Goal: Task Accomplishment & Management: Manage account settings

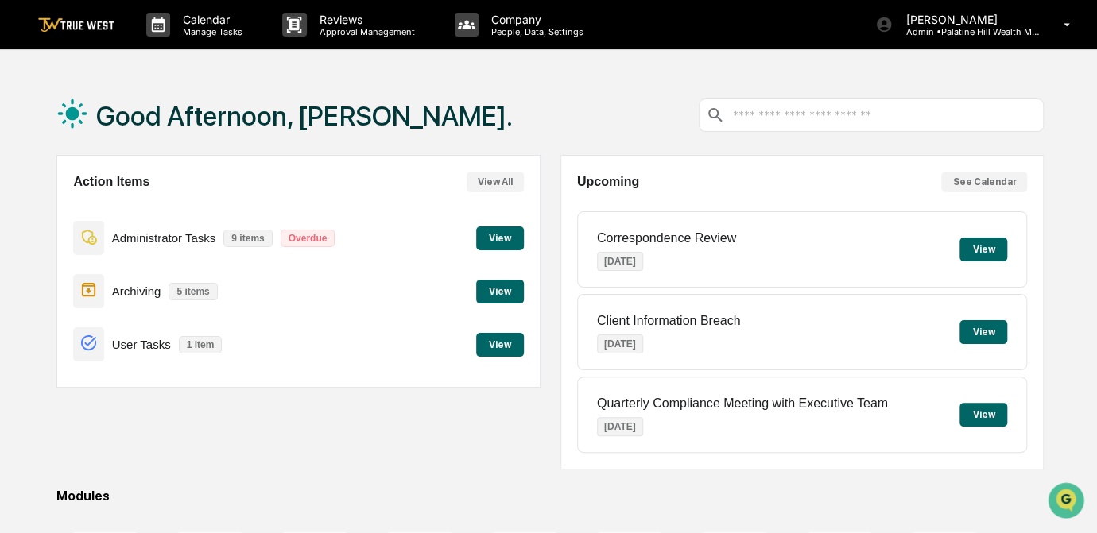
click at [504, 235] on button "View" at bounding box center [500, 239] width 48 height 24
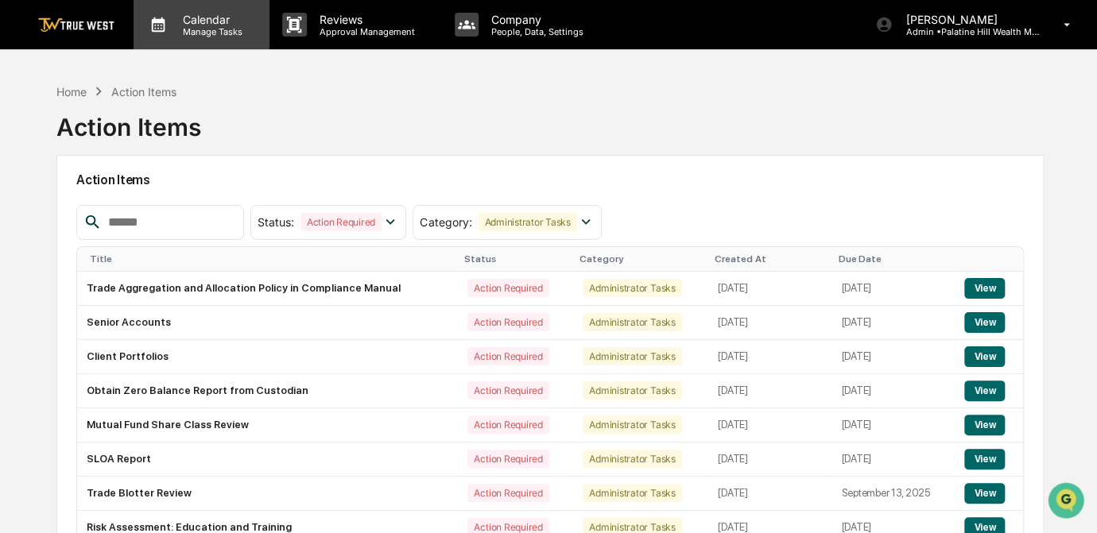
click at [184, 29] on p "Manage Tasks" at bounding box center [210, 31] width 80 height 11
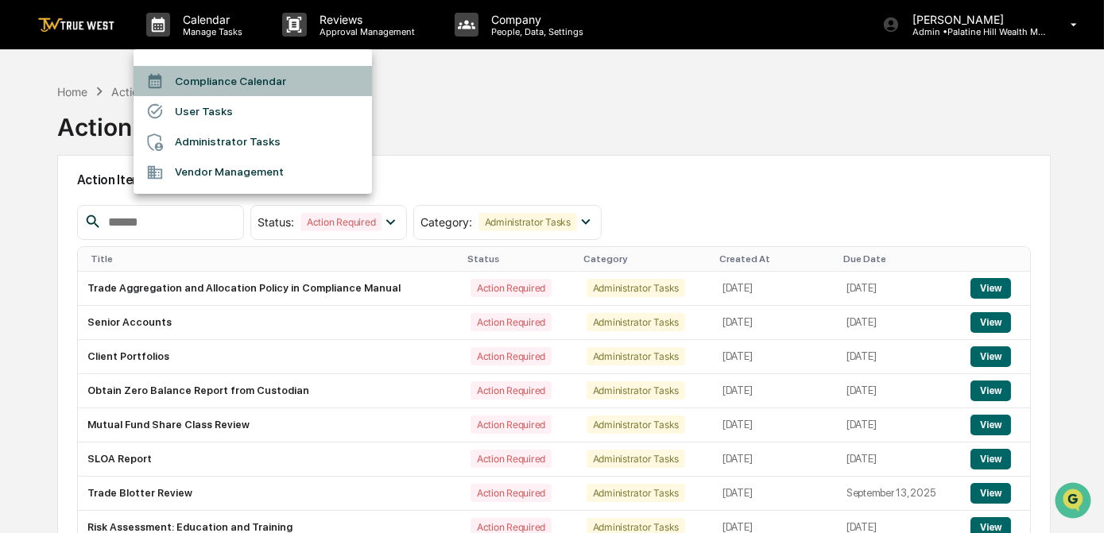
click at [198, 73] on li "Compliance Calendar" at bounding box center [253, 81] width 238 height 30
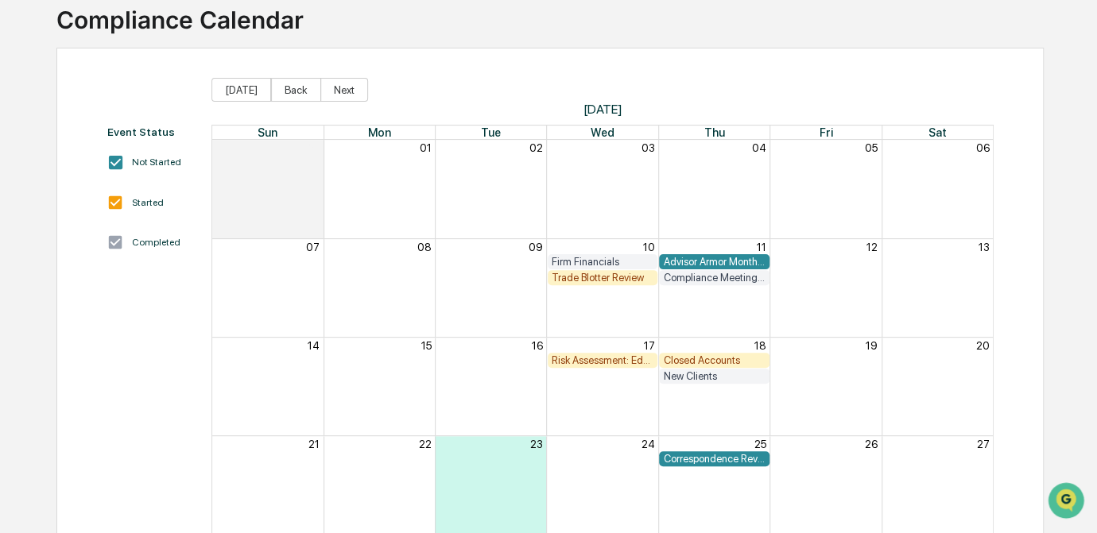
scroll to position [216, 0]
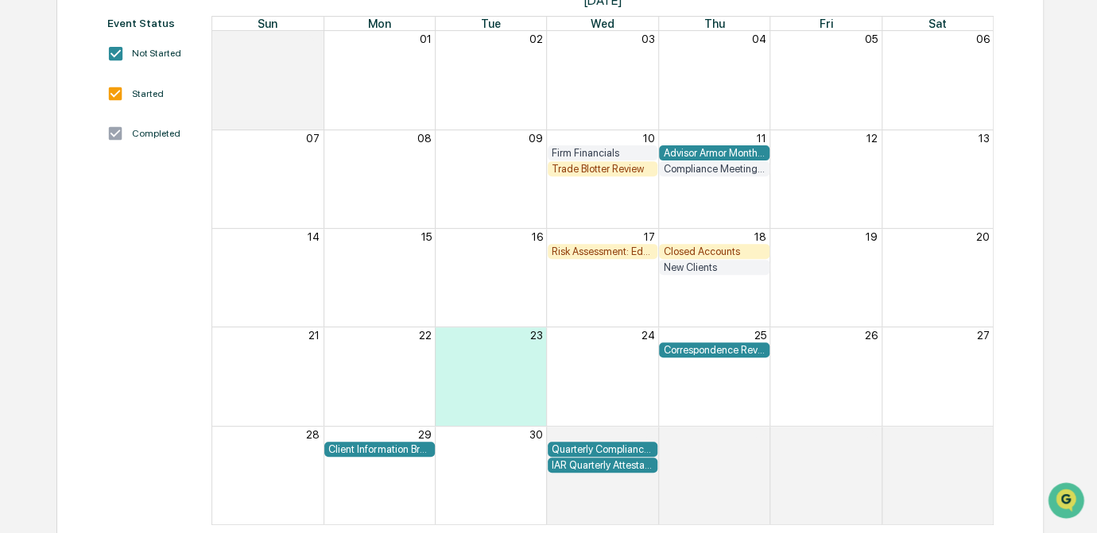
click at [157, 338] on div "Event Status Not Started Started Completed" at bounding box center [151, 271] width 89 height 509
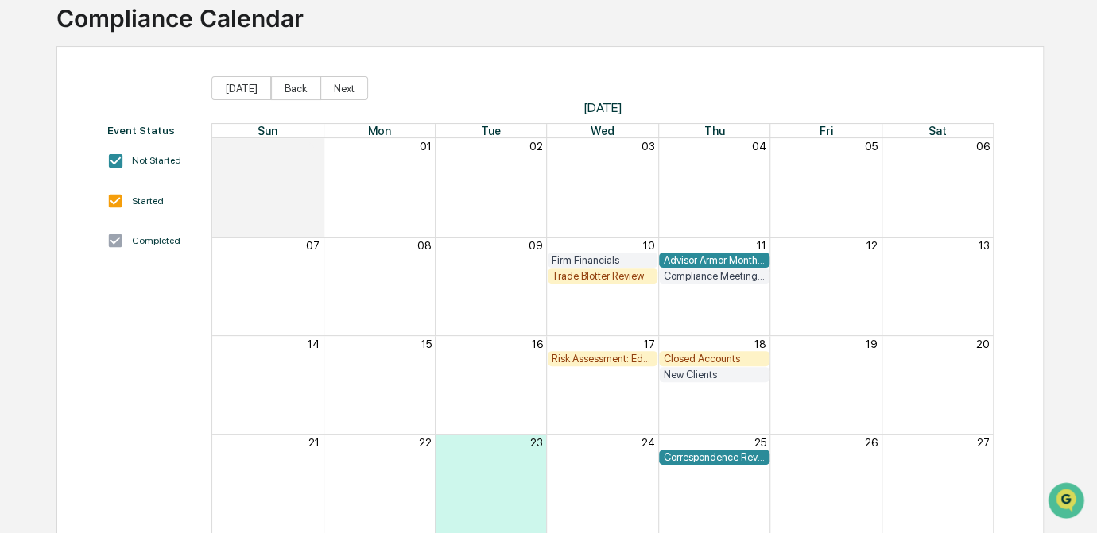
scroll to position [0, 0]
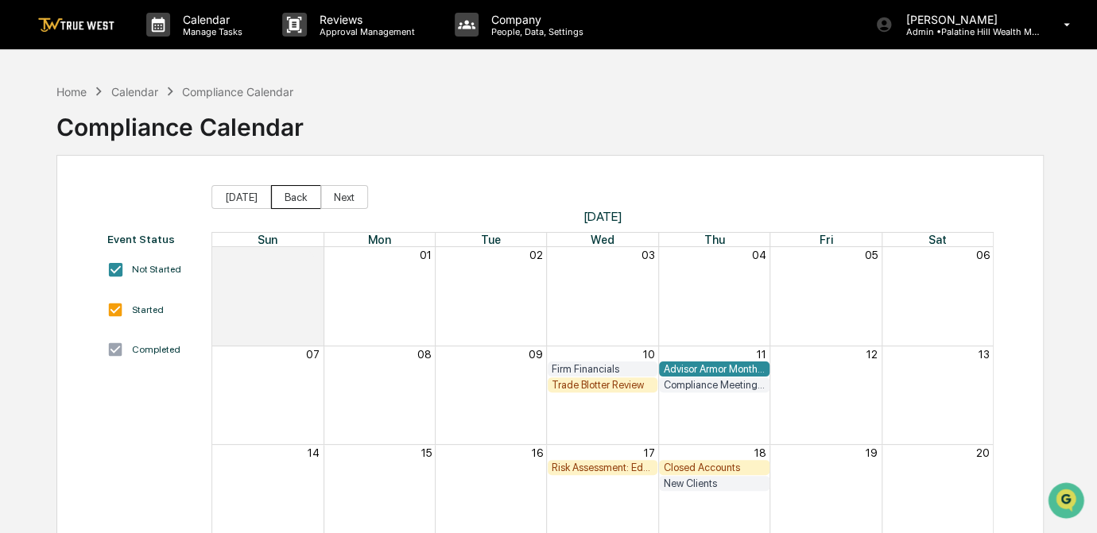
click at [293, 189] on button "Back" at bounding box center [296, 197] width 50 height 24
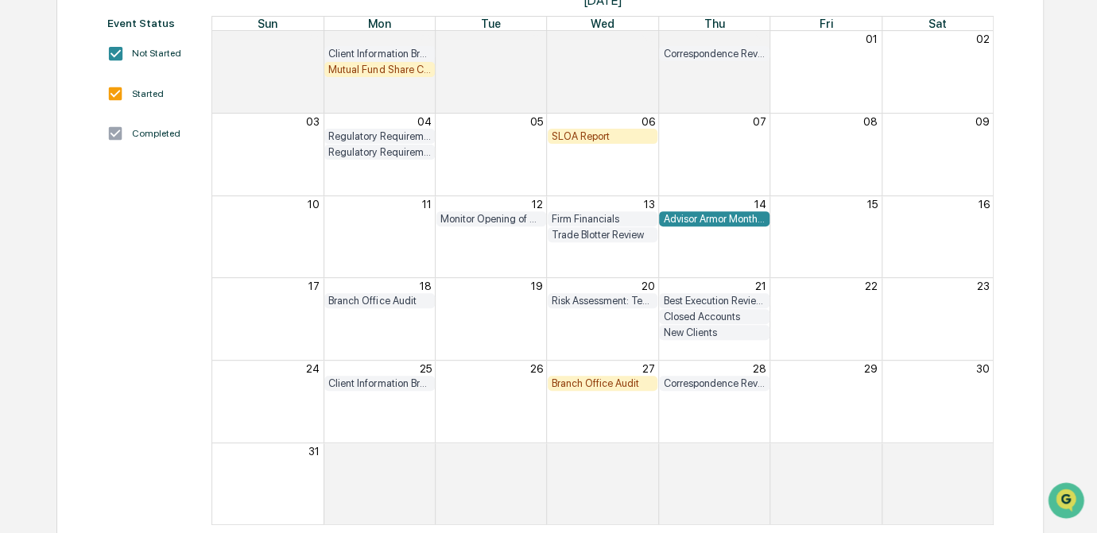
scroll to position [144, 0]
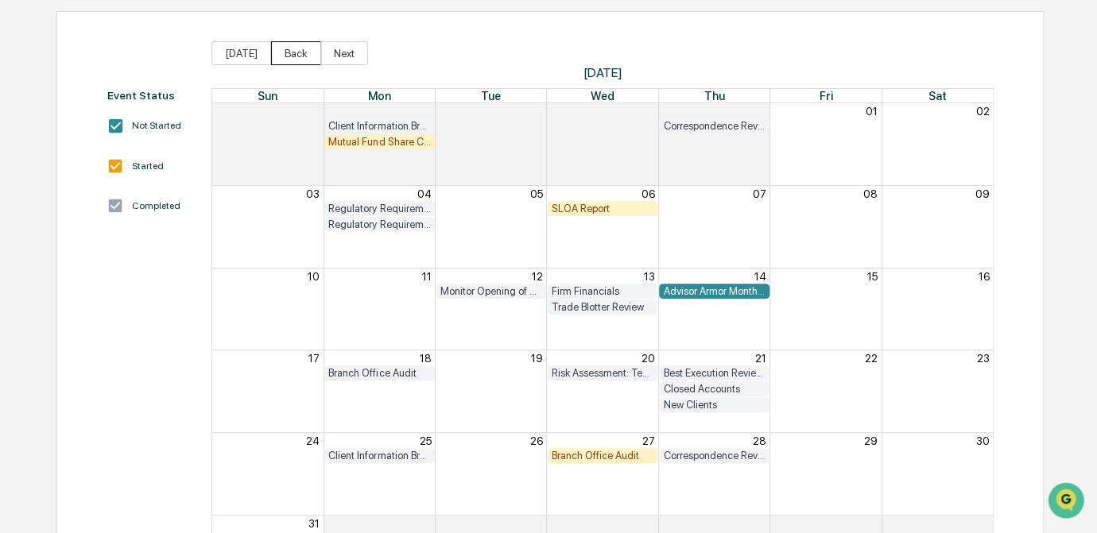
click at [280, 48] on button "Back" at bounding box center [296, 53] width 50 height 24
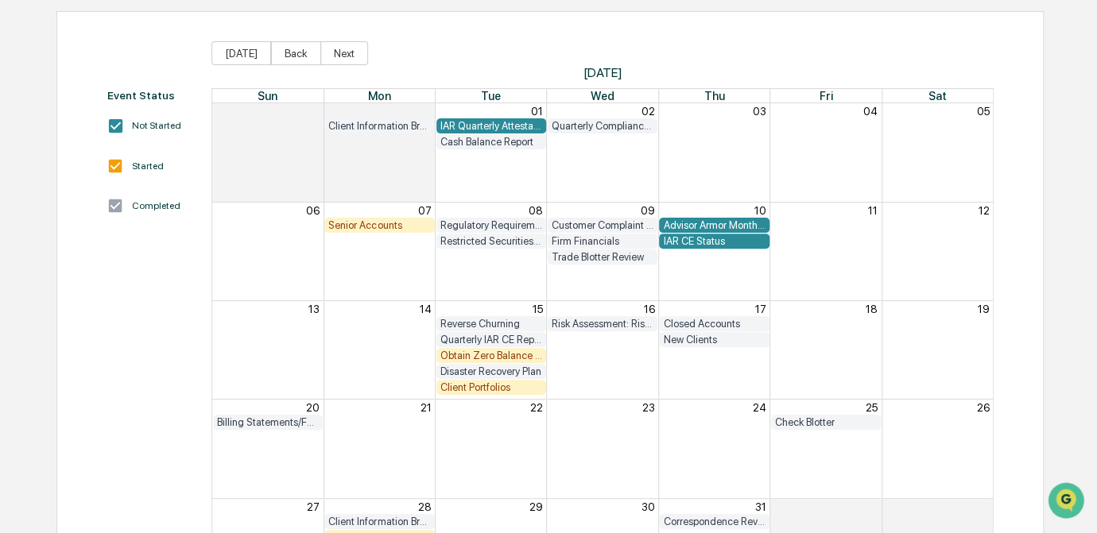
scroll to position [216, 0]
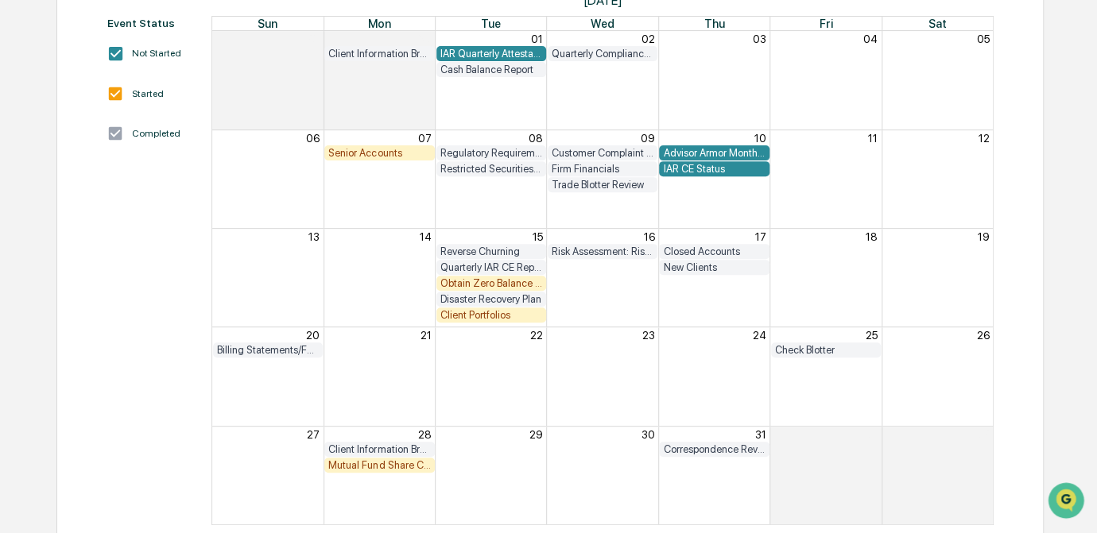
click at [1043, 361] on div "Home Calendar Compliance Calendar Compliance Calendar Event Status Not Started …" at bounding box center [550, 207] width 1035 height 697
click at [375, 463] on div "Mutual Fund Share Class Review" at bounding box center [379, 465] width 102 height 12
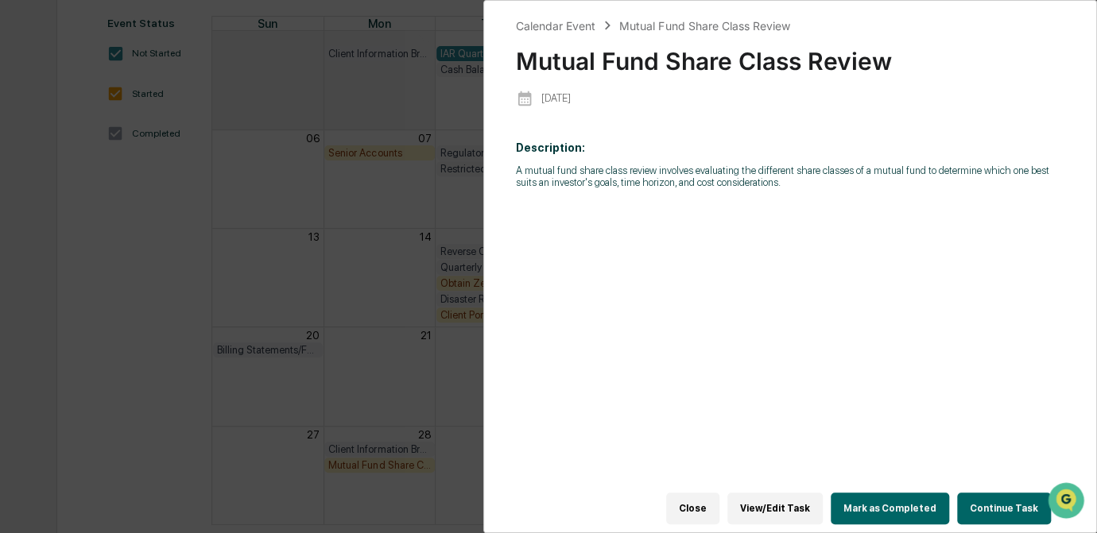
click at [984, 500] on button "Continue Task" at bounding box center [1004, 509] width 94 height 32
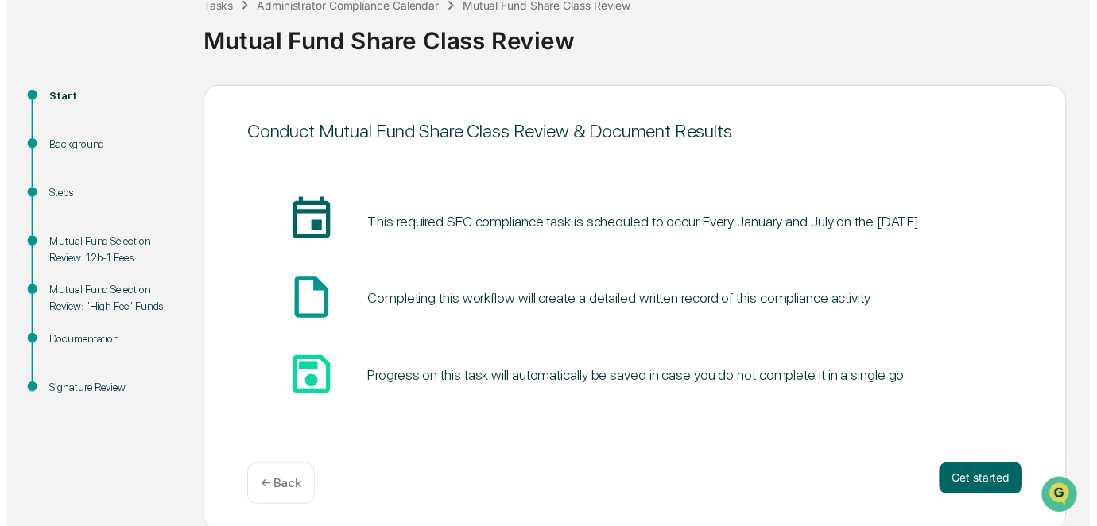
scroll to position [107, 0]
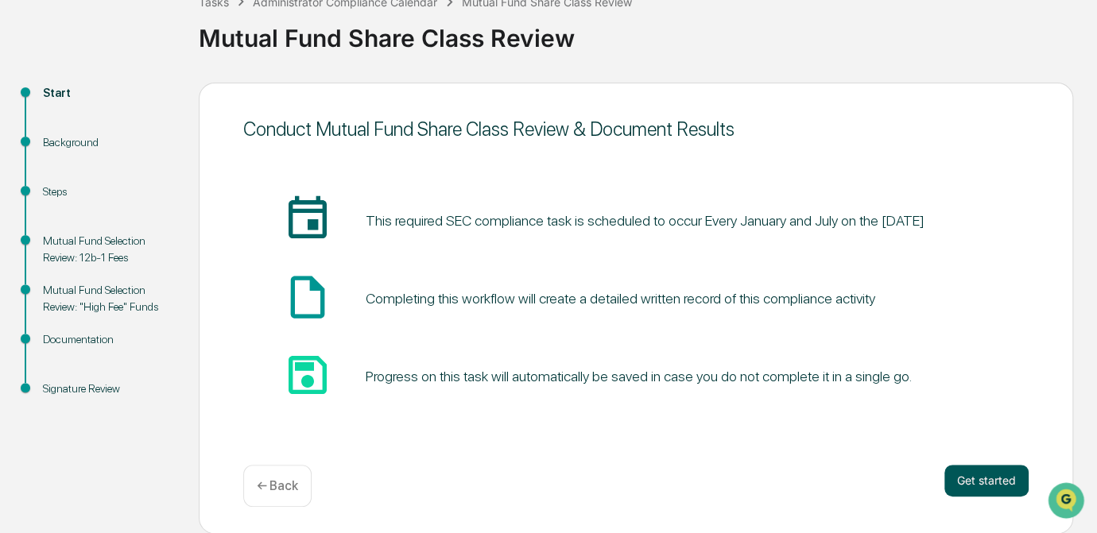
click at [959, 483] on button "Get started" at bounding box center [986, 481] width 84 height 32
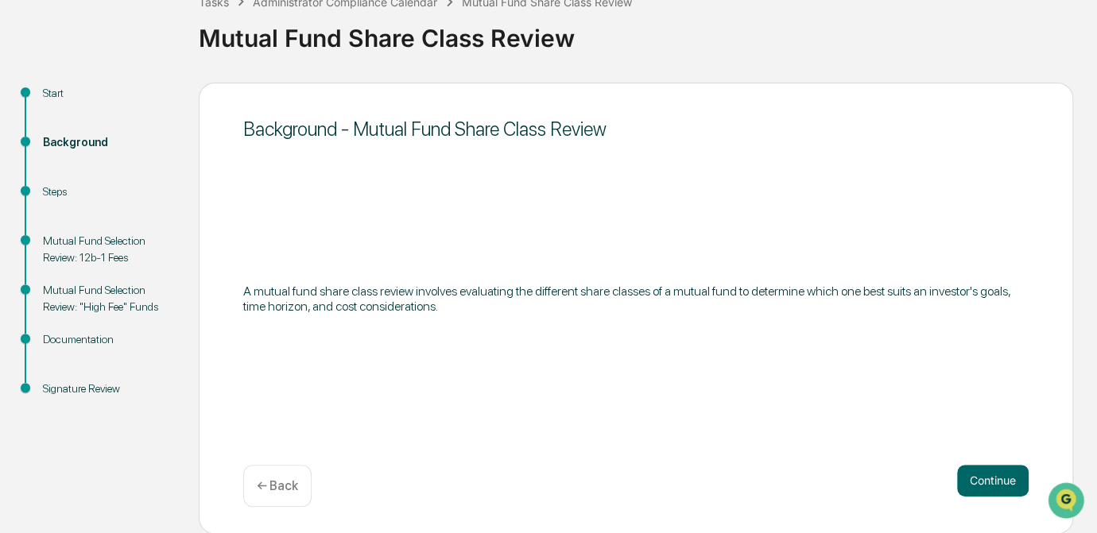
click at [959, 483] on button "Continue" at bounding box center [993, 481] width 72 height 32
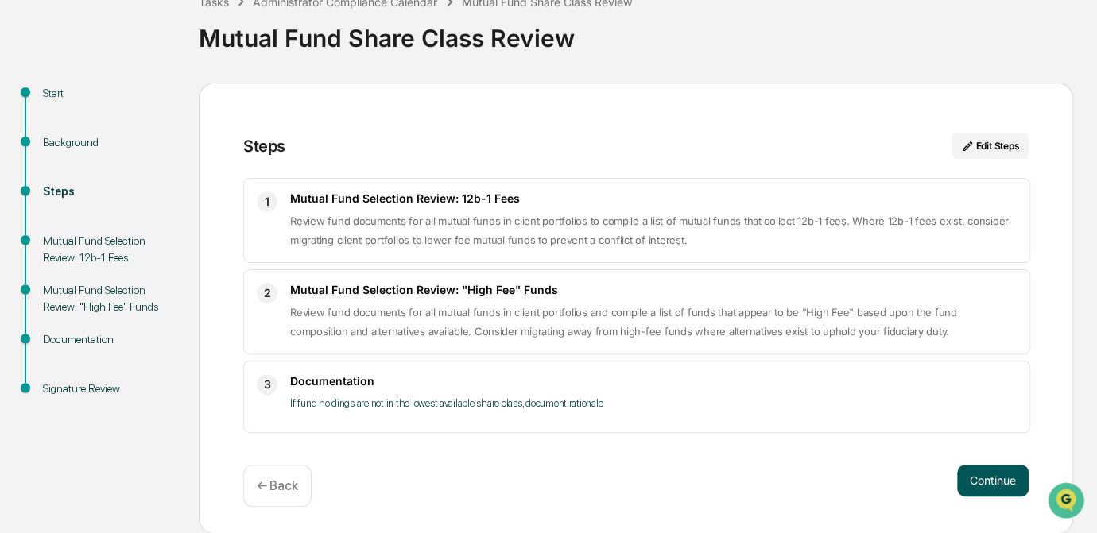
click at [971, 482] on button "Continue" at bounding box center [993, 481] width 72 height 32
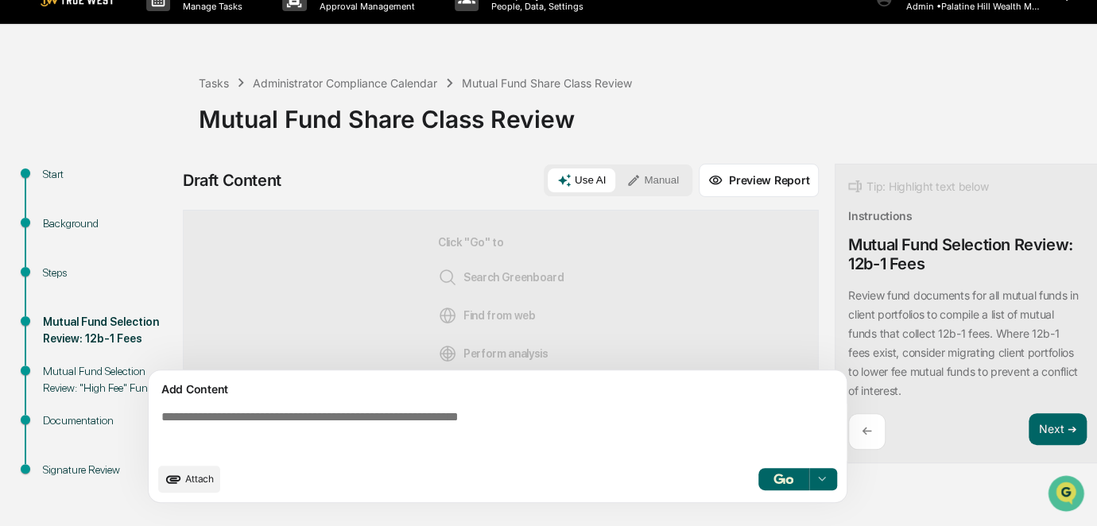
scroll to position [25, 0]
click at [1044, 433] on button "Next ➔" at bounding box center [1058, 429] width 58 height 33
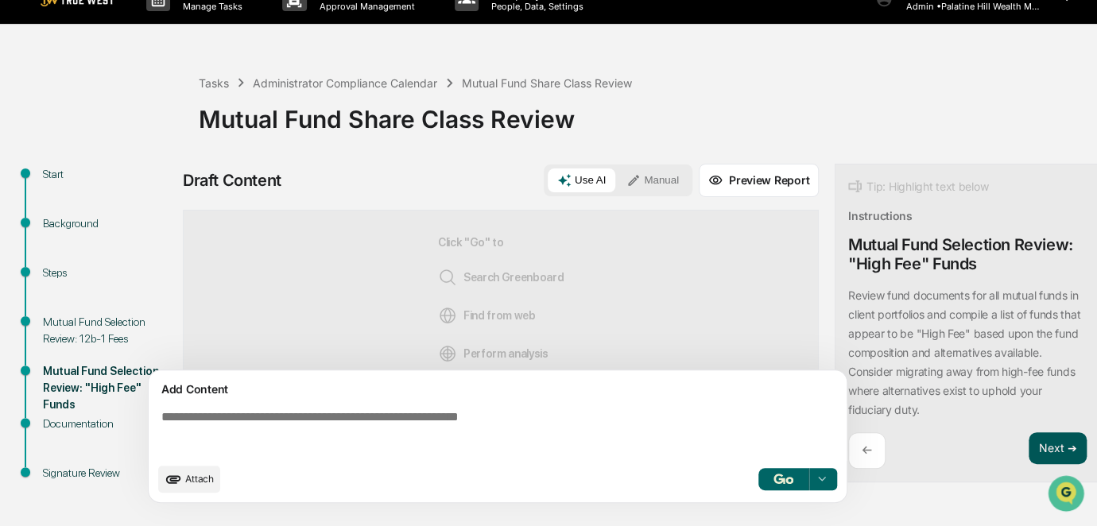
click at [1048, 442] on button "Next ➔" at bounding box center [1058, 448] width 58 height 33
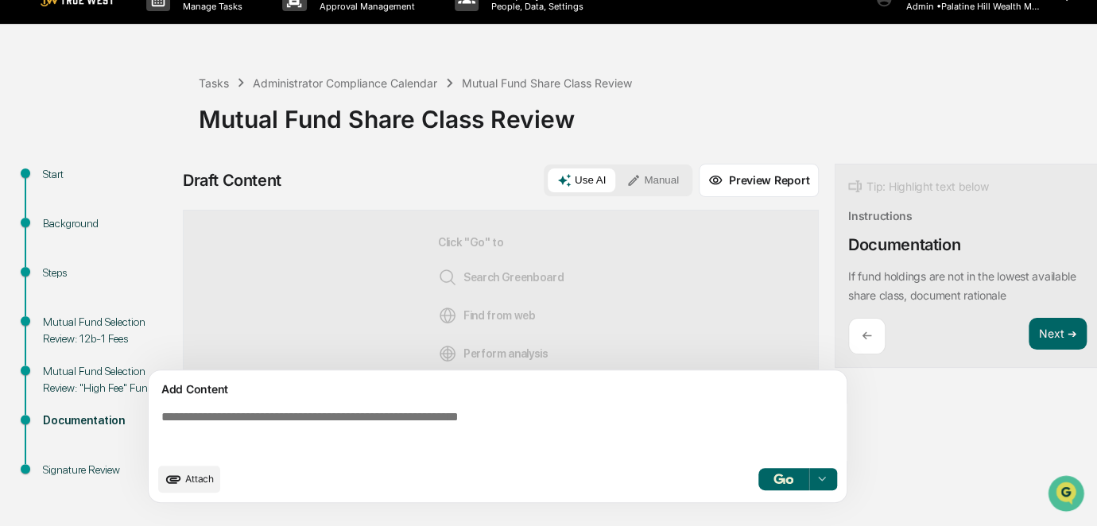
click at [596, 436] on textarea at bounding box center [501, 432] width 692 height 57
paste textarea "**********"
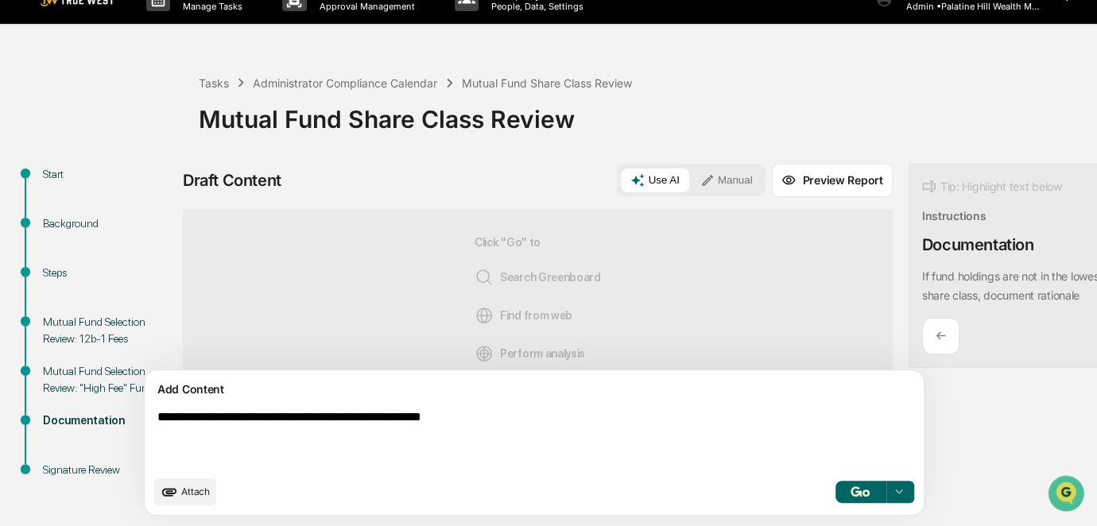
type textarea "**********"
click at [691, 176] on button "Manual" at bounding box center [727, 181] width 72 height 24
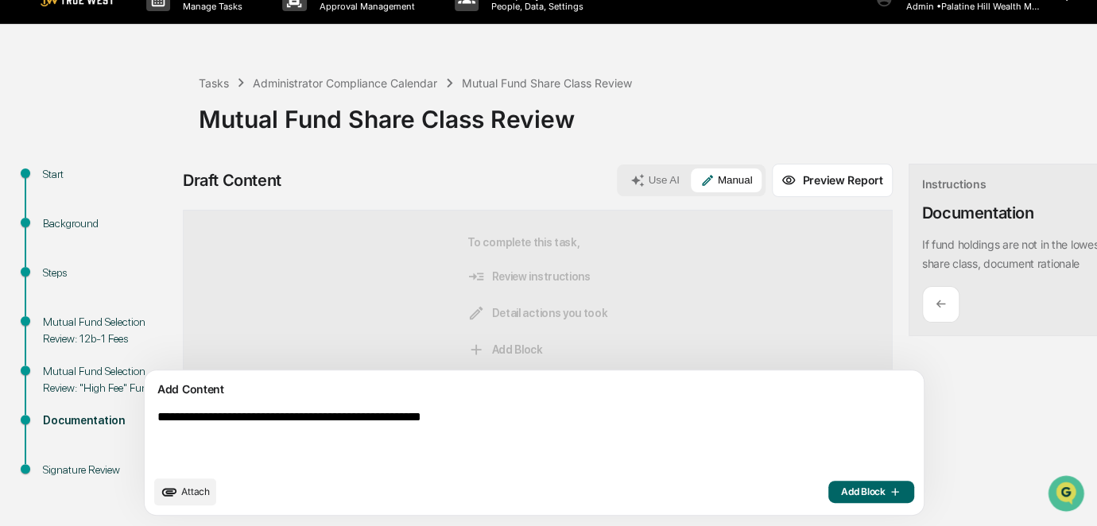
click at [841, 498] on span "Add Block" at bounding box center [871, 492] width 60 height 13
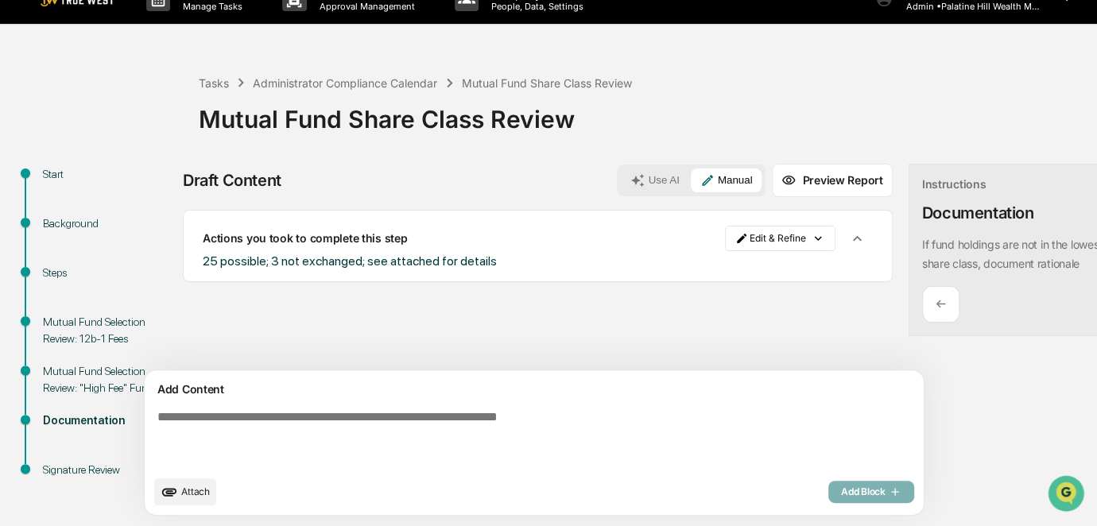
click at [190, 498] on span "Attach" at bounding box center [195, 492] width 29 height 12
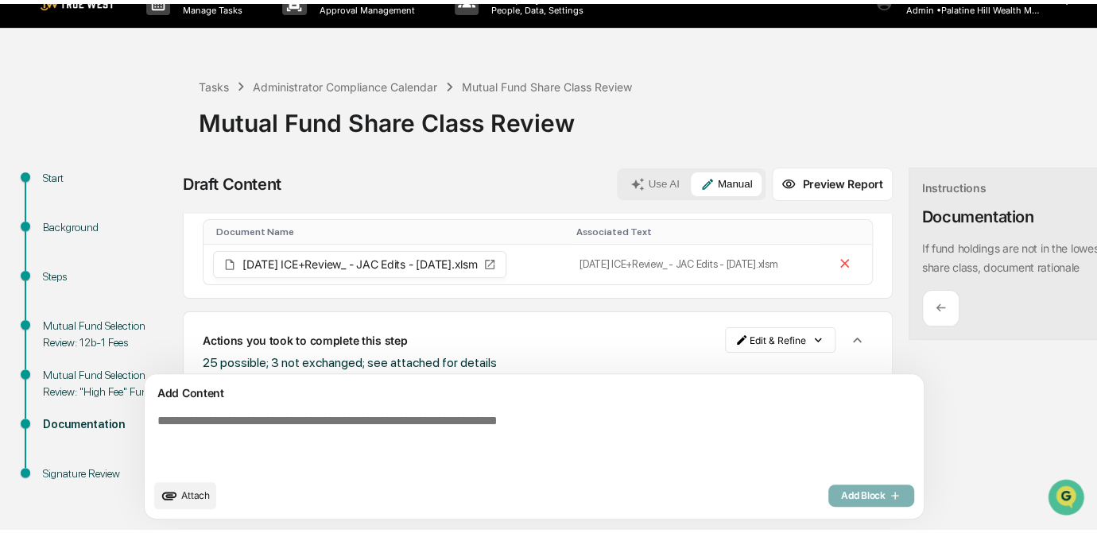
scroll to position [68, 0]
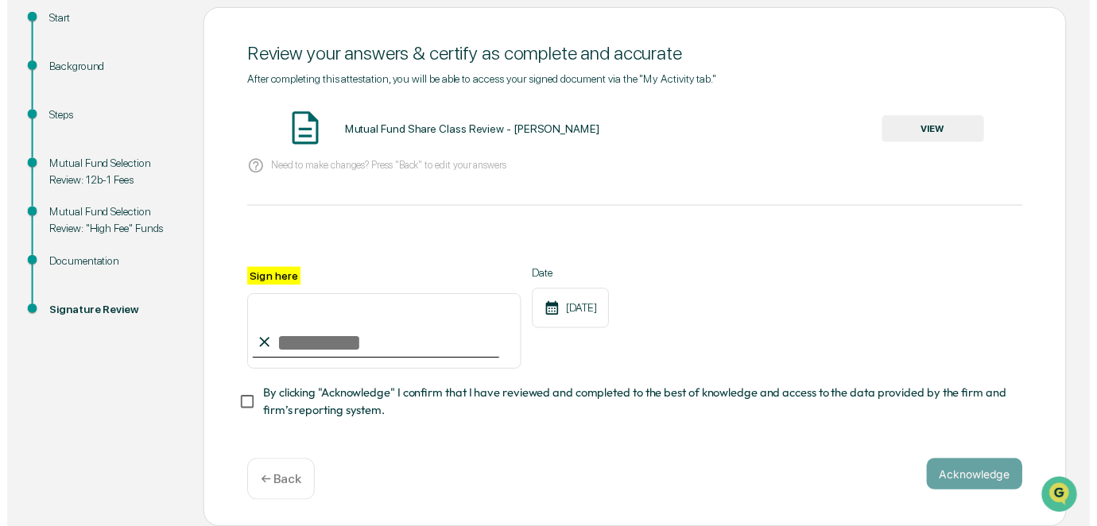
scroll to position [188, 0]
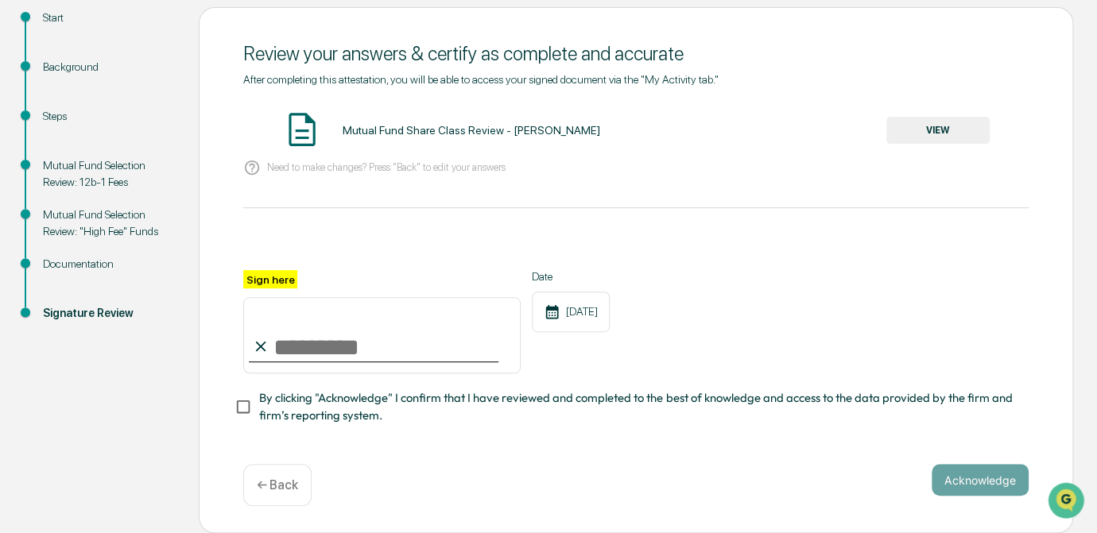
drag, startPoint x: 299, startPoint y: 353, endPoint x: 291, endPoint y: 367, distance: 16.4
click at [299, 353] on input "Sign here" at bounding box center [381, 335] width 277 height 76
type input "*********"
click at [952, 132] on button "VIEW" at bounding box center [937, 130] width 103 height 27
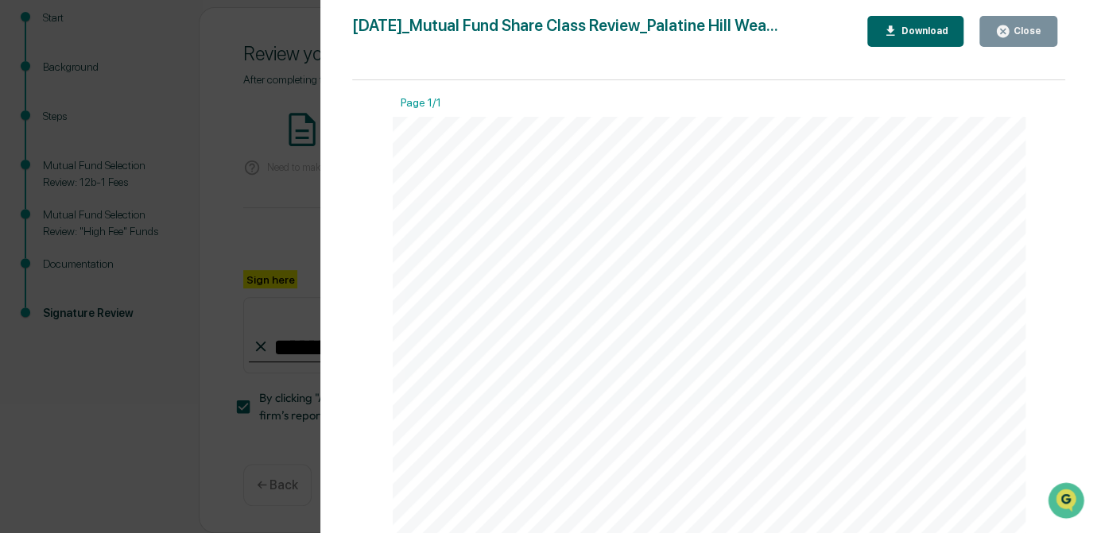
click at [275, 219] on div "Version History 09/23/2025, 08:17 PM Carliss Marshall 2025-09-23_Mutual Fund Sh…" at bounding box center [548, 266] width 1097 height 533
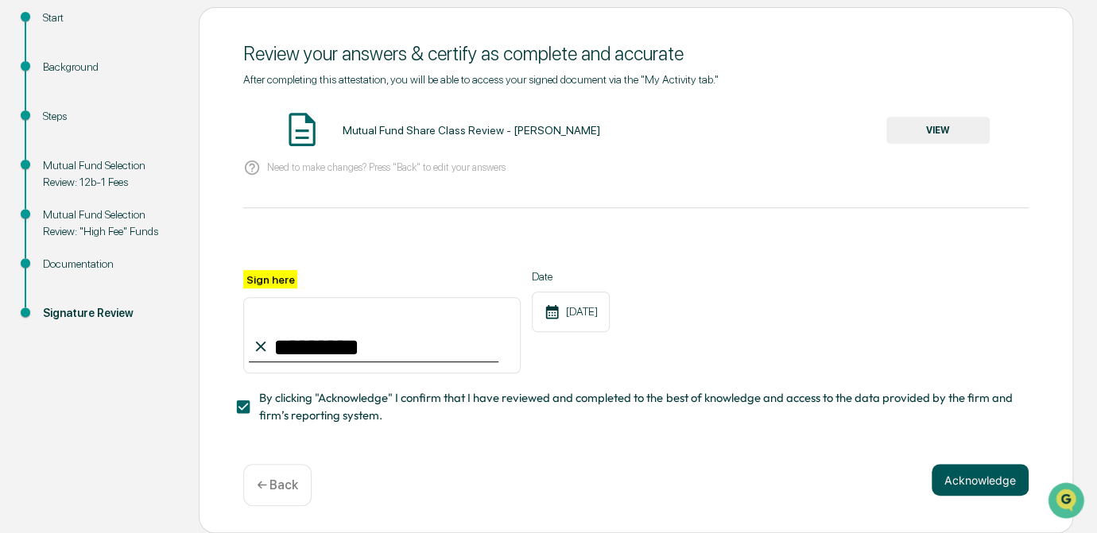
click at [988, 480] on button "Acknowledge" at bounding box center [980, 480] width 97 height 32
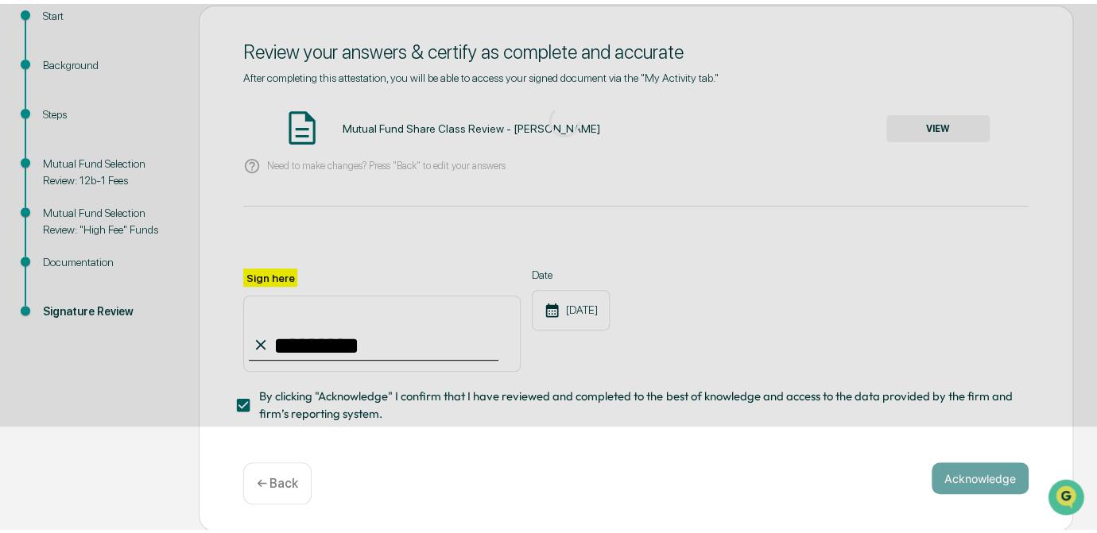
scroll to position [107, 0]
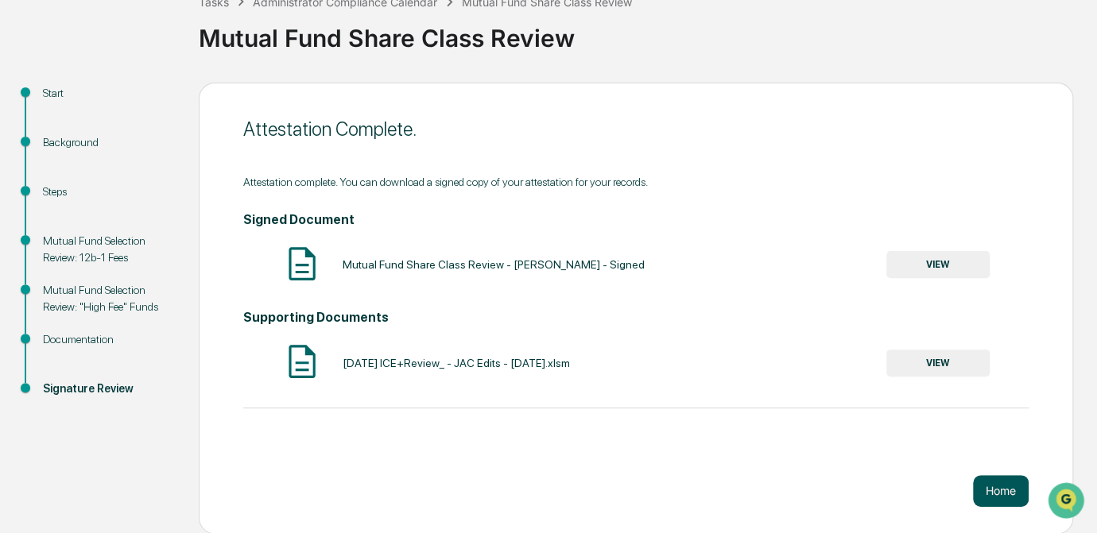
click at [1005, 493] on button "Home" at bounding box center [1001, 491] width 56 height 32
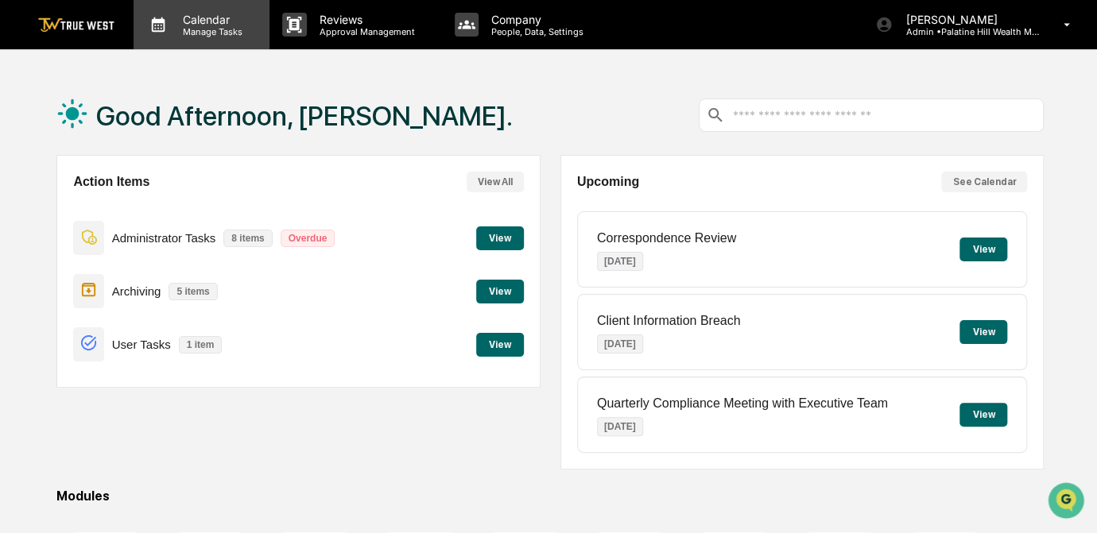
click at [190, 27] on p "Manage Tasks" at bounding box center [210, 31] width 80 height 11
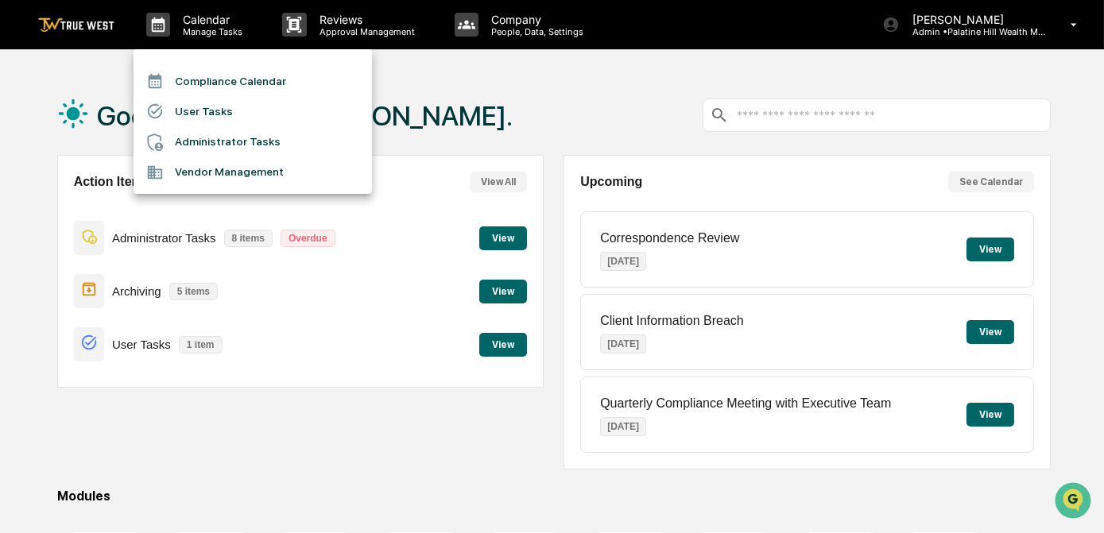
click at [196, 77] on li "Compliance Calendar" at bounding box center [253, 81] width 238 height 30
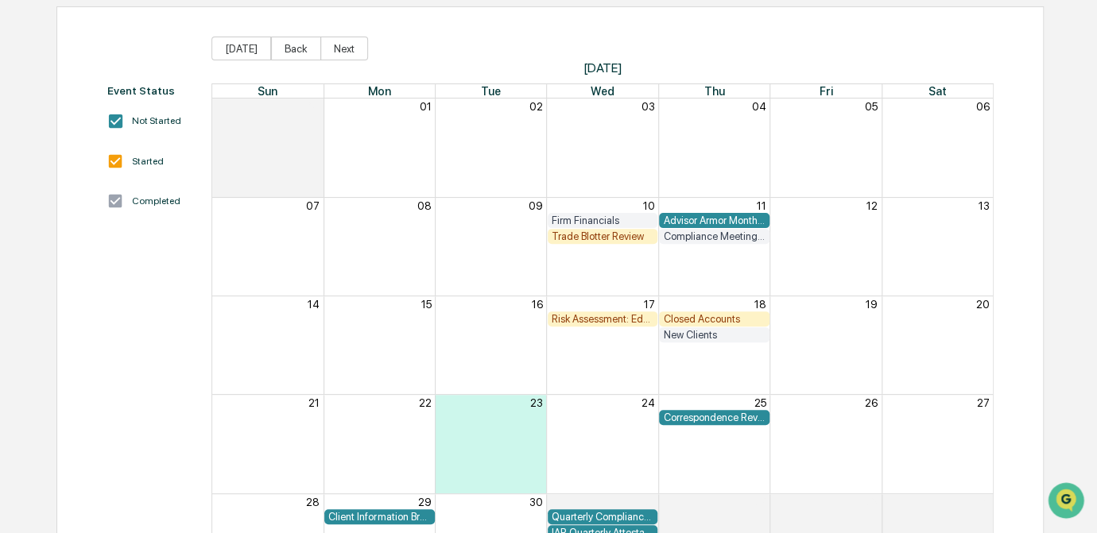
scroll to position [72, 0]
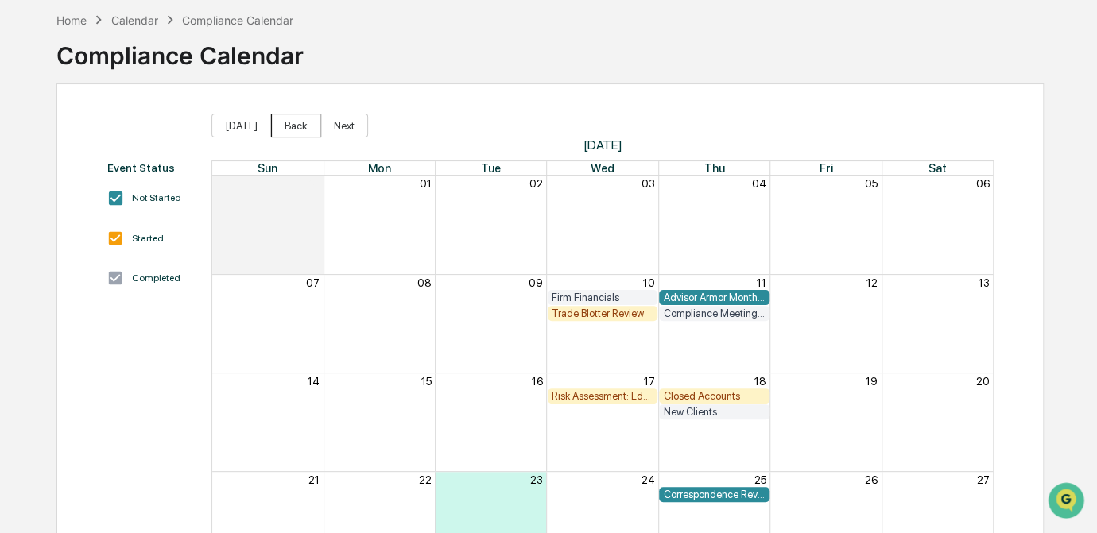
click at [299, 124] on button "Back" at bounding box center [296, 126] width 50 height 24
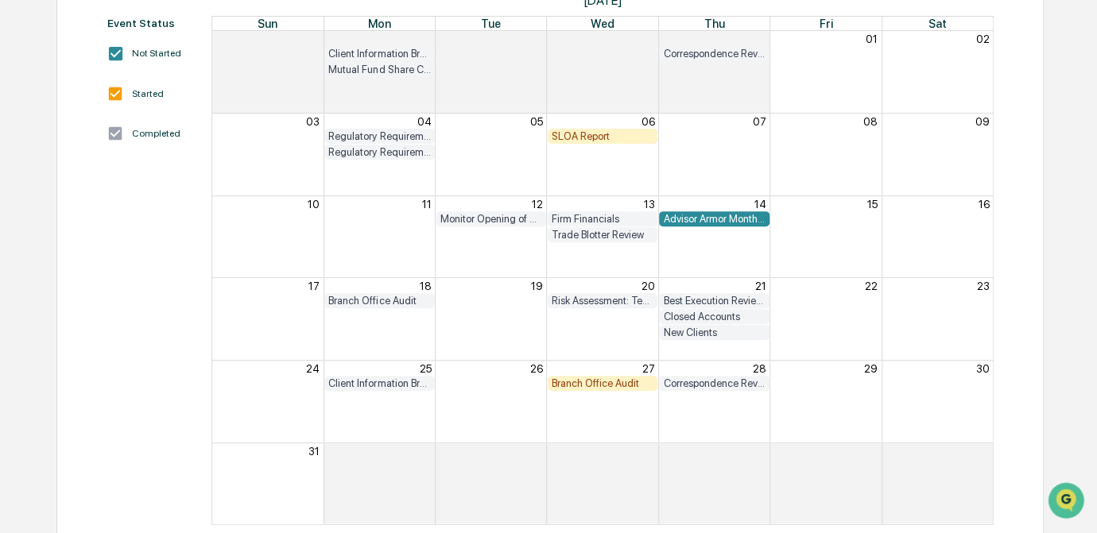
scroll to position [144, 0]
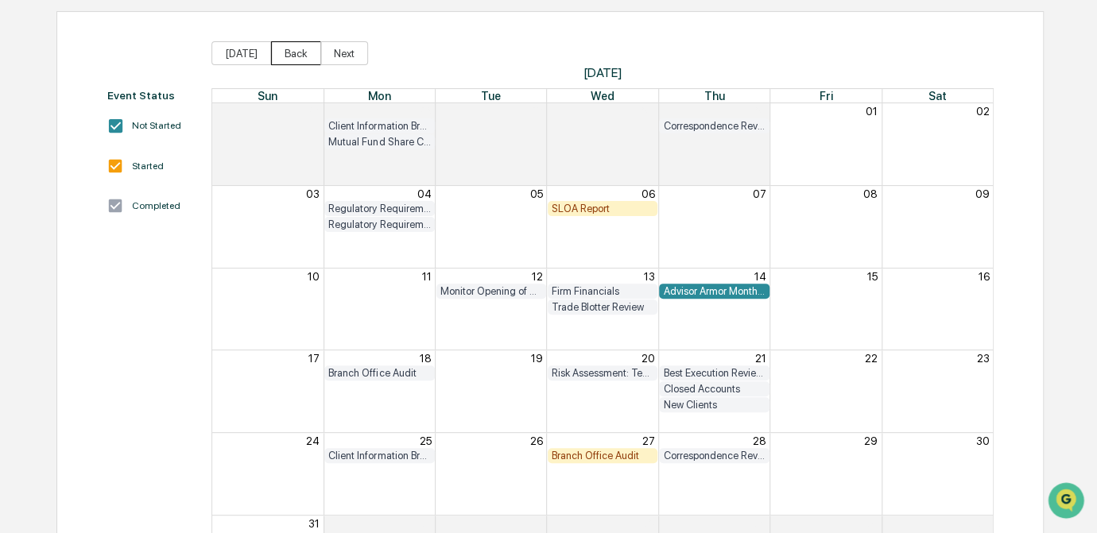
click at [281, 54] on button "Back" at bounding box center [296, 53] width 50 height 24
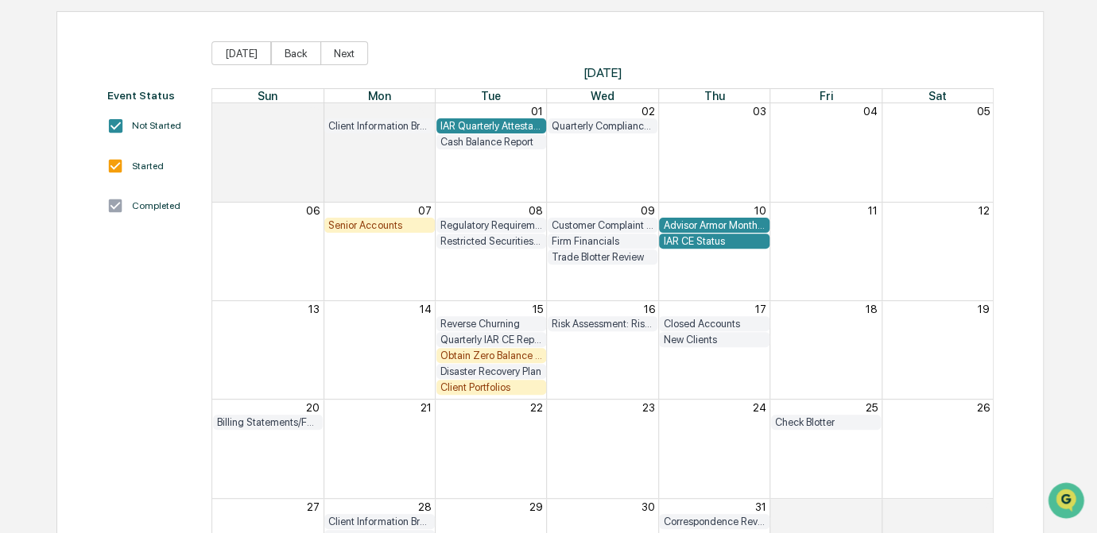
click at [397, 227] on div "Senior Accounts" at bounding box center [379, 225] width 102 height 12
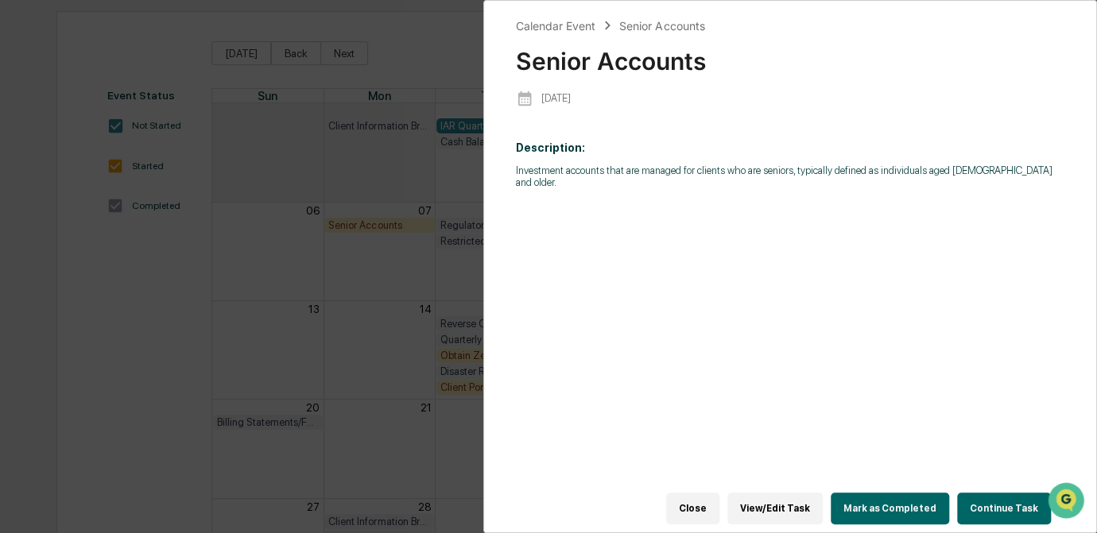
click at [1006, 503] on button "Continue Task" at bounding box center [1004, 509] width 94 height 32
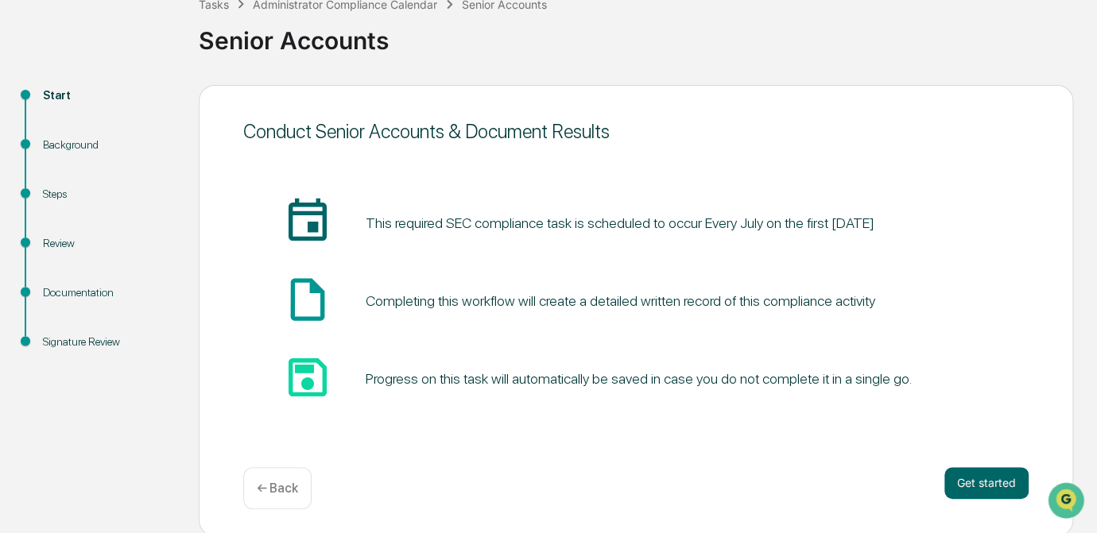
scroll to position [107, 0]
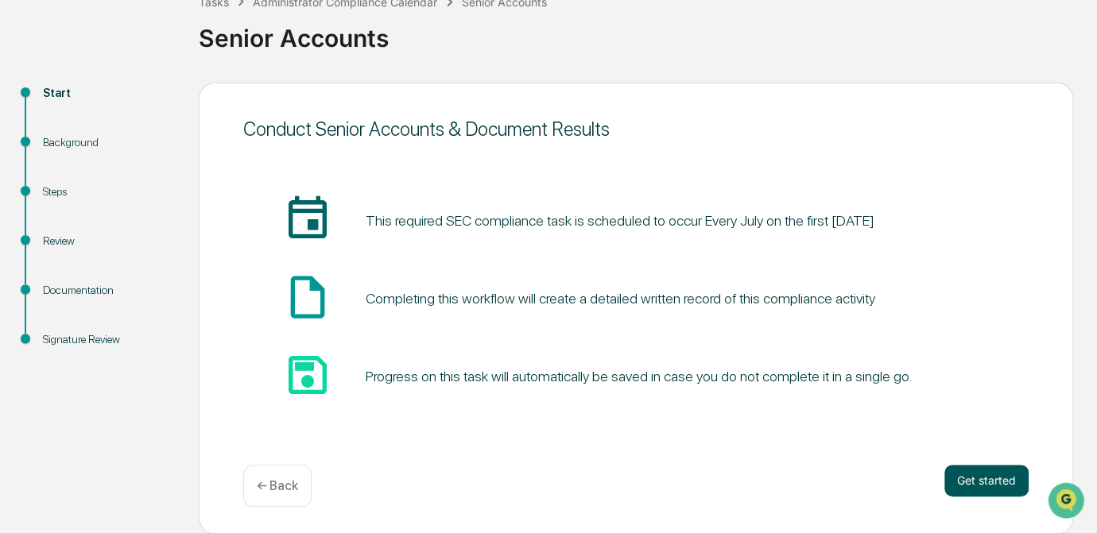
click at [967, 479] on button "Get started" at bounding box center [986, 481] width 84 height 32
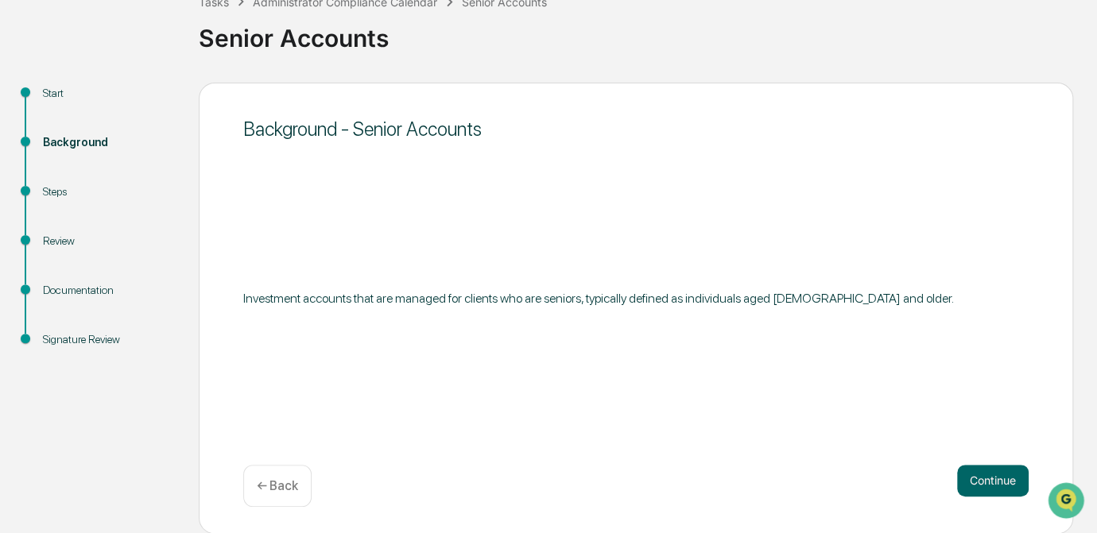
click at [967, 479] on button "Continue" at bounding box center [993, 481] width 72 height 32
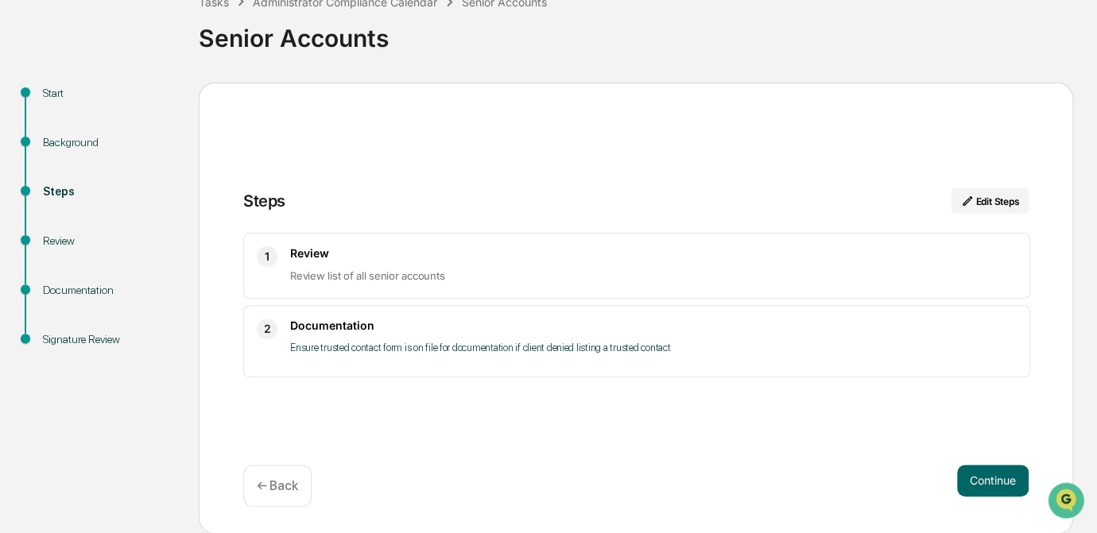
click at [967, 479] on button "Continue" at bounding box center [993, 481] width 72 height 32
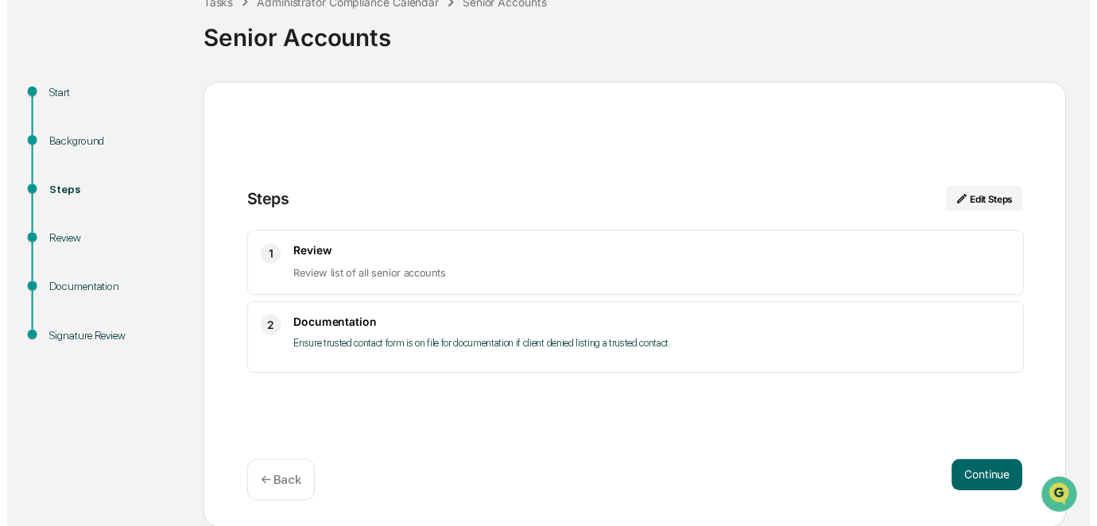
scroll to position [19, 0]
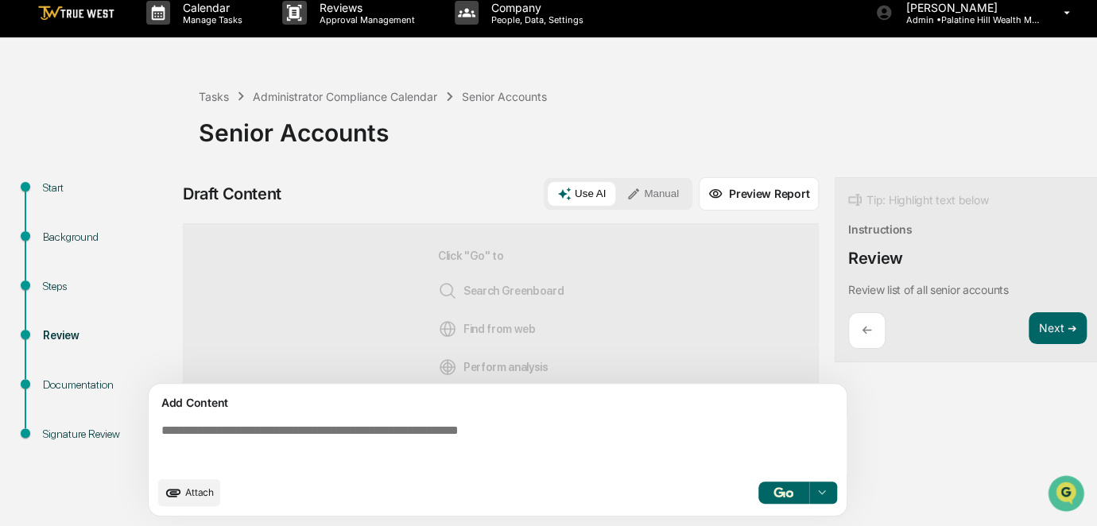
click at [378, 429] on textarea at bounding box center [501, 445] width 692 height 57
paste textarea "**********"
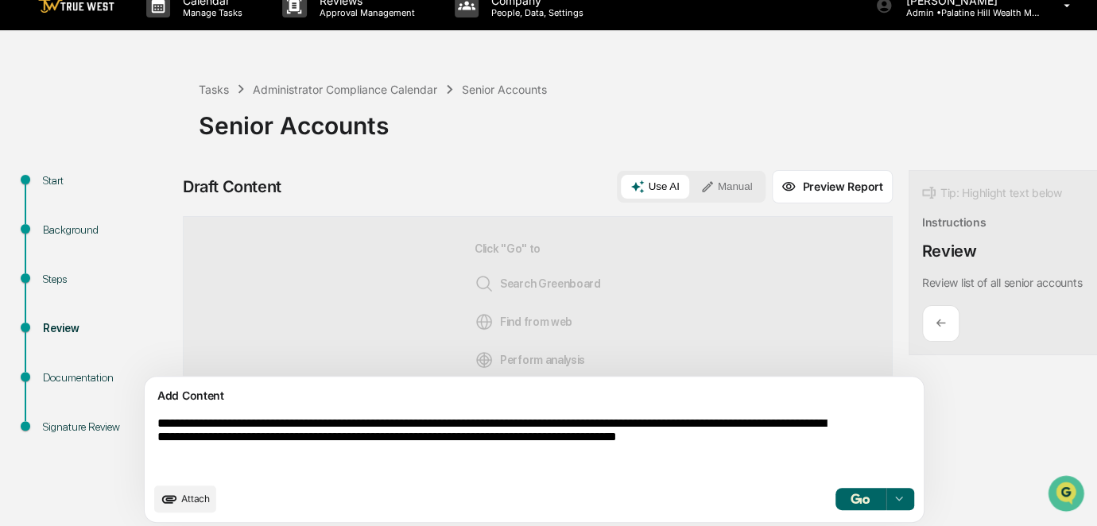
click at [164, 428] on textarea "**********" at bounding box center [497, 445] width 692 height 71
click at [256, 467] on textarea "**********" at bounding box center [497, 445] width 692 height 71
type textarea "**********"
click at [691, 193] on button "Manual" at bounding box center [727, 187] width 72 height 24
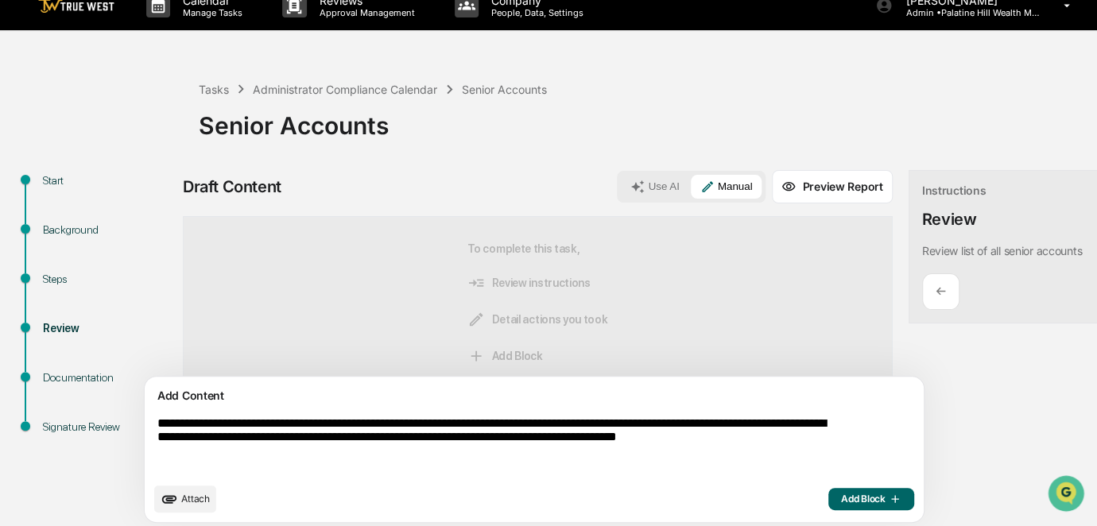
drag, startPoint x: 265, startPoint y: 464, endPoint x: 147, endPoint y: 421, distance: 125.2
click at [147, 421] on div "**********" at bounding box center [534, 449] width 781 height 147
click at [828, 510] on button "Add Block" at bounding box center [871, 499] width 86 height 22
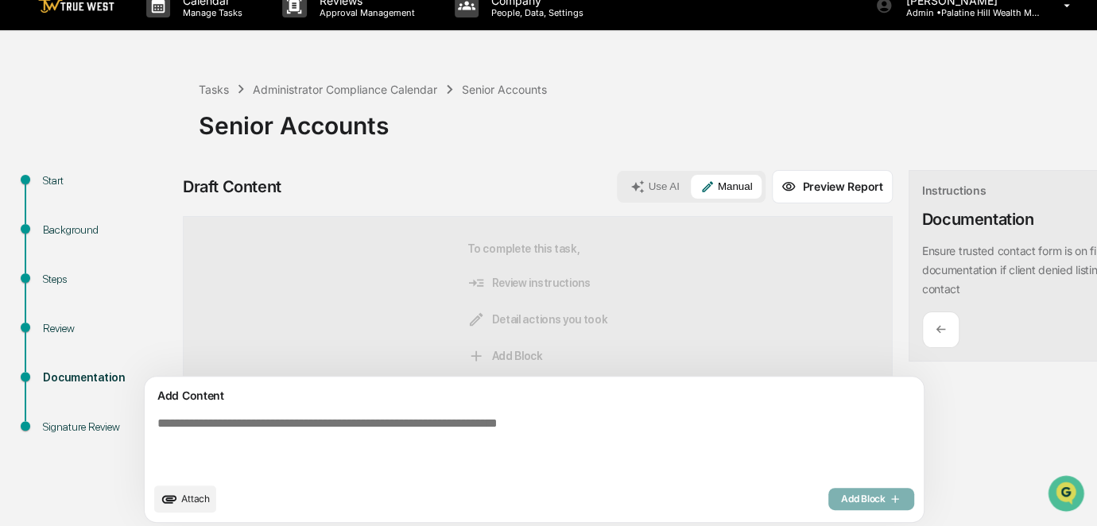
click at [324, 446] on textarea at bounding box center [497, 445] width 692 height 71
paste textarea "**********"
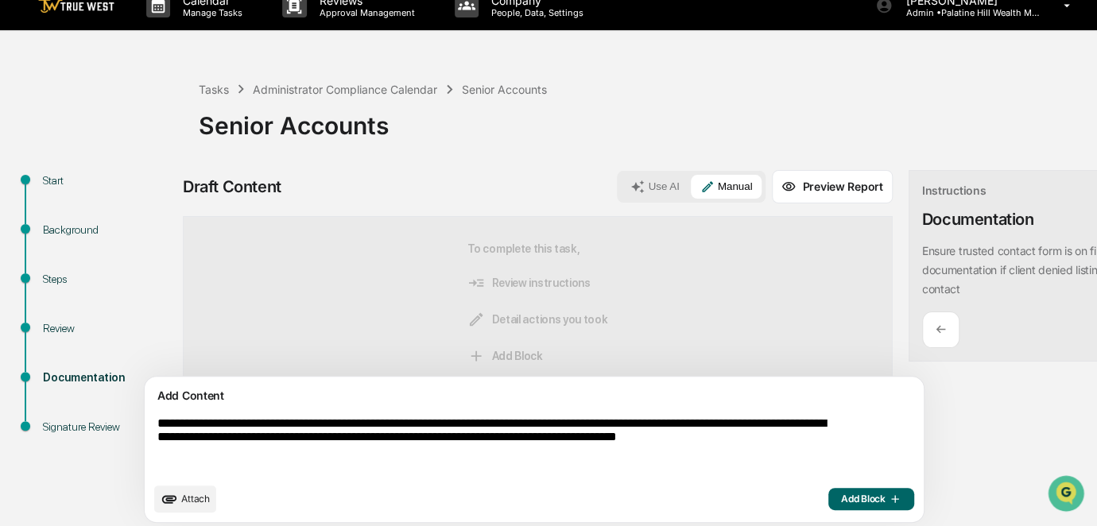
scroll to position [20, 0]
type textarea "**********"
click at [841, 503] on span "Add Block" at bounding box center [871, 499] width 60 height 13
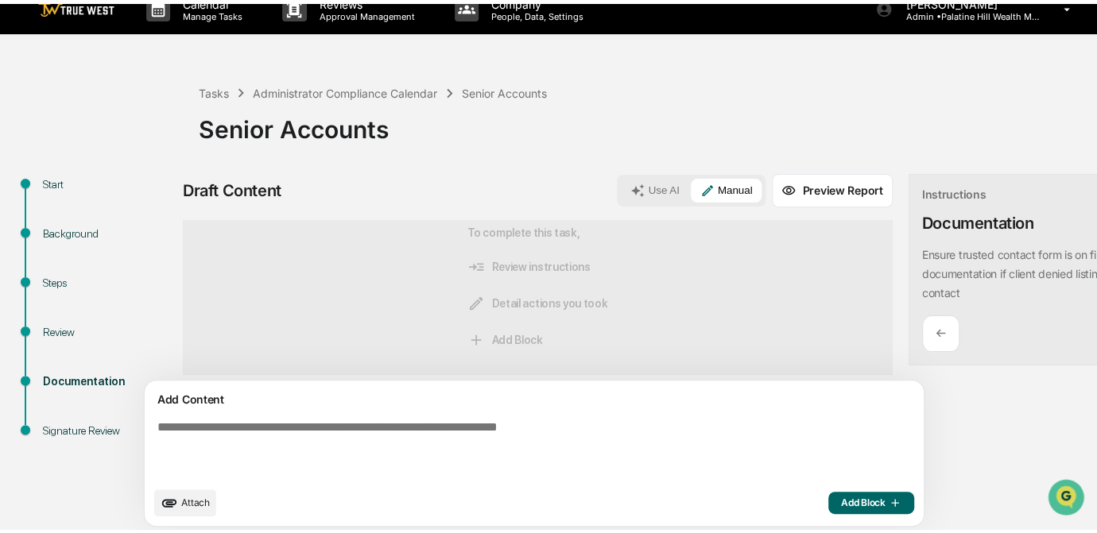
scroll to position [0, 0]
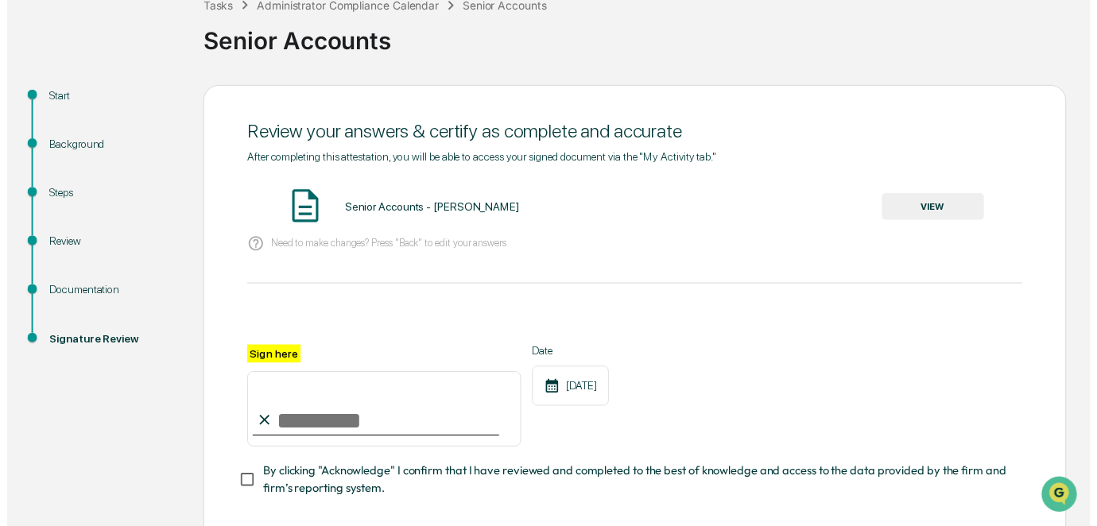
scroll to position [188, 0]
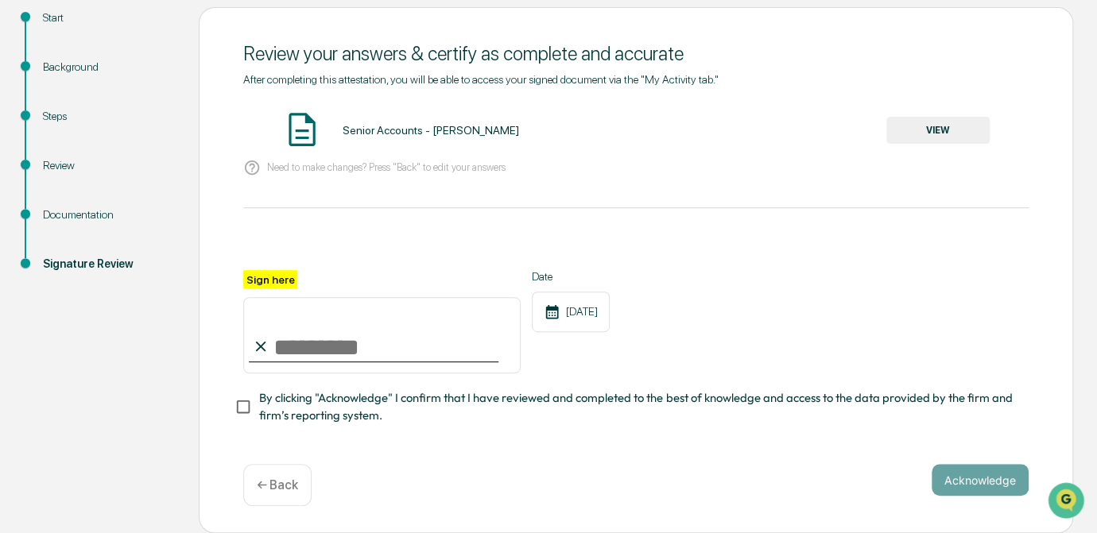
click at [350, 332] on input "Sign here" at bounding box center [381, 335] width 277 height 76
type input "*********"
click at [928, 124] on button "VIEW" at bounding box center [937, 130] width 103 height 27
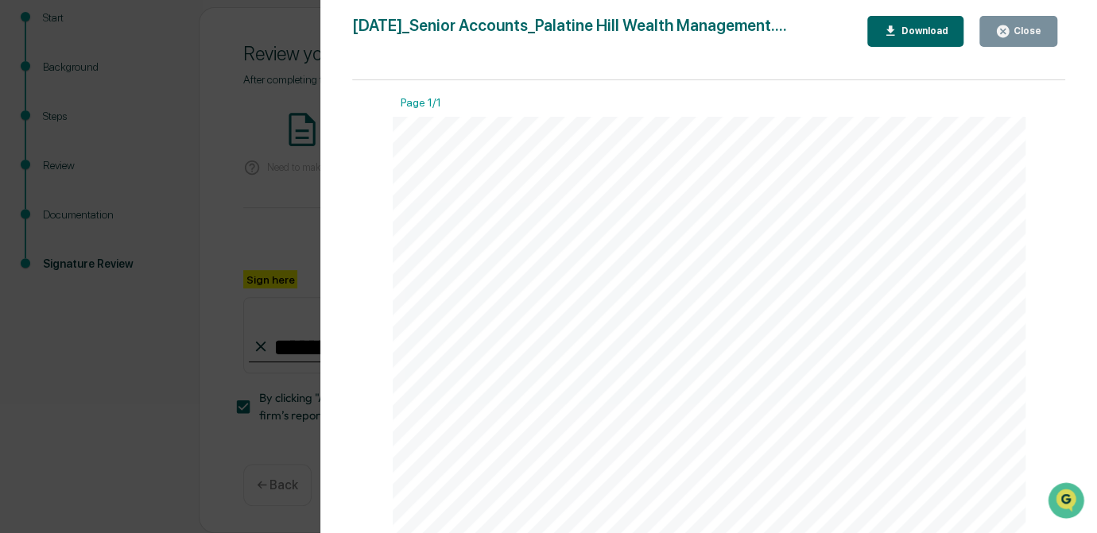
click at [235, 219] on div "Version History 09/23/2025, 08:20 PM Carliss Marshall 2025-09-23_Senior Account…" at bounding box center [548, 266] width 1097 height 533
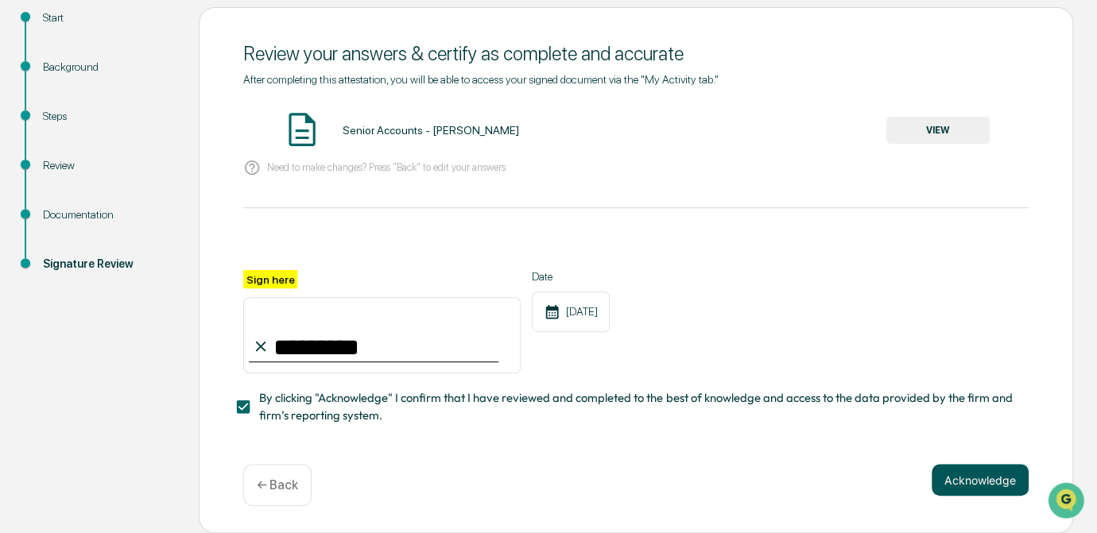
click at [996, 480] on button "Acknowledge" at bounding box center [980, 480] width 97 height 32
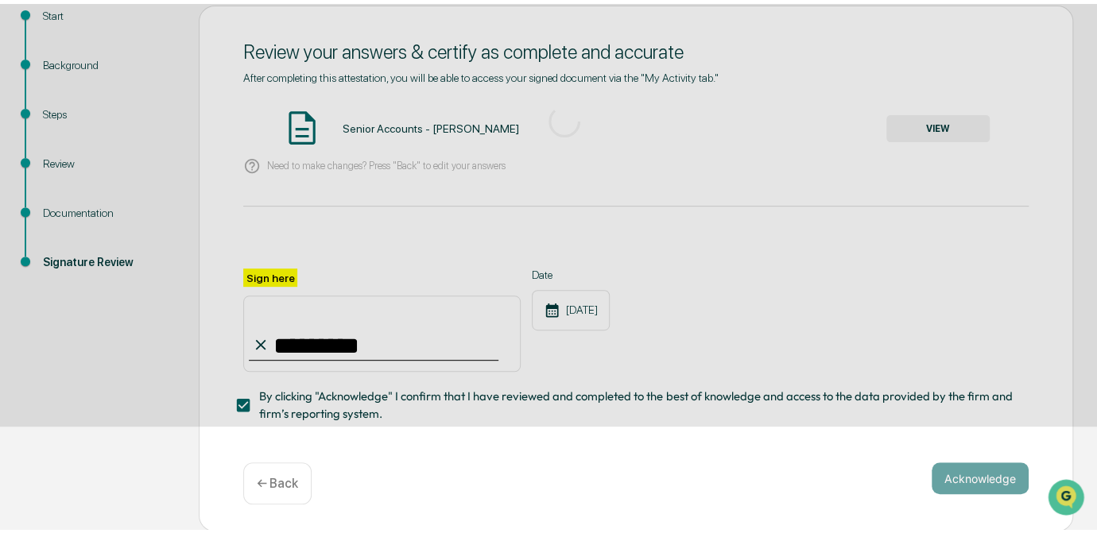
scroll to position [107, 0]
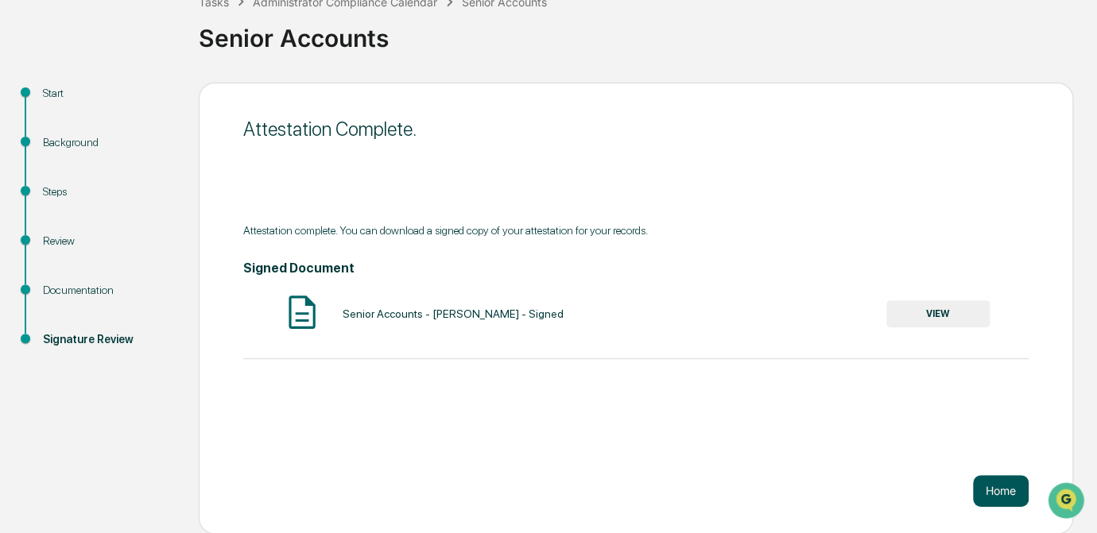
click at [992, 493] on button "Home" at bounding box center [1001, 491] width 56 height 32
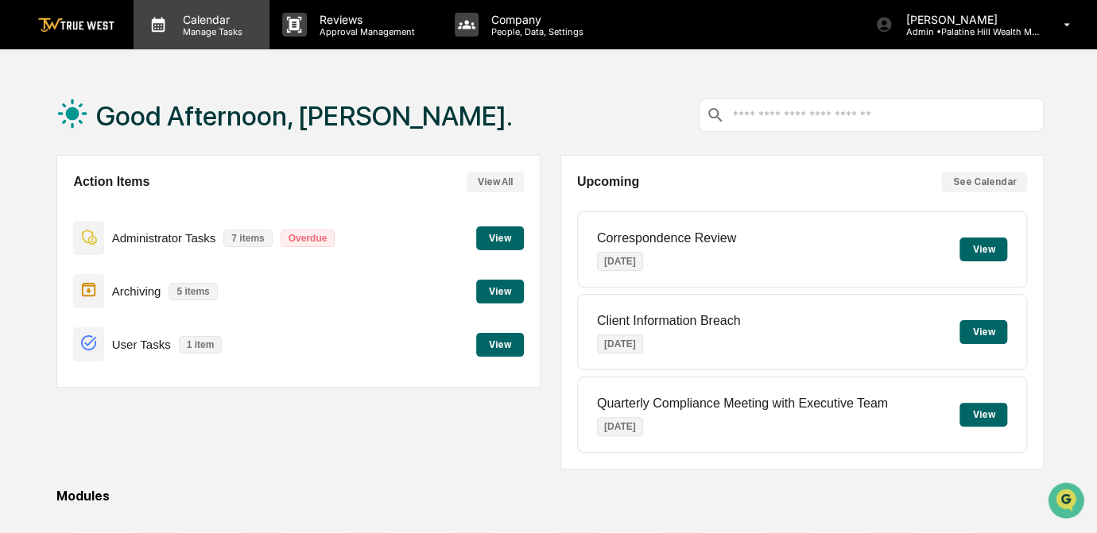
click at [196, 26] on p "Manage Tasks" at bounding box center [210, 31] width 80 height 11
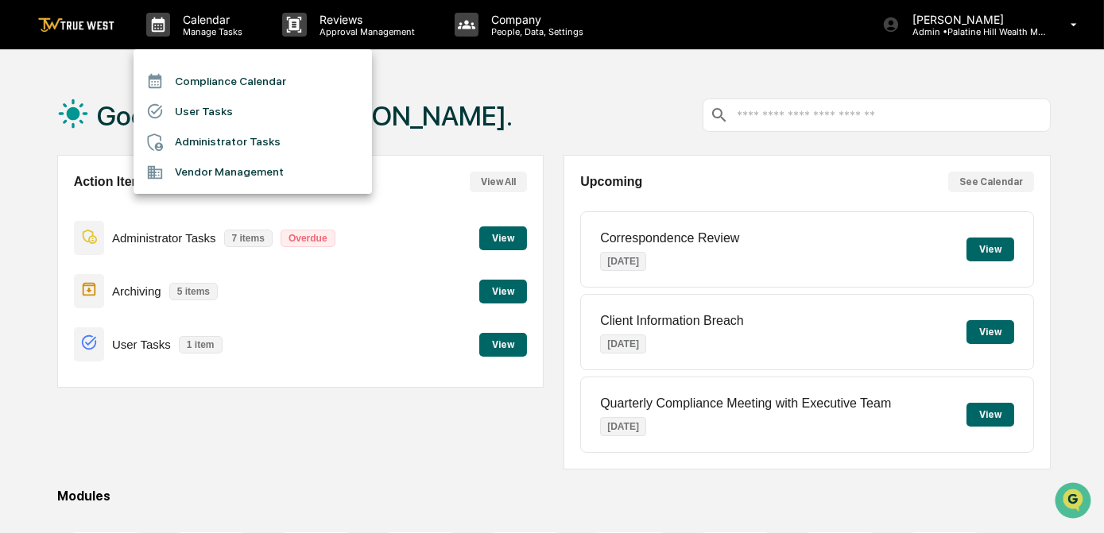
click at [199, 83] on li "Compliance Calendar" at bounding box center [253, 81] width 238 height 30
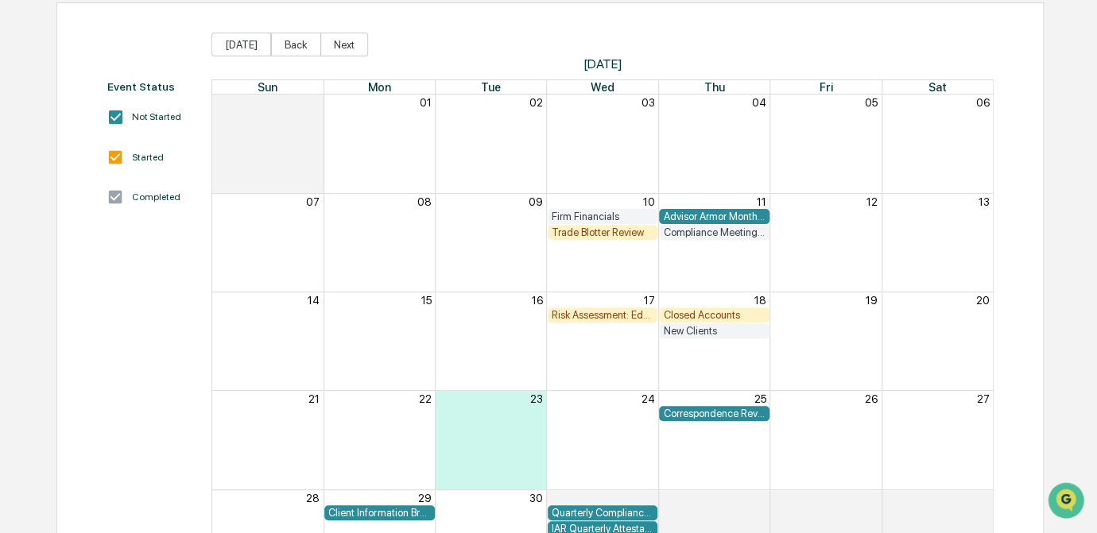
scroll to position [21, 0]
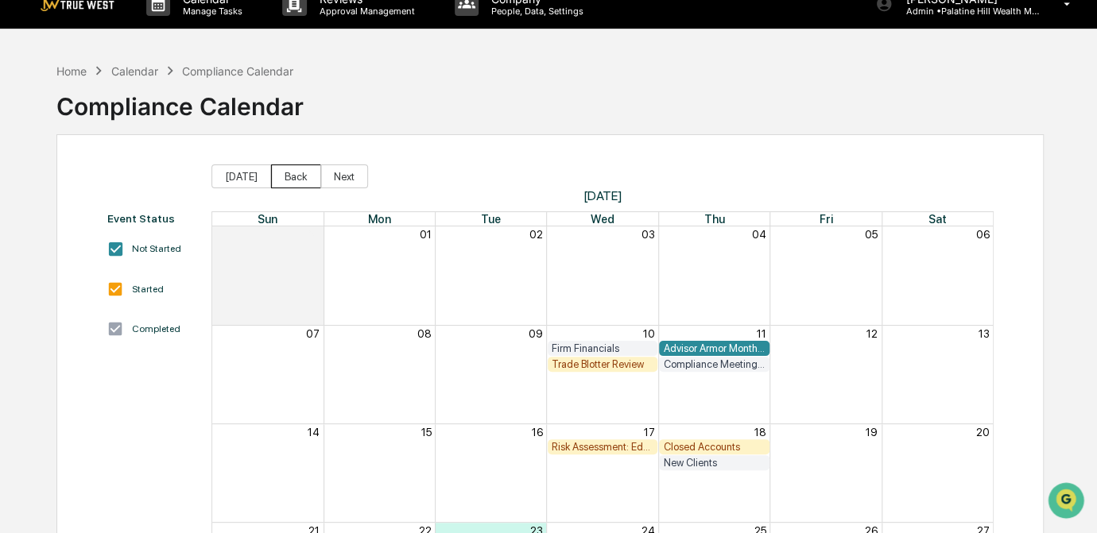
click at [288, 172] on button "Back" at bounding box center [296, 177] width 50 height 24
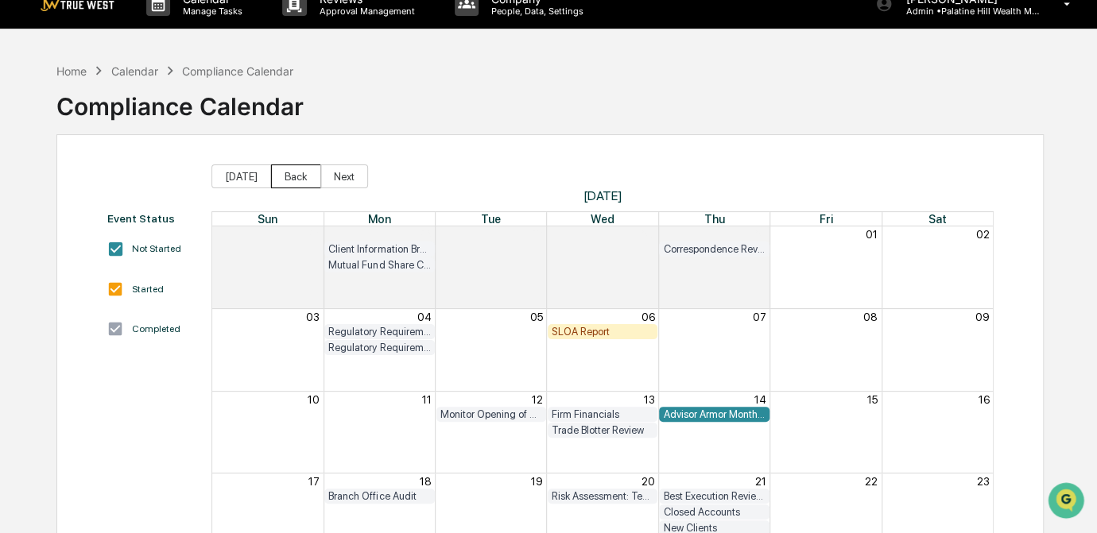
click at [288, 172] on button "Back" at bounding box center [296, 177] width 50 height 24
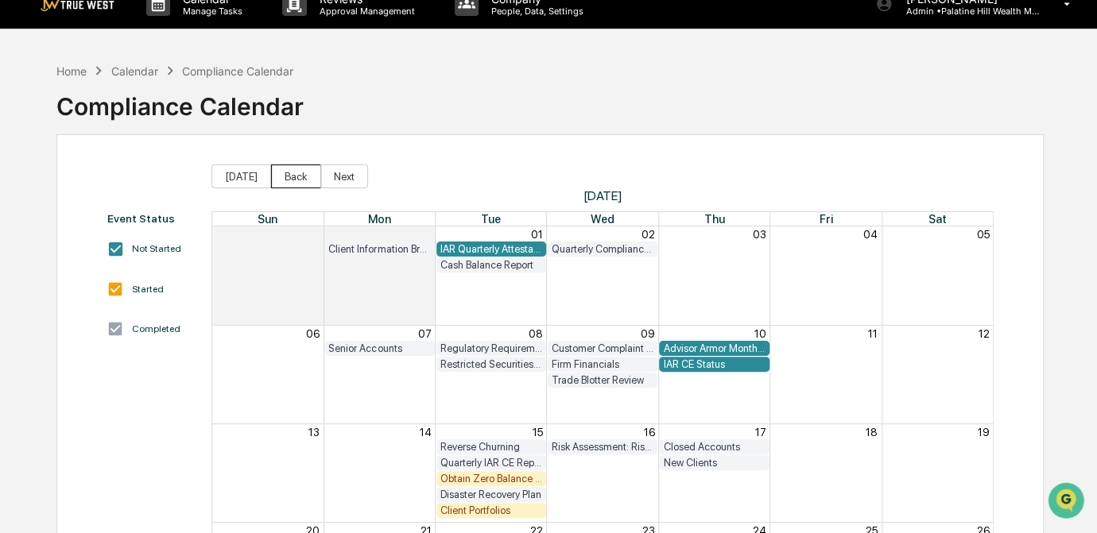
click at [288, 172] on button "Back" at bounding box center [296, 177] width 50 height 24
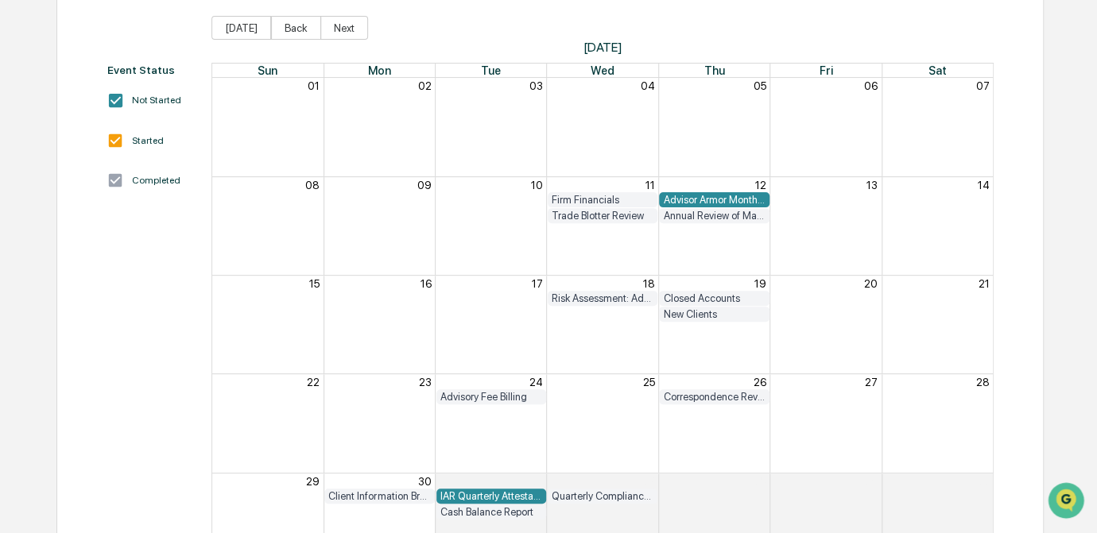
scroll to position [93, 0]
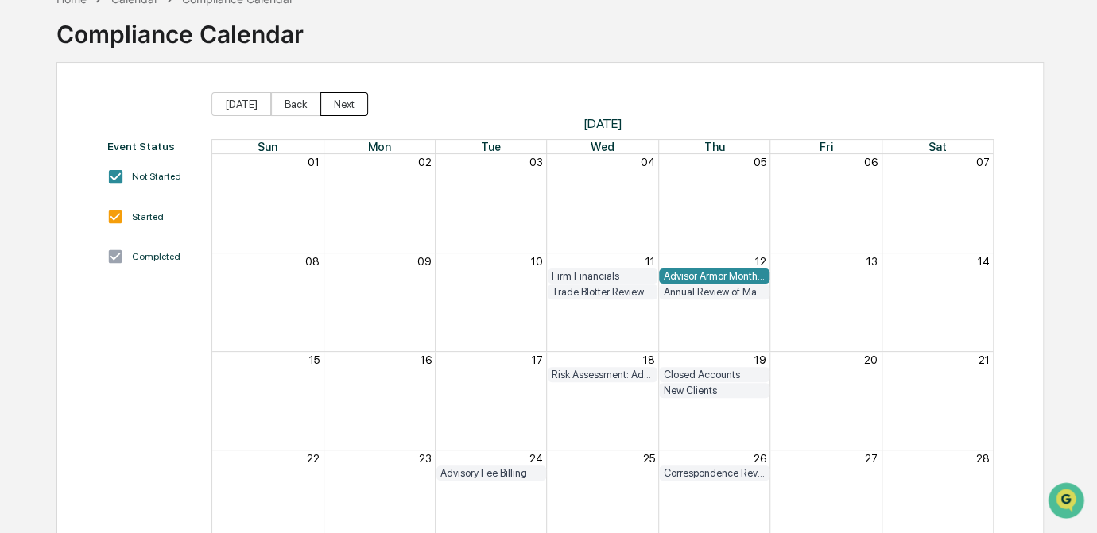
click at [351, 105] on button "Next" at bounding box center [344, 104] width 48 height 24
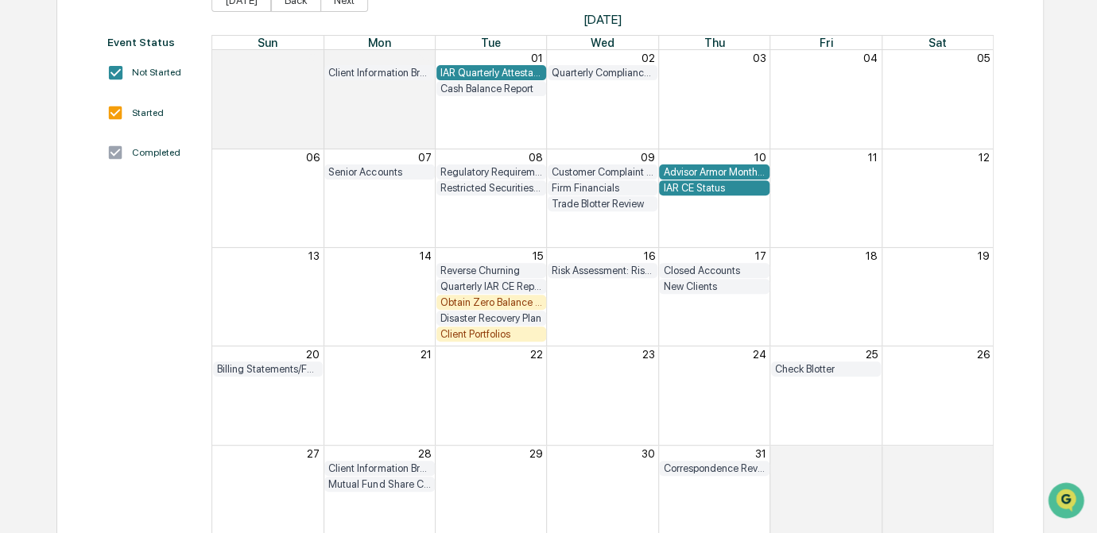
scroll to position [93, 0]
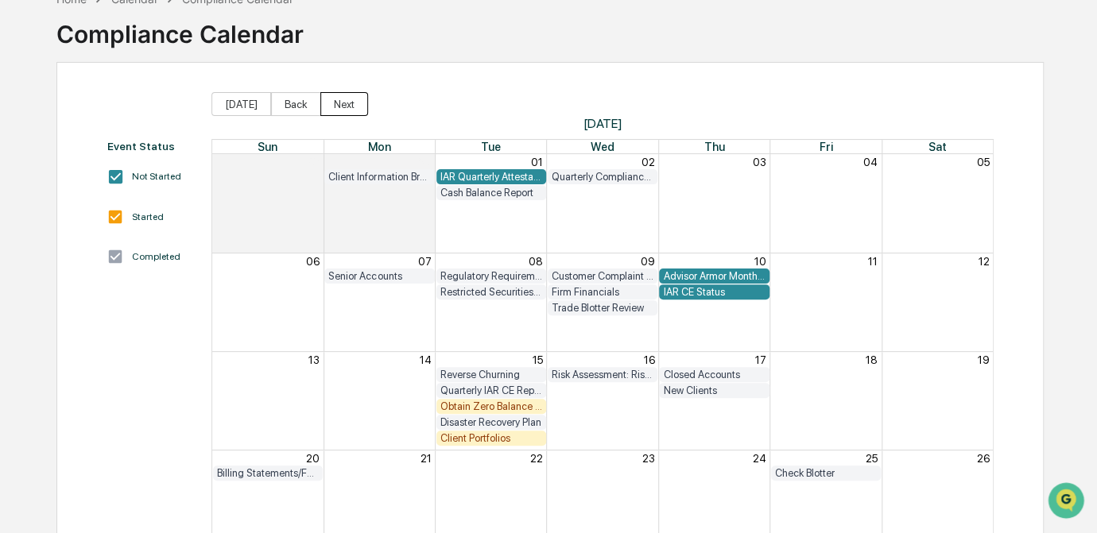
click at [332, 104] on button "Next" at bounding box center [344, 104] width 48 height 24
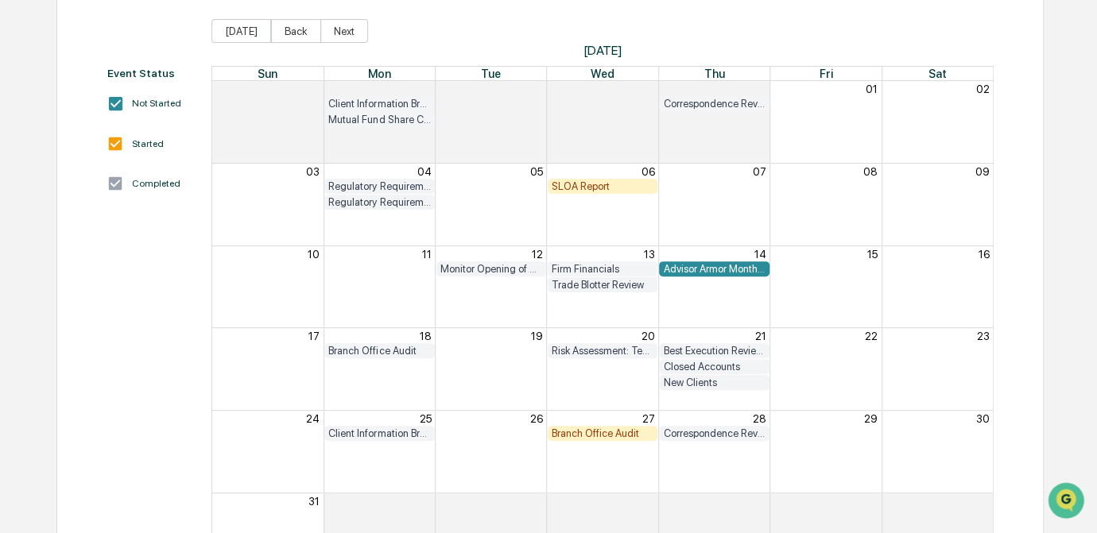
scroll to position [165, 0]
click at [324, 30] on button "Next" at bounding box center [344, 32] width 48 height 24
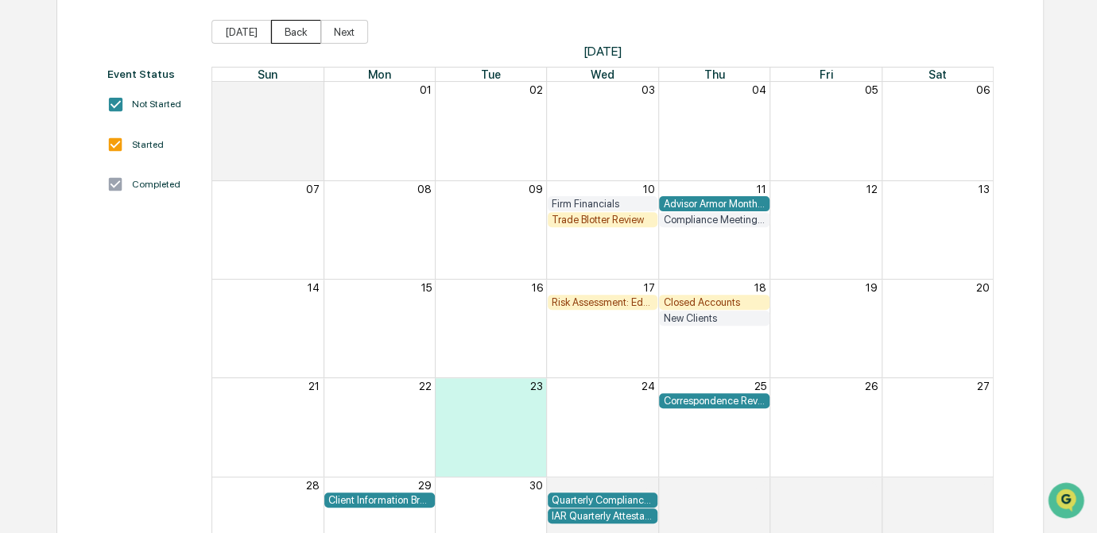
click at [294, 33] on button "Back" at bounding box center [296, 32] width 50 height 24
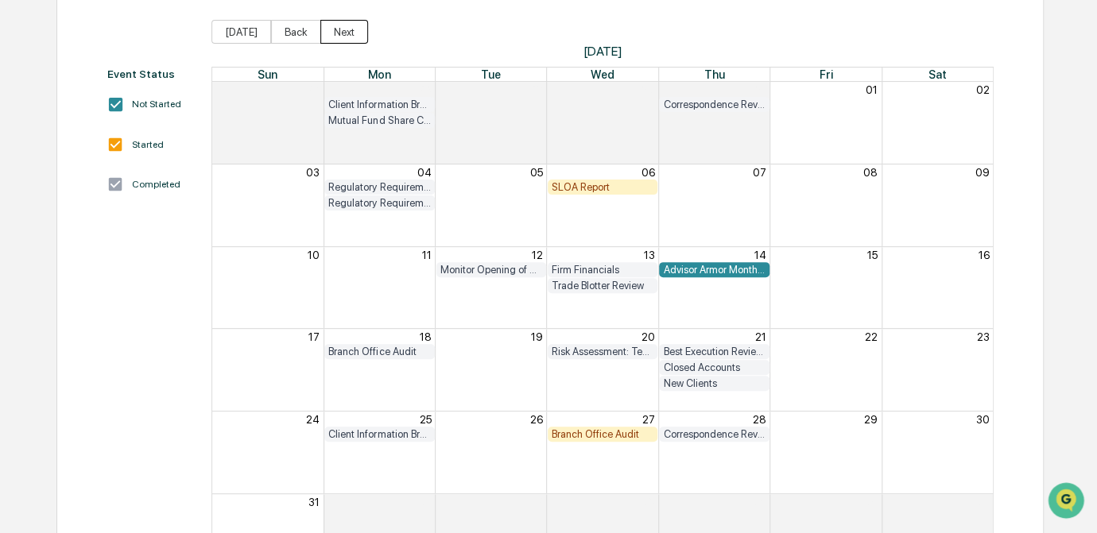
click at [354, 33] on button "Next" at bounding box center [344, 32] width 48 height 24
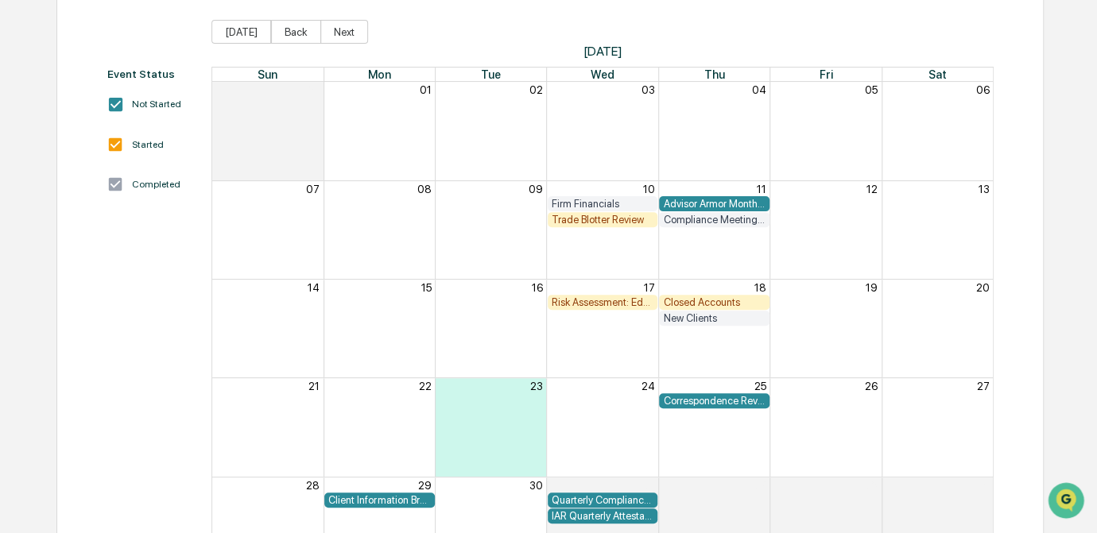
click at [373, 500] on div "Client Information Breach" at bounding box center [379, 500] width 102 height 12
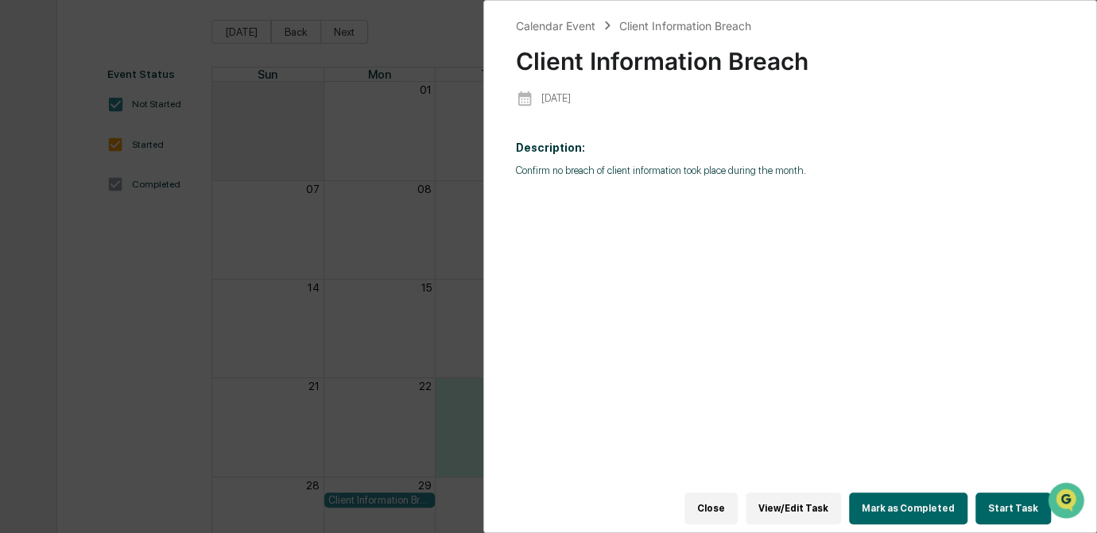
click at [810, 506] on button "View/Edit Task" at bounding box center [793, 509] width 95 height 32
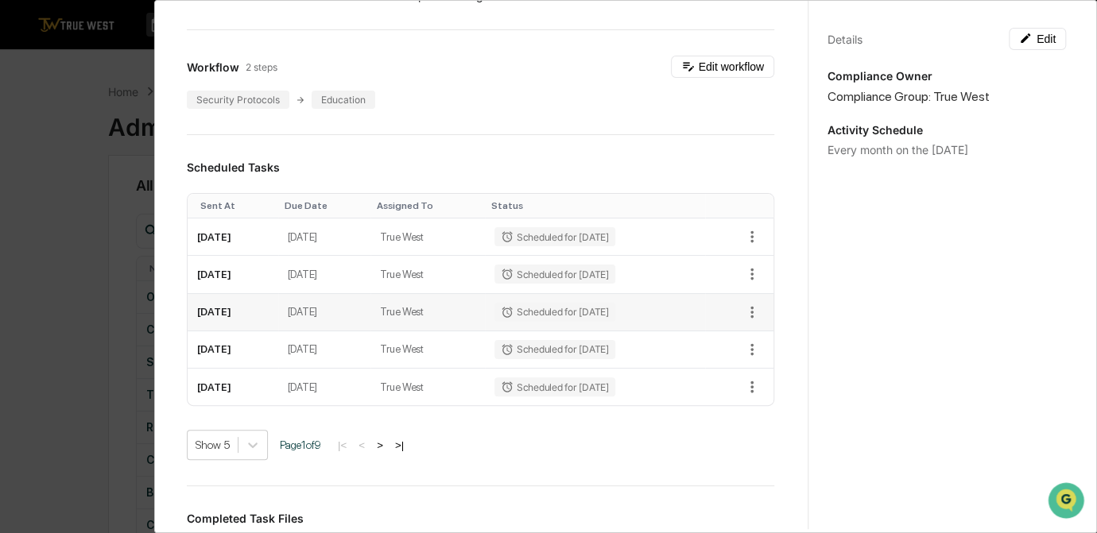
scroll to position [289, 0]
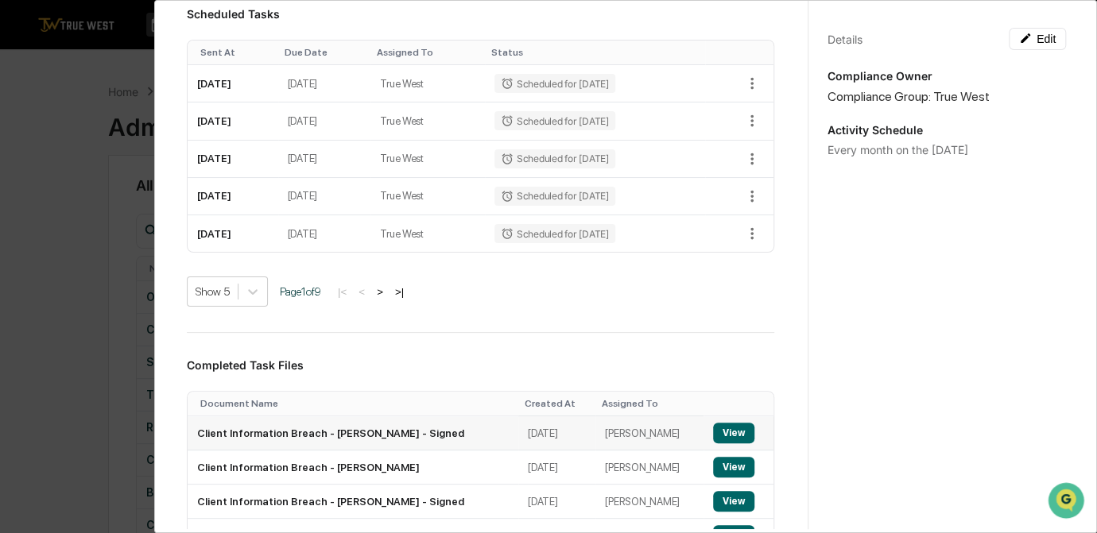
click at [719, 436] on button "View" at bounding box center [733, 433] width 41 height 21
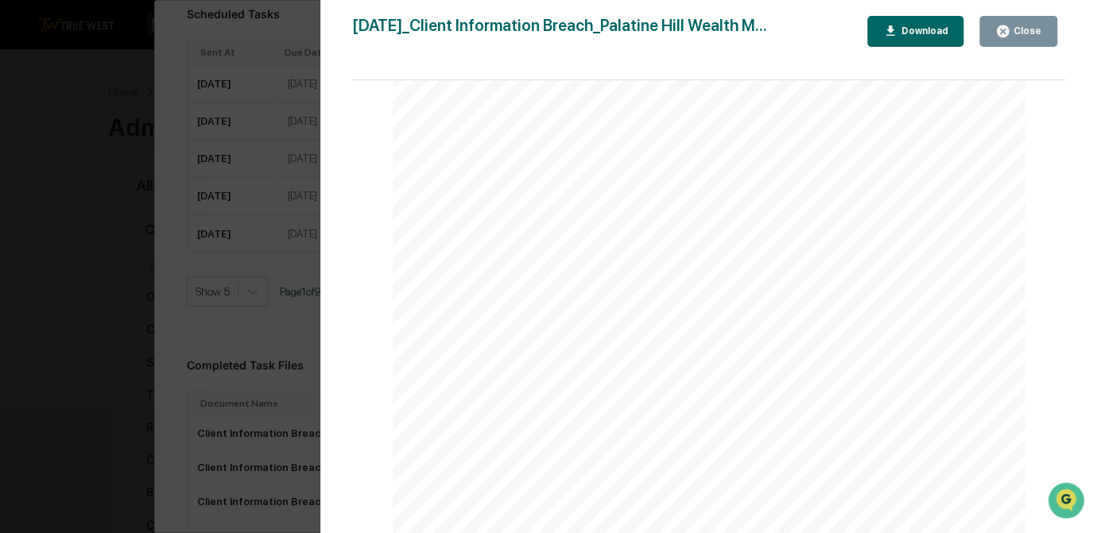
scroll to position [144, 0]
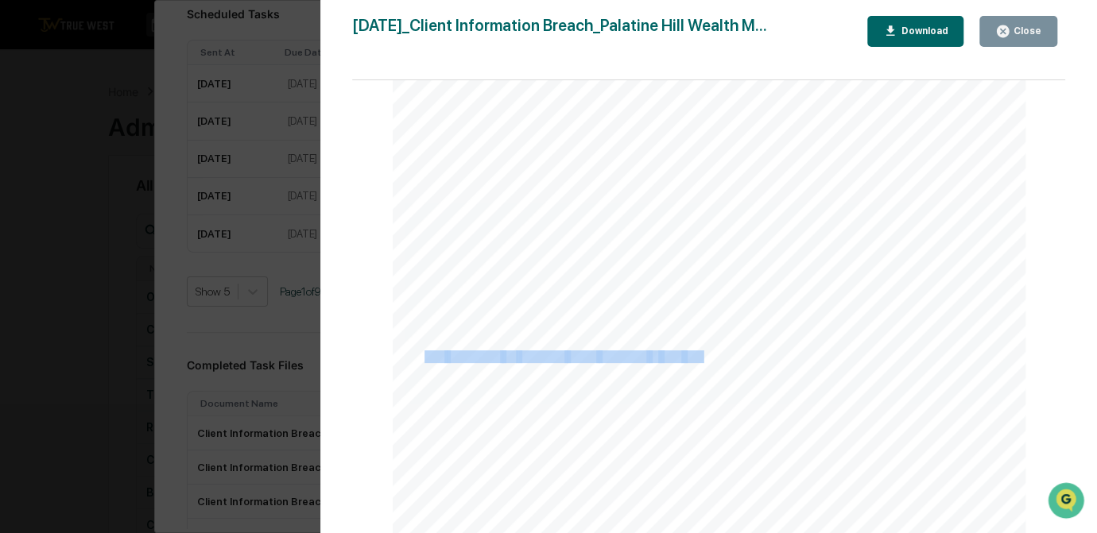
drag, startPoint x: 421, startPoint y: 357, endPoint x: 701, endPoint y: 352, distance: 279.8
click at [701, 352] on div "August 27, 2025 Palatine Hill Wealth Management Client Information Breach Backg…" at bounding box center [710, 421] width 634 height 896
drag, startPoint x: 701, startPoint y: 352, endPoint x: 667, endPoint y: 354, distance: 34.2
copy div "CIO confirmed no reported cyber breaches in July 202"
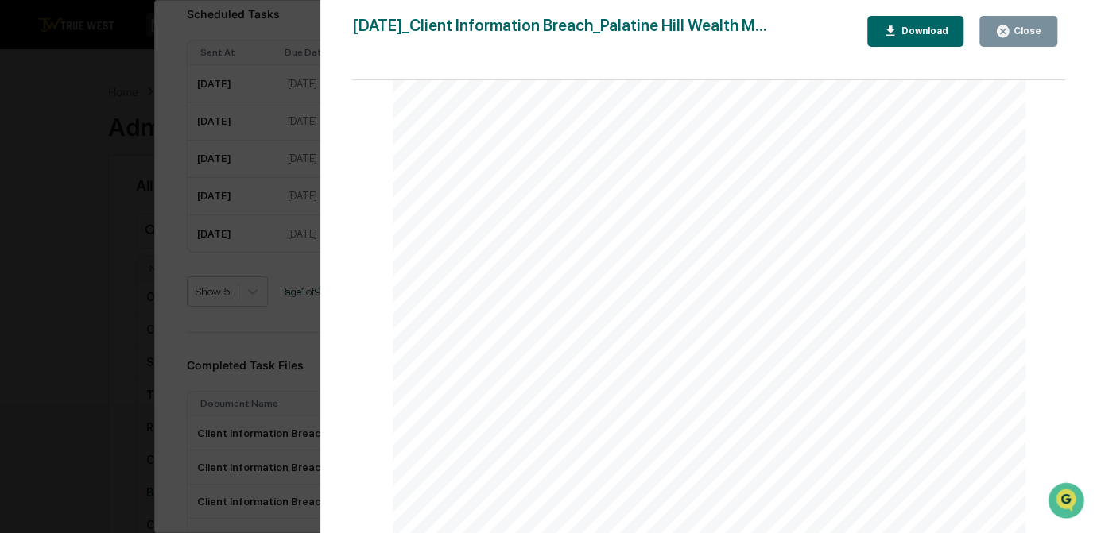
click at [57, 377] on div "Version History 08/27/2025, 04:23 PM Carliss Marshall 2025-08-27_Client Informa…" at bounding box center [548, 266] width 1097 height 533
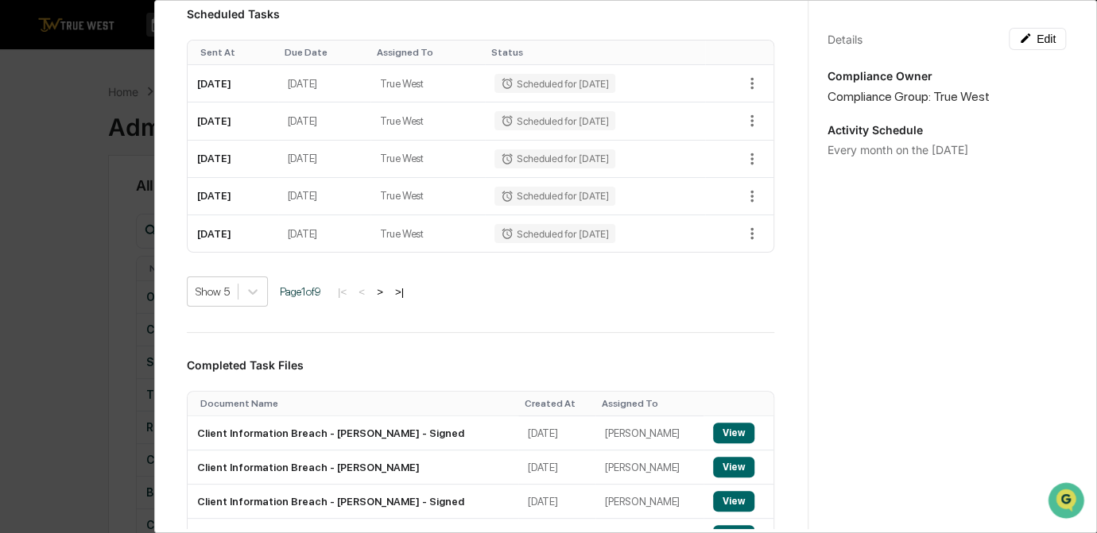
click at [57, 377] on div "Administrator Activity List Client Information Breach Start Task Spawn Task Cli…" at bounding box center [548, 266] width 1097 height 533
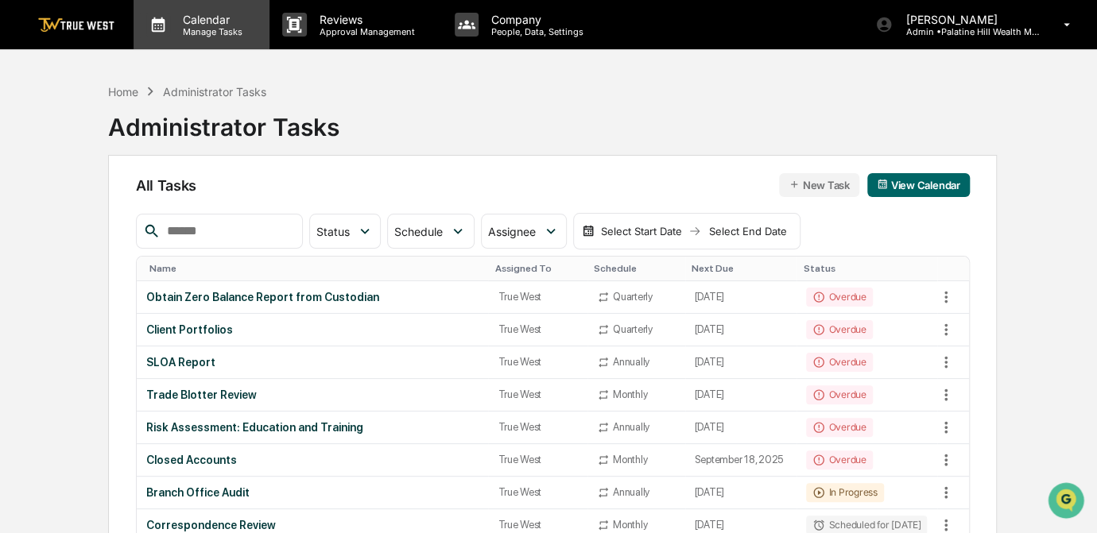
click at [229, 26] on p "Manage Tasks" at bounding box center [210, 31] width 80 height 11
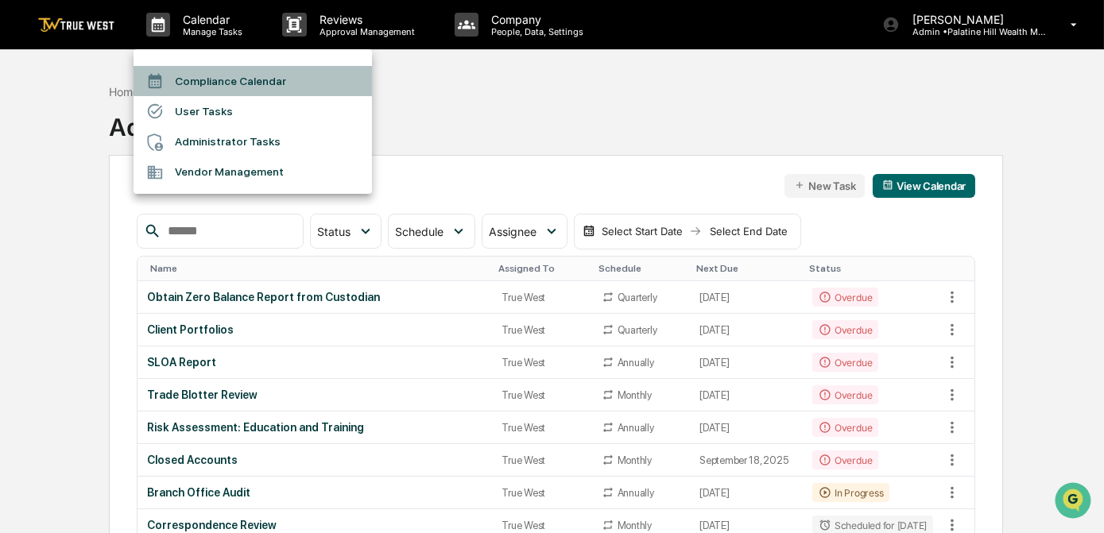
click at [243, 72] on li "Compliance Calendar" at bounding box center [253, 81] width 238 height 30
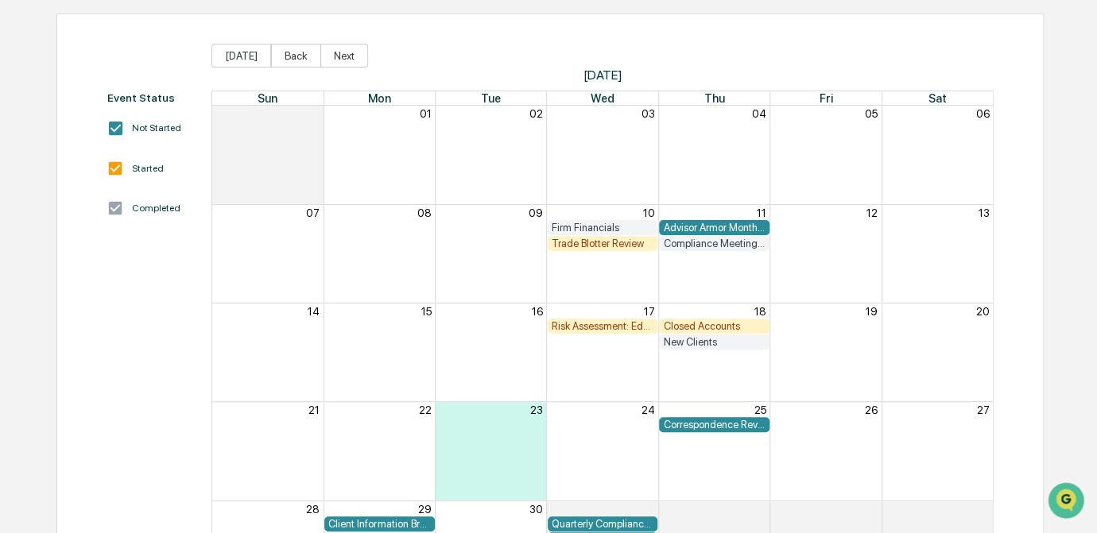
scroll to position [144, 0]
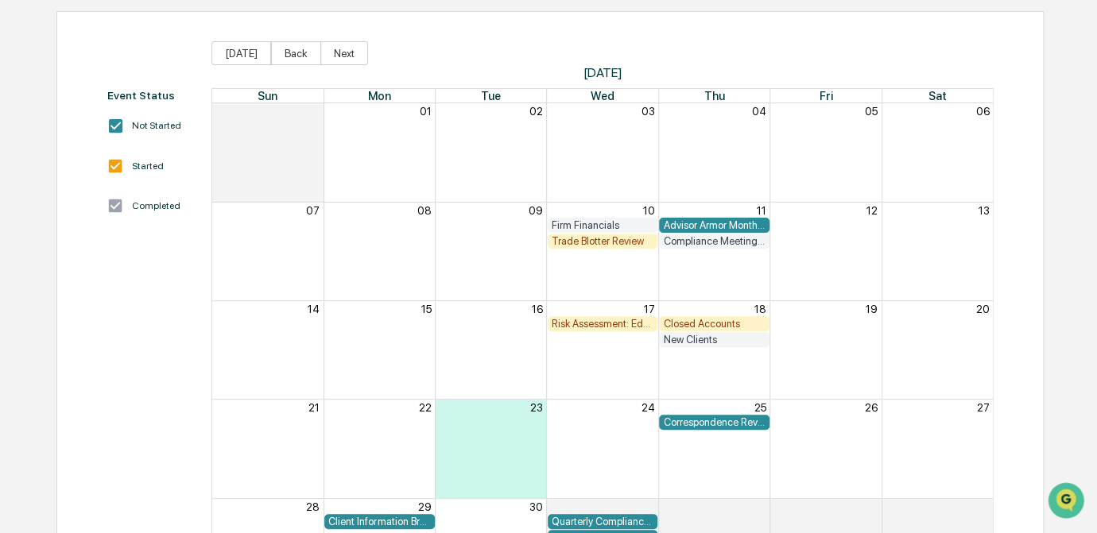
click at [390, 520] on div "Client Information Breach" at bounding box center [379, 522] width 102 height 12
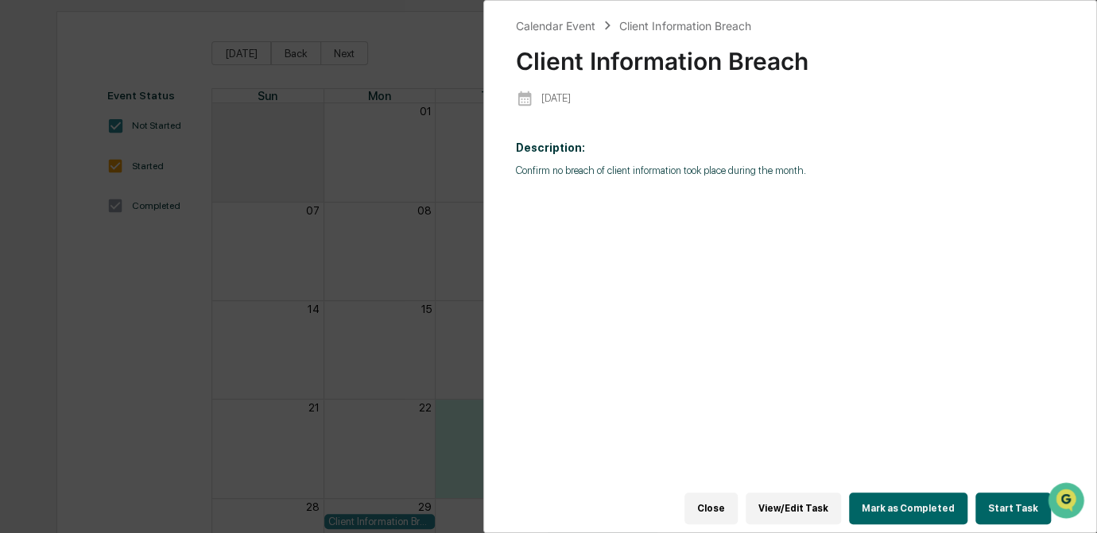
click at [994, 505] on button "Start Task" at bounding box center [1013, 509] width 76 height 32
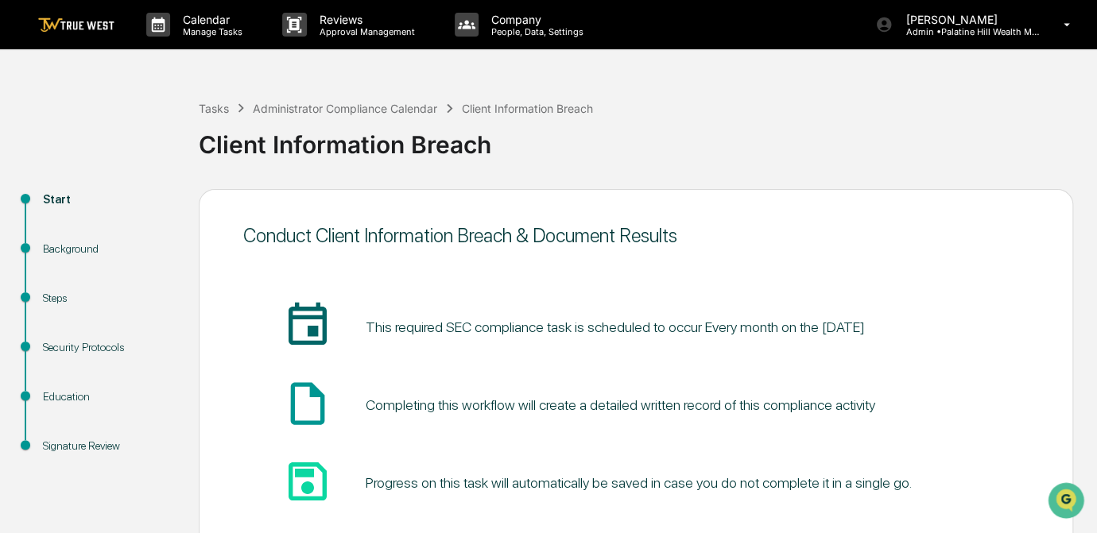
scroll to position [107, 0]
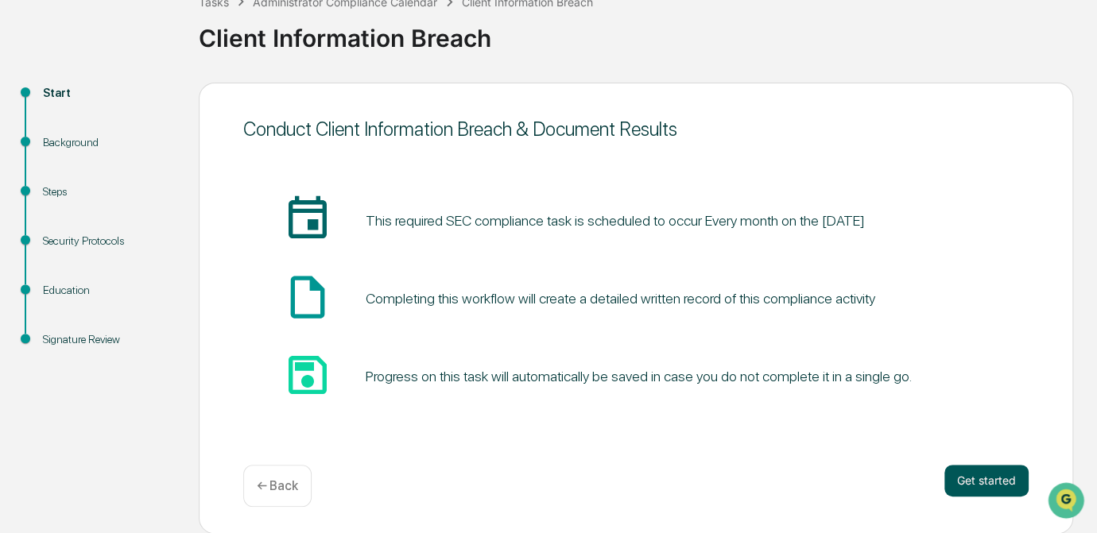
click at [983, 484] on button "Get started" at bounding box center [986, 481] width 84 height 32
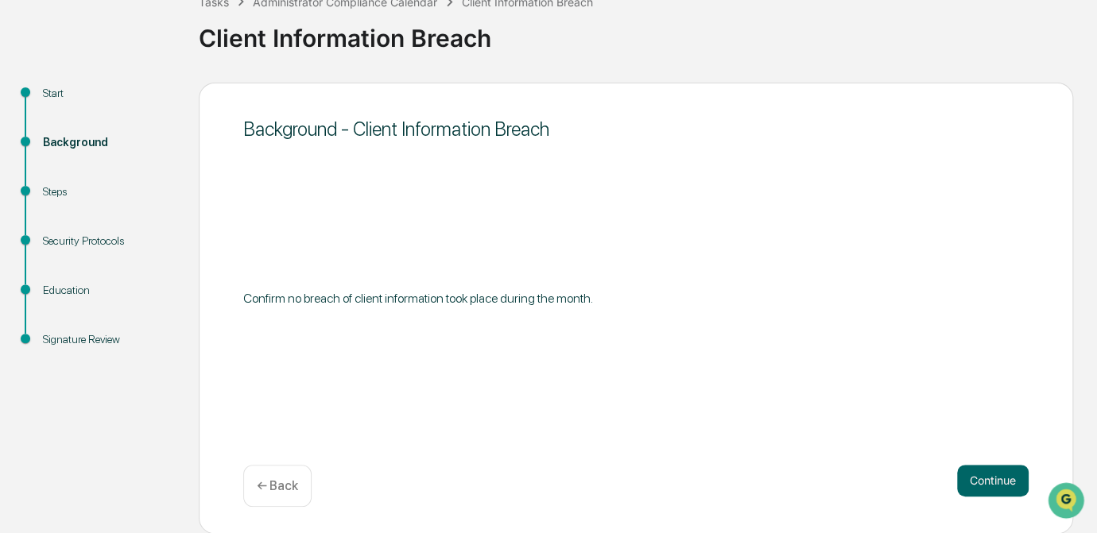
click at [983, 484] on button "Continue" at bounding box center [993, 481] width 72 height 32
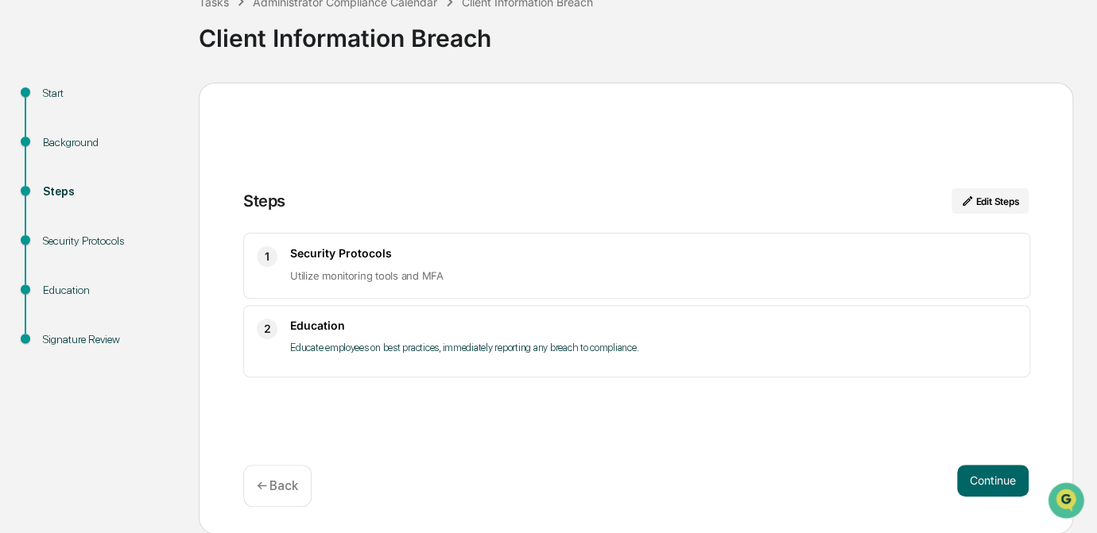
click at [983, 484] on button "Continue" at bounding box center [993, 481] width 72 height 32
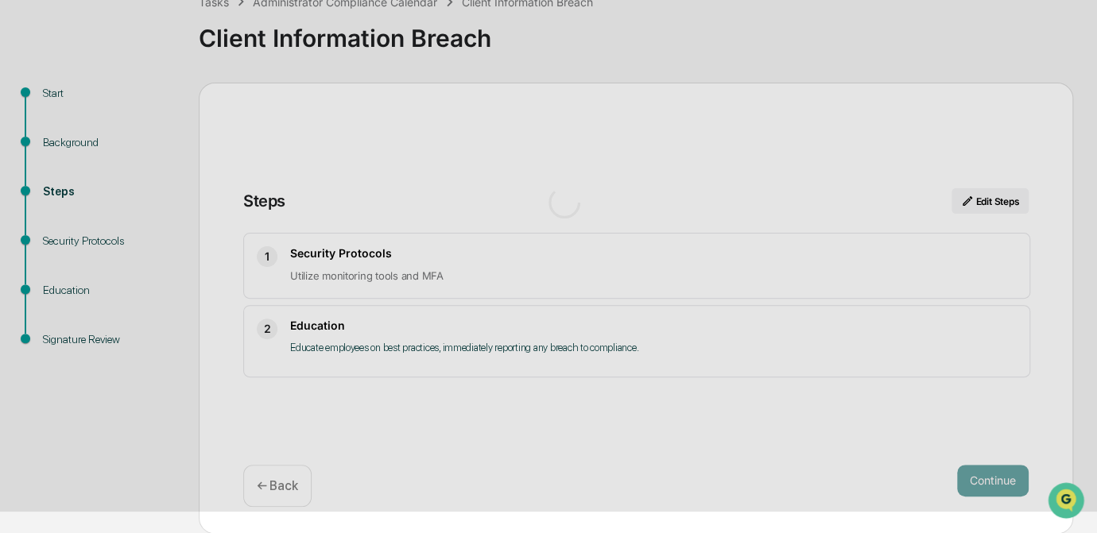
scroll to position [19, 0]
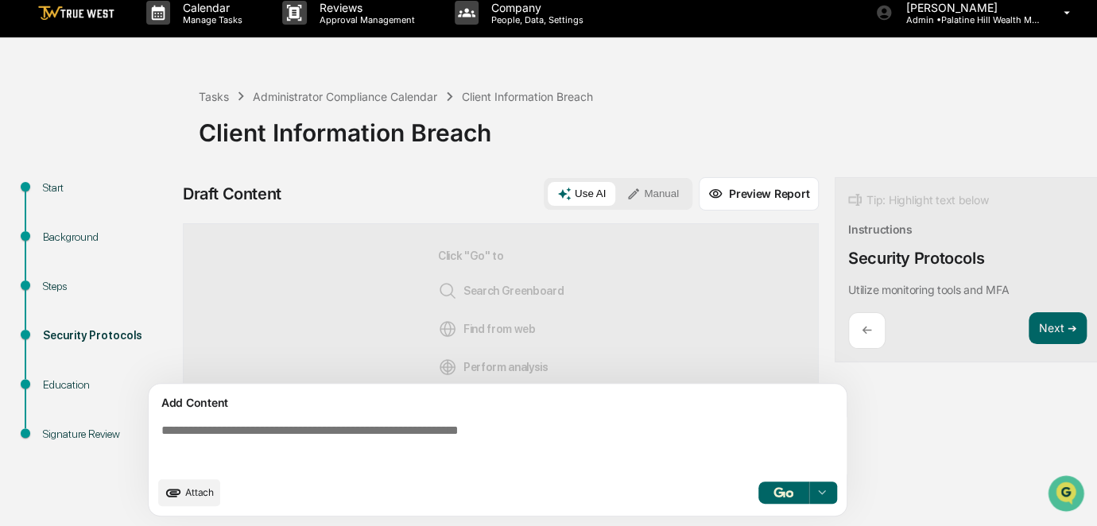
click at [335, 436] on textarea at bounding box center [501, 445] width 692 height 57
paste textarea "**********"
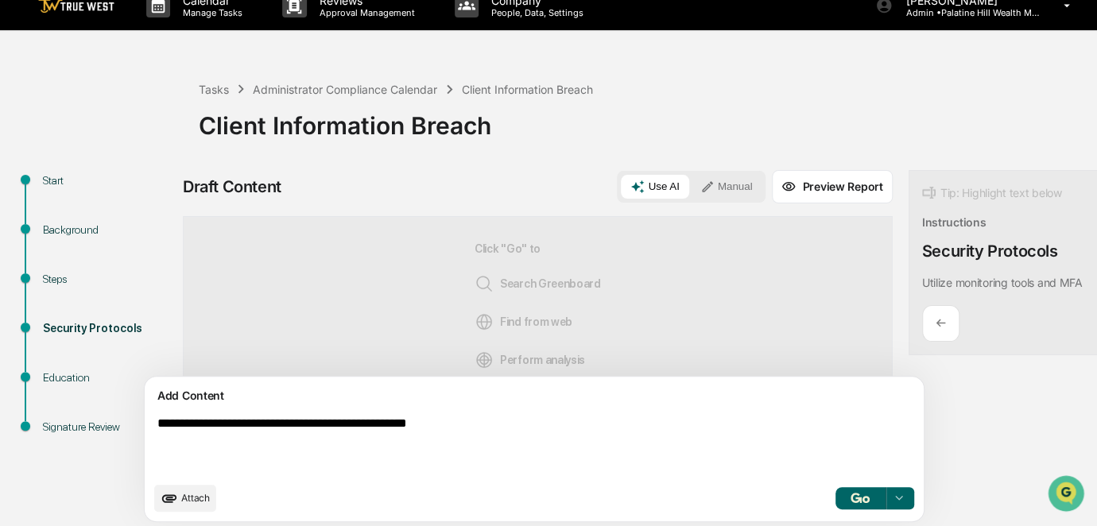
click at [176, 427] on textarea "**********" at bounding box center [497, 445] width 692 height 70
click at [495, 434] on textarea "**********" at bounding box center [497, 445] width 692 height 70
click at [691, 191] on button "Manual" at bounding box center [727, 187] width 72 height 24
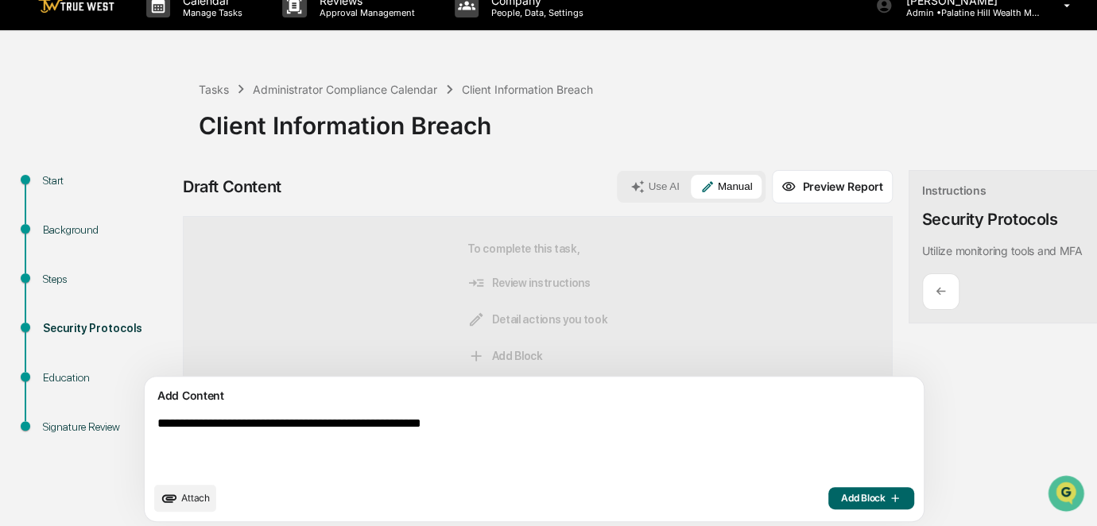
drag, startPoint x: 546, startPoint y: 430, endPoint x: 134, endPoint y: 416, distance: 412.8
click at [134, 416] on div "**********" at bounding box center [548, 351] width 1081 height 362
type textarea "**********"
click at [828, 510] on button "Add Block" at bounding box center [871, 498] width 86 height 22
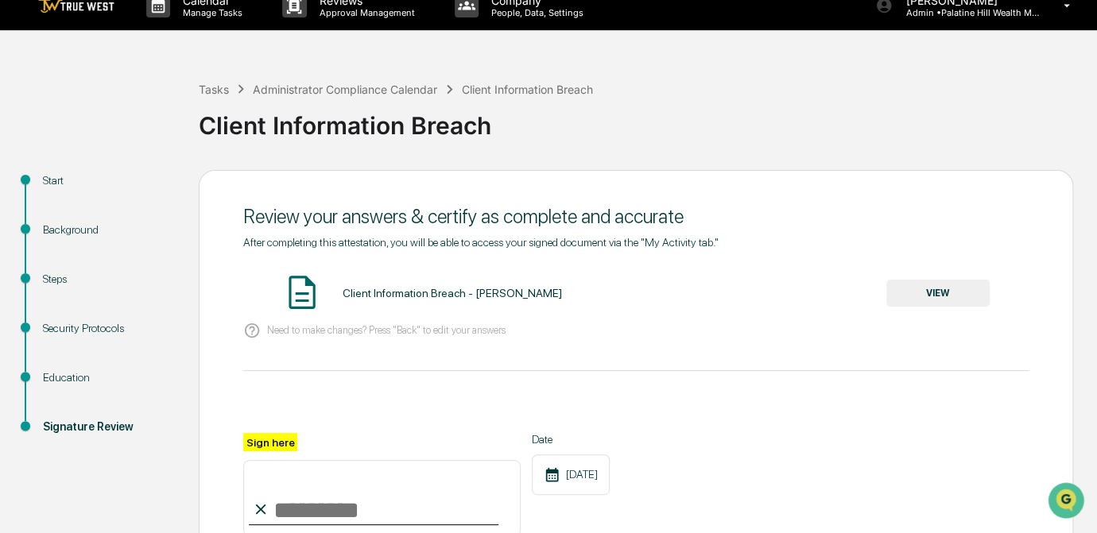
drag, startPoint x: 313, startPoint y: 498, endPoint x: 319, endPoint y: 487, distance: 12.4
click at [313, 497] on input "Sign here" at bounding box center [381, 498] width 277 height 76
type input "*********"
click at [757, 385] on div "After completing this attestation, you will be able to access your signed docum…" at bounding box center [635, 412] width 785 height 352
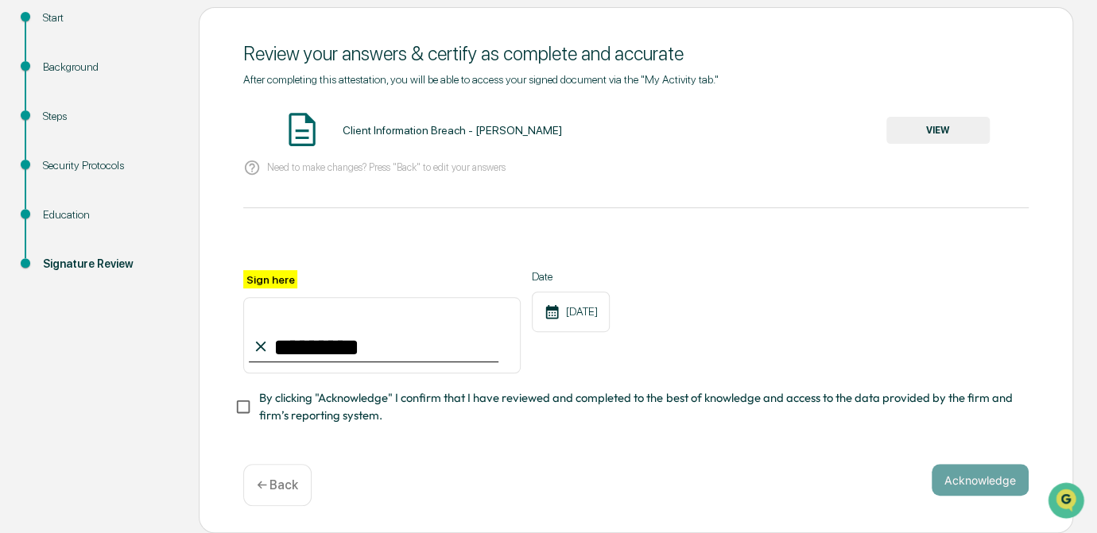
scroll to position [188, 0]
click at [951, 130] on button "VIEW" at bounding box center [937, 130] width 103 height 27
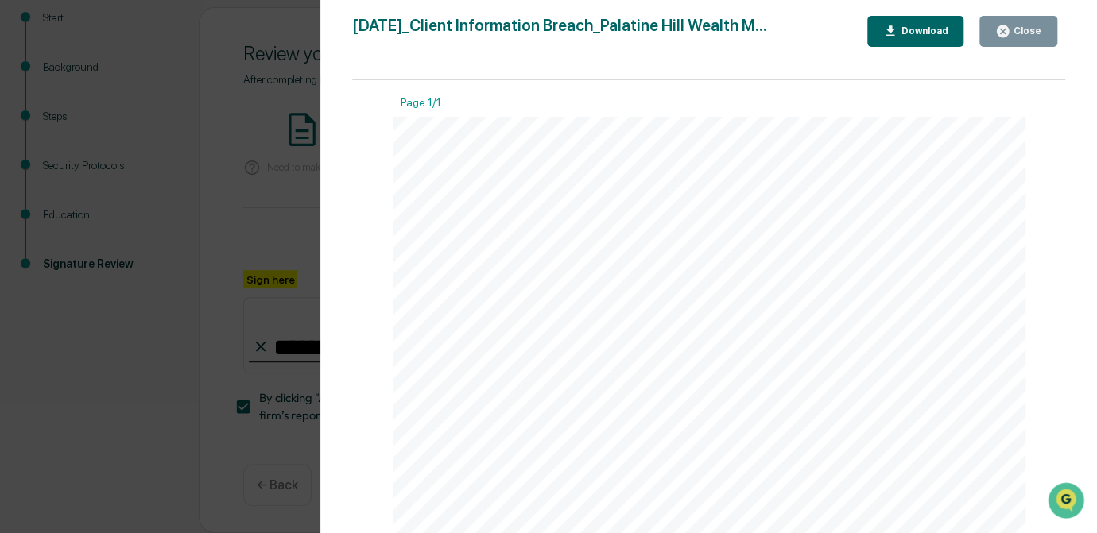
click at [261, 215] on div "Version History 09/23/2025, 08:44 PM Carliss Marshall 2025-09-23_Client Informa…" at bounding box center [548, 266] width 1097 height 533
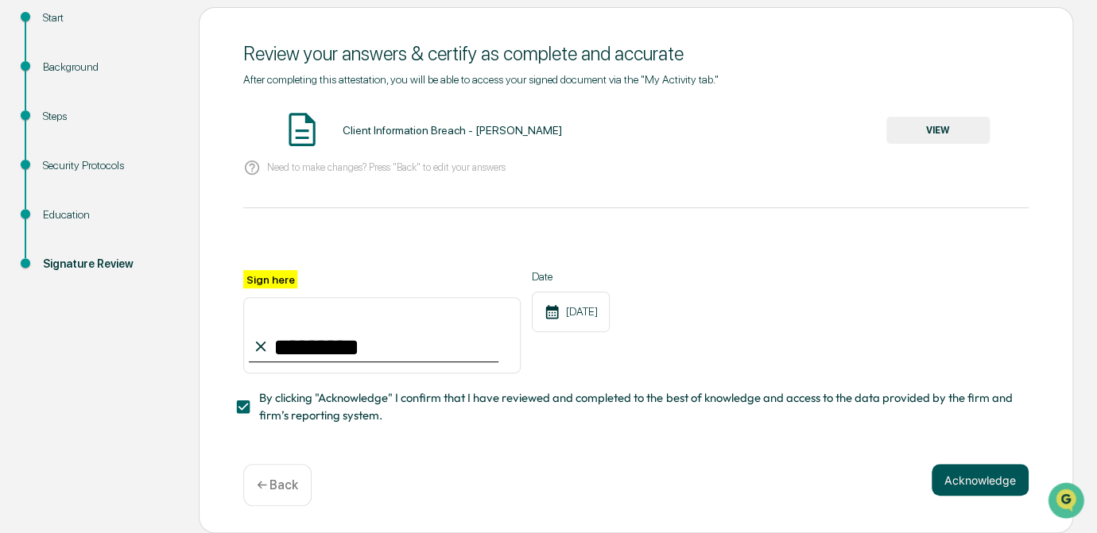
click at [998, 486] on button "Acknowledge" at bounding box center [980, 480] width 97 height 32
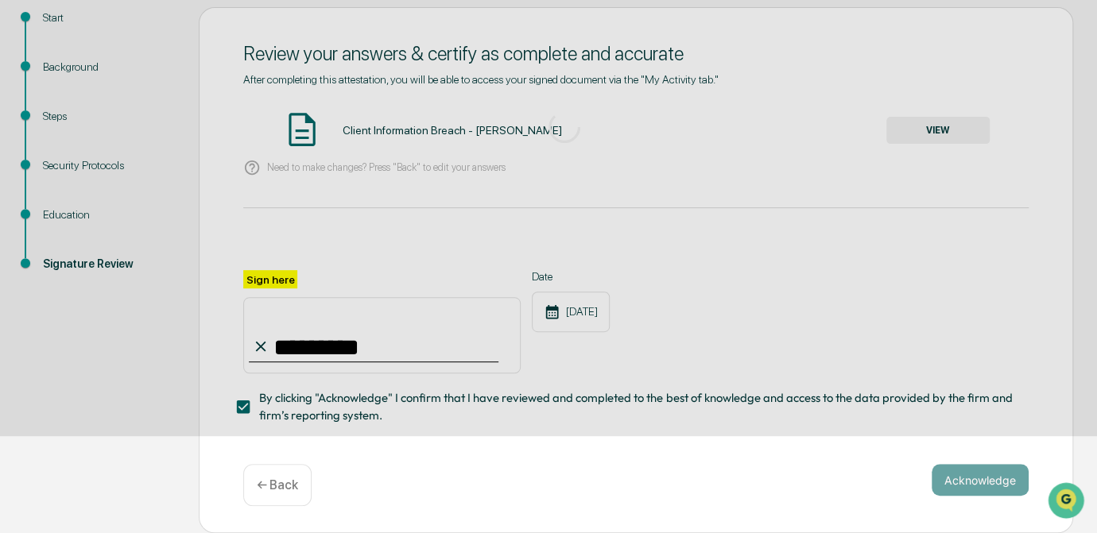
scroll to position [107, 0]
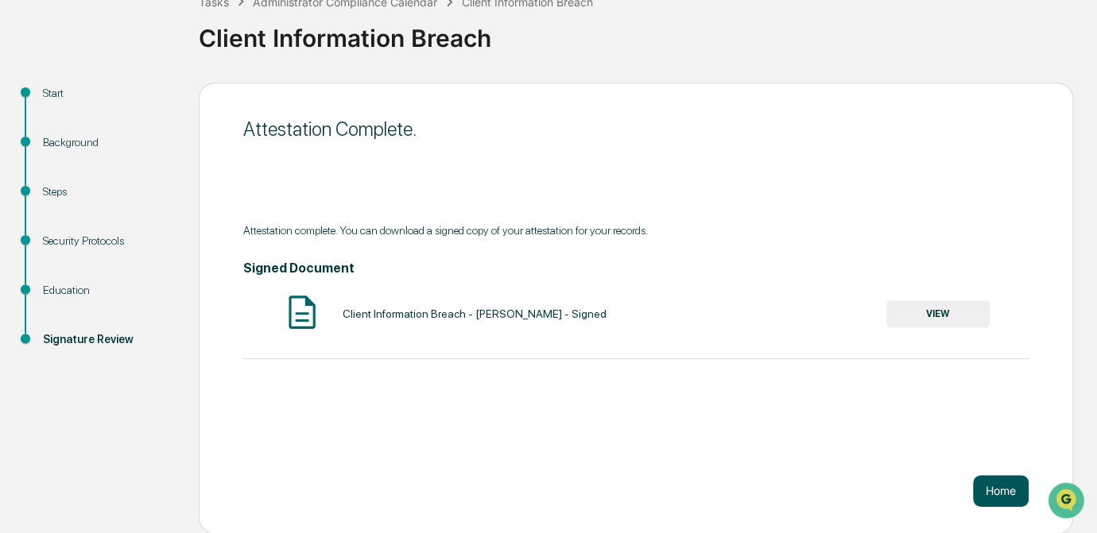
click at [986, 490] on button "Home" at bounding box center [1001, 491] width 56 height 32
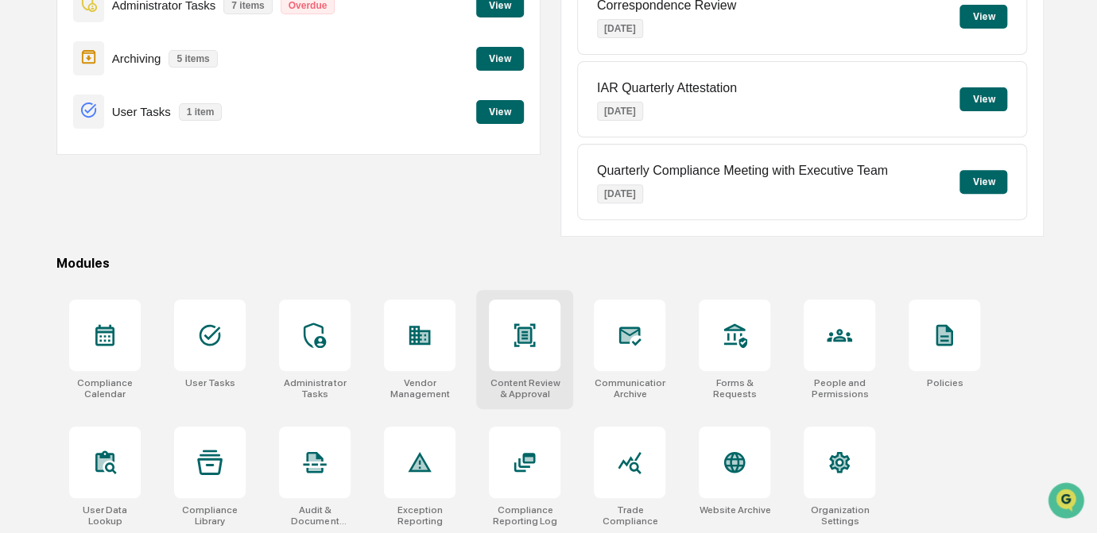
scroll to position [236, 0]
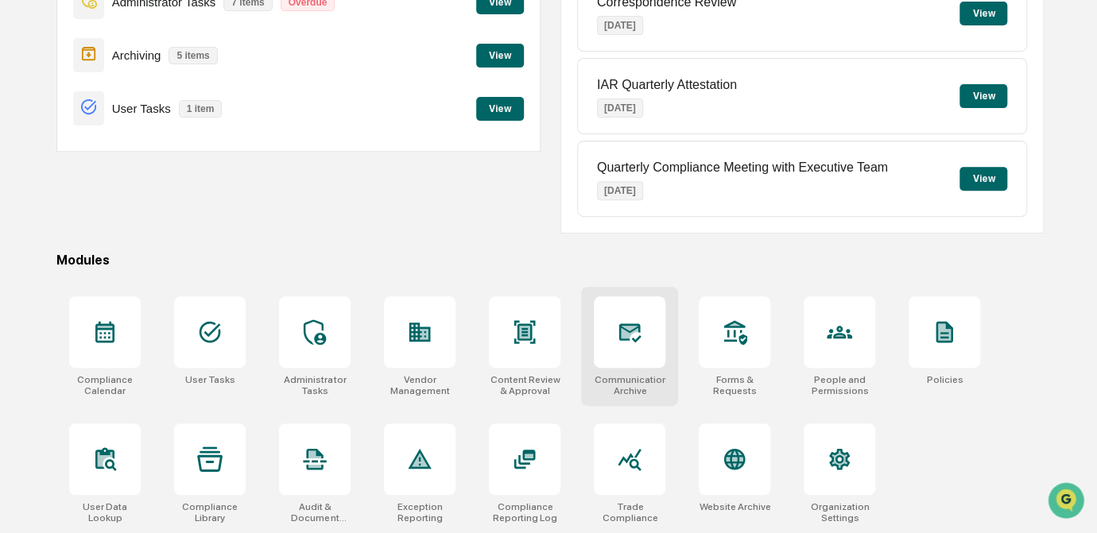
click at [637, 331] on icon at bounding box center [629, 332] width 25 height 25
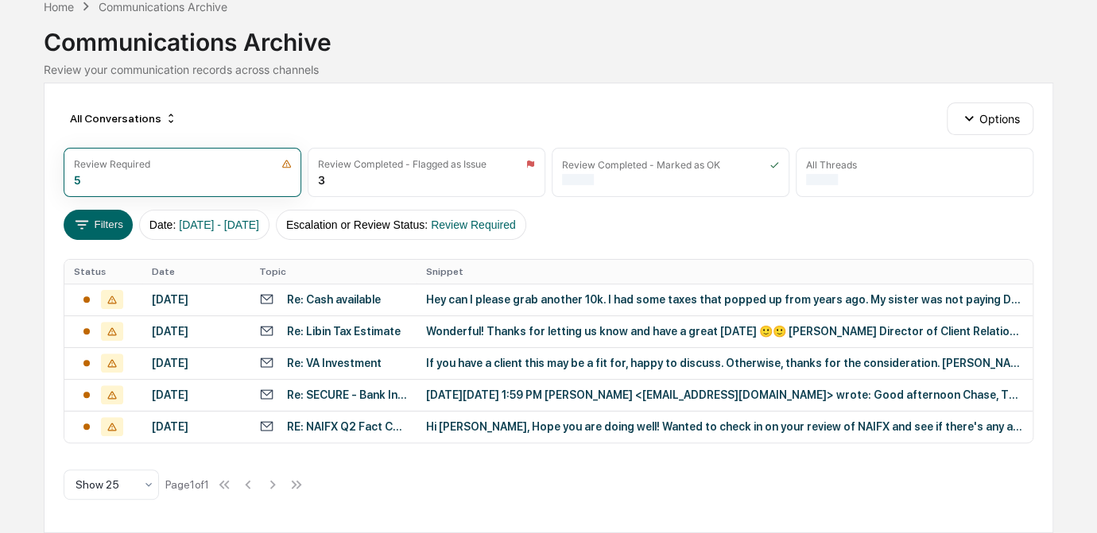
scroll to position [103, 0]
click at [479, 396] on div "[DATE][DATE] 1:59 PM [PERSON_NAME] <[EMAIL_ADDRESS][DOMAIN_NAME]> wrote: Good a…" at bounding box center [724, 395] width 597 height 13
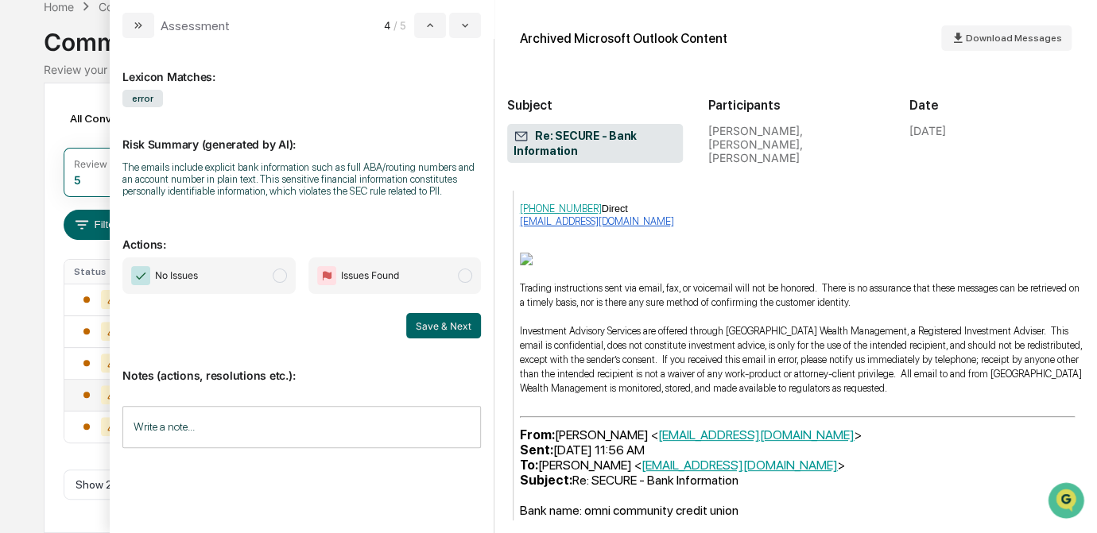
scroll to position [1088, 0]
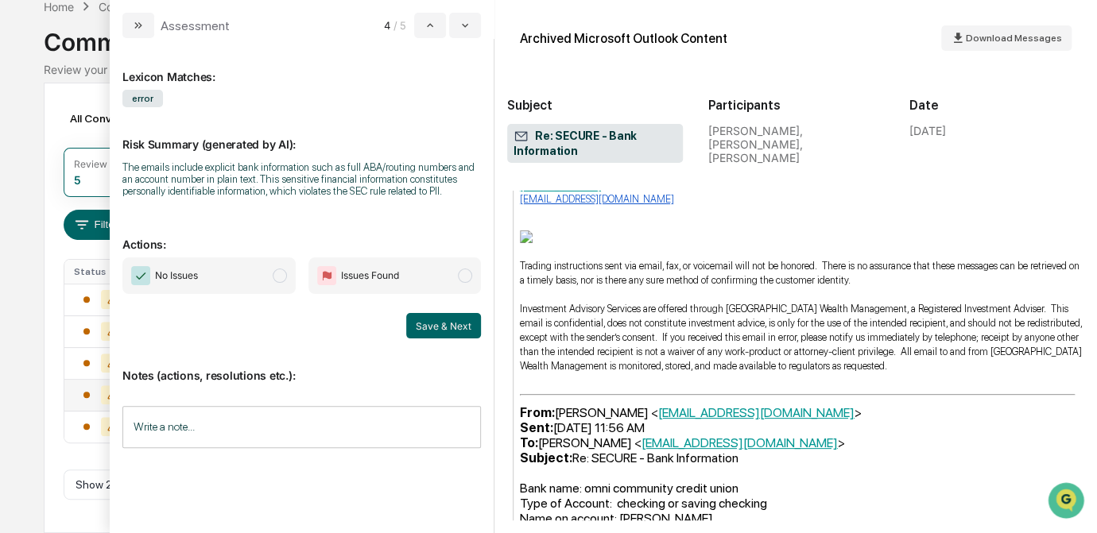
click at [214, 422] on input "Write a note..." at bounding box center [301, 427] width 358 height 42
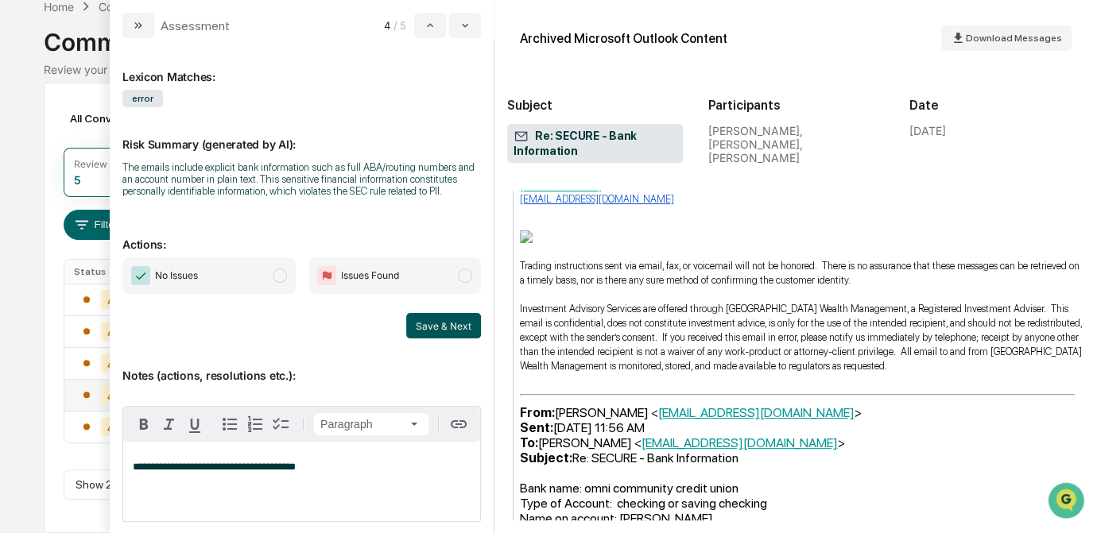
click at [430, 327] on button "Save & Next" at bounding box center [443, 325] width 75 height 25
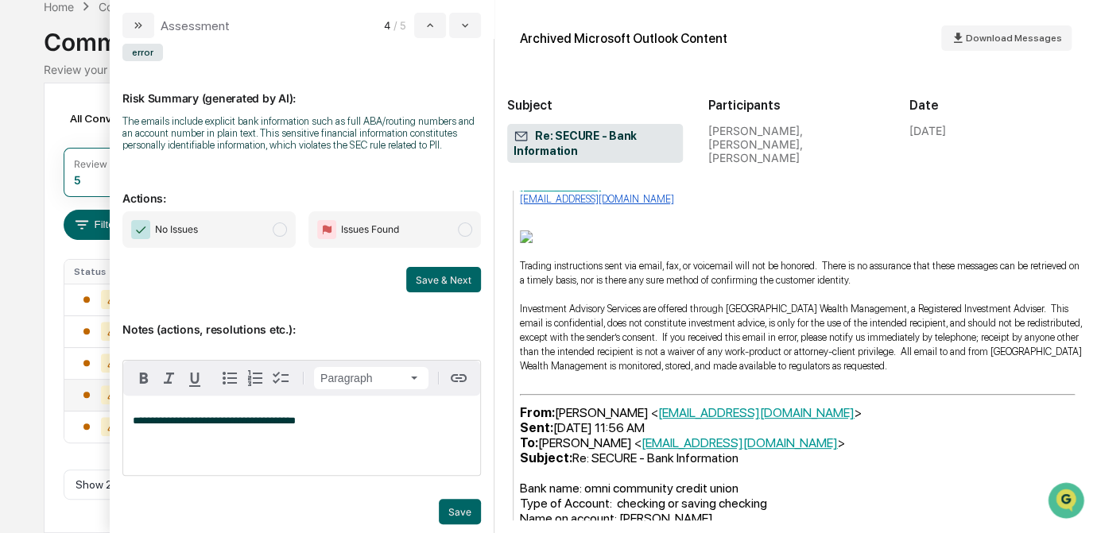
scroll to position [65, 0]
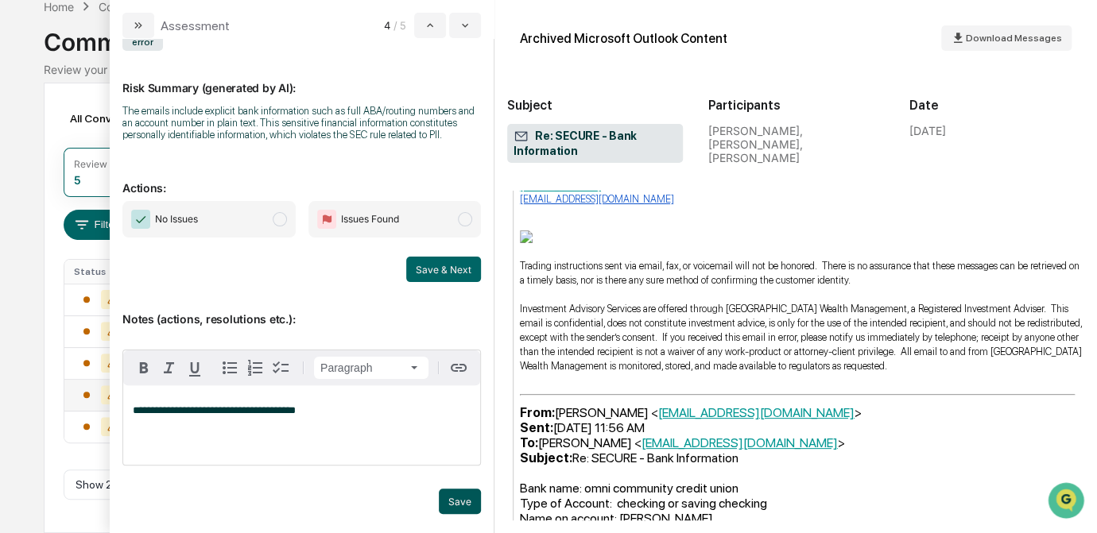
click at [455, 503] on button "Save" at bounding box center [460, 501] width 42 height 25
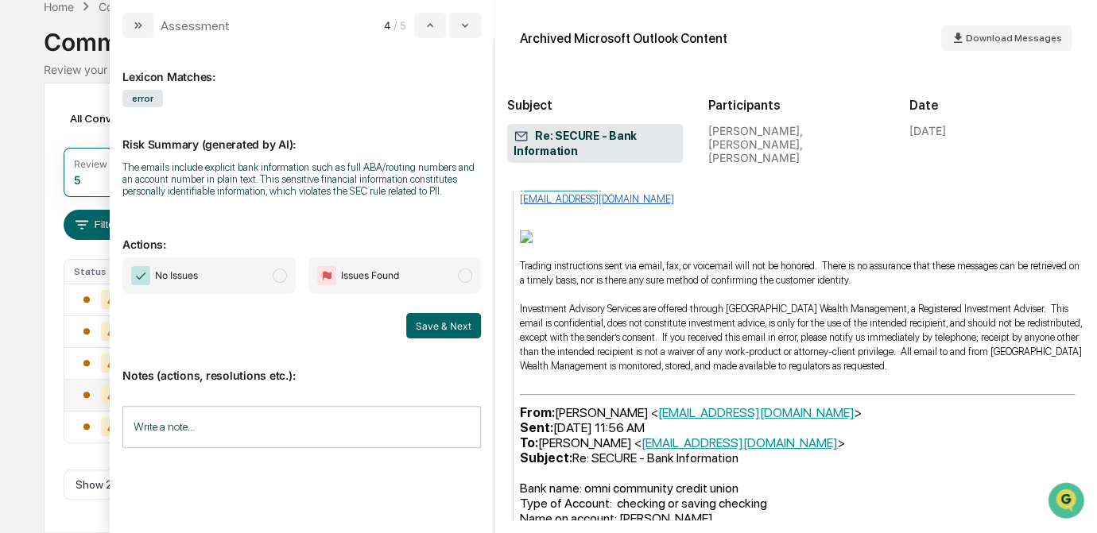
scroll to position [0, 0]
click at [242, 276] on span "No Issues" at bounding box center [208, 276] width 173 height 37
click at [419, 332] on button "Save & Next" at bounding box center [443, 325] width 75 height 25
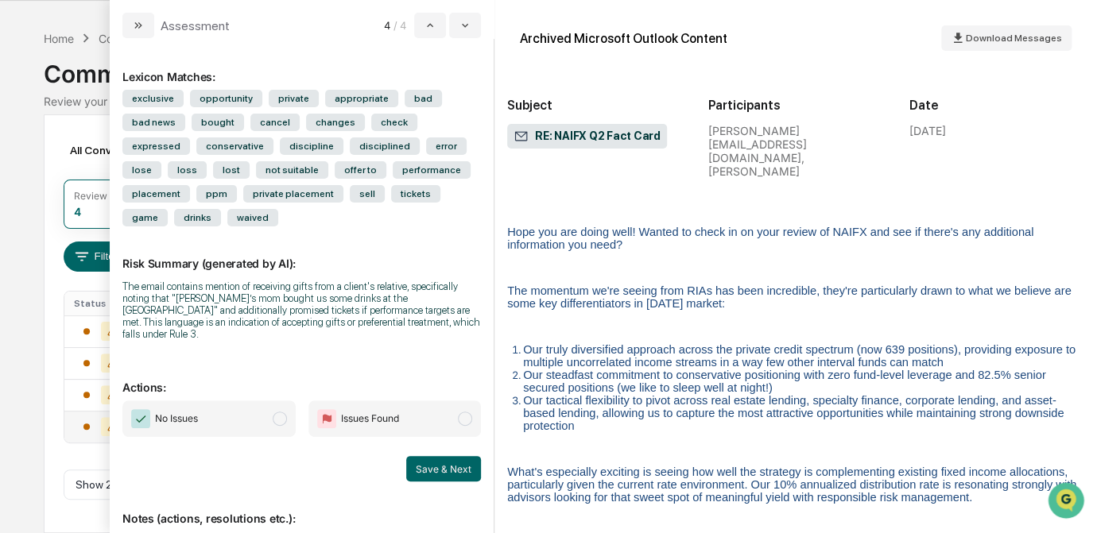
scroll to position [144, 0]
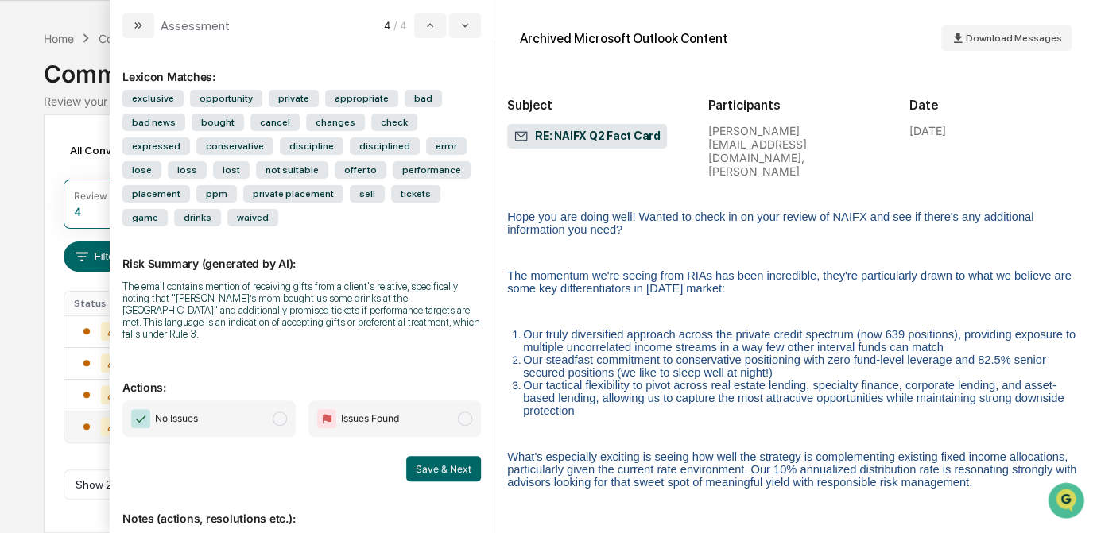
click at [182, 411] on span "No Issues" at bounding box center [176, 419] width 43 height 16
click at [442, 456] on button "Save & Next" at bounding box center [443, 468] width 75 height 25
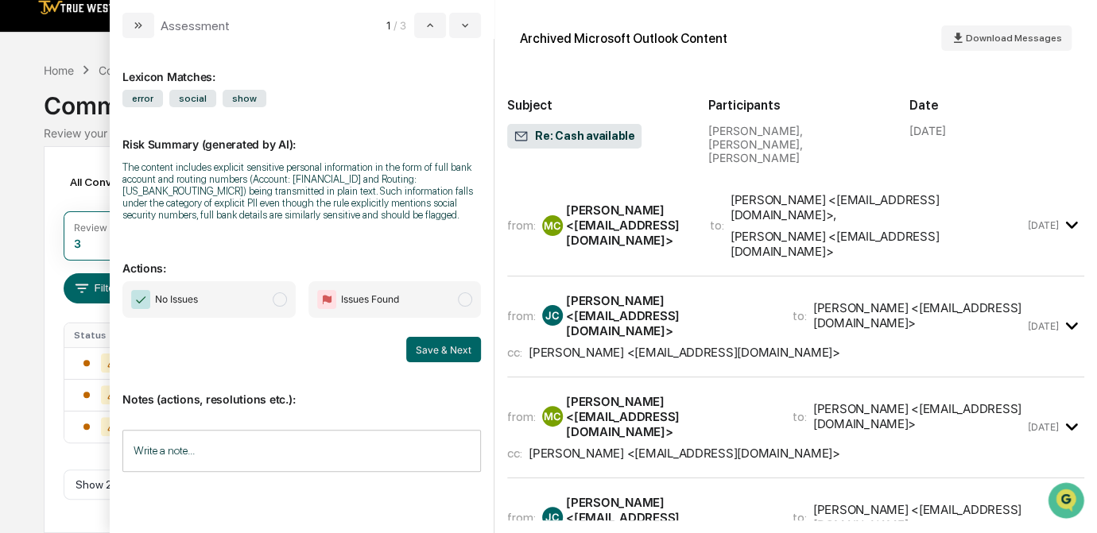
scroll to position [39, 0]
click at [40, 407] on div "Calendar Manage Tasks Reviews Approval Management Company People, Data, Setting…" at bounding box center [548, 258] width 1097 height 551
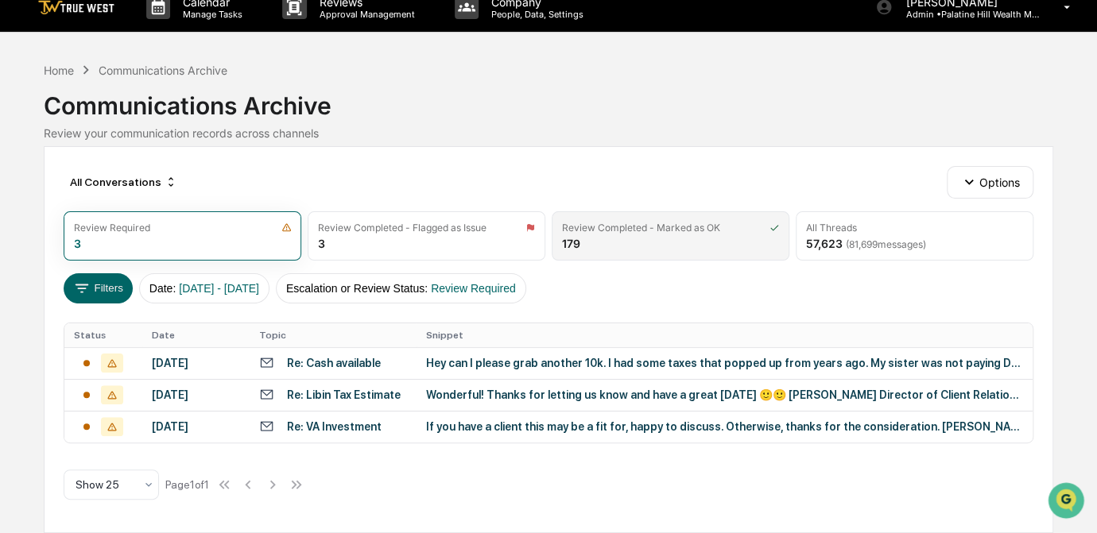
click at [594, 212] on div "Review Completed - Marked as OK 179" at bounding box center [671, 235] width 238 height 49
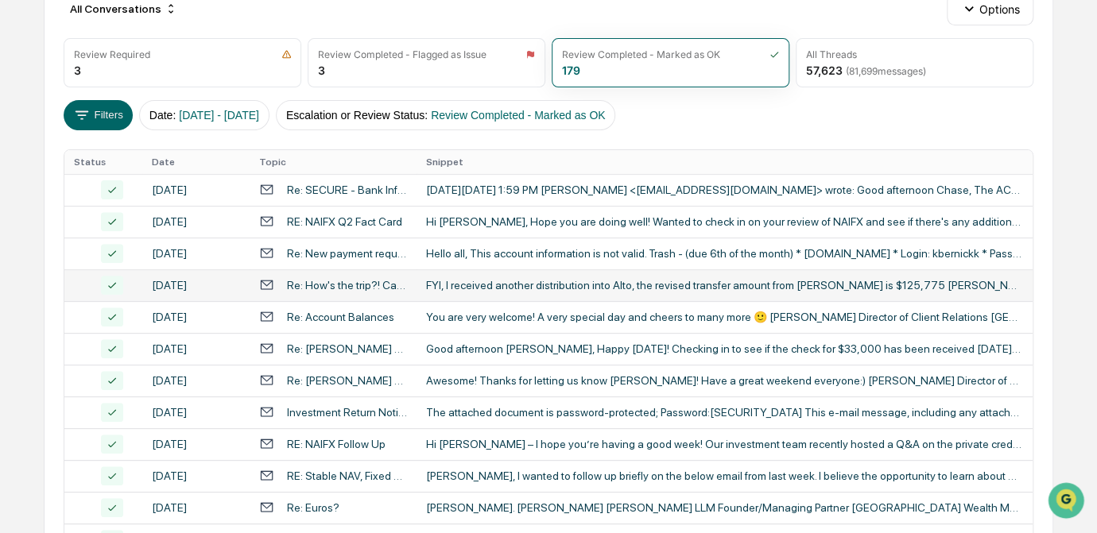
scroll to position [215, 0]
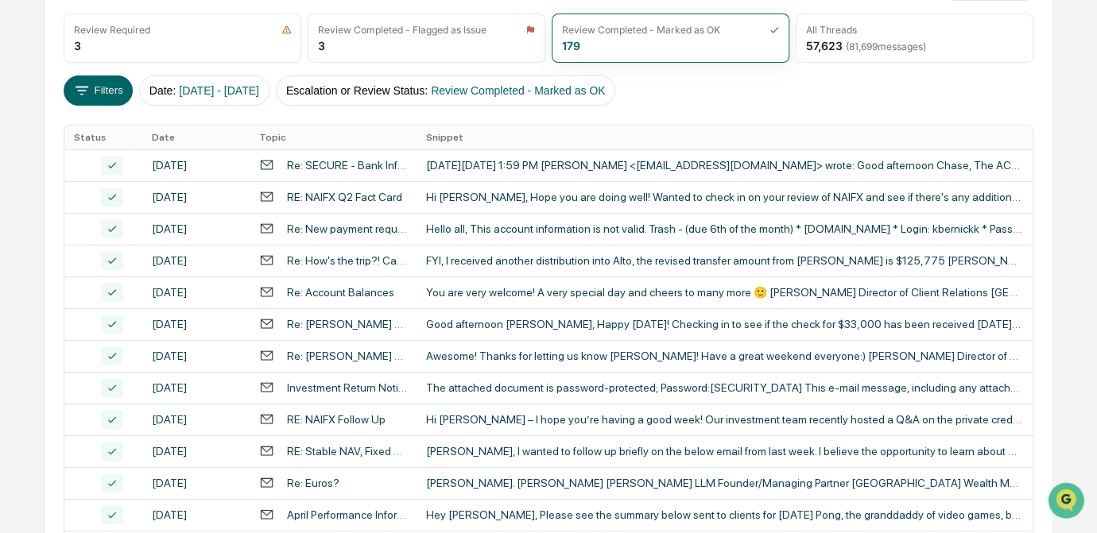
click at [721, 99] on div "Filters Date : [DATE] - [DATE] Escalation or Review Status : Review Completed -…" at bounding box center [549, 91] width 970 height 30
click at [250, 87] on span "[DATE] - [DATE]" at bounding box center [219, 90] width 80 height 13
click at [343, 39] on div "Review Completed - Flagged as Issue 3" at bounding box center [427, 38] width 238 height 49
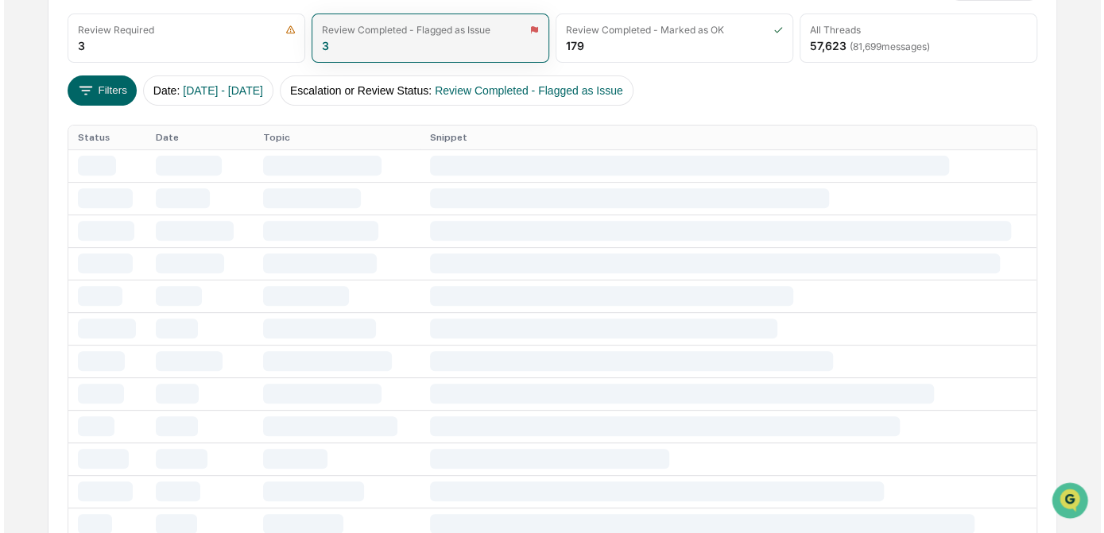
scroll to position [24, 0]
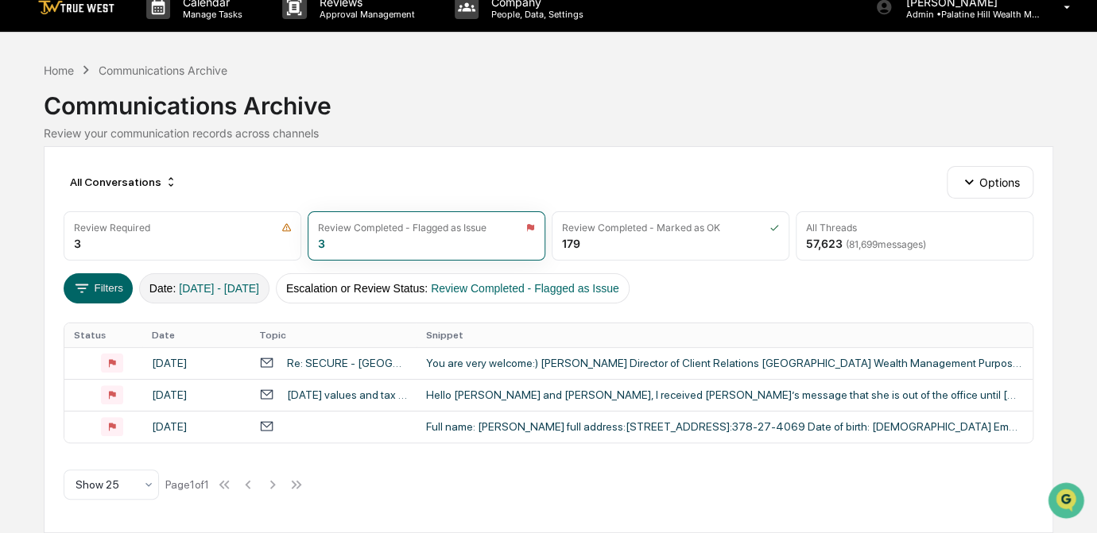
click at [247, 282] on span "[DATE] - [DATE]" at bounding box center [219, 288] width 80 height 13
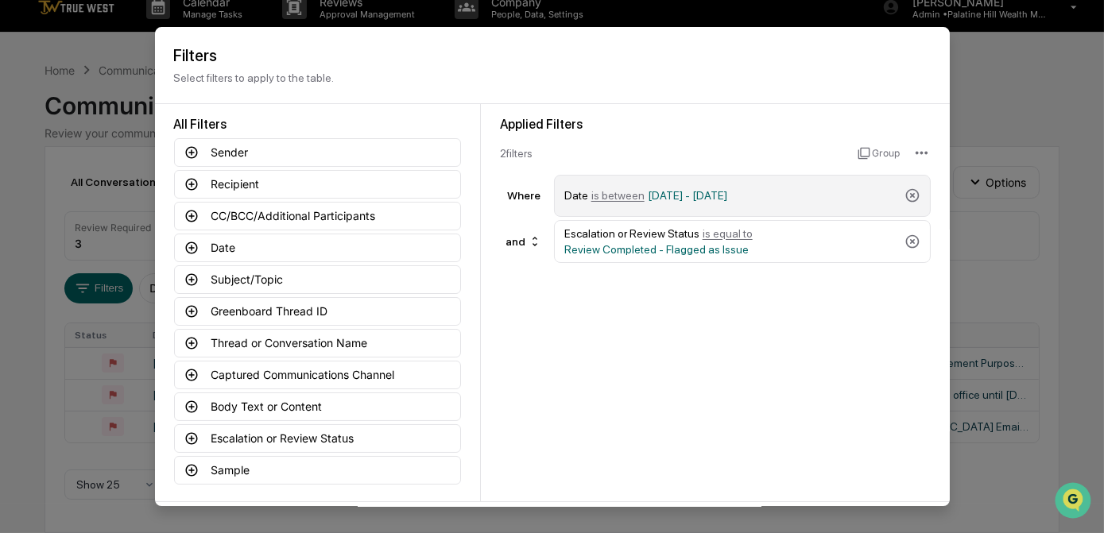
click at [672, 199] on span "[DATE] - [DATE]" at bounding box center [687, 195] width 79 height 13
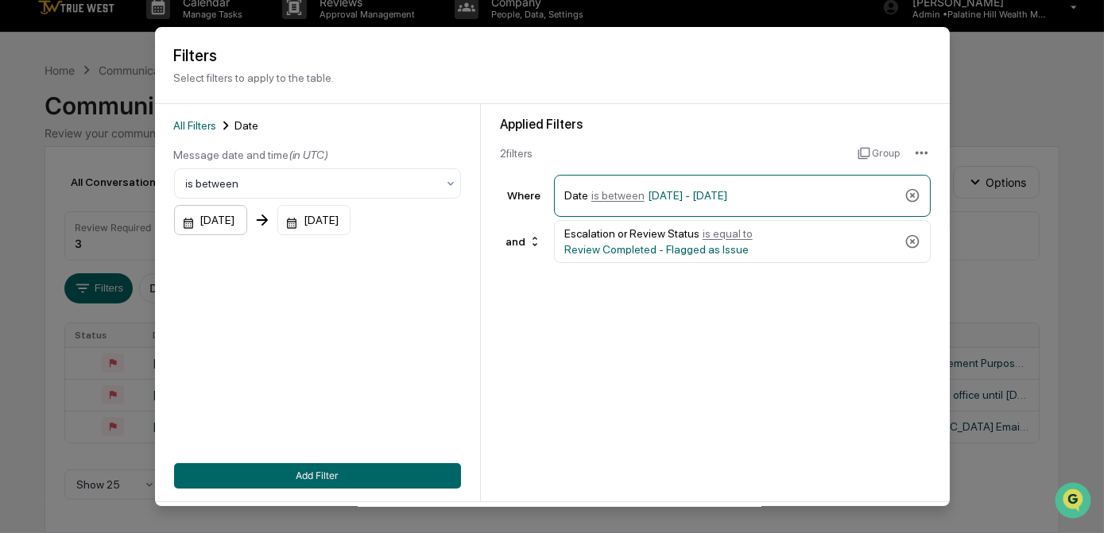
click at [222, 220] on div "[DATE]" at bounding box center [210, 220] width 73 height 30
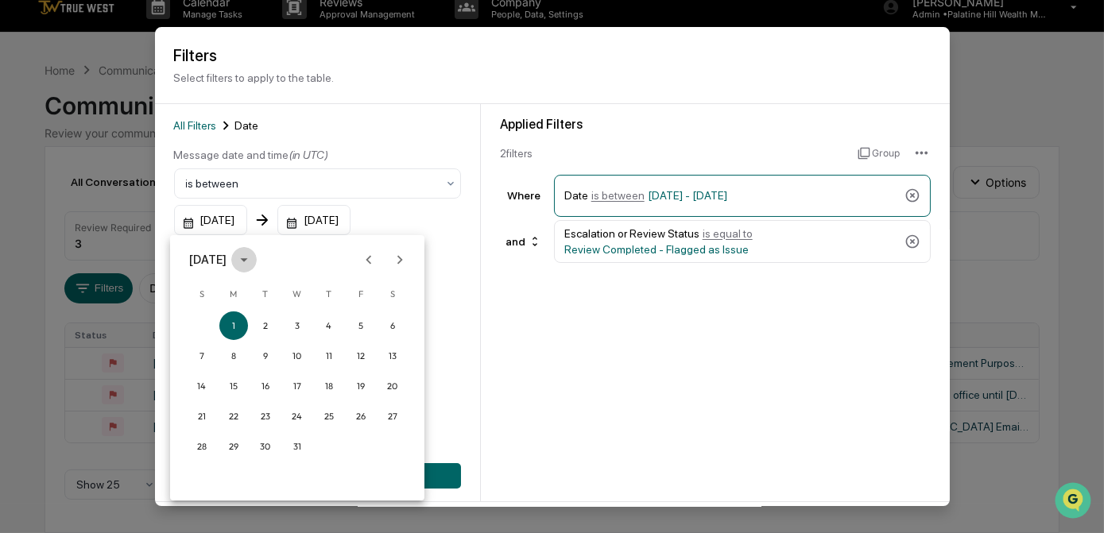
click at [247, 259] on icon "calendar view is open, switch to year view" at bounding box center [243, 260] width 7 height 4
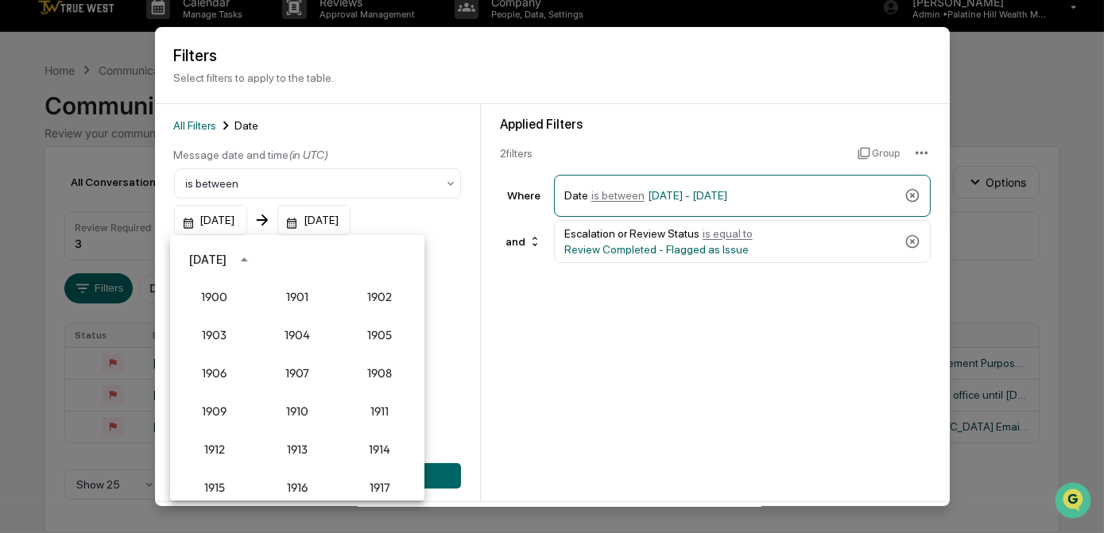
scroll to position [1472, 0]
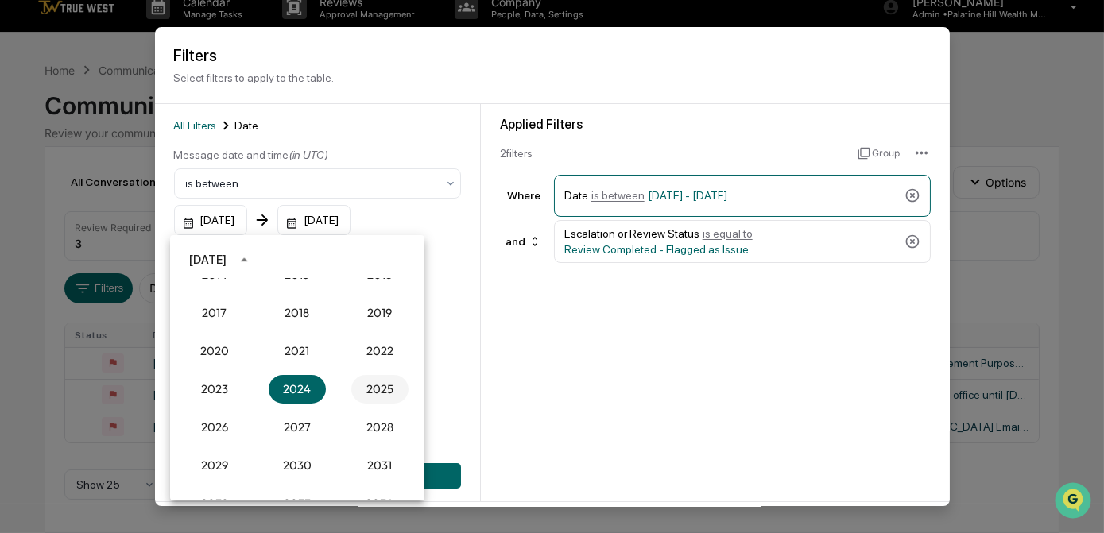
click at [371, 389] on button "2025" at bounding box center [379, 389] width 57 height 29
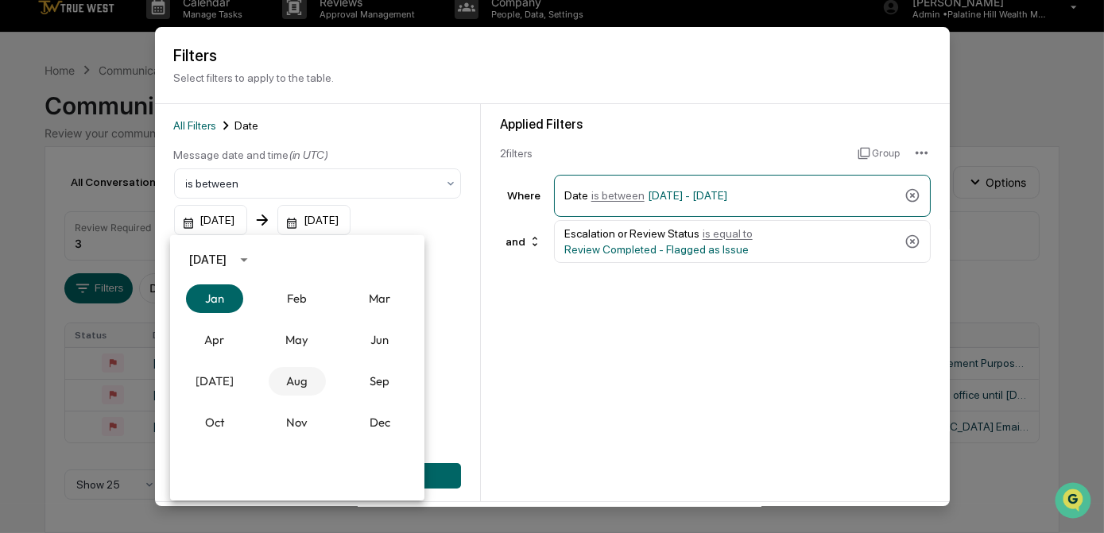
click at [294, 387] on button "Aug" at bounding box center [297, 381] width 57 height 29
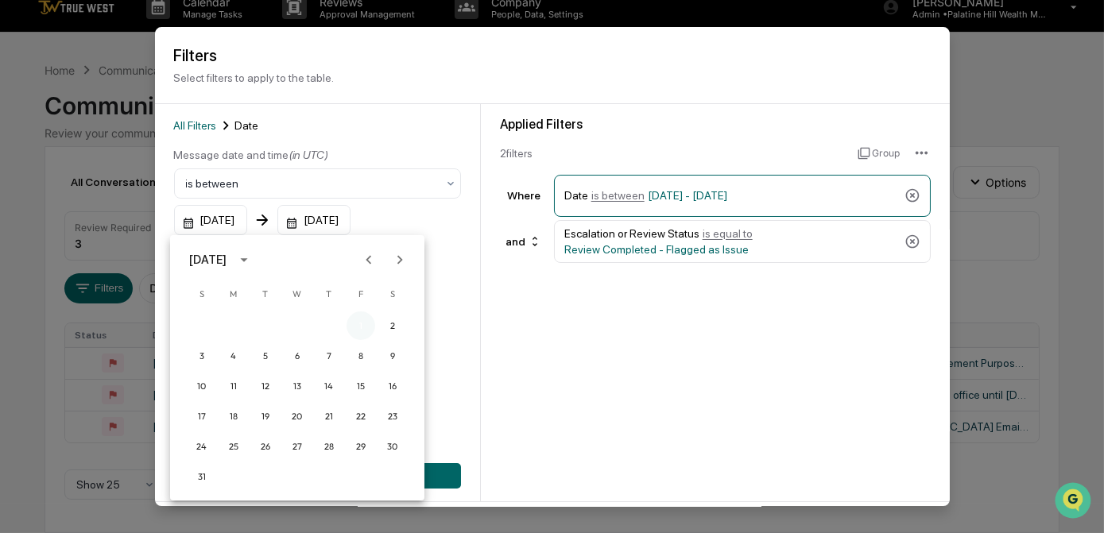
click at [364, 329] on button "1" at bounding box center [361, 326] width 29 height 29
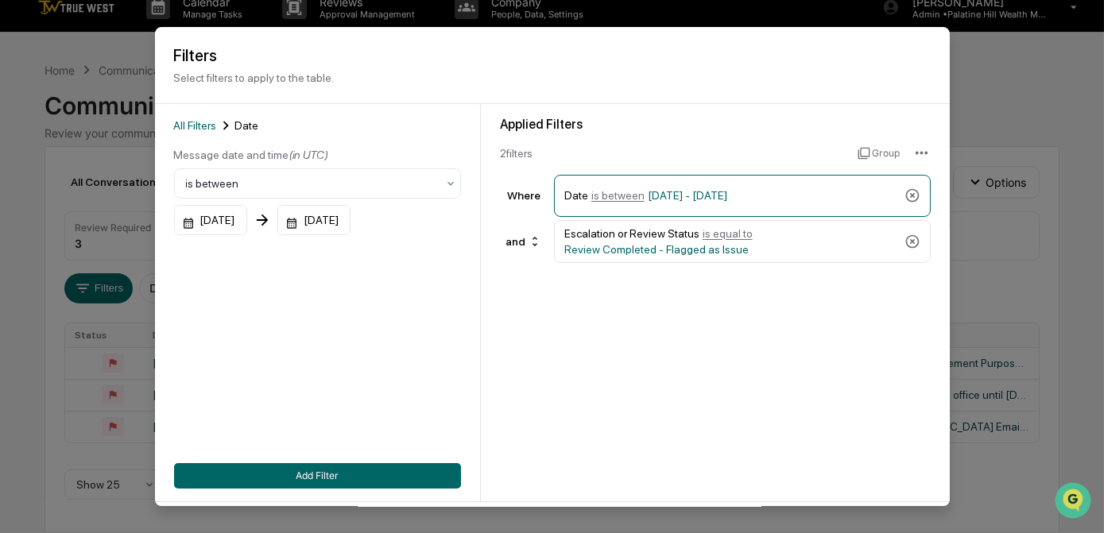
click at [351, 226] on div "[DATE]" at bounding box center [313, 220] width 73 height 30
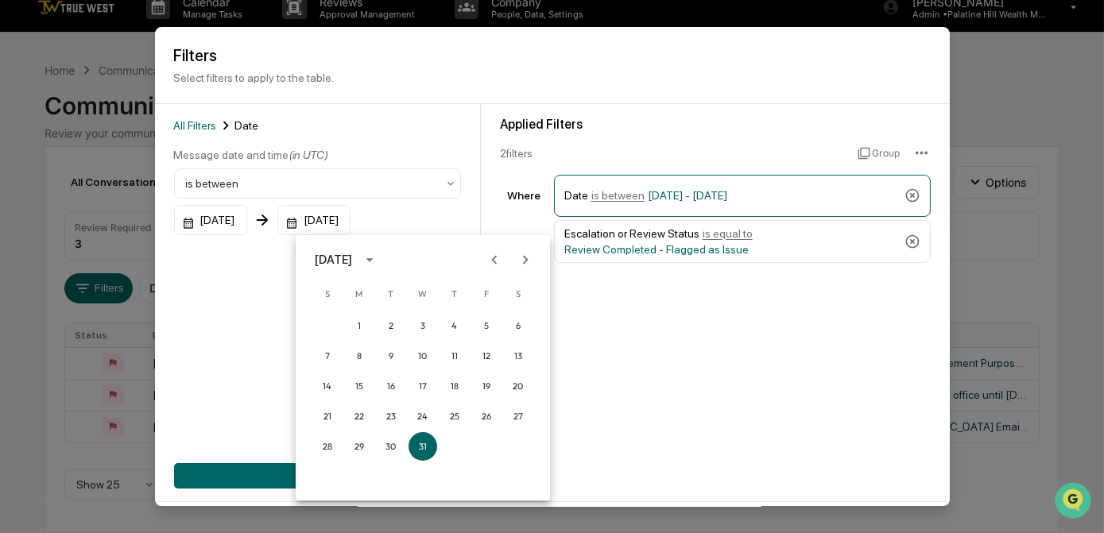
click at [509, 253] on button "Previous month" at bounding box center [494, 260] width 30 height 30
click at [506, 258] on button "Previous month" at bounding box center [494, 260] width 30 height 30
click at [326, 478] on button "31" at bounding box center [327, 477] width 29 height 29
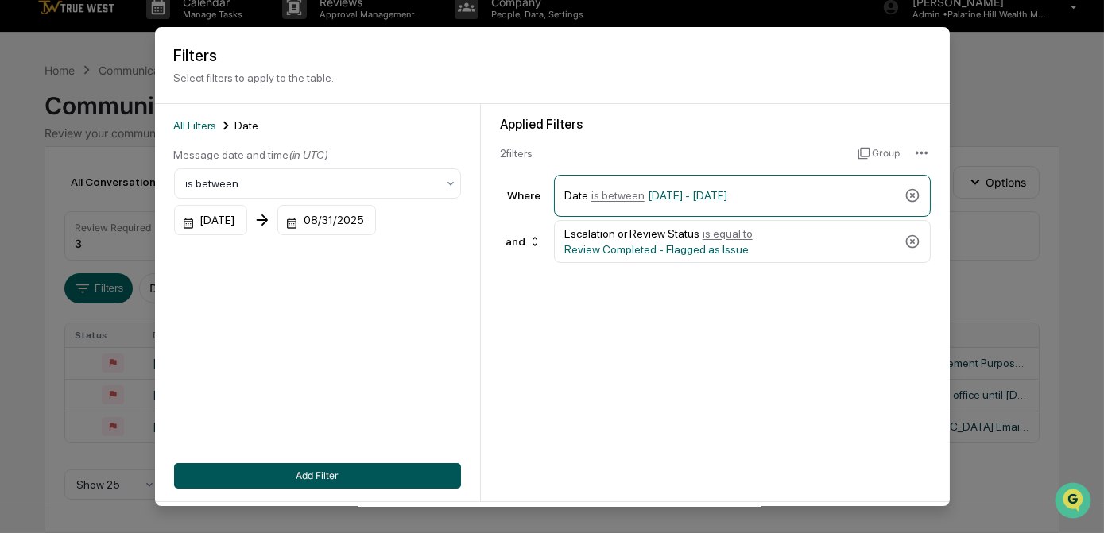
click at [334, 482] on button "Add Filter" at bounding box center [317, 475] width 287 height 25
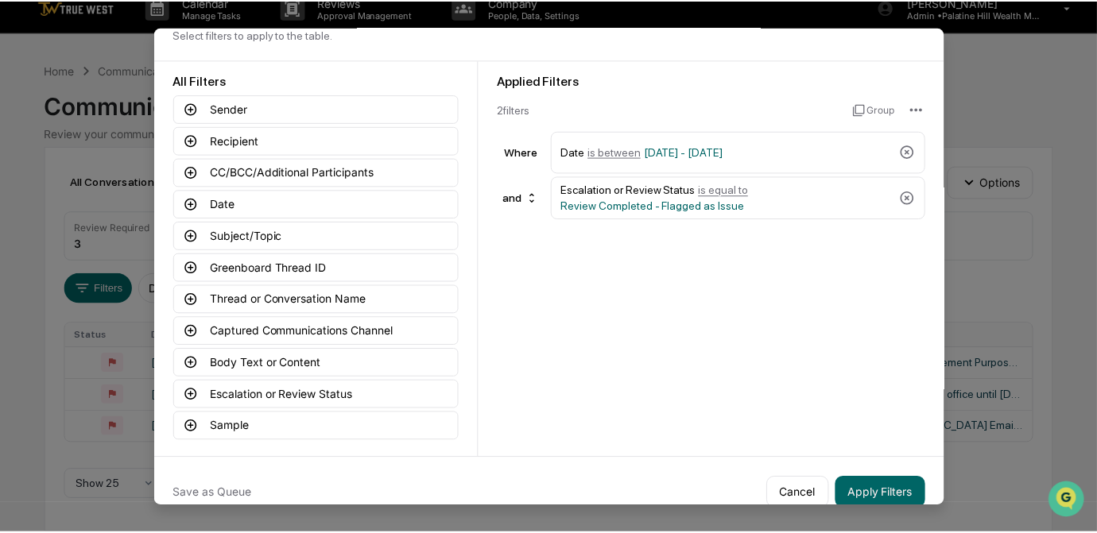
scroll to position [65, 0]
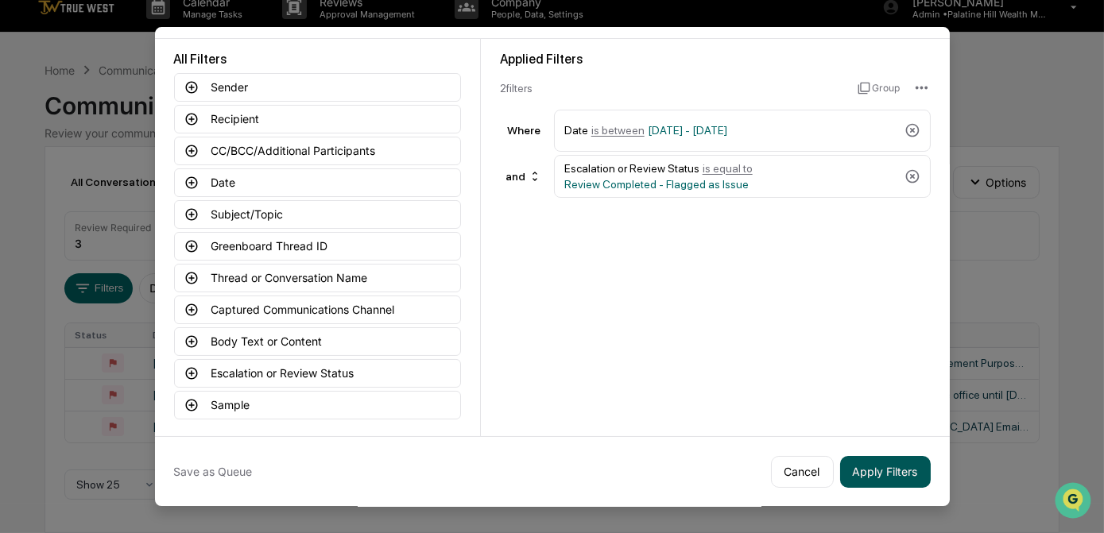
click at [873, 477] on button "Apply Filters" at bounding box center [885, 472] width 91 height 32
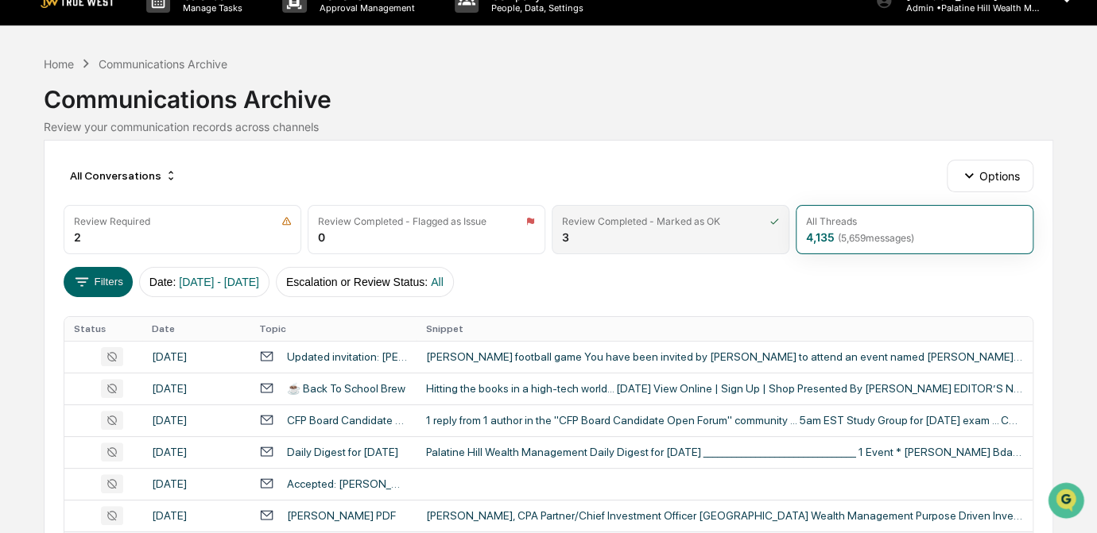
click at [724, 247] on div "Review Completed - Marked as OK 3" at bounding box center [671, 229] width 238 height 49
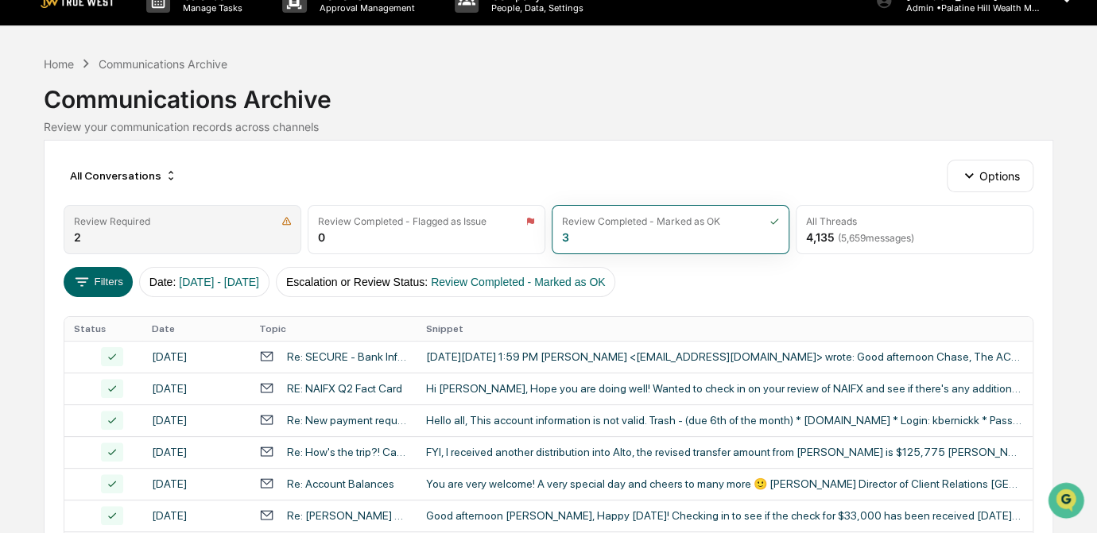
click at [248, 232] on div "Review Required 2" at bounding box center [183, 229] width 238 height 49
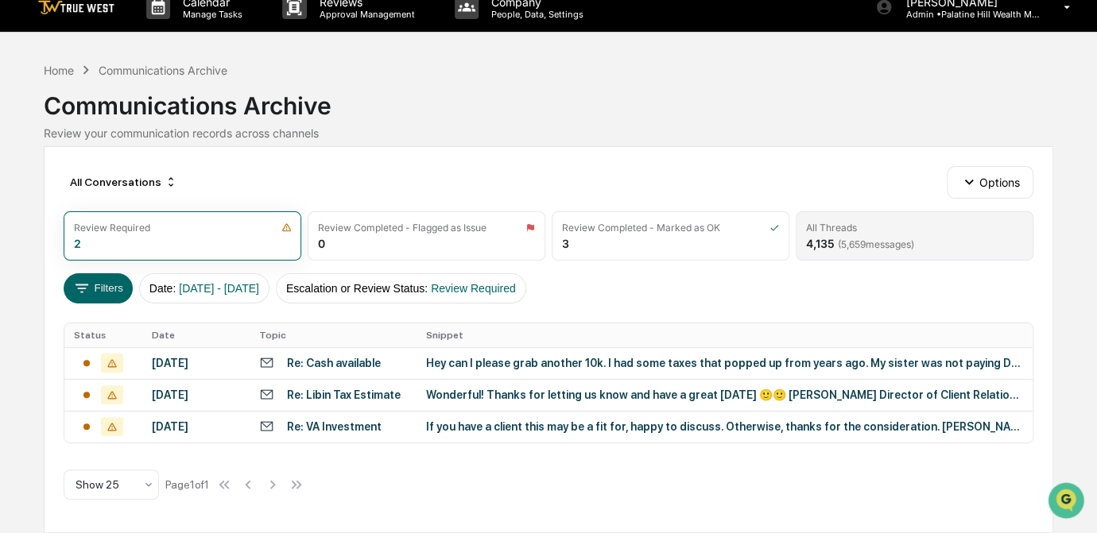
click at [838, 238] on span "( 5,659 messages)" at bounding box center [876, 244] width 76 height 12
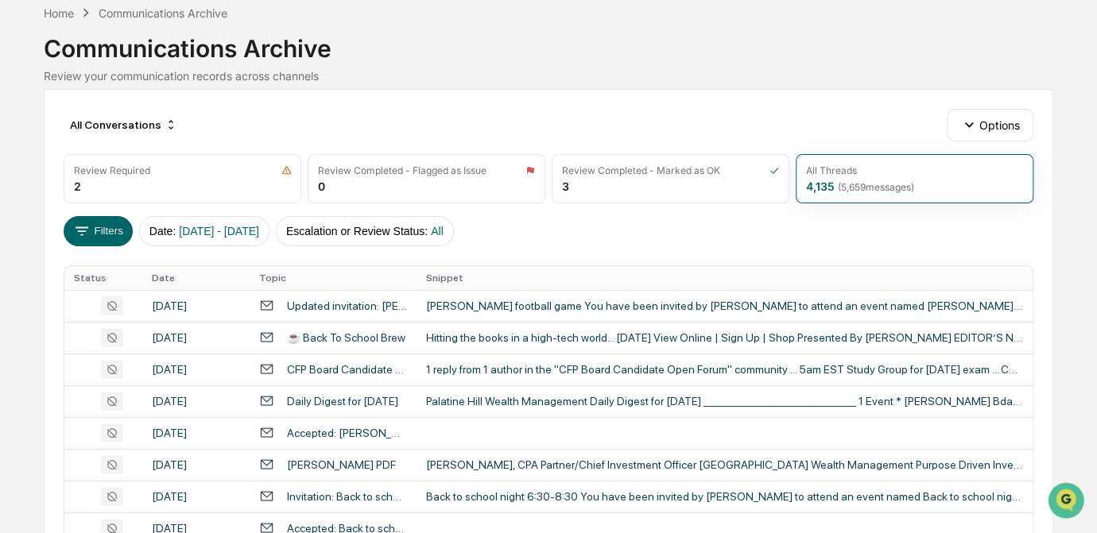
scroll to position [0, 0]
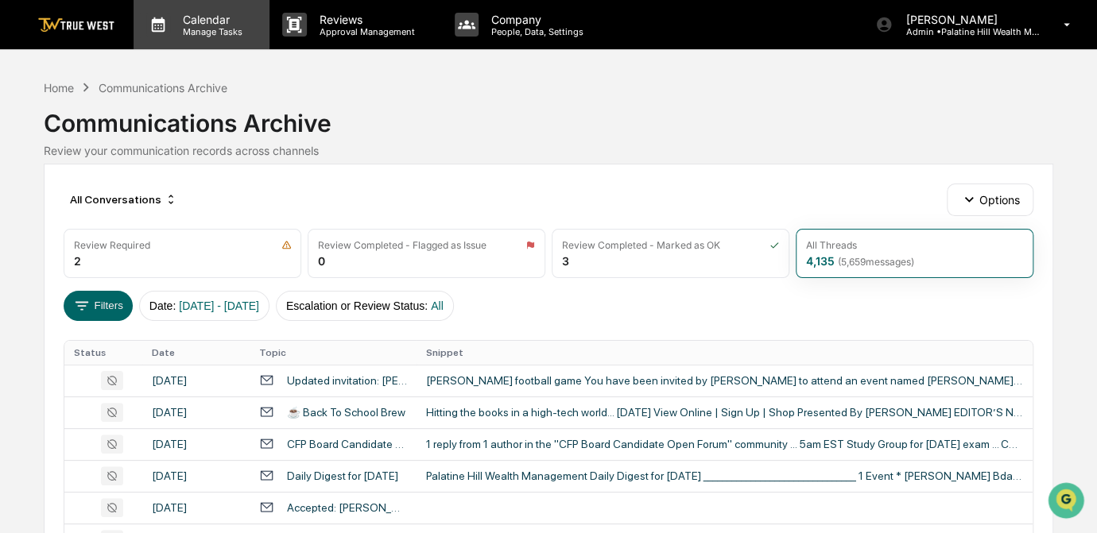
click at [203, 29] on p "Manage Tasks" at bounding box center [210, 31] width 80 height 11
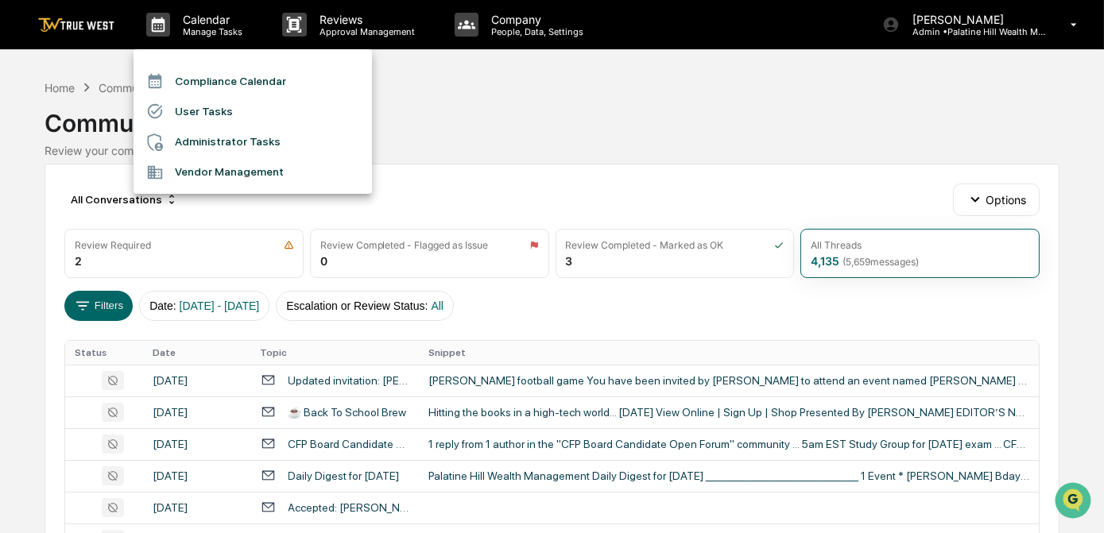
click at [207, 80] on li "Compliance Calendar" at bounding box center [253, 81] width 238 height 30
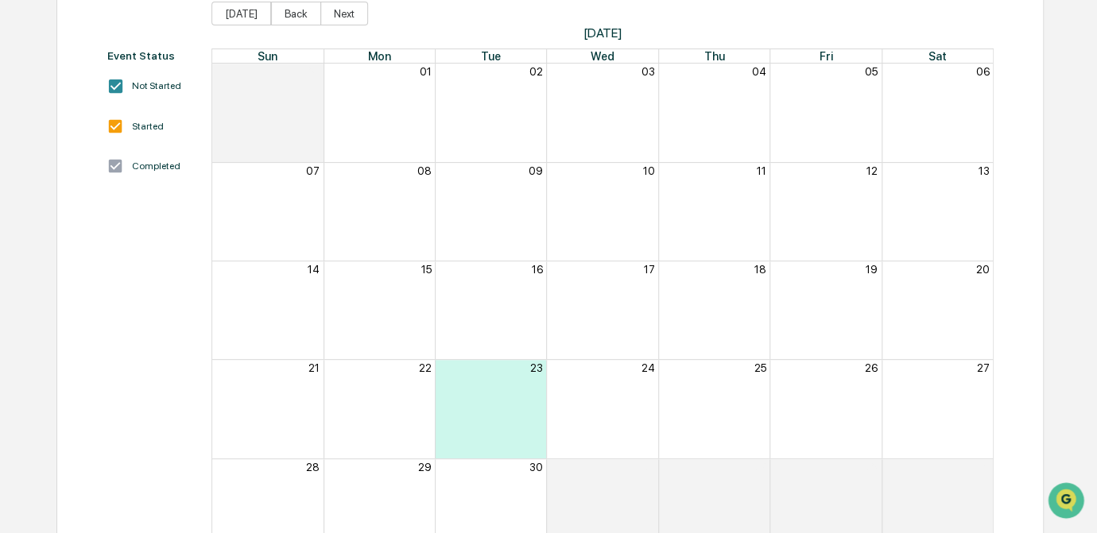
scroll to position [238, 0]
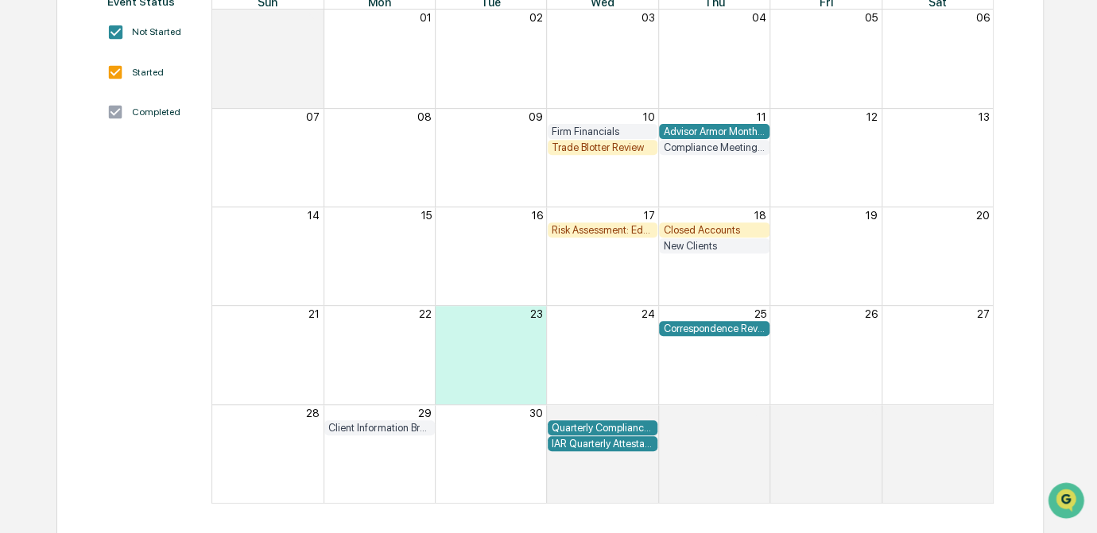
click at [705, 327] on div "Correspondence Review" at bounding box center [714, 329] width 102 height 12
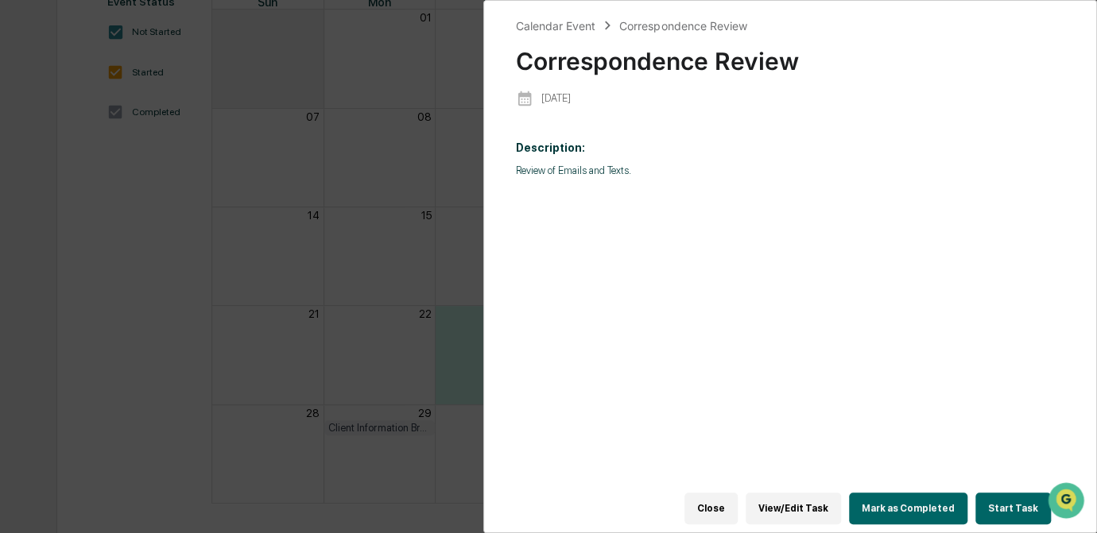
click at [800, 506] on button "View/Edit Task" at bounding box center [793, 509] width 95 height 32
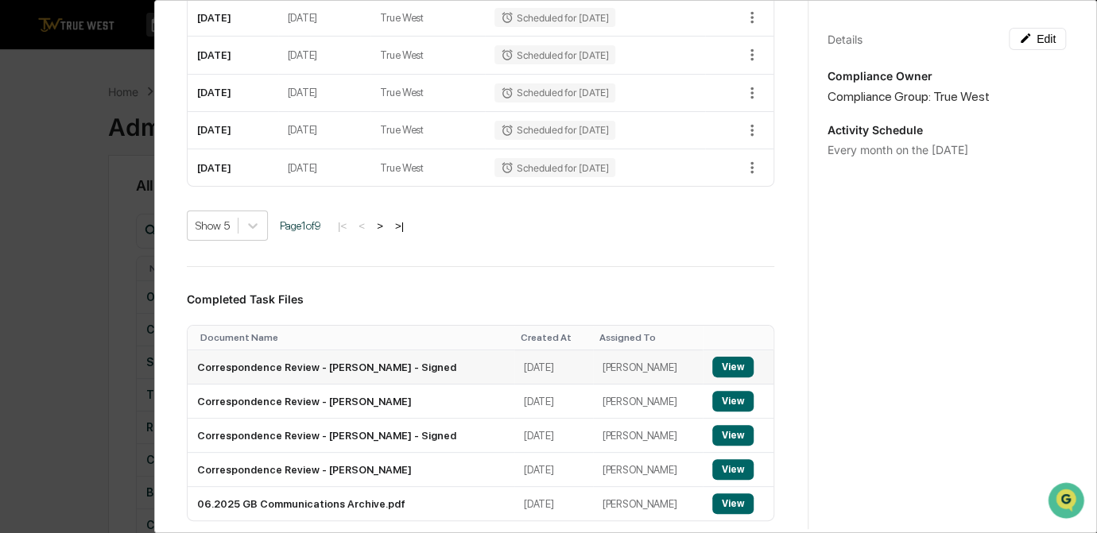
scroll to position [433, 0]
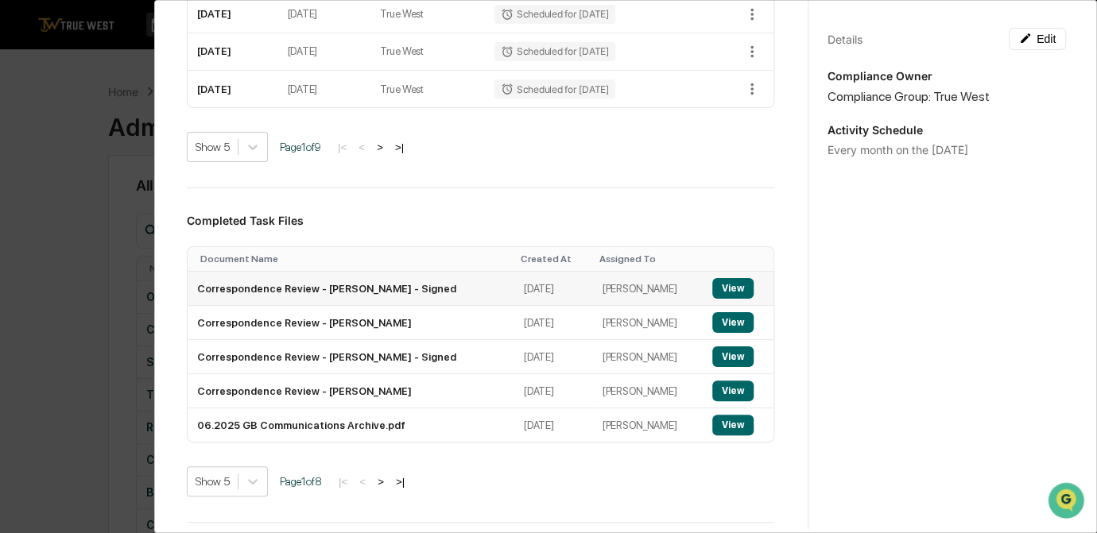
click at [712, 289] on button "View" at bounding box center [732, 288] width 41 height 21
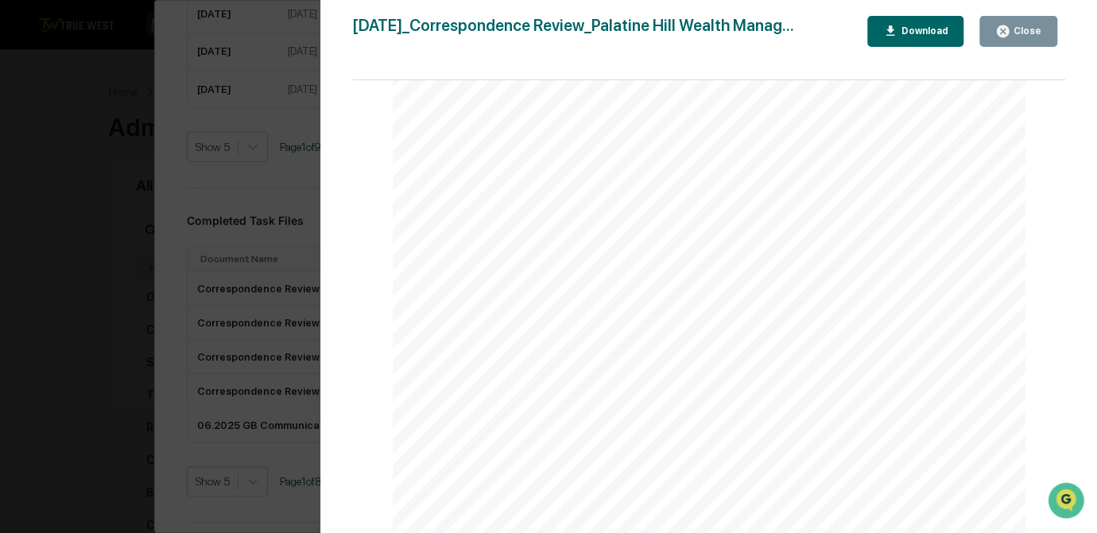
scroll to position [144, 0]
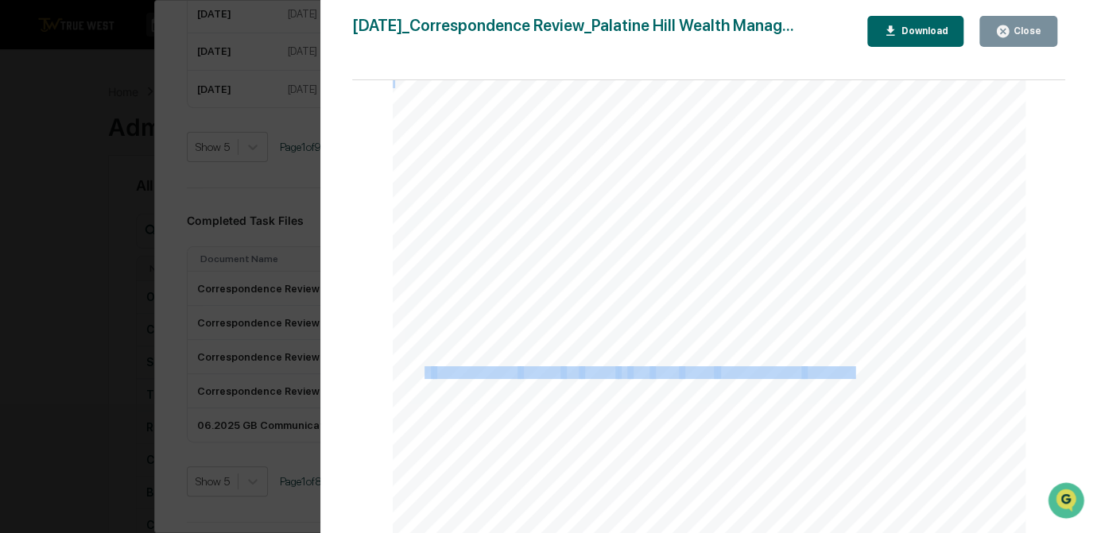
drag, startPoint x: 420, startPoint y: 366, endPoint x: 802, endPoint y: 386, distance: 382.8
click at [802, 386] on div "[DATE] Palatine Hill Wealth Management Correspondence Review Background and Pur…" at bounding box center [710, 421] width 634 height 896
copy div "2 communications flagged for review in [DATE] (4,224 communications archived) P…"
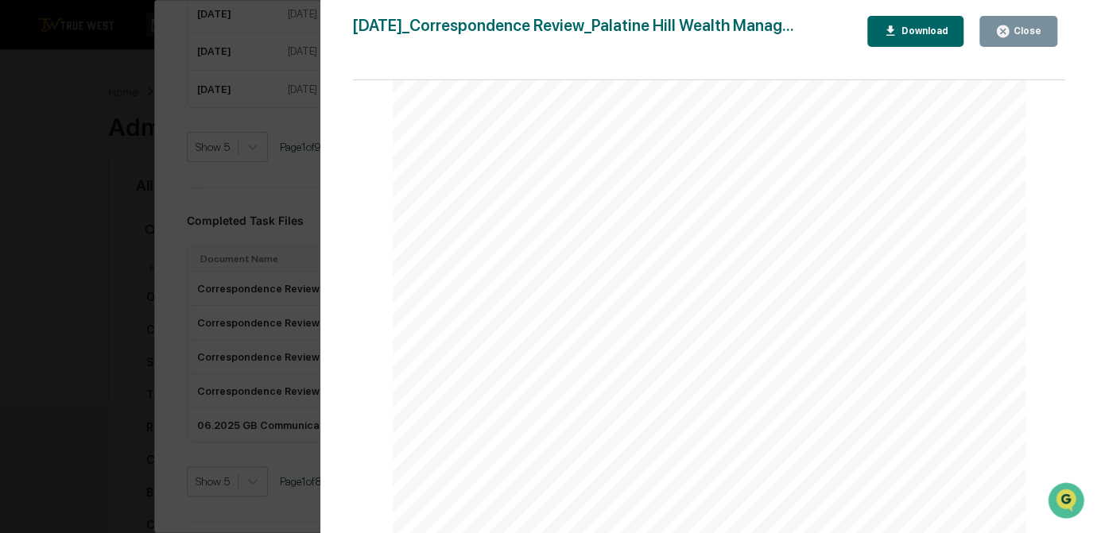
click at [122, 331] on div "Version History [DATE] 04:31 PM [PERSON_NAME] [DATE]_Correspondence Review_Pala…" at bounding box center [548, 266] width 1097 height 533
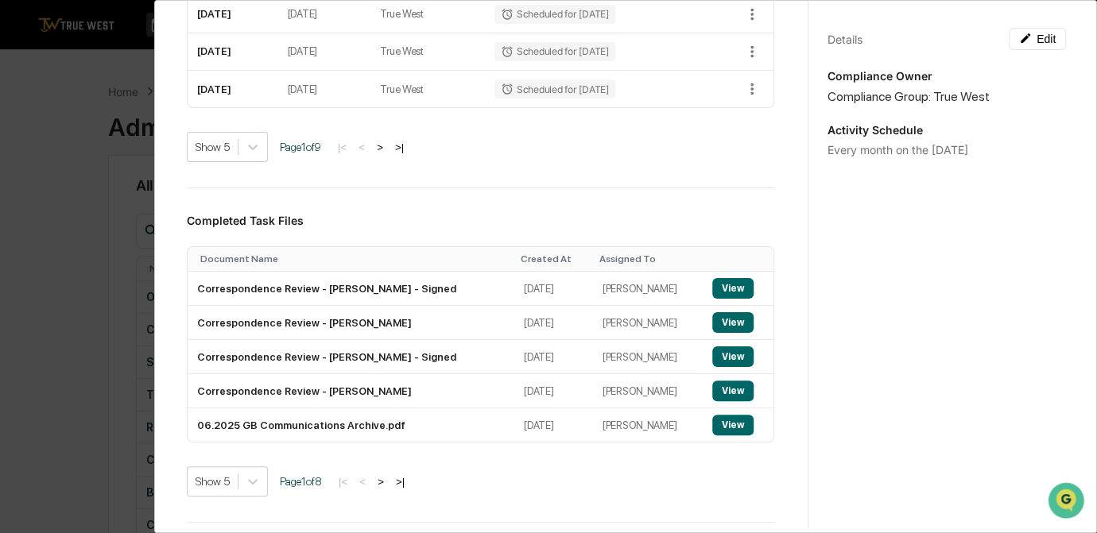
click at [100, 340] on div "Administrator Activity List Correspondence Review Start Task Spawn Task Corresp…" at bounding box center [548, 266] width 1097 height 533
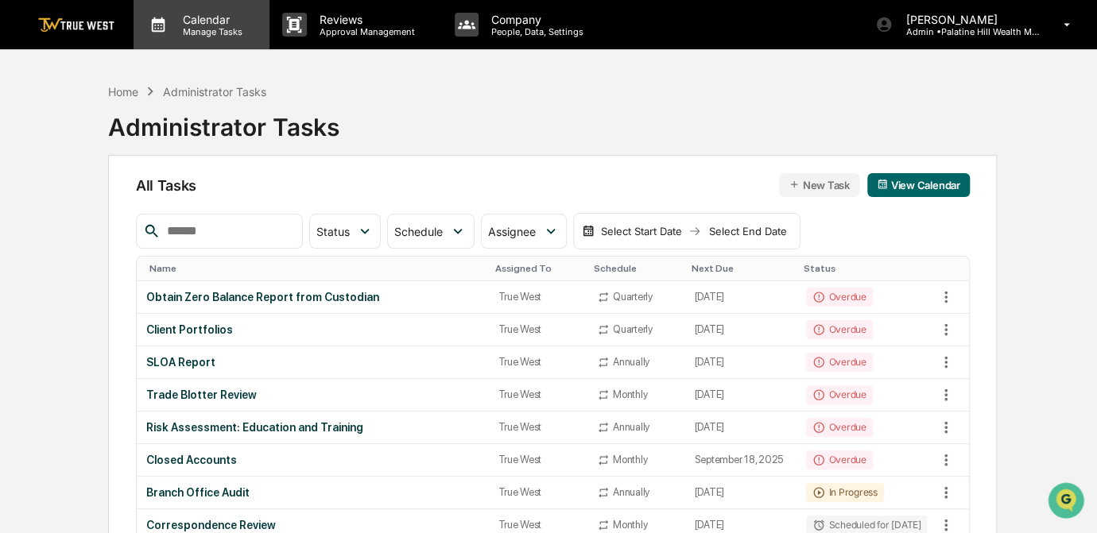
click at [172, 34] on p "Manage Tasks" at bounding box center [210, 31] width 80 height 11
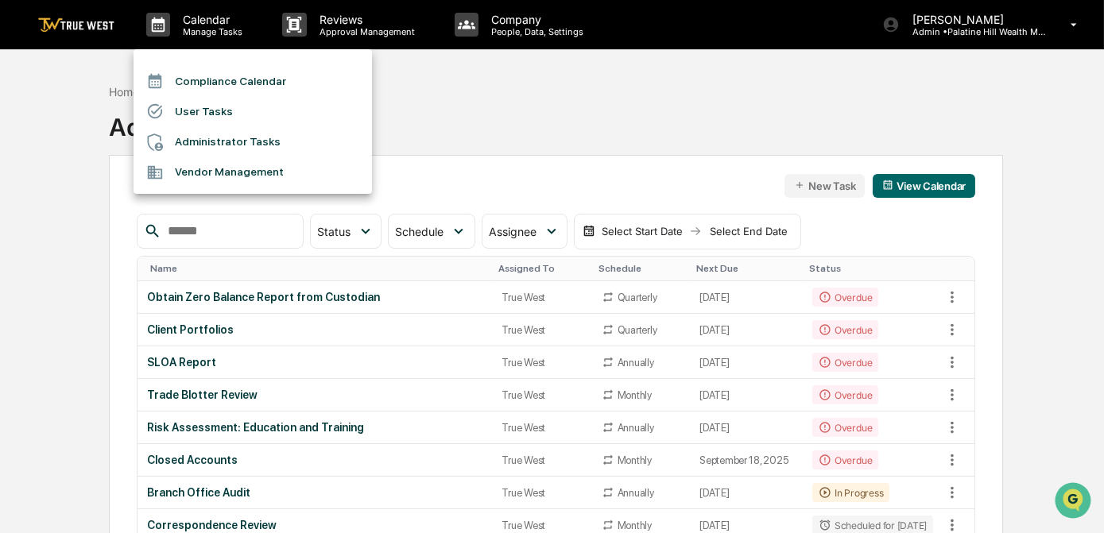
click at [180, 87] on li "Compliance Calendar" at bounding box center [253, 81] width 238 height 30
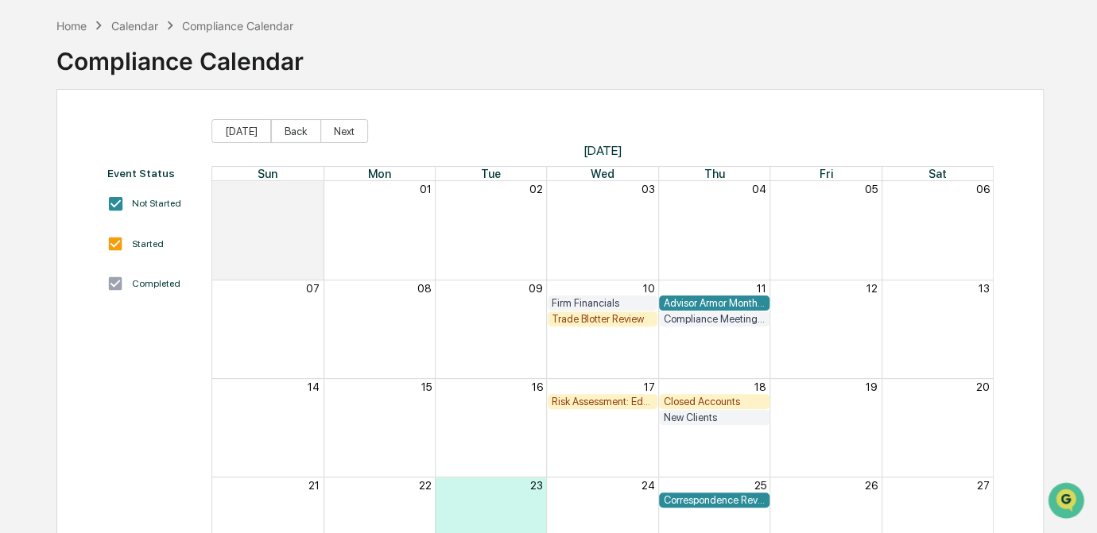
scroll to position [238, 0]
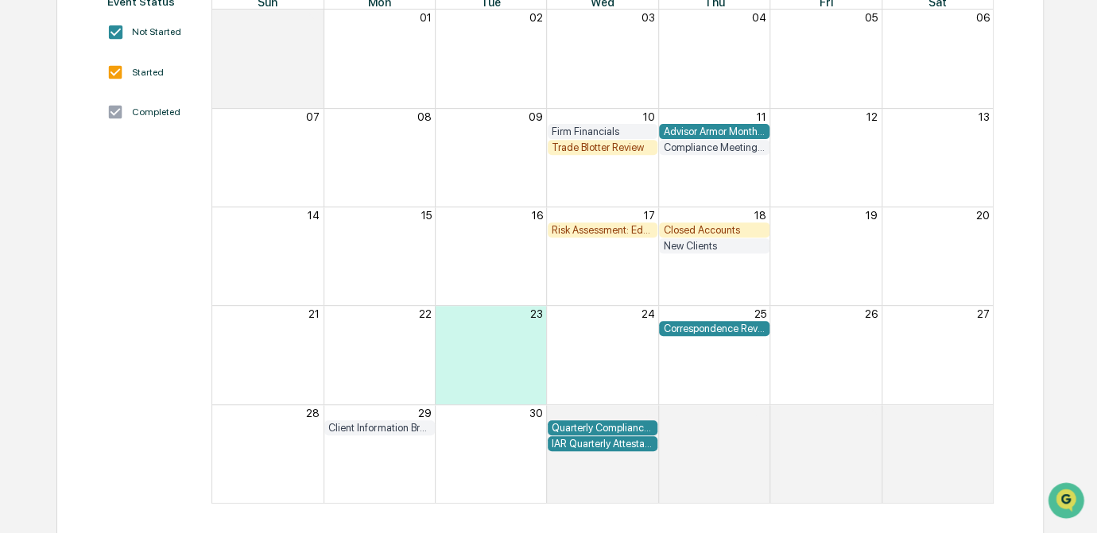
click at [717, 325] on div "Correspondence Review" at bounding box center [714, 329] width 102 height 12
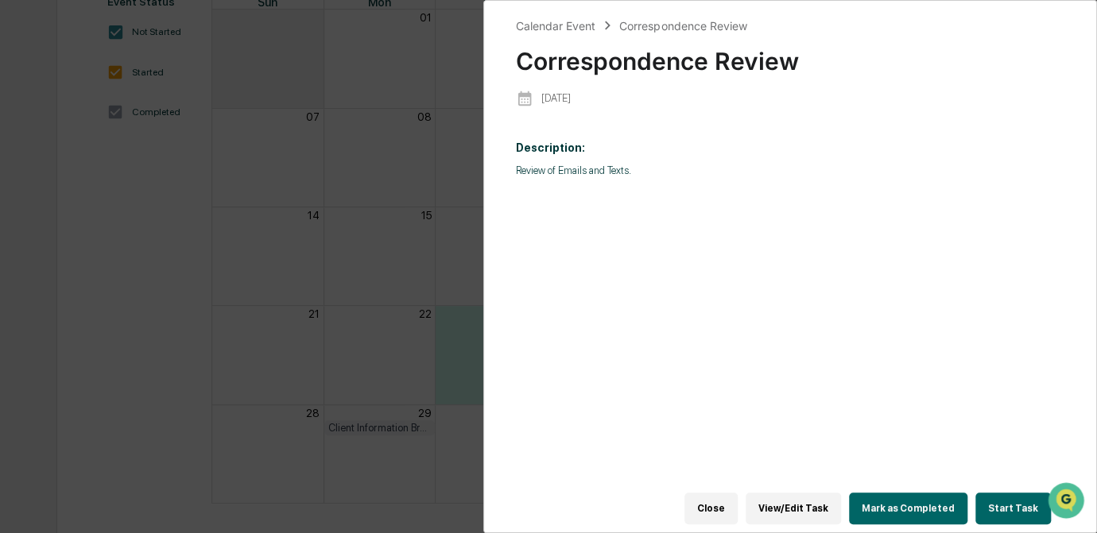
click at [1010, 499] on button "Start Task" at bounding box center [1013, 509] width 76 height 32
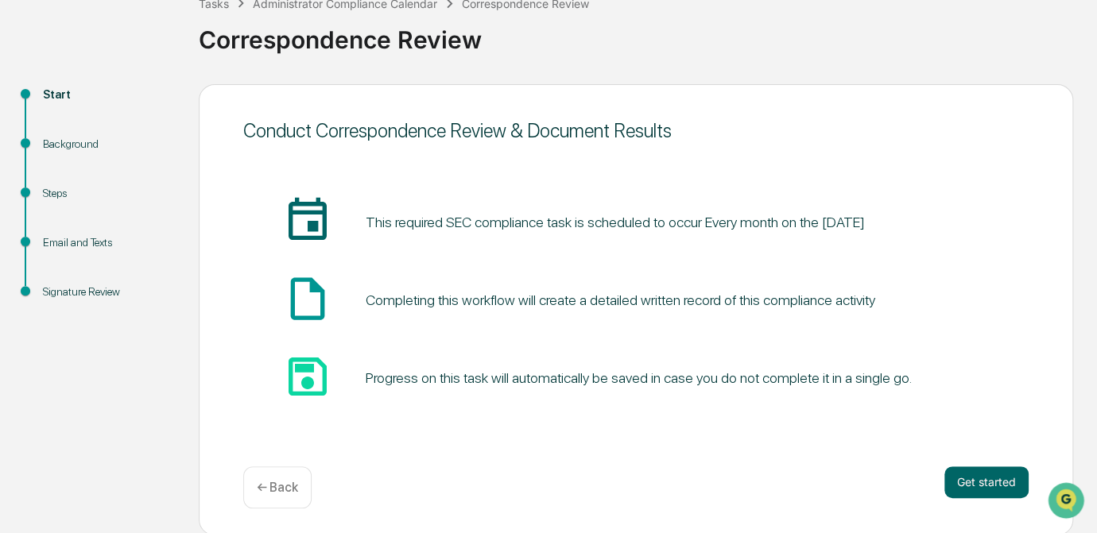
scroll to position [107, 0]
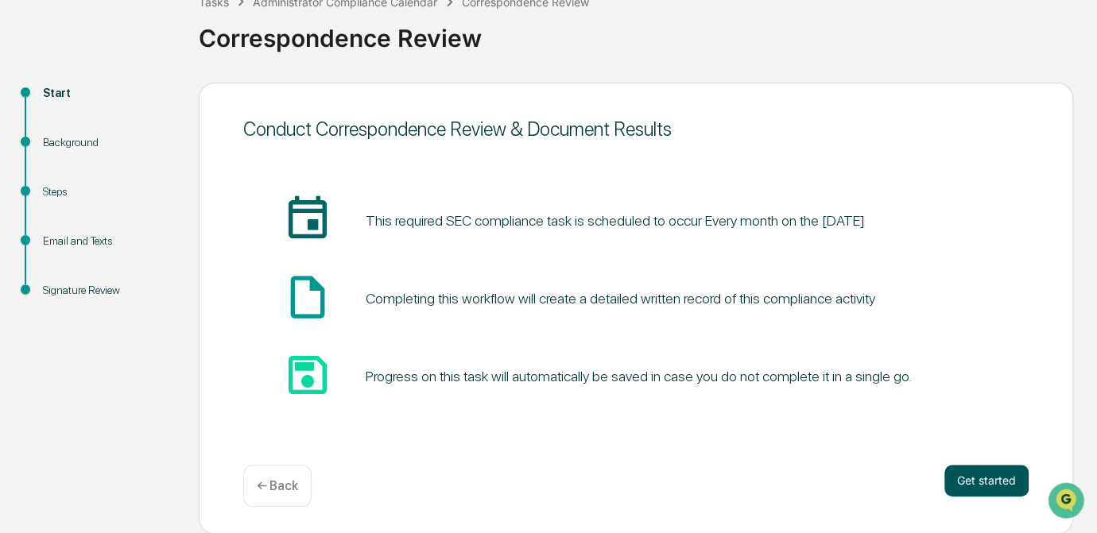
click at [1005, 481] on button "Get started" at bounding box center [986, 481] width 84 height 32
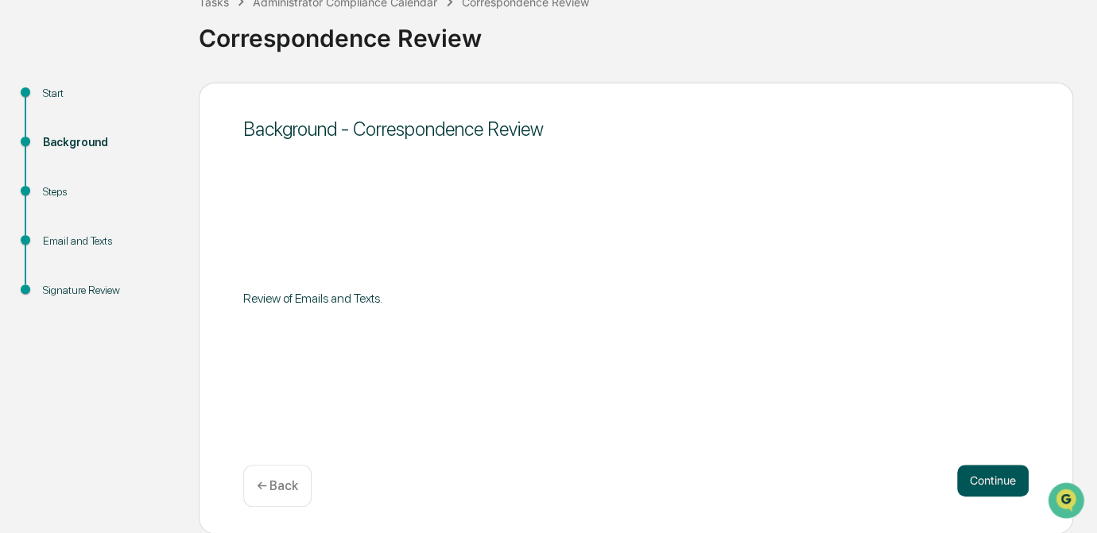
click at [994, 479] on button "Continue" at bounding box center [993, 481] width 72 height 32
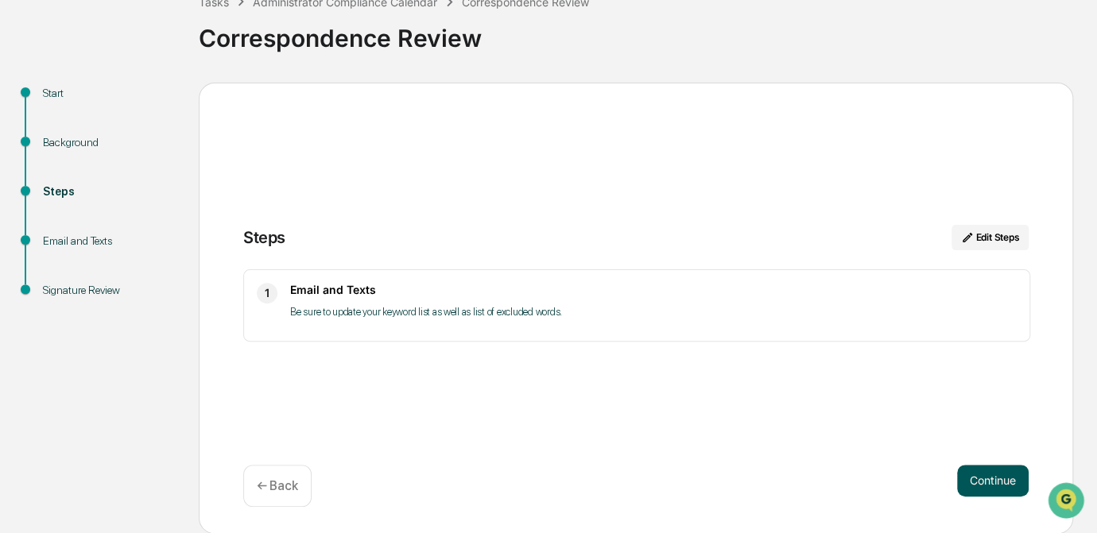
click at [989, 482] on button "Continue" at bounding box center [993, 481] width 72 height 32
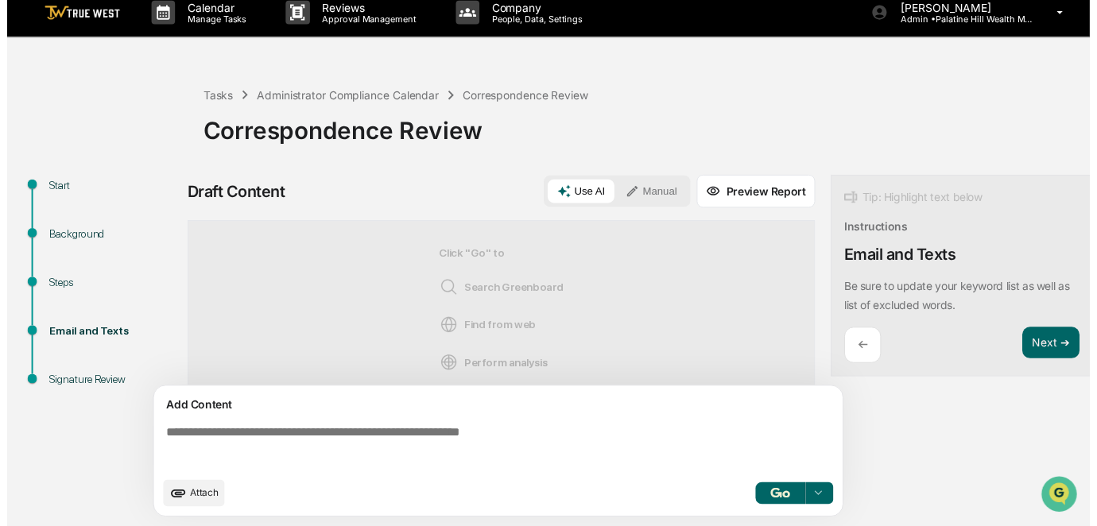
scroll to position [19, 0]
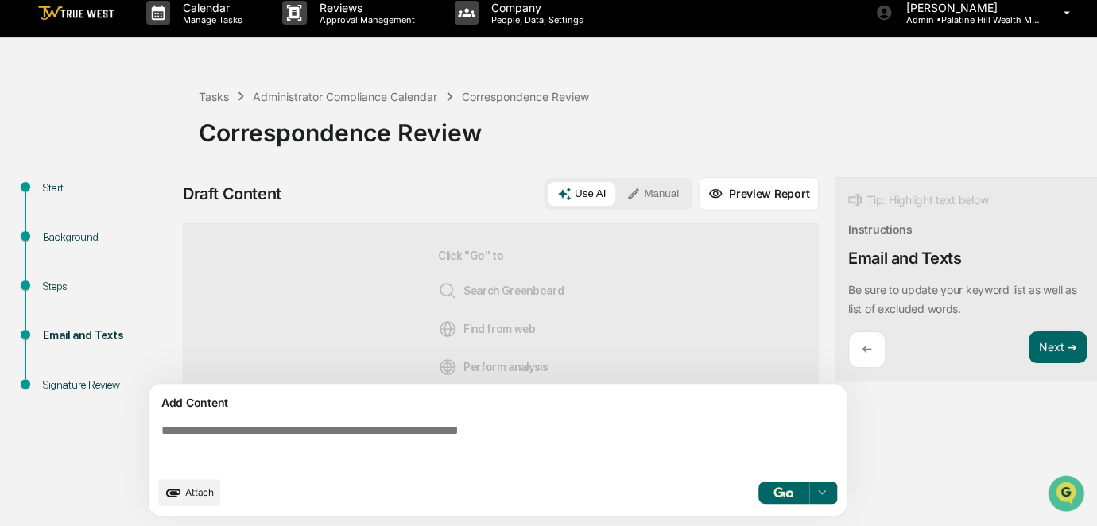
click at [307, 436] on textarea at bounding box center [501, 445] width 692 height 57
paste textarea "**********"
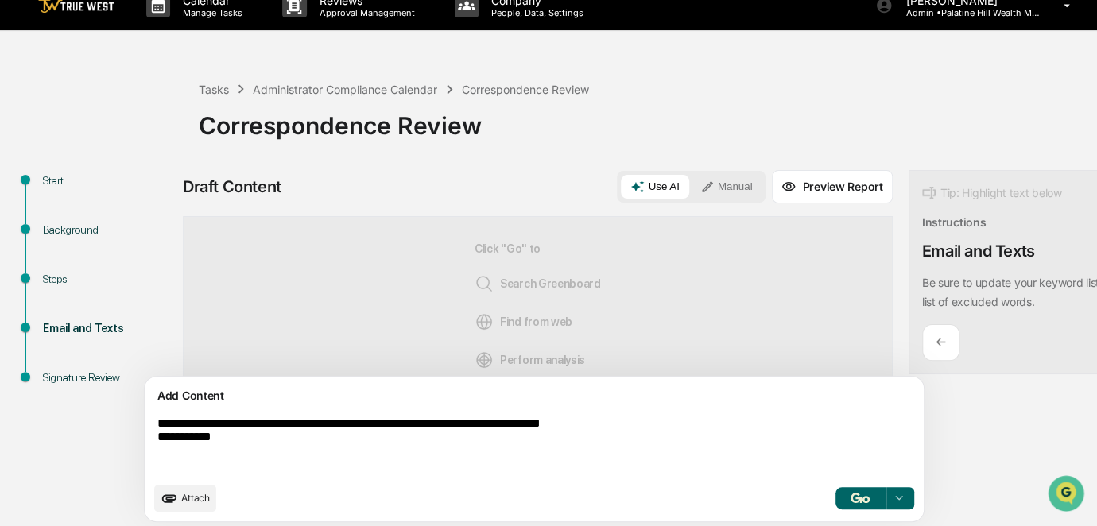
click at [169, 427] on textarea "**********" at bounding box center [497, 445] width 692 height 70
click at [501, 432] on textarea "**********" at bounding box center [497, 445] width 692 height 70
click at [231, 452] on textarea "**********" at bounding box center [497, 445] width 692 height 70
type textarea "**********"
click at [691, 185] on button "Manual" at bounding box center [727, 187] width 72 height 24
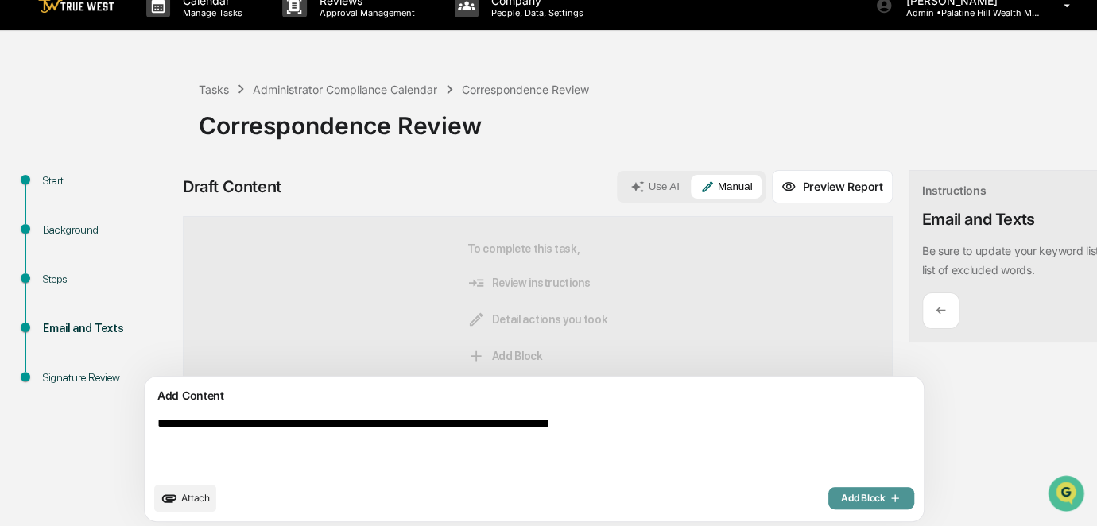
click at [841, 505] on span "Add Block" at bounding box center [871, 498] width 60 height 13
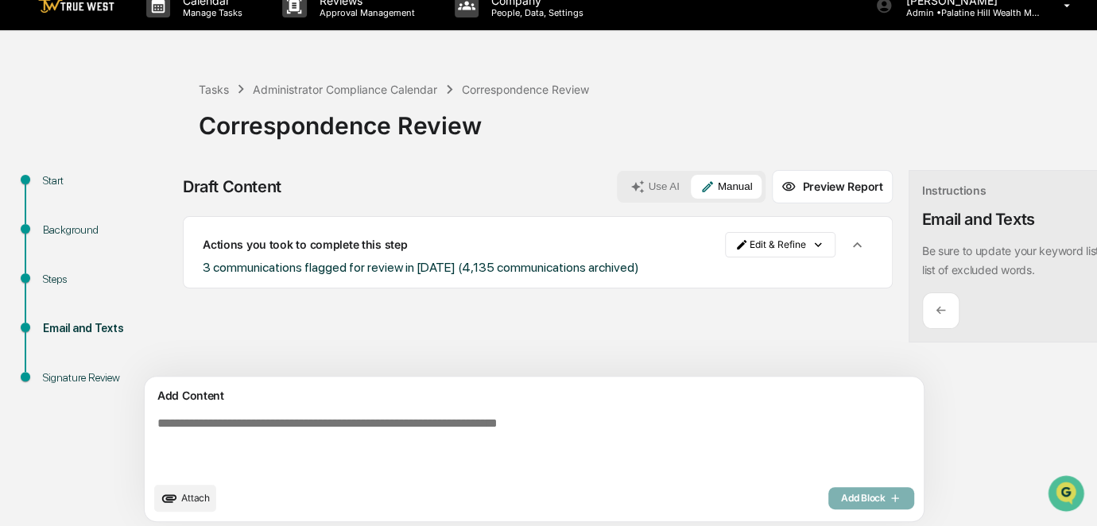
click at [192, 504] on span "Attach" at bounding box center [195, 498] width 29 height 12
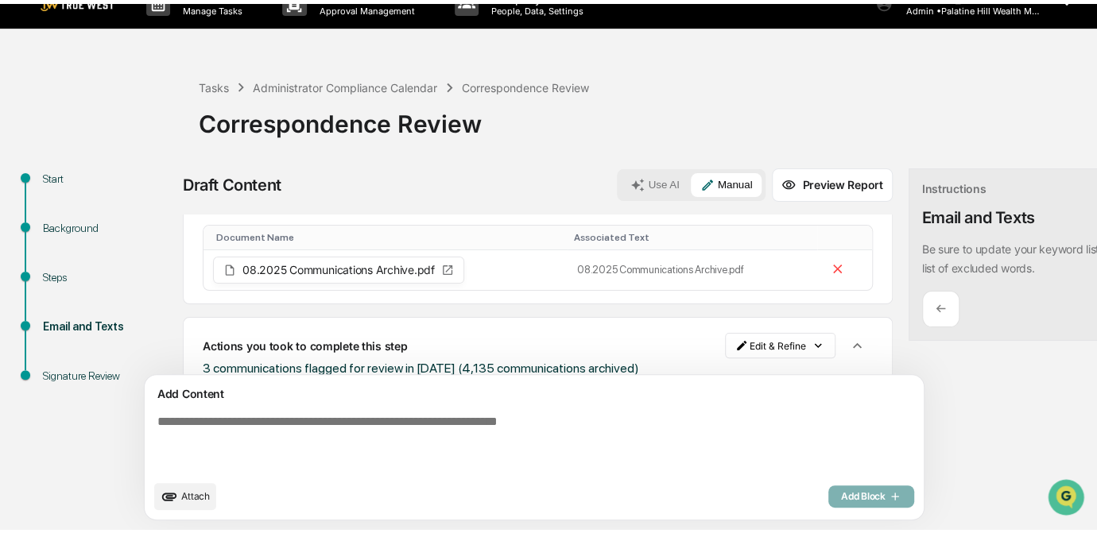
scroll to position [57, 0]
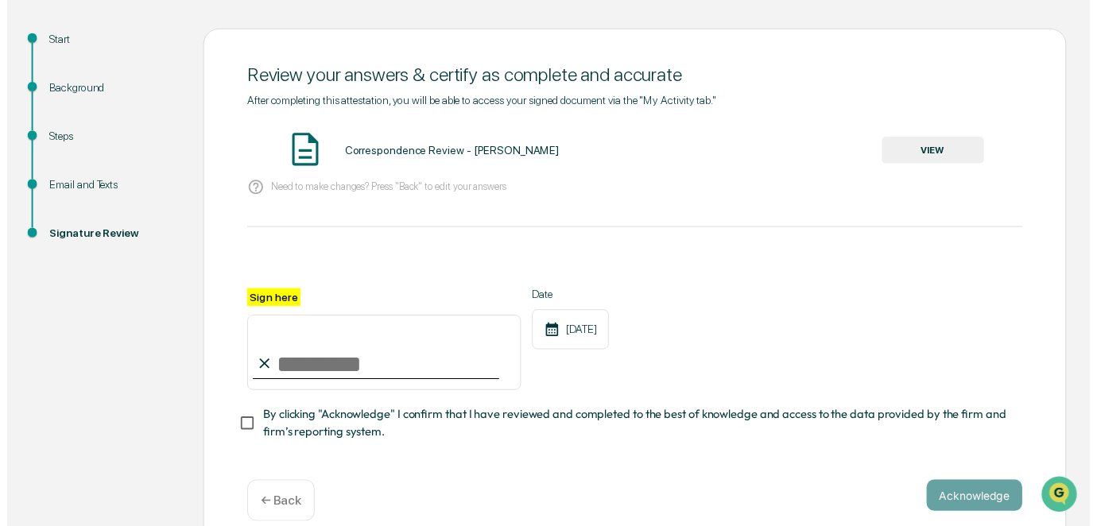
scroll to position [188, 0]
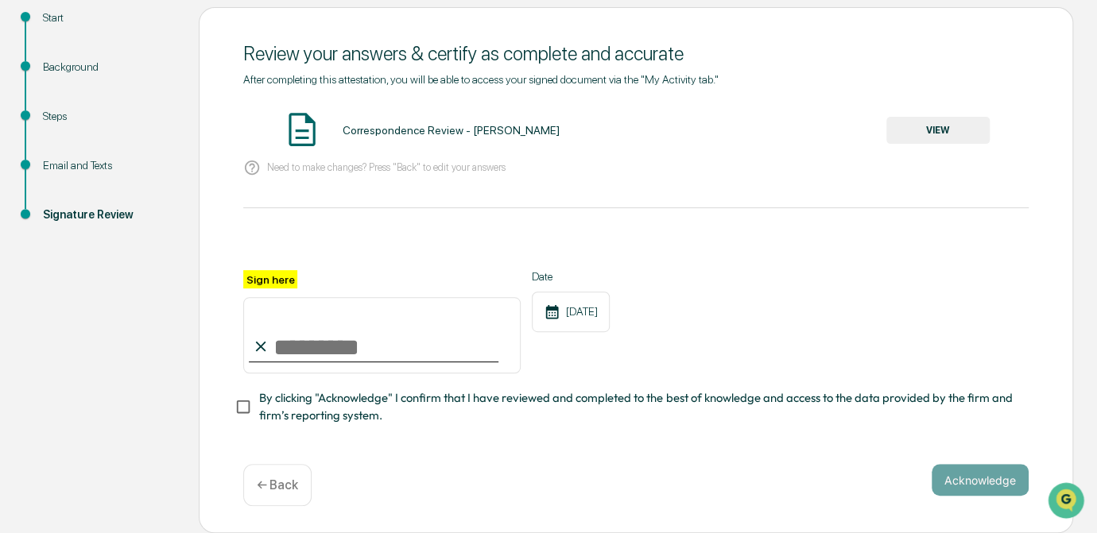
click at [402, 339] on input "Sign here" at bounding box center [381, 335] width 277 height 76
type input "*********"
click at [958, 128] on button "VIEW" at bounding box center [937, 130] width 103 height 27
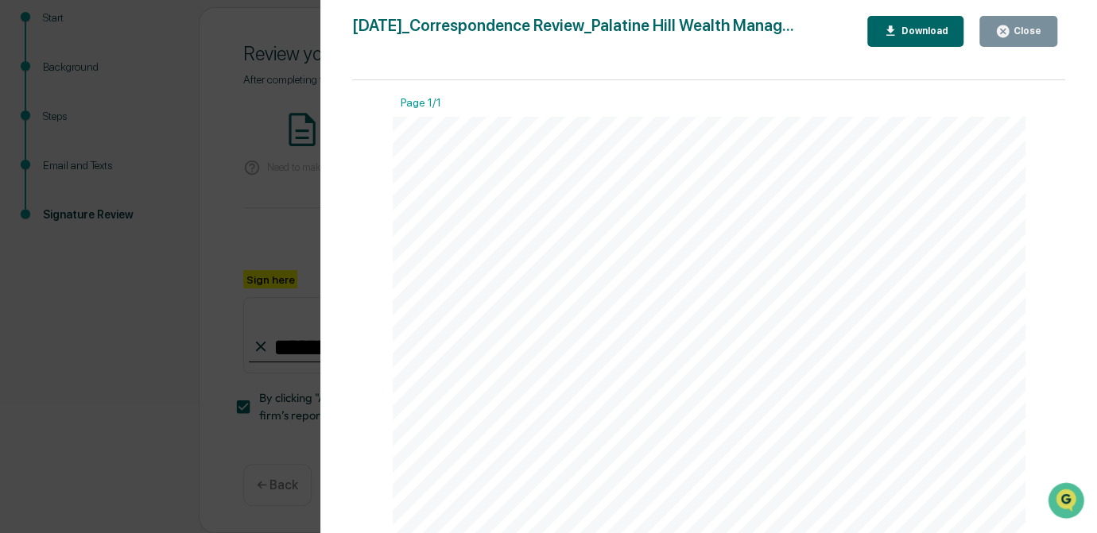
click at [223, 219] on div "Version History [DATE] 08:50 PM [PERSON_NAME] [DATE]_Correspondence Review_Pala…" at bounding box center [548, 266] width 1097 height 533
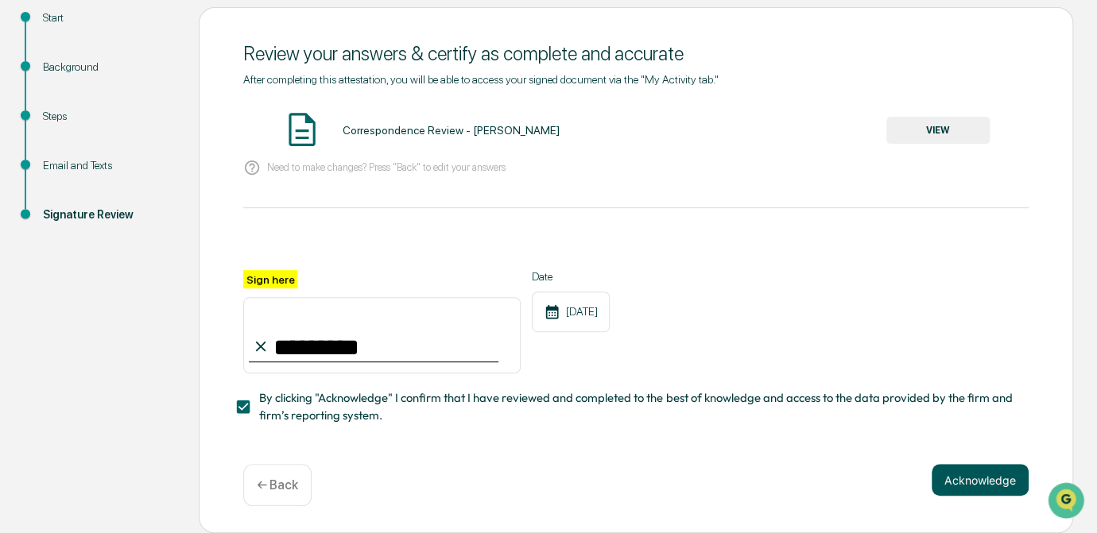
click at [987, 486] on button "Acknowledge" at bounding box center [980, 480] width 97 height 32
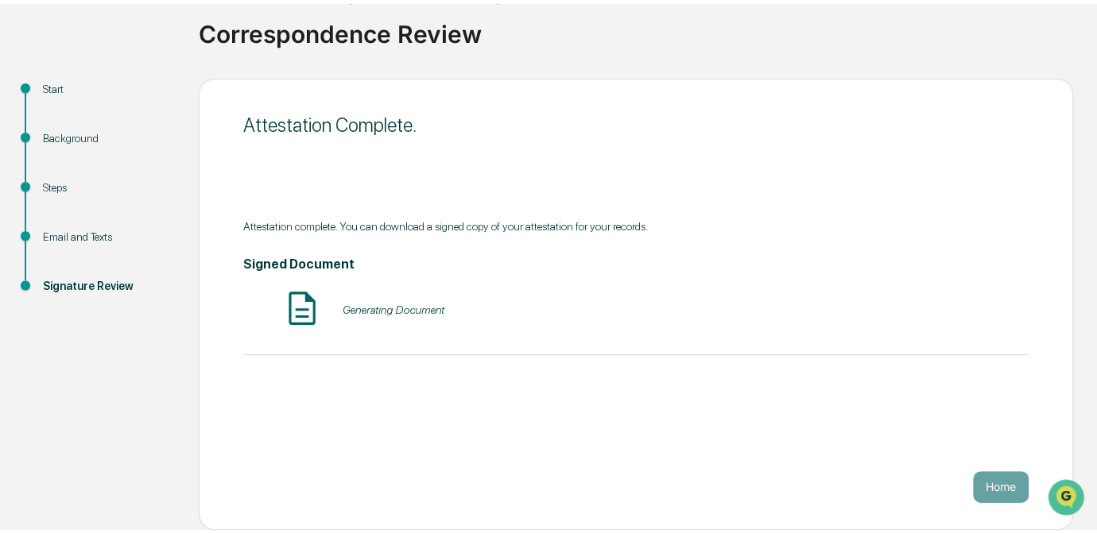
scroll to position [107, 0]
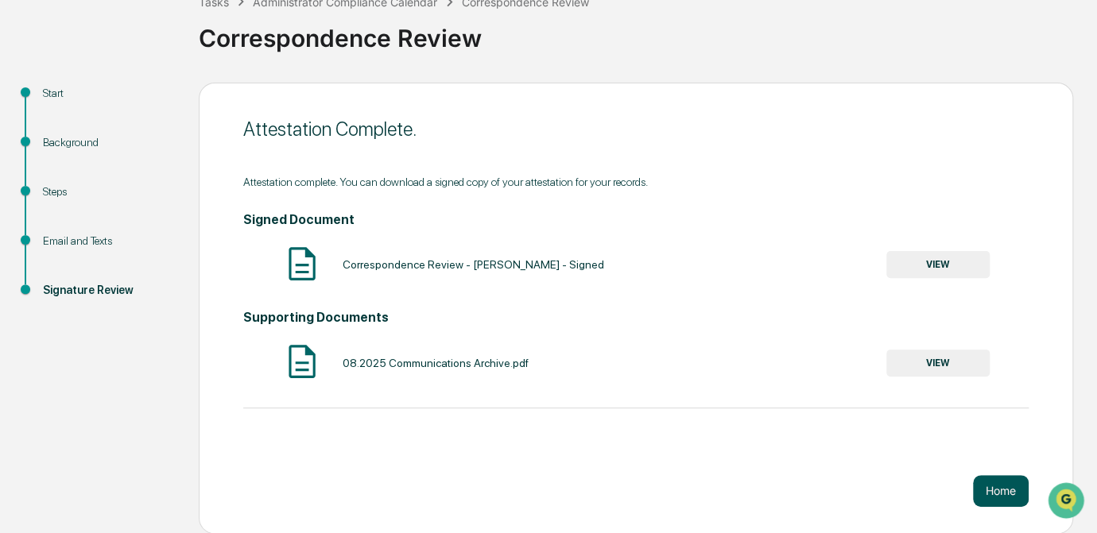
click at [996, 495] on button "Home" at bounding box center [1001, 491] width 56 height 32
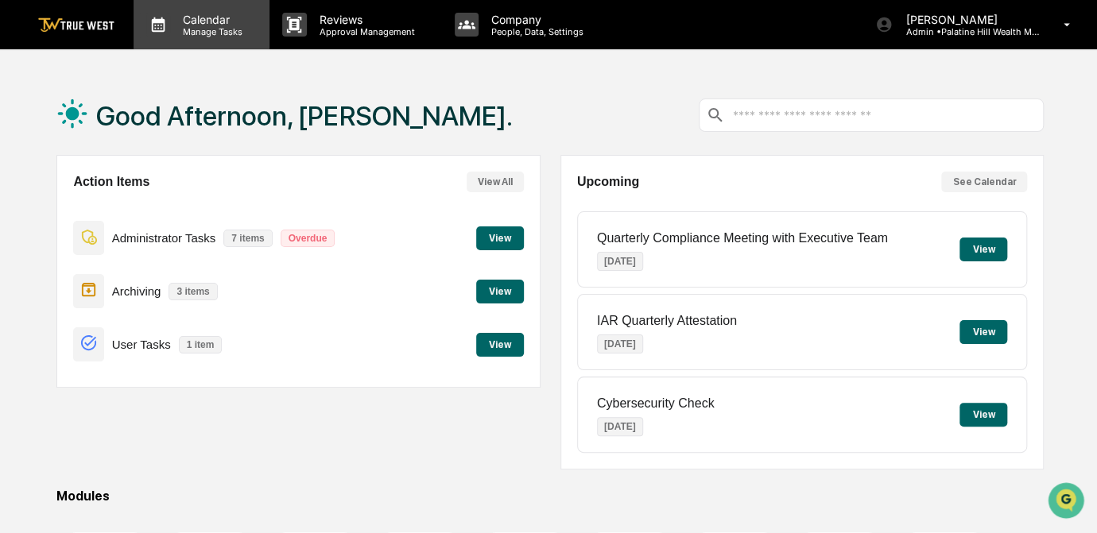
click at [204, 29] on p "Manage Tasks" at bounding box center [210, 31] width 80 height 11
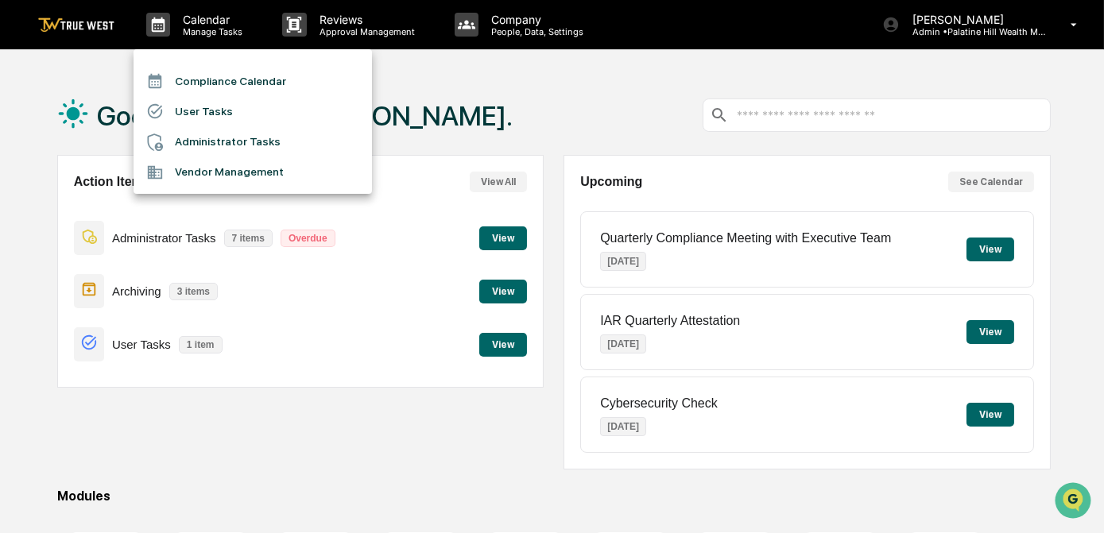
click at [195, 83] on li "Compliance Calendar" at bounding box center [253, 81] width 238 height 30
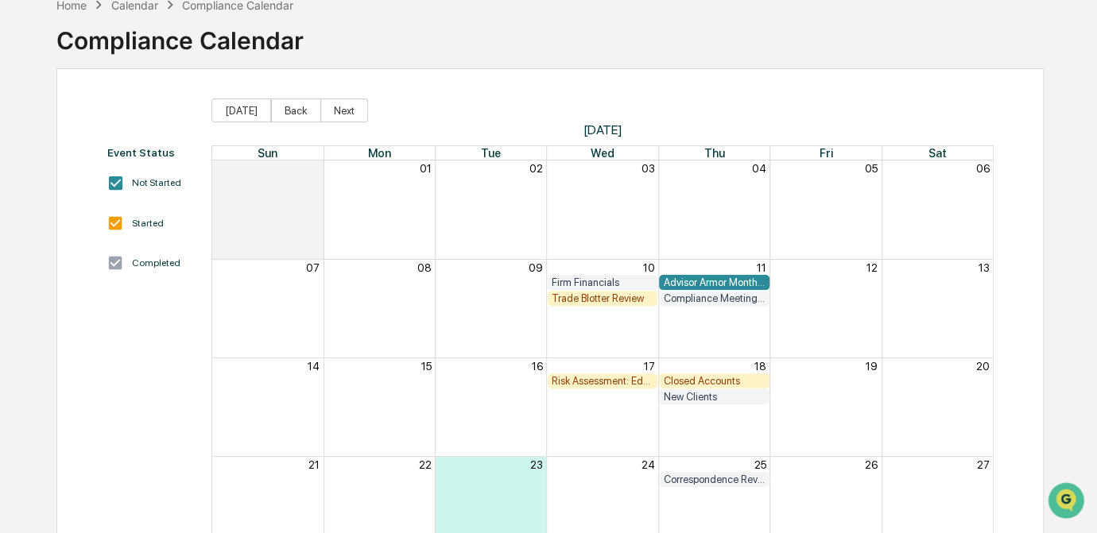
scroll to position [72, 0]
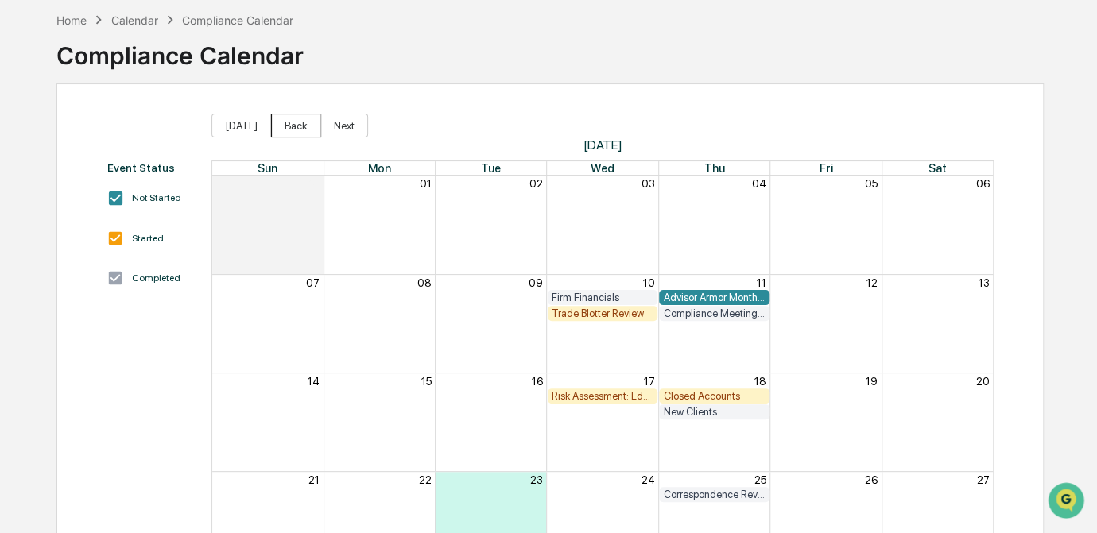
click at [288, 129] on button "Back" at bounding box center [296, 126] width 50 height 24
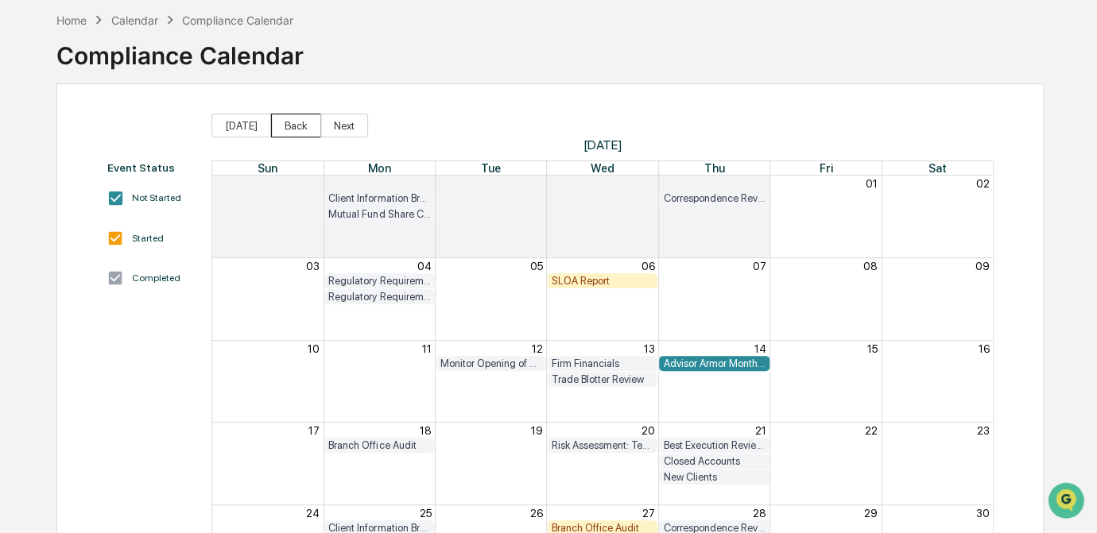
click at [288, 129] on button "Back" at bounding box center [296, 126] width 50 height 24
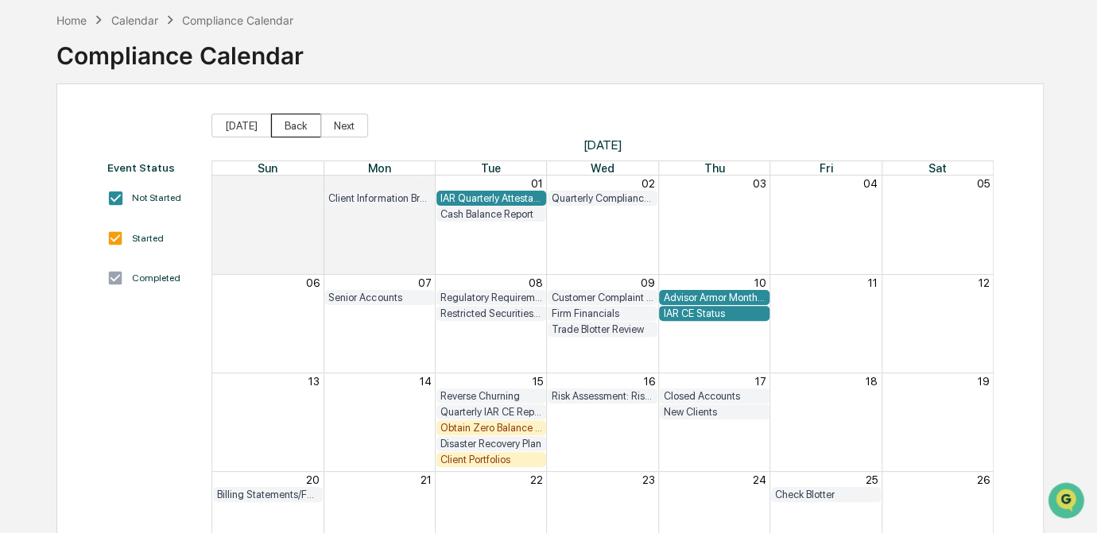
click at [285, 126] on button "Back" at bounding box center [296, 126] width 50 height 24
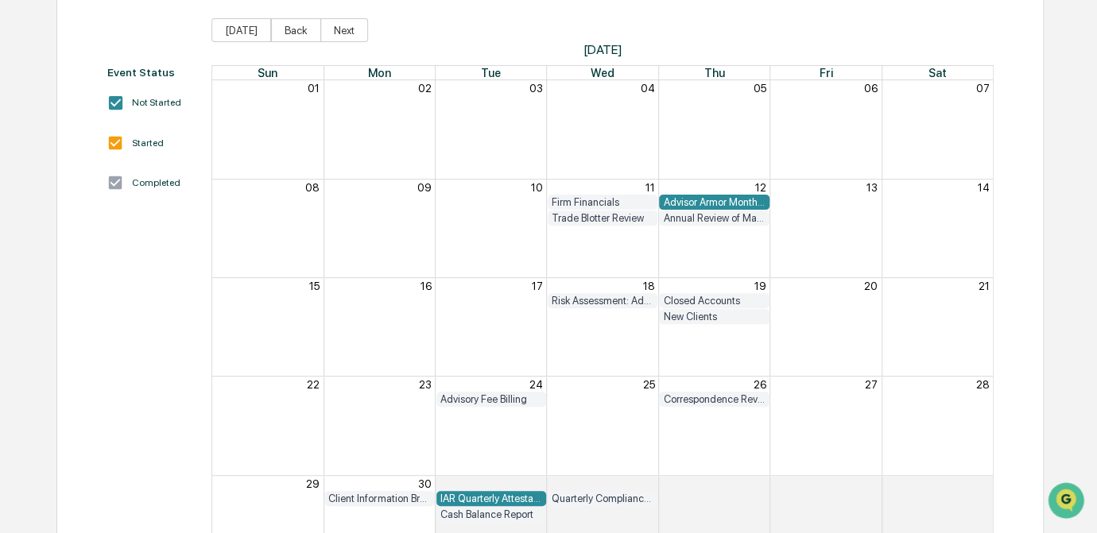
scroll to position [93, 0]
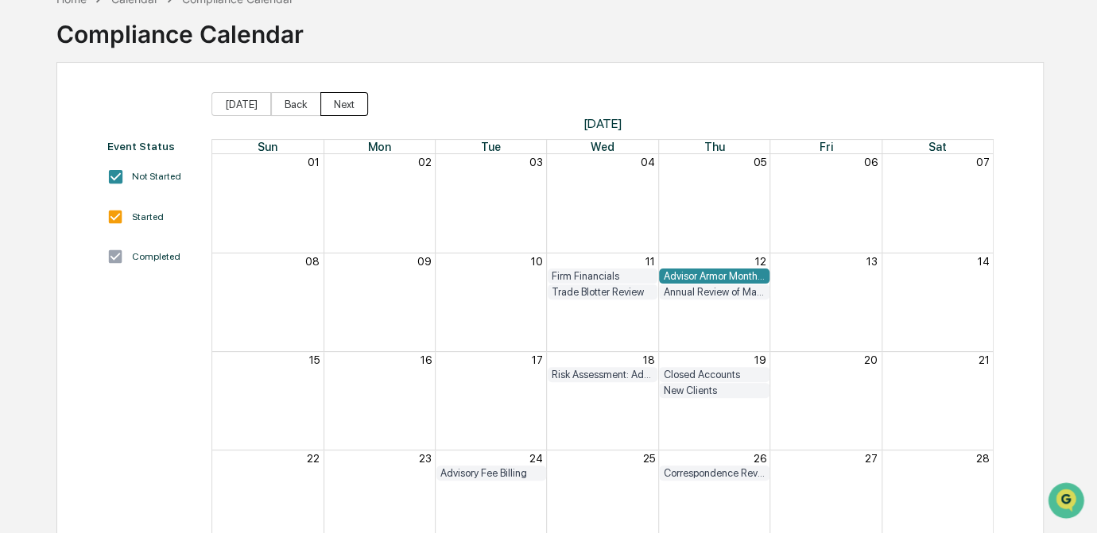
click at [334, 109] on button "Next" at bounding box center [344, 104] width 48 height 24
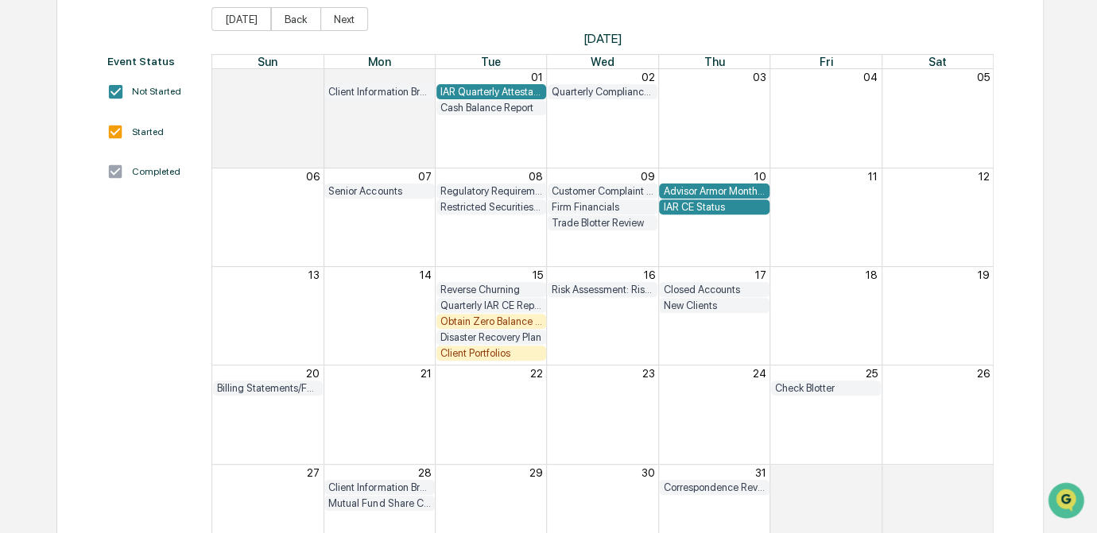
scroll to position [93, 0]
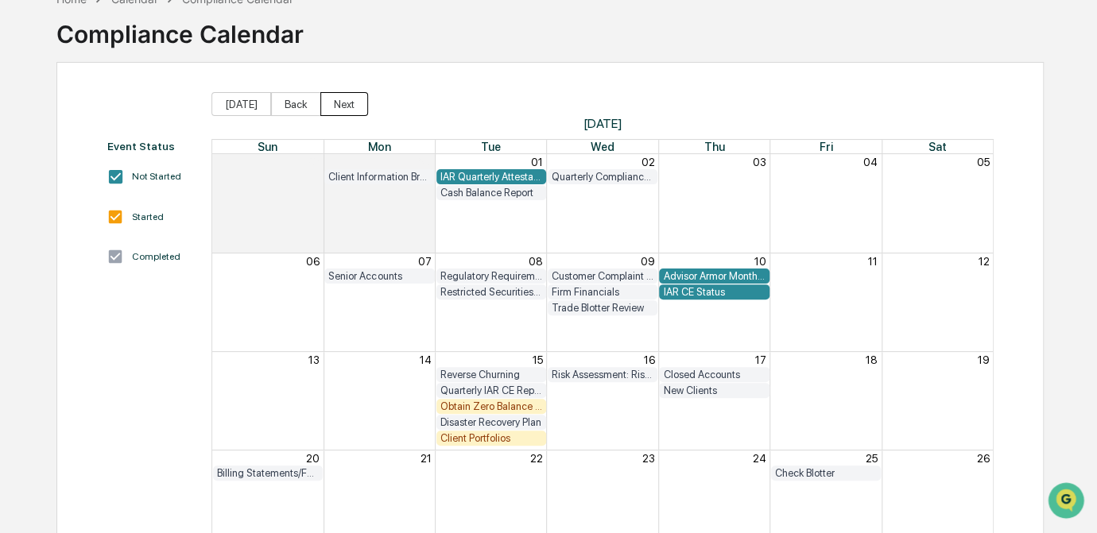
click at [339, 104] on button "Next" at bounding box center [344, 104] width 48 height 24
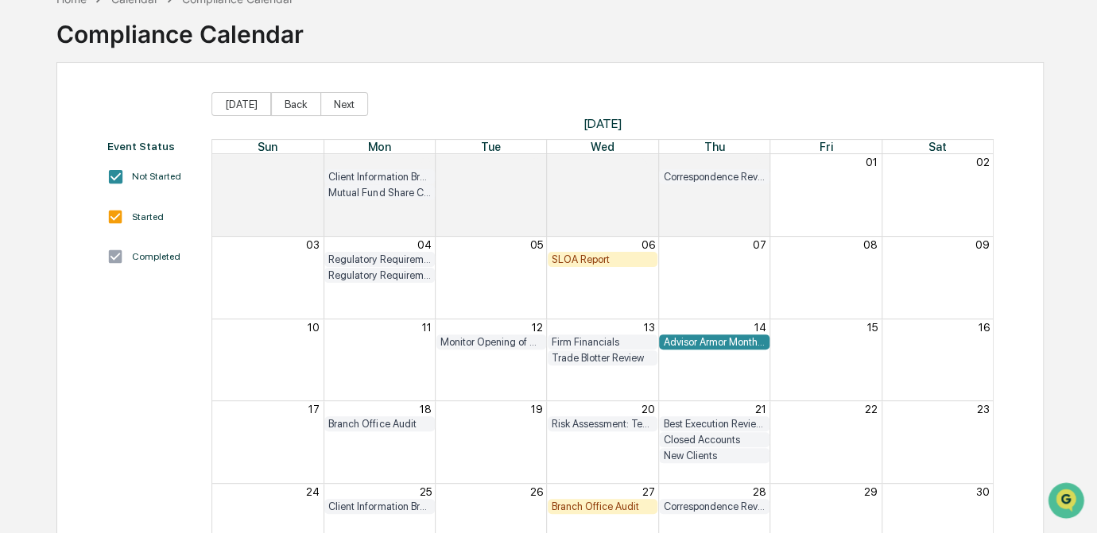
drag, startPoint x: 529, startPoint y: 69, endPoint x: 519, endPoint y: 66, distance: 10.8
click at [529, 69] on div "Event Status Not Started Started Completed [DATE] Back Next [DATE] Sun Mon Tue …" at bounding box center [549, 371] width 987 height 618
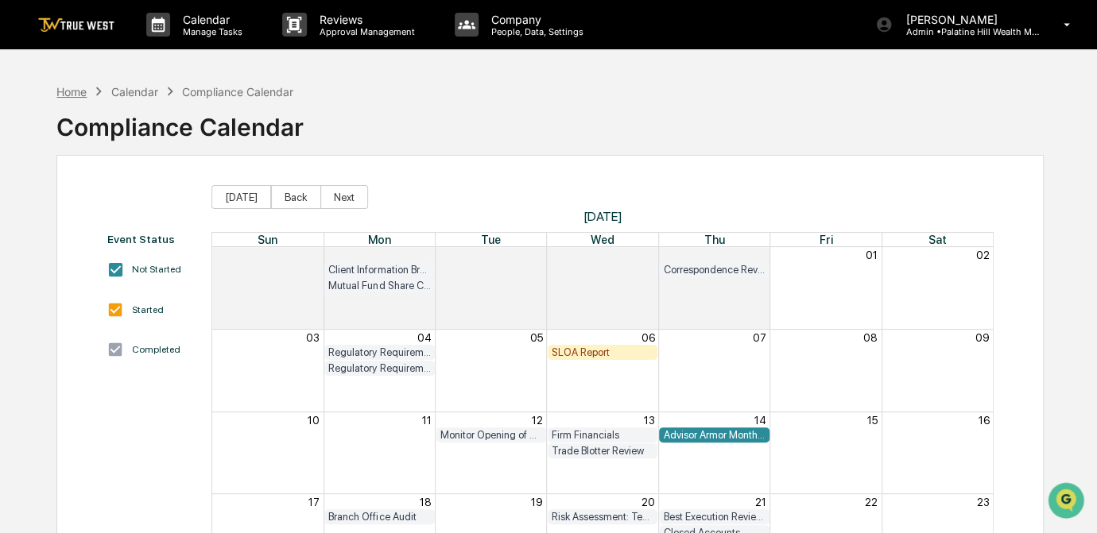
click at [69, 94] on div "Home" at bounding box center [71, 92] width 30 height 14
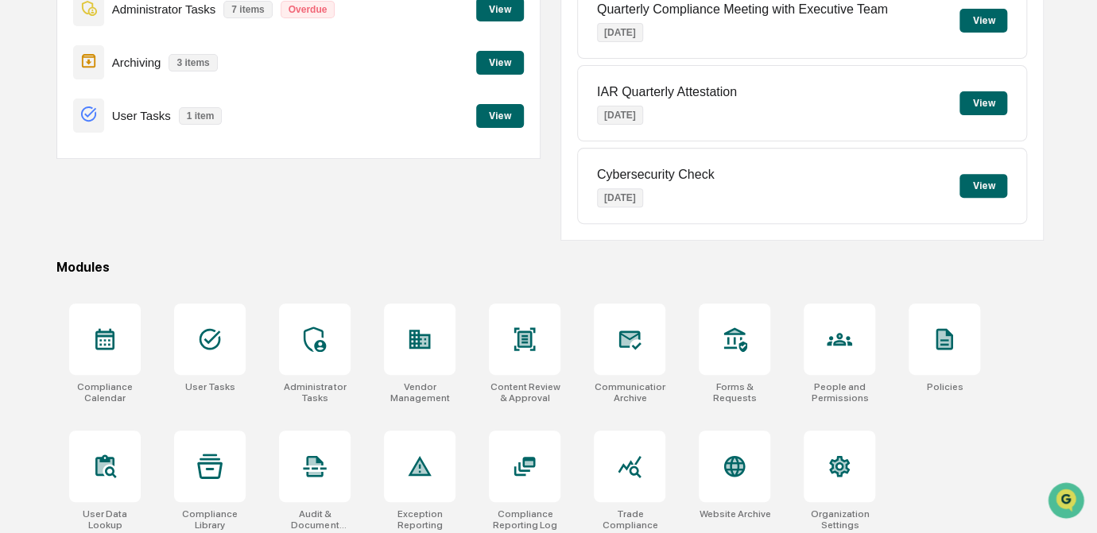
scroll to position [236, 0]
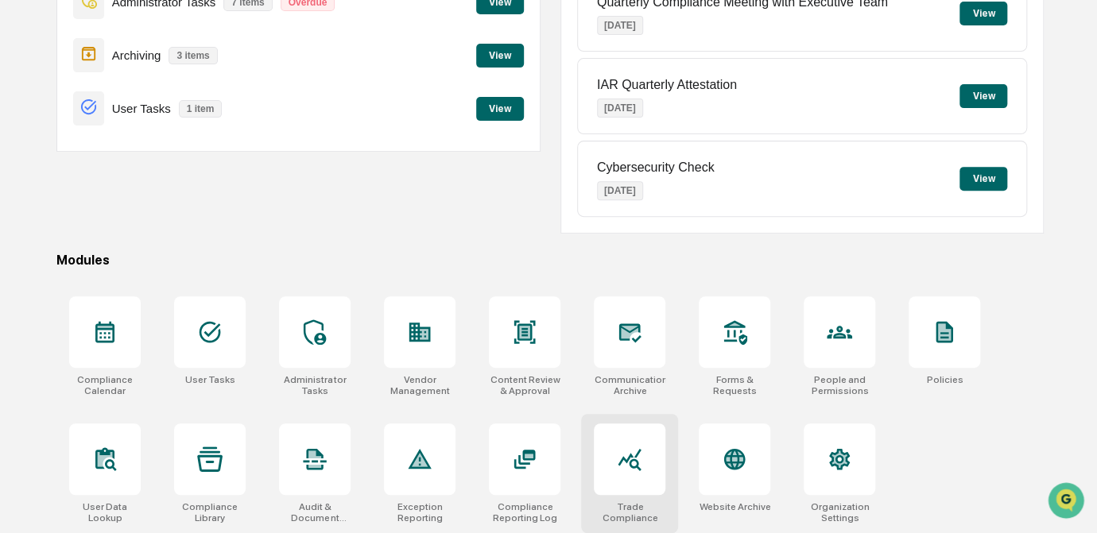
click at [621, 452] on icon at bounding box center [629, 459] width 25 height 25
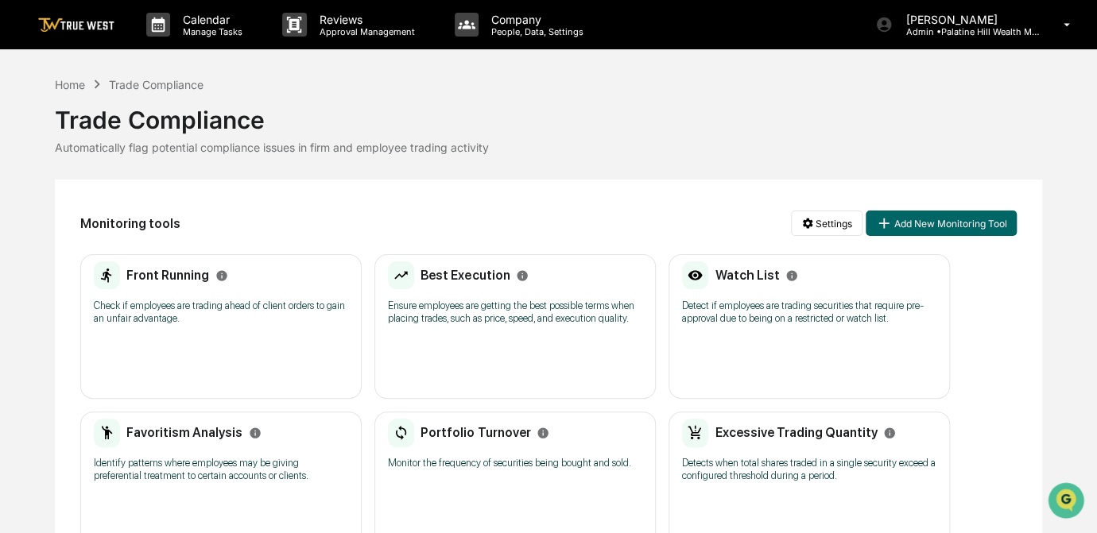
click at [220, 342] on div "Front Running Check if employees are trading ahead of client orders to gain an …" at bounding box center [220, 326] width 281 height 145
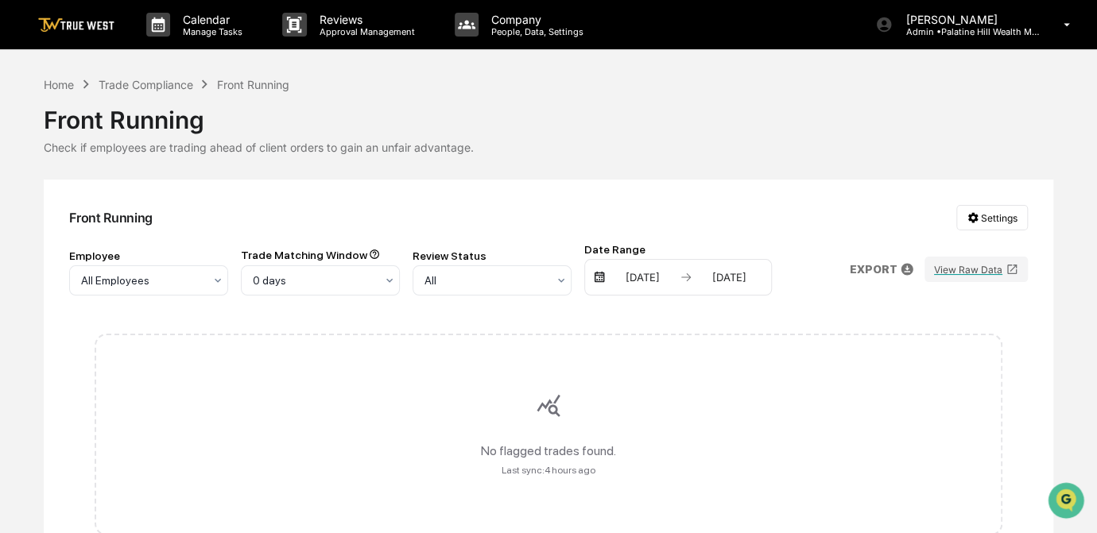
click at [646, 275] on div "[DATE]" at bounding box center [643, 277] width 68 height 13
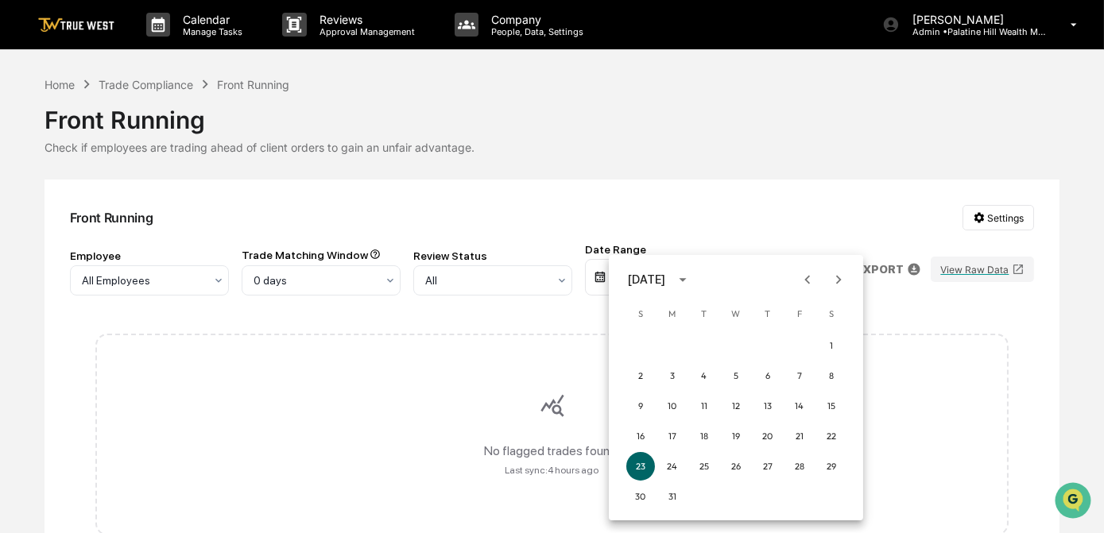
click at [839, 283] on icon "Next month" at bounding box center [838, 279] width 17 height 17
click at [839, 282] on icon "Next month" at bounding box center [838, 279] width 17 height 17
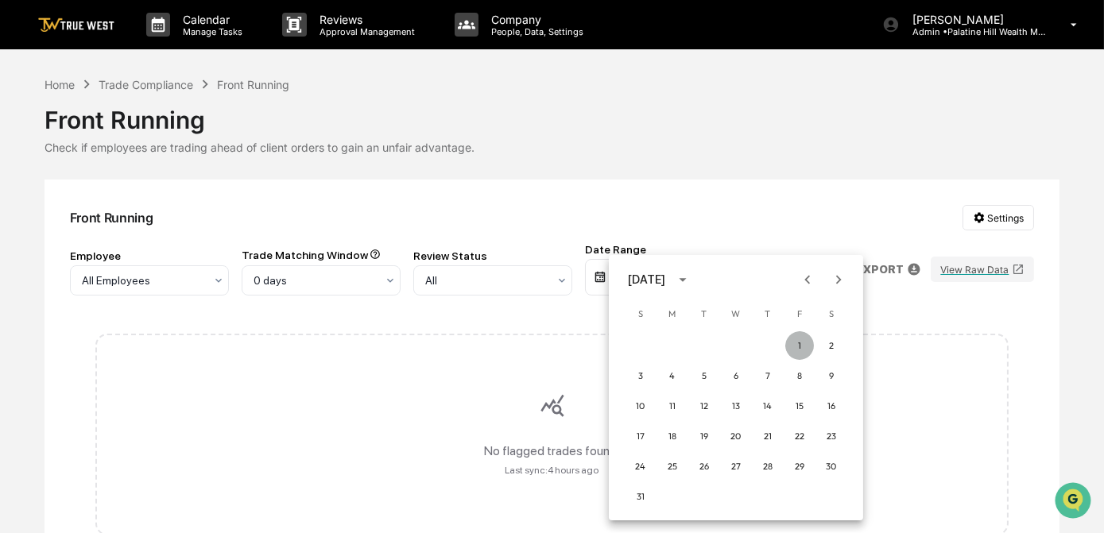
click at [797, 345] on button "1" at bounding box center [799, 345] width 29 height 29
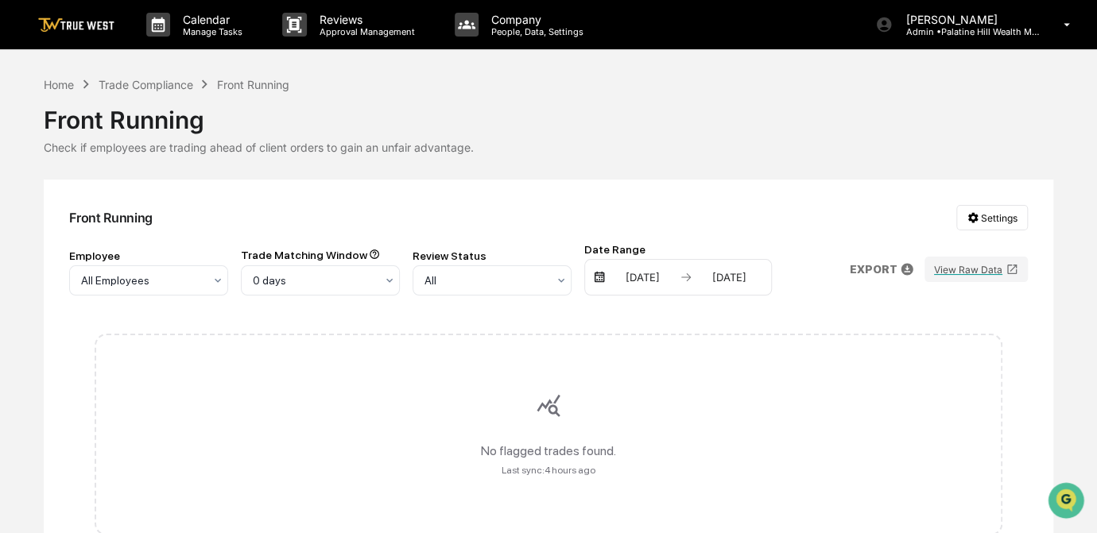
click at [730, 278] on div "[DATE]" at bounding box center [730, 277] width 68 height 13
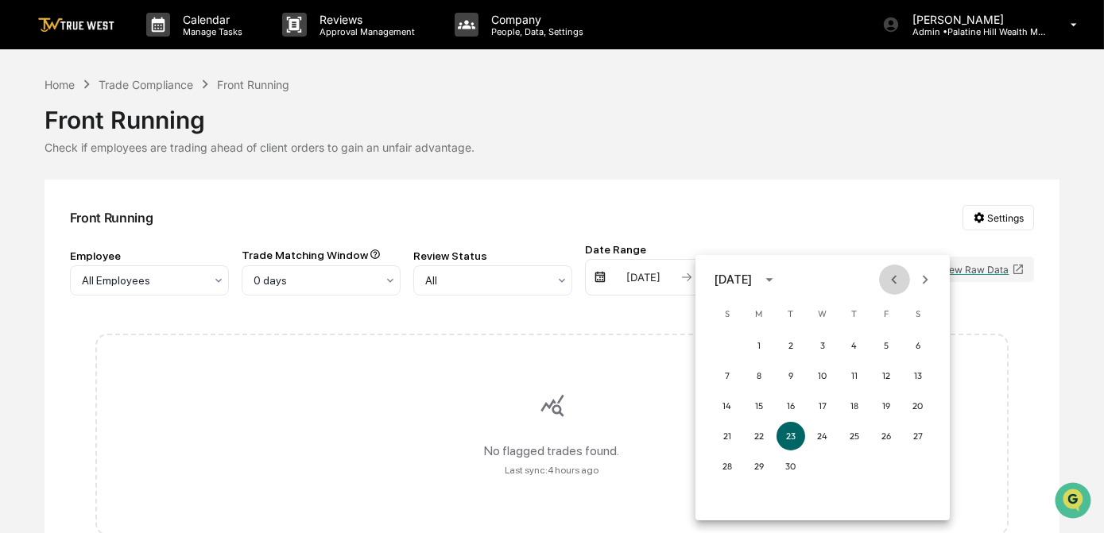
click at [886, 285] on icon "Previous month" at bounding box center [893, 279] width 17 height 17
click at [725, 494] on button "31" at bounding box center [727, 496] width 29 height 29
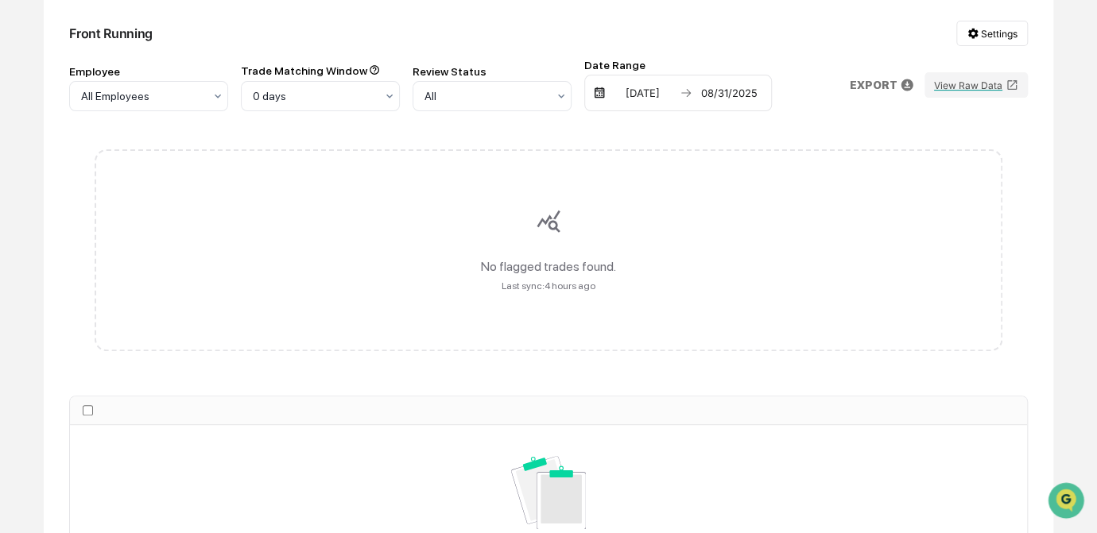
scroll to position [33, 0]
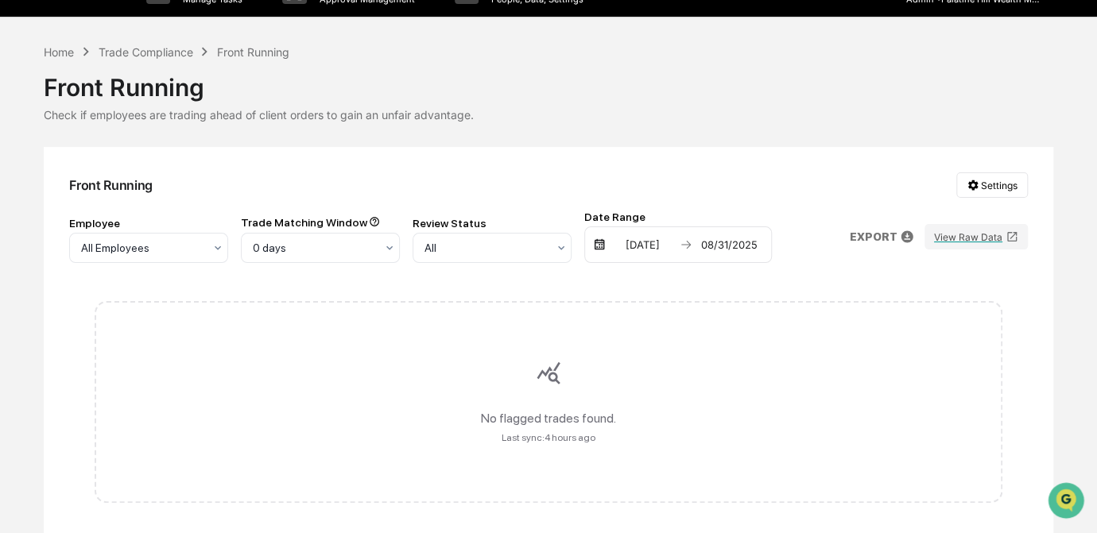
click at [878, 236] on p "EXPORT" at bounding box center [873, 237] width 48 height 13
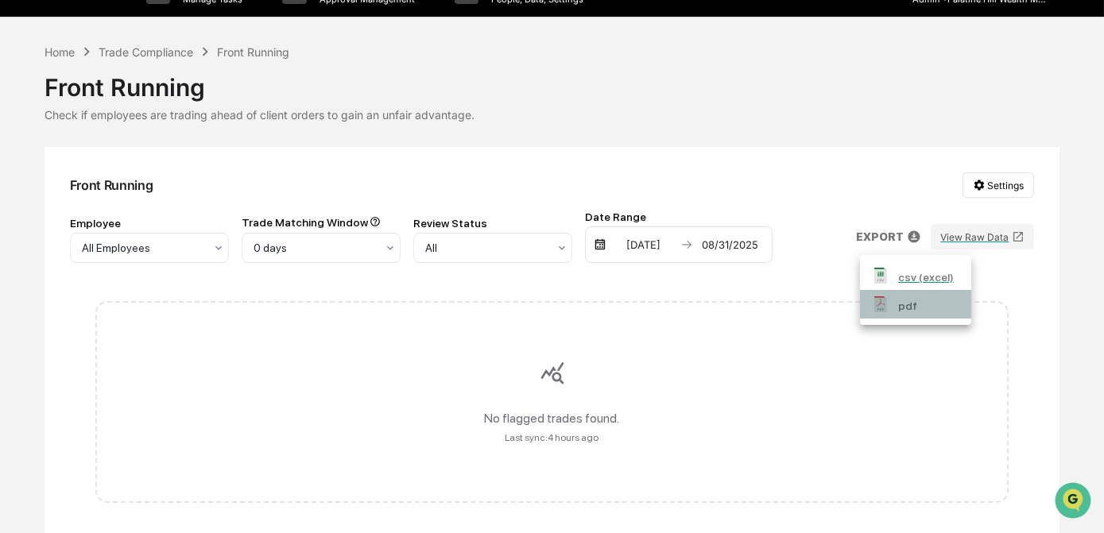
click at [894, 312] on li "pdf" at bounding box center [915, 304] width 111 height 29
click at [611, 111] on div at bounding box center [552, 266] width 1104 height 533
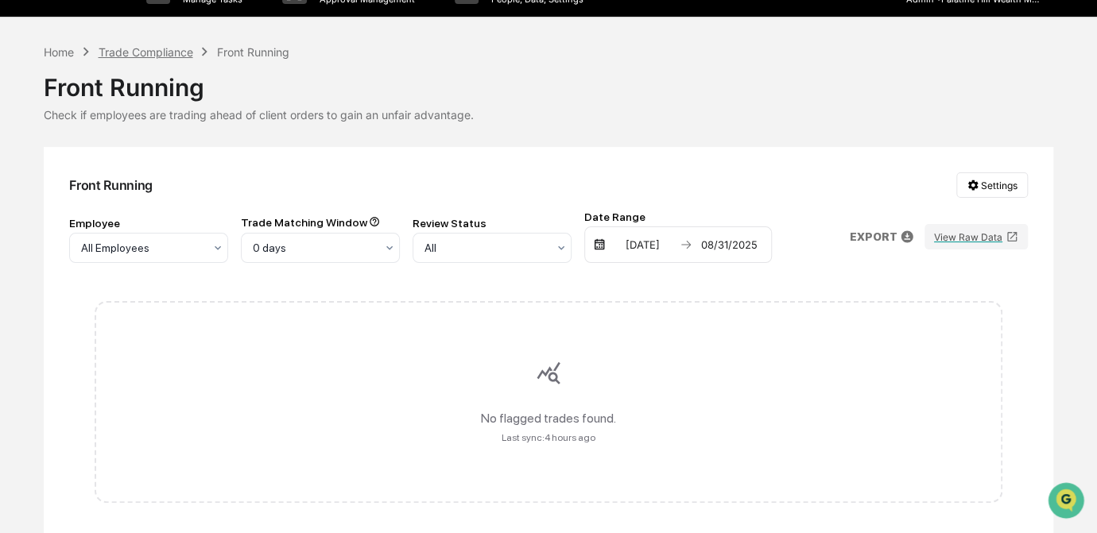
click at [169, 48] on div "Trade Compliance" at bounding box center [145, 52] width 95 height 14
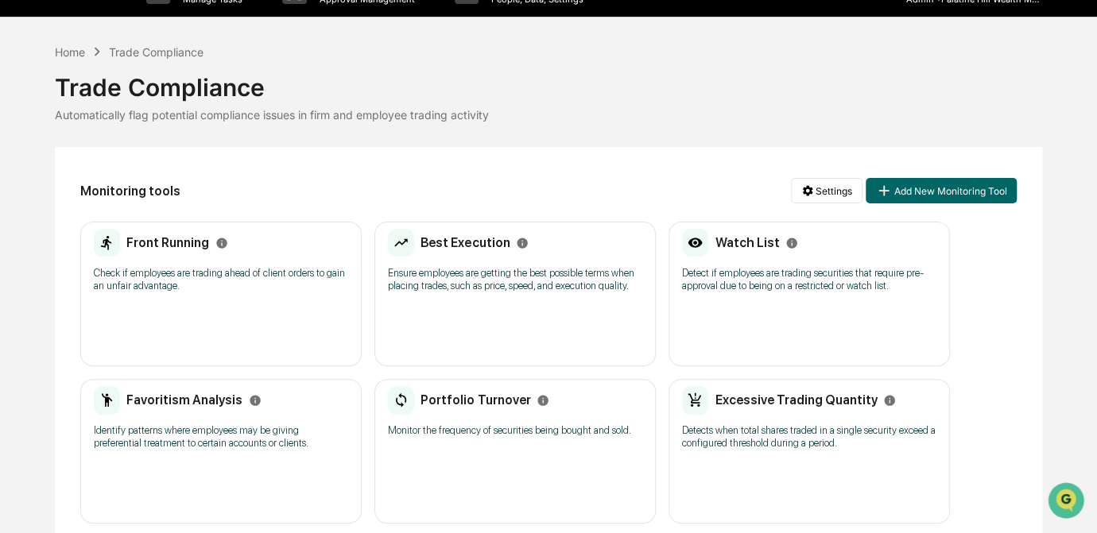
click at [430, 277] on p "Ensure employees are getting the best possible terms when placing trades, such …" at bounding box center [515, 279] width 254 height 25
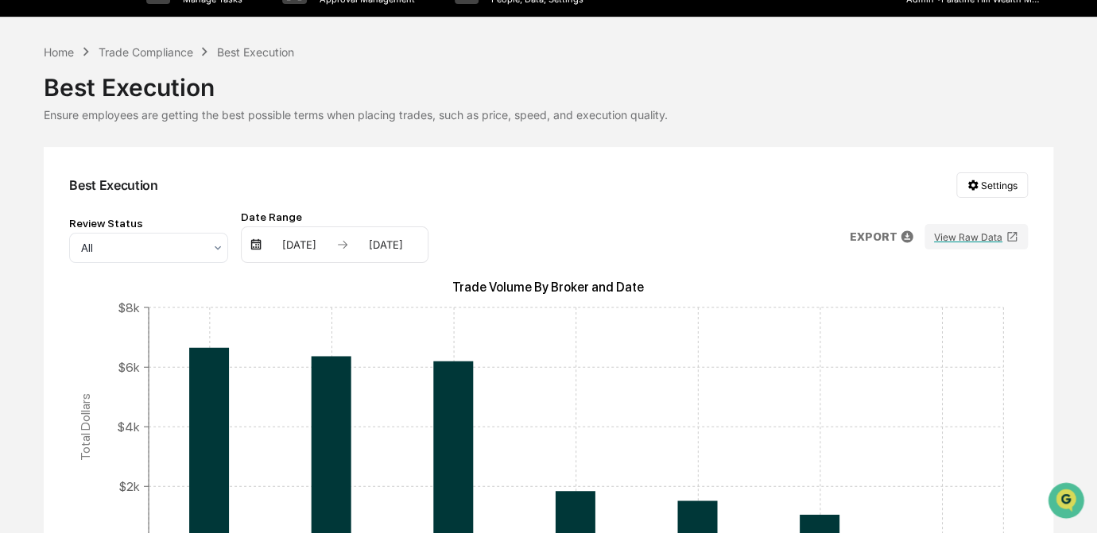
click at [296, 250] on div "03/23/2025" at bounding box center [299, 244] width 68 height 13
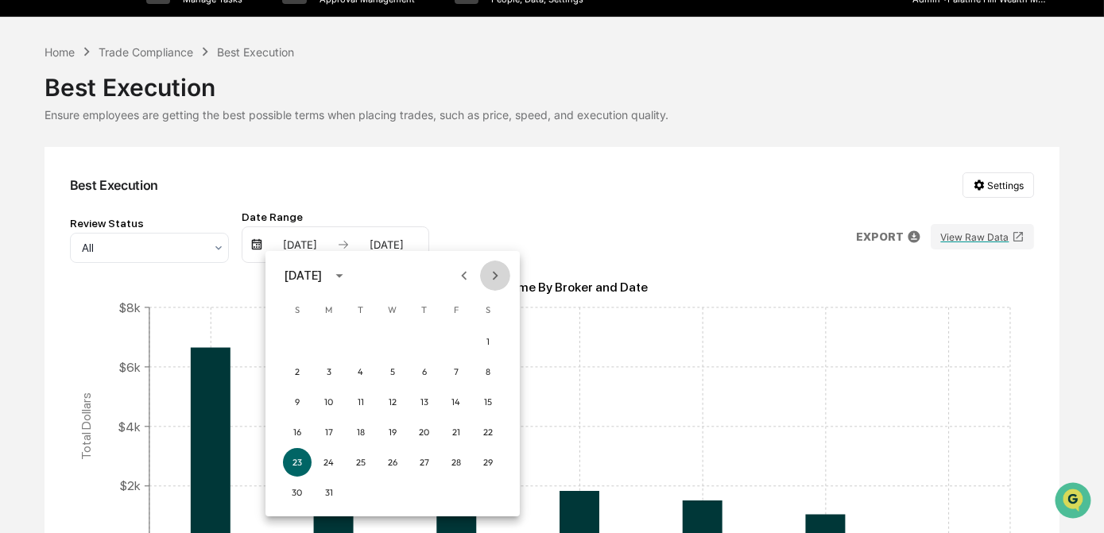
click at [501, 278] on icon "Next month" at bounding box center [494, 275] width 17 height 17
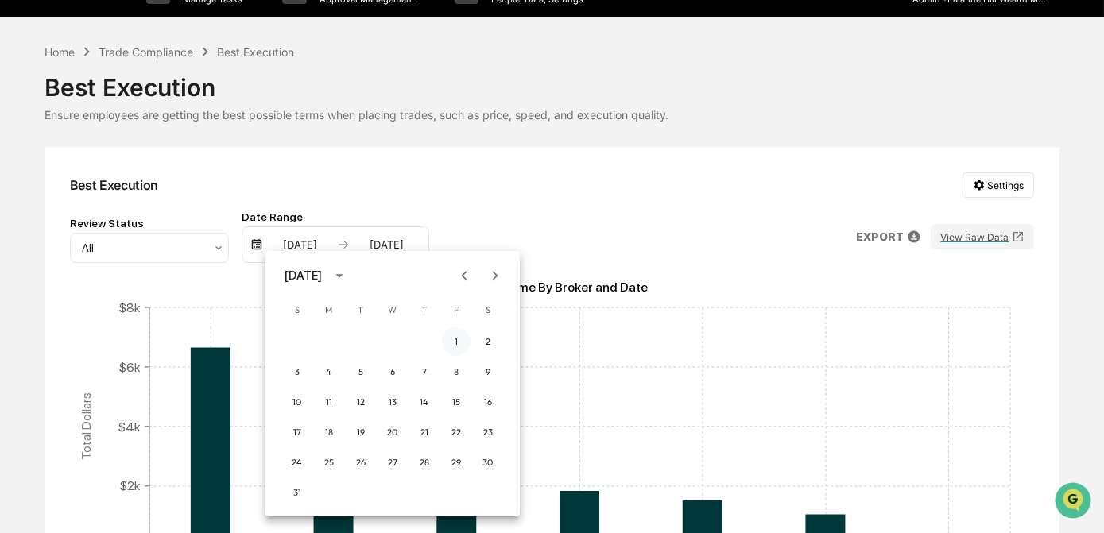
click at [455, 340] on button "1" at bounding box center [456, 341] width 29 height 29
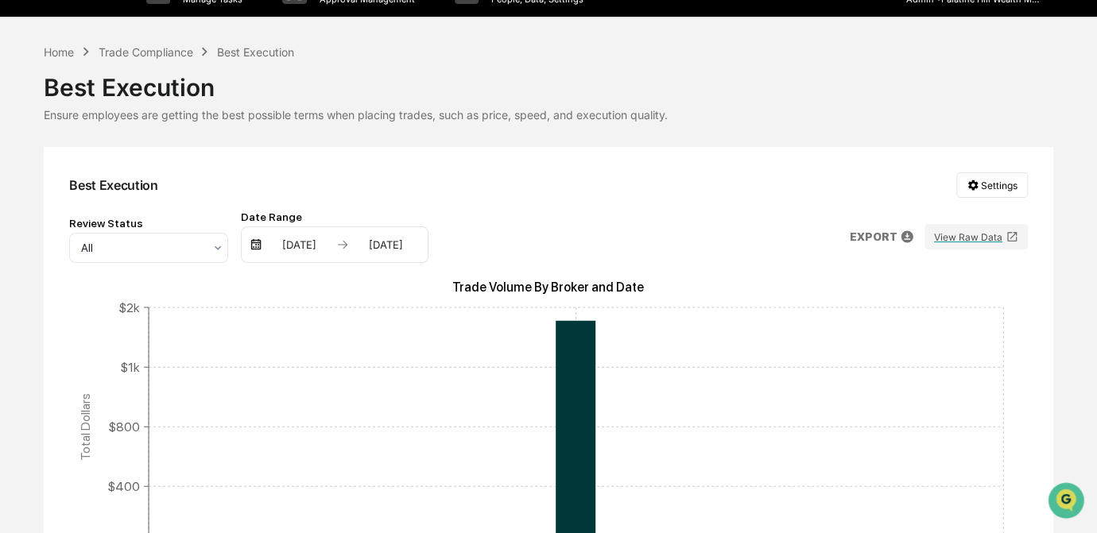
click at [389, 250] on div "[DATE]" at bounding box center [386, 244] width 68 height 13
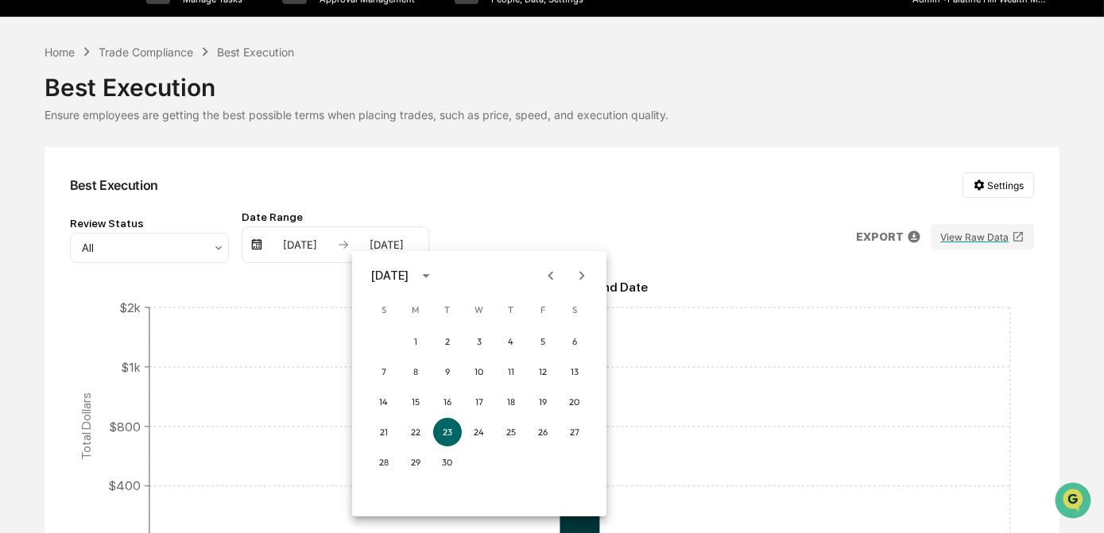
click at [552, 273] on icon "Previous month" at bounding box center [551, 275] width 6 height 9
click at [389, 489] on button "31" at bounding box center [384, 493] width 29 height 29
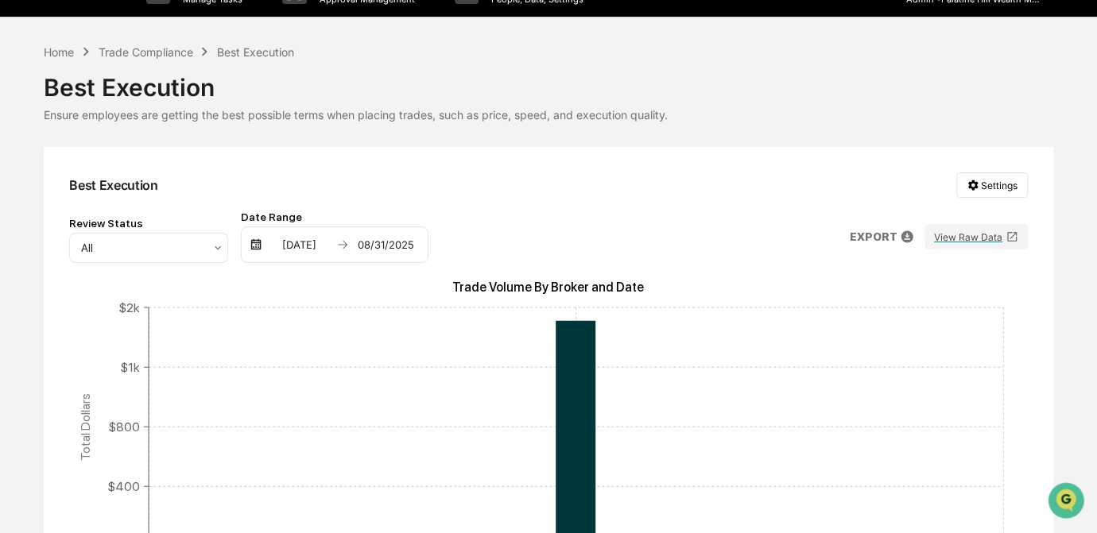
click at [667, 223] on div "Review Status All Date Range 08/01/2025 08/31/2025 EXPORT View Raw Data" at bounding box center [548, 237] width 959 height 52
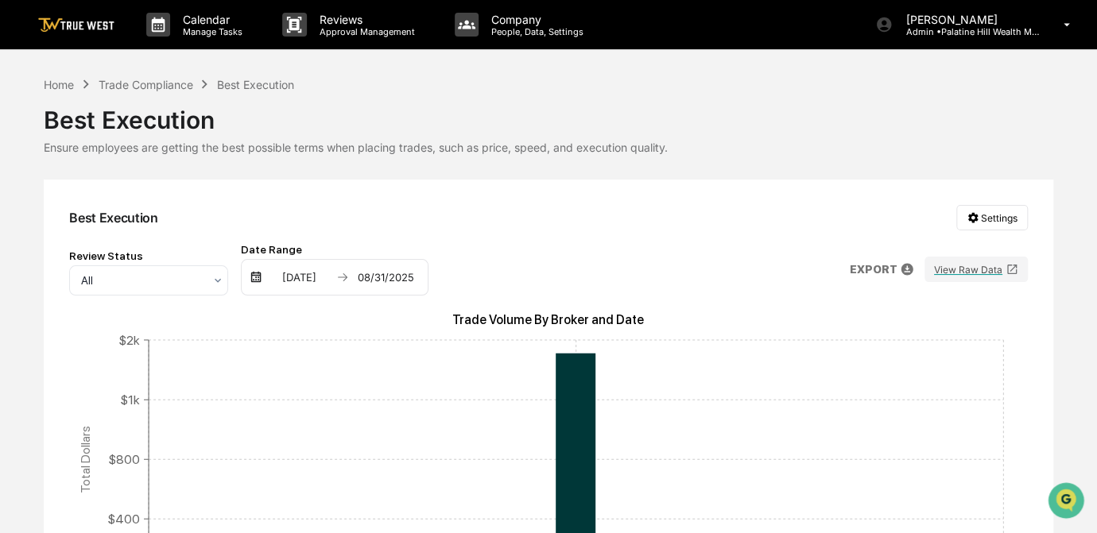
click at [897, 273] on p "EXPORT" at bounding box center [873, 269] width 48 height 13
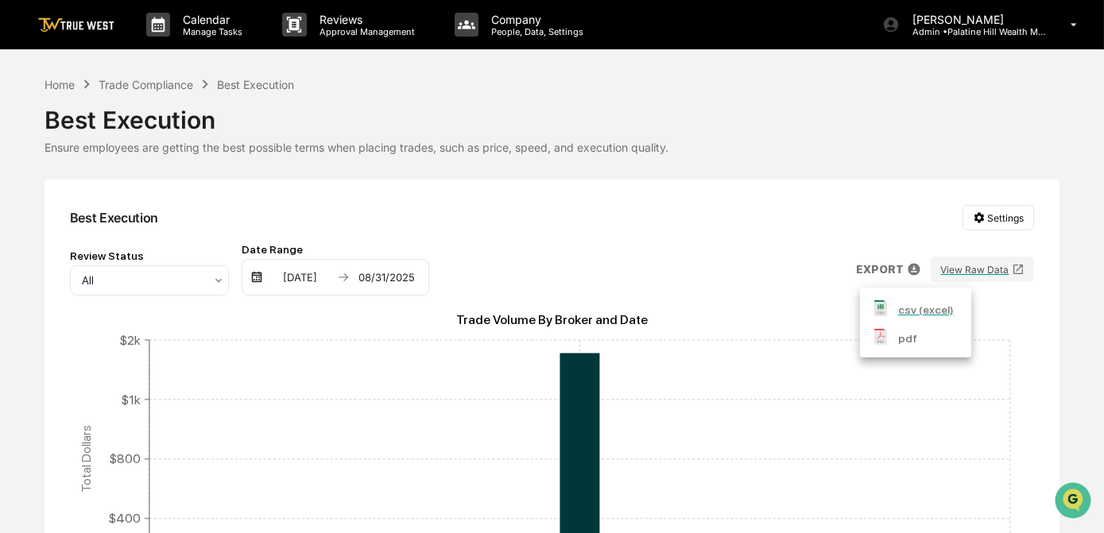
click at [901, 309] on p "csv (excel)" at bounding box center [926, 310] width 56 height 17
click at [632, 255] on div at bounding box center [552, 266] width 1104 height 533
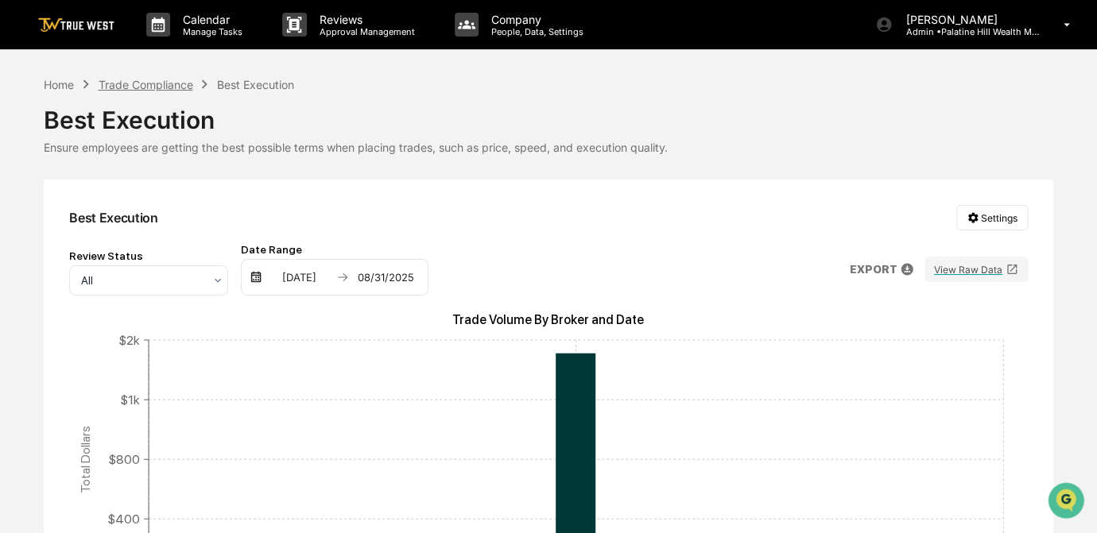
click at [141, 83] on div "Trade Compliance" at bounding box center [145, 85] width 95 height 14
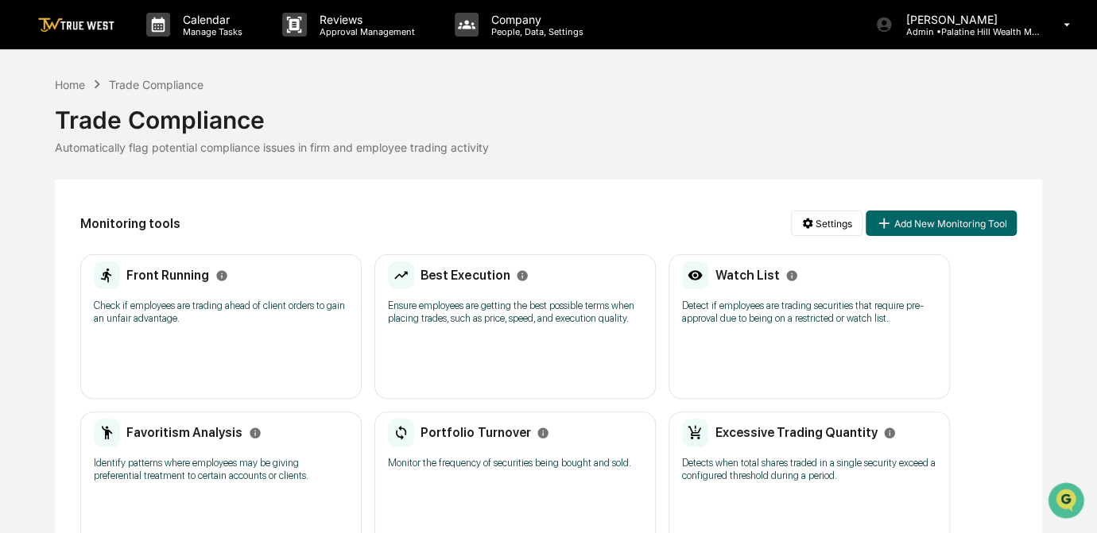
click at [190, 335] on div "Front Running Check if employees are trading ahead of client orders to gain an …" at bounding box center [220, 326] width 281 height 145
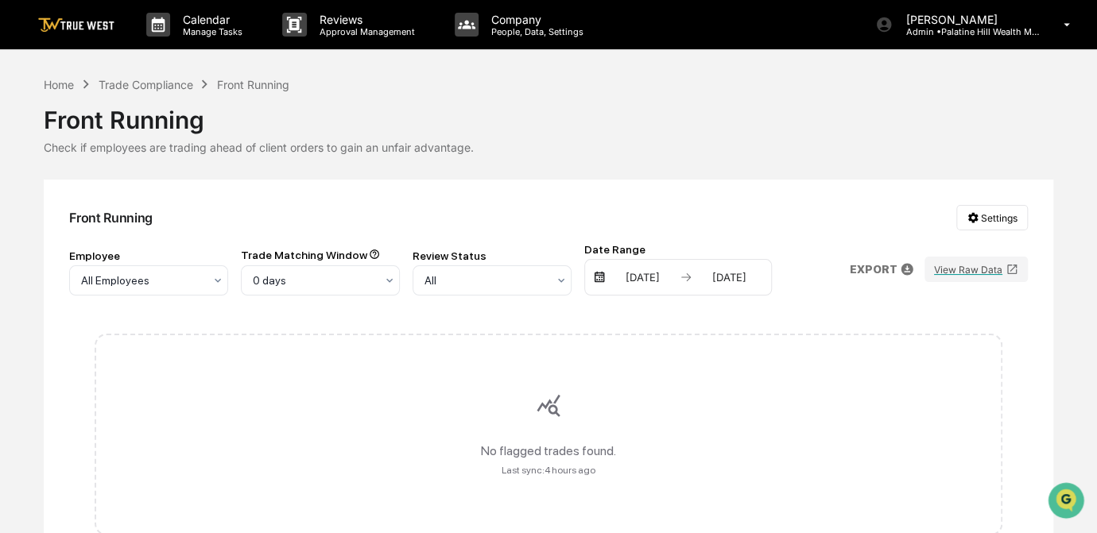
click at [645, 277] on div "03/23/2025" at bounding box center [643, 277] width 68 height 13
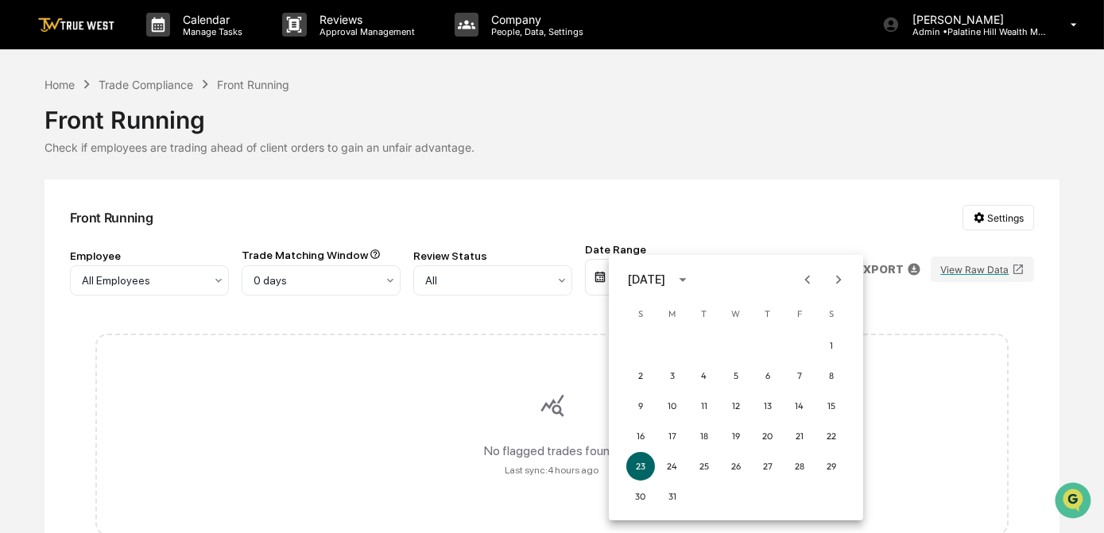
click at [837, 285] on icon "Next month" at bounding box center [838, 279] width 17 height 17
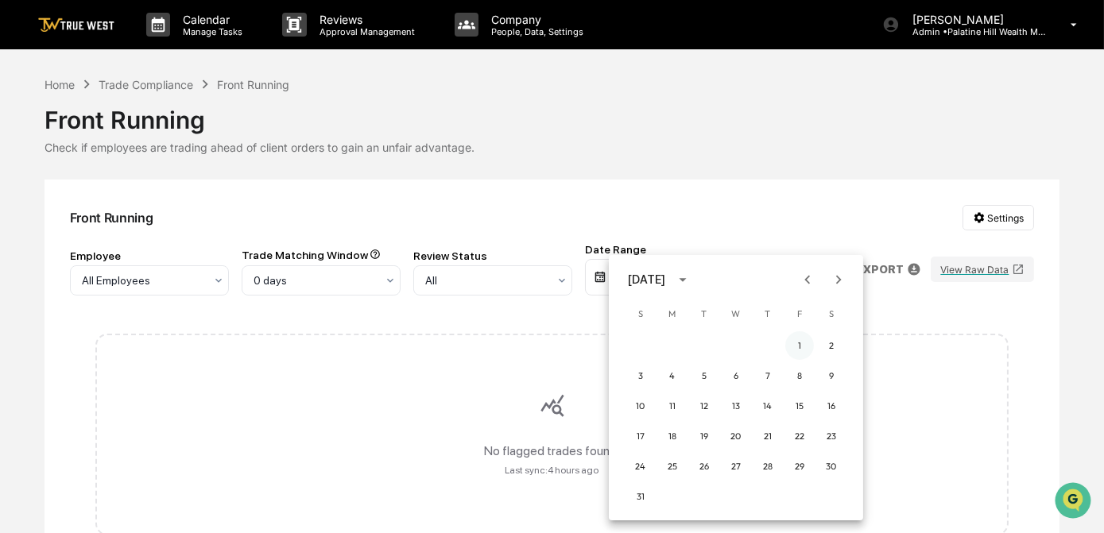
click at [799, 348] on button "1" at bounding box center [799, 345] width 29 height 29
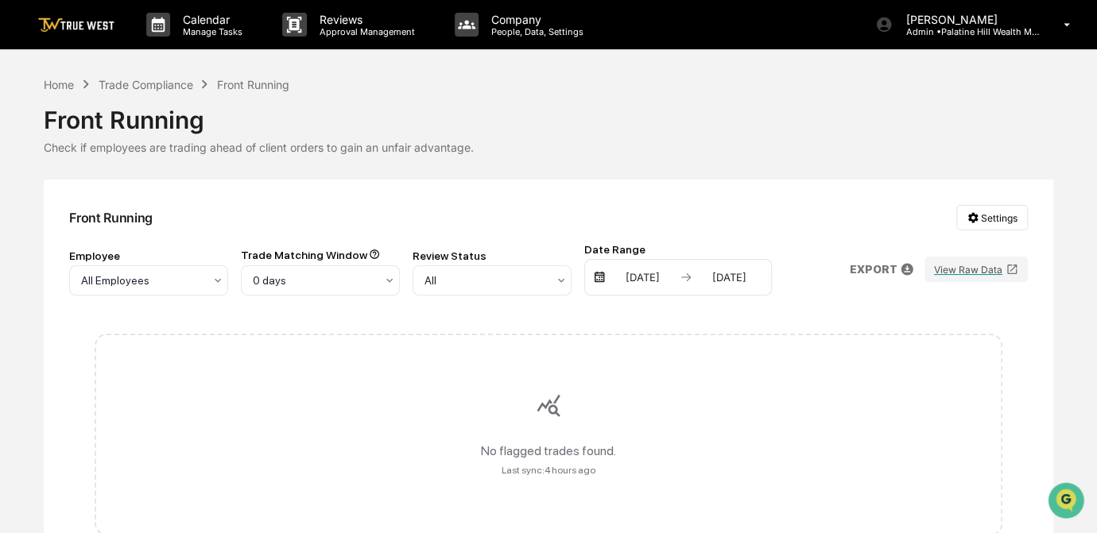
click at [738, 278] on div "[DATE]" at bounding box center [730, 277] width 68 height 13
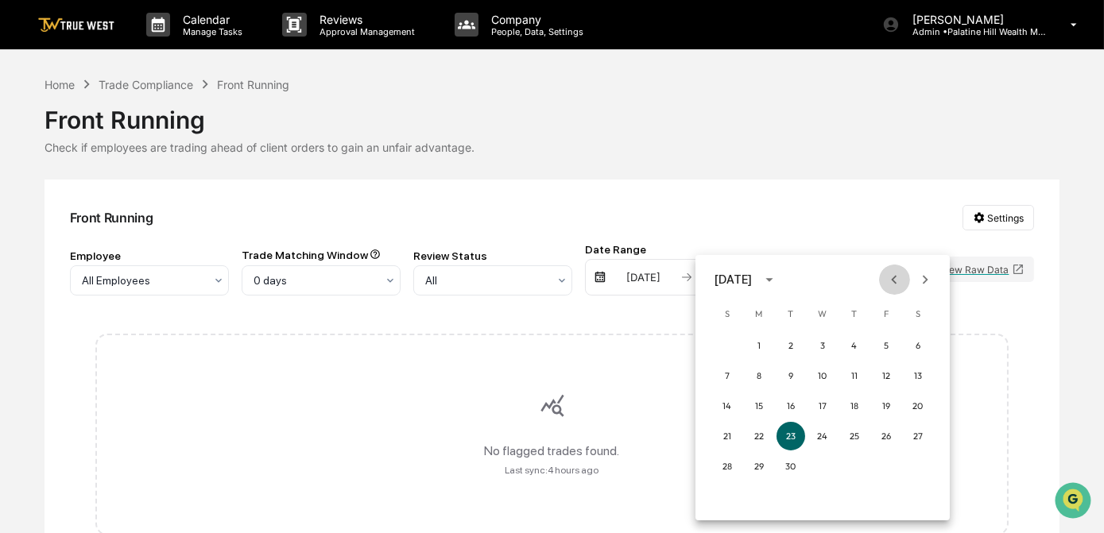
click at [893, 281] on icon "Previous month" at bounding box center [893, 279] width 17 height 17
click at [729, 497] on button "31" at bounding box center [727, 496] width 29 height 29
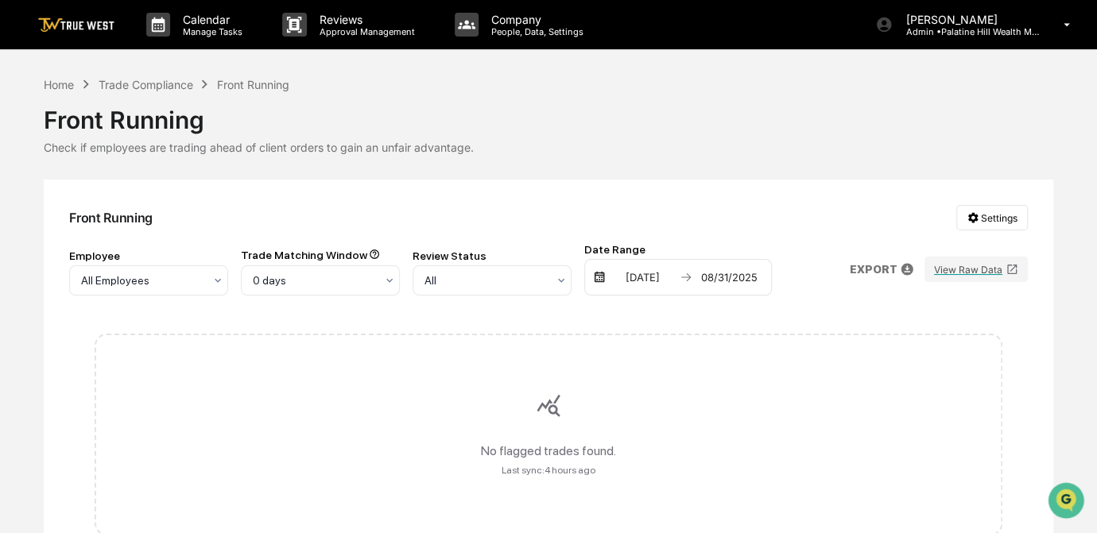
click at [860, 275] on p "EXPORT" at bounding box center [873, 269] width 48 height 13
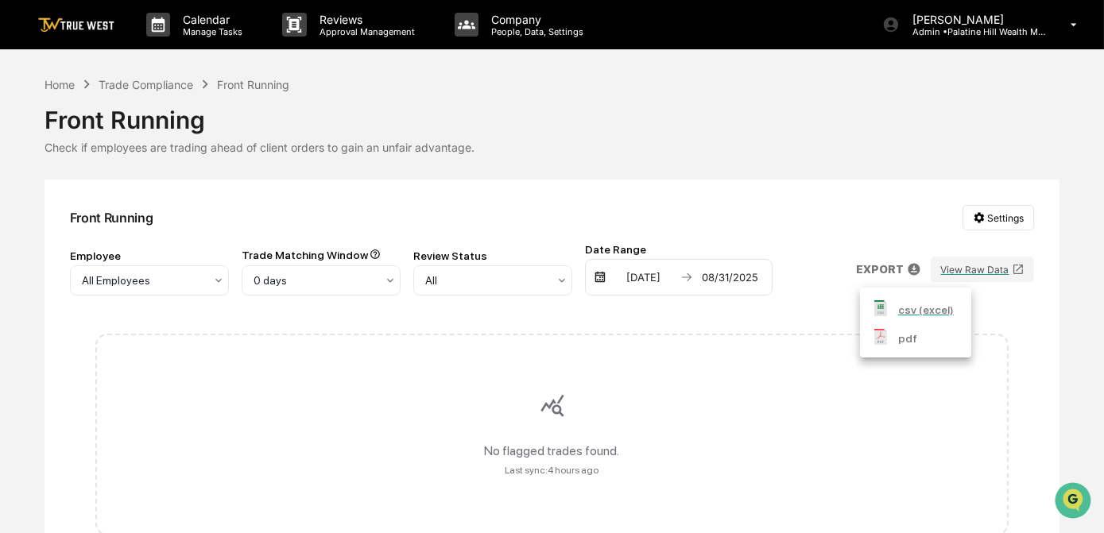
click at [905, 305] on p "csv (excel)" at bounding box center [926, 310] width 56 height 17
click at [532, 131] on div at bounding box center [552, 266] width 1104 height 533
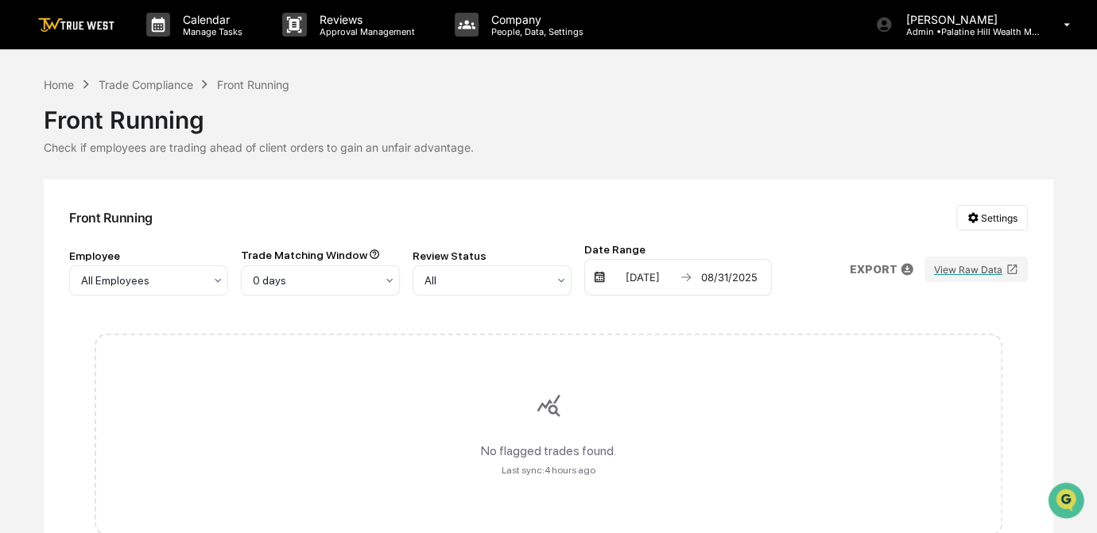
click at [614, 83] on div "Home Trade Compliance Front Running Front Running Check if employees are tradin…" at bounding box center [548, 115] width 1009 height 79
click at [216, 18] on p "Calendar" at bounding box center [210, 20] width 80 height 14
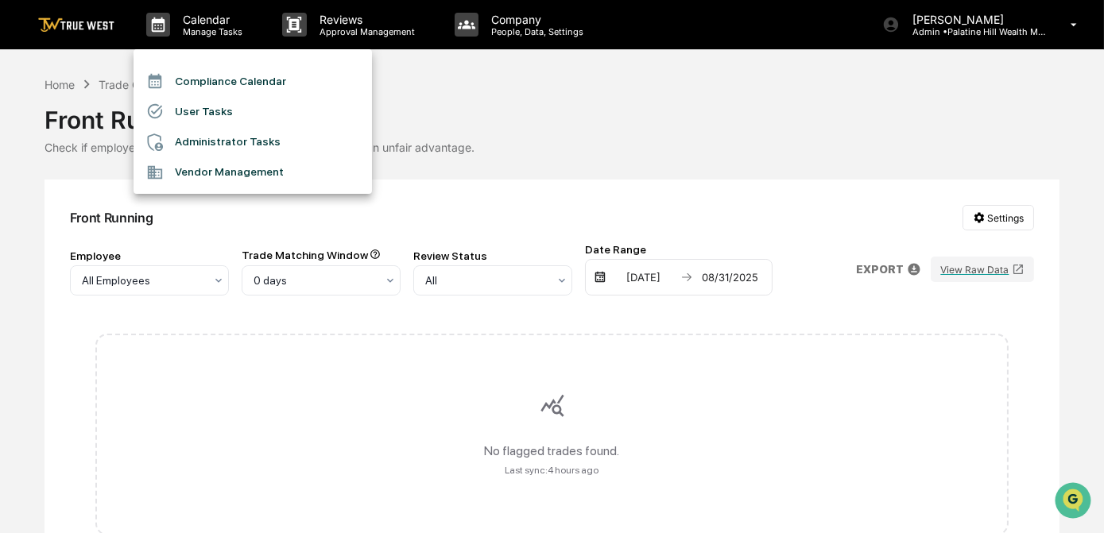
click at [200, 83] on li "Compliance Calendar" at bounding box center [253, 81] width 238 height 30
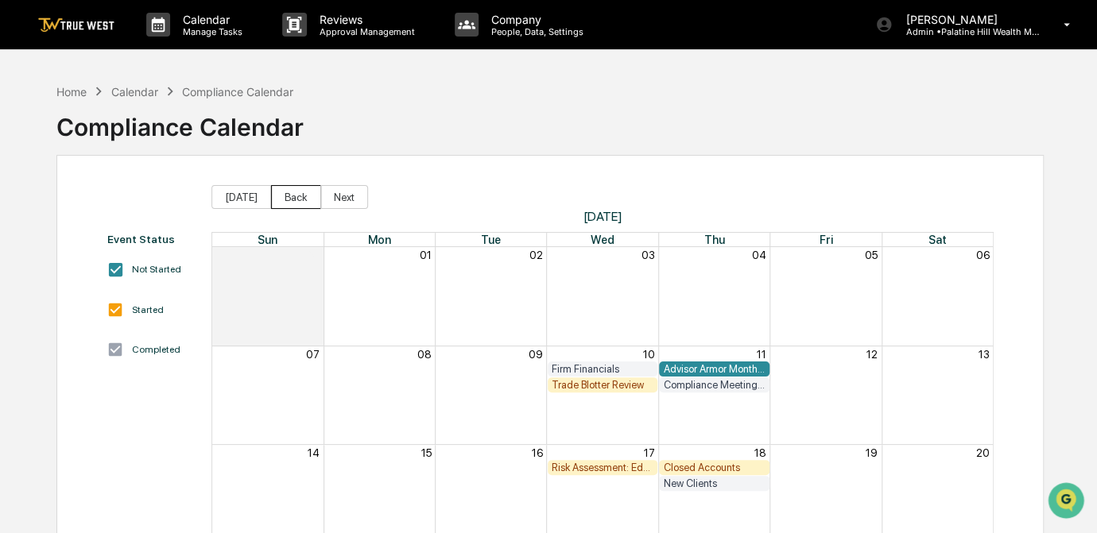
click at [293, 200] on button "Back" at bounding box center [296, 197] width 50 height 24
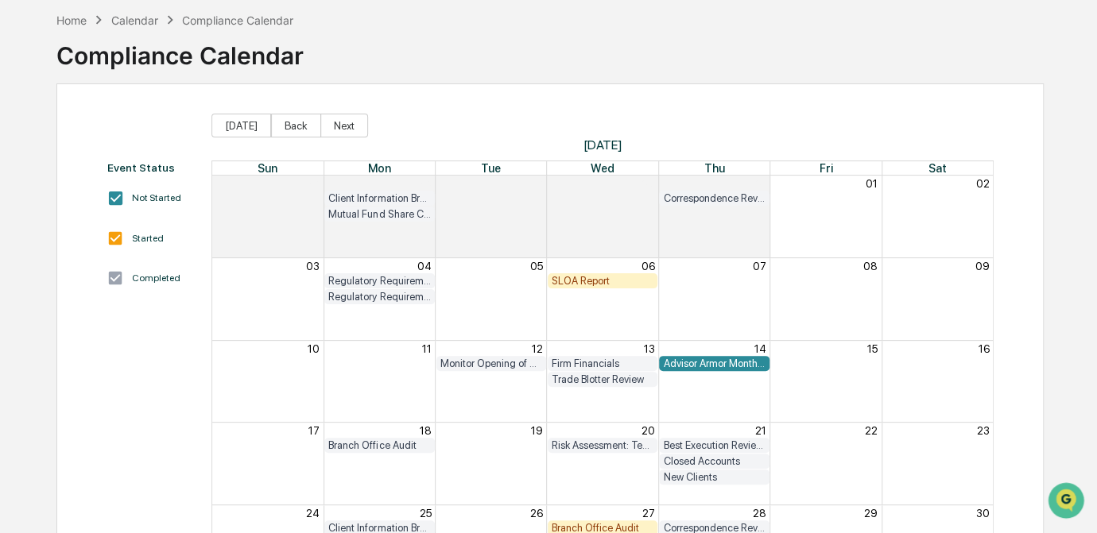
scroll to position [144, 0]
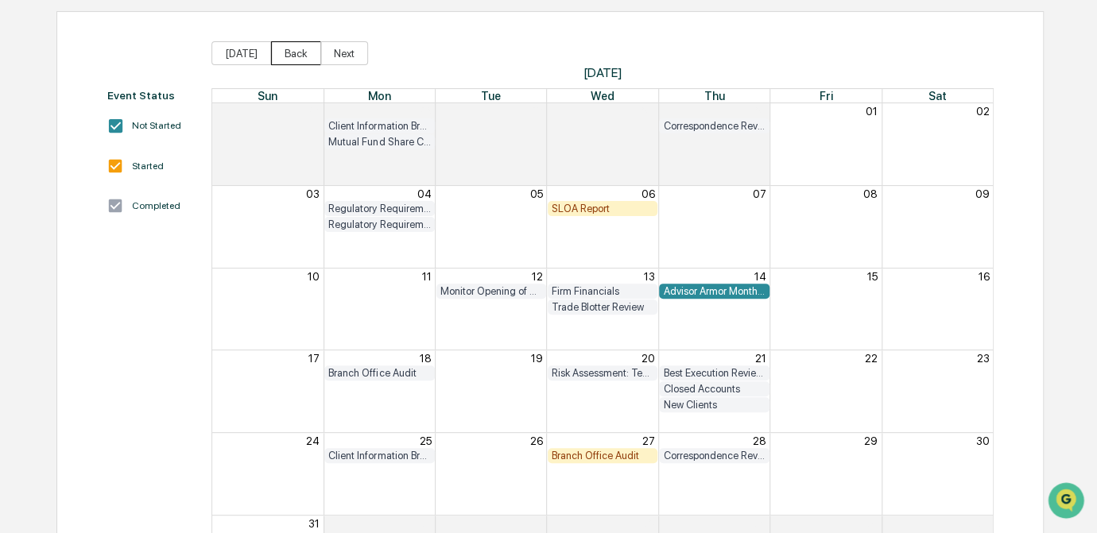
click at [277, 51] on button "Back" at bounding box center [296, 53] width 50 height 24
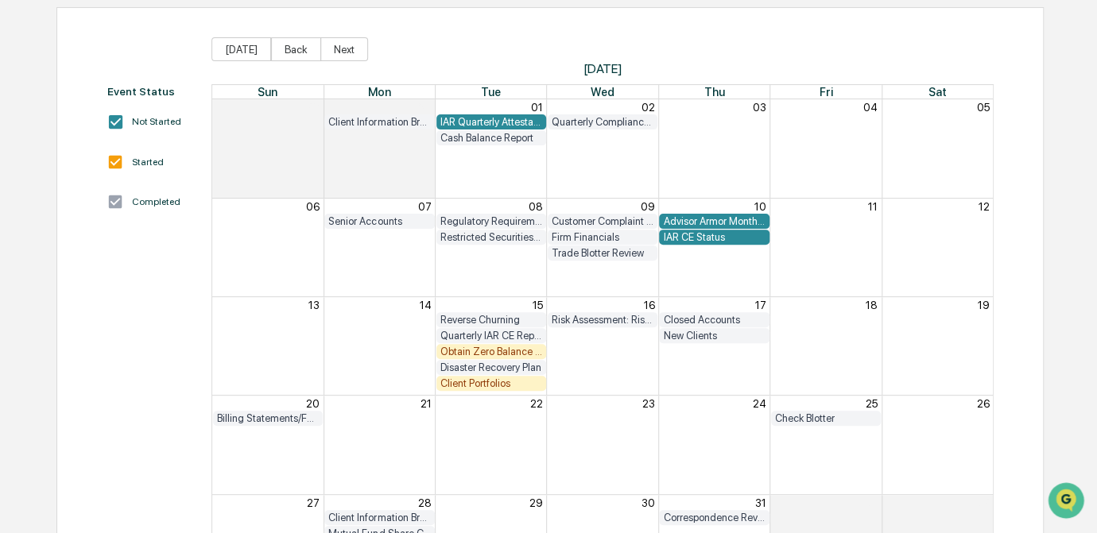
scroll to position [93, 0]
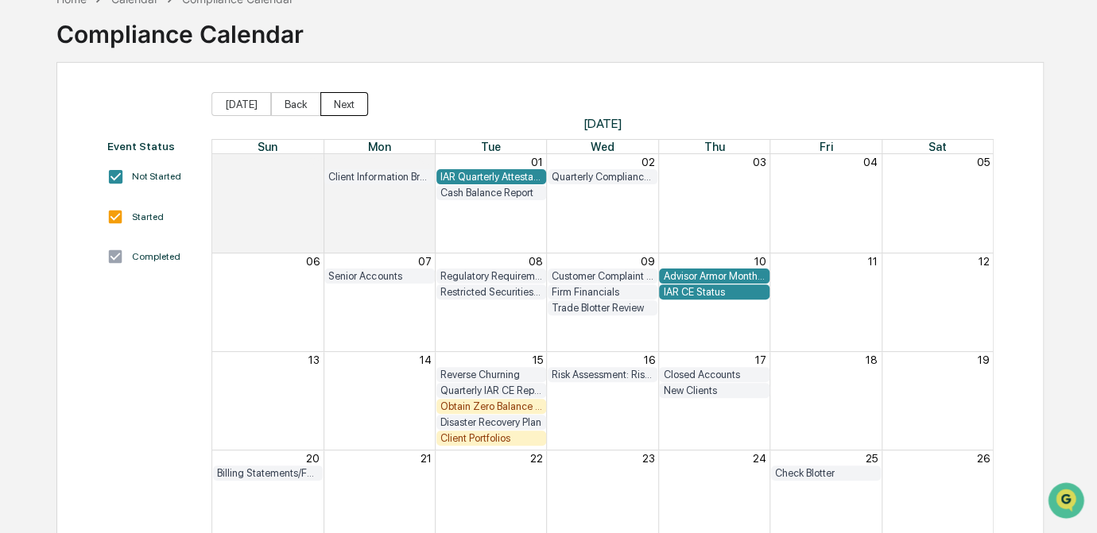
click at [351, 105] on button "Next" at bounding box center [344, 104] width 48 height 24
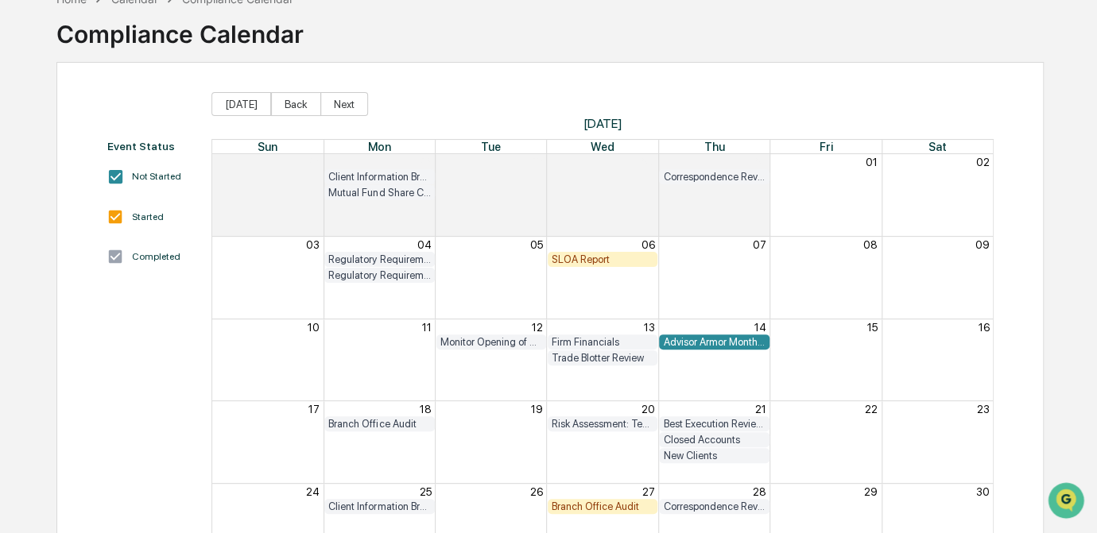
click at [661, 83] on div "Event Status Not Started Started Completed [DATE] Back Next [DATE] Sun Mon Tue …" at bounding box center [549, 371] width 987 height 618
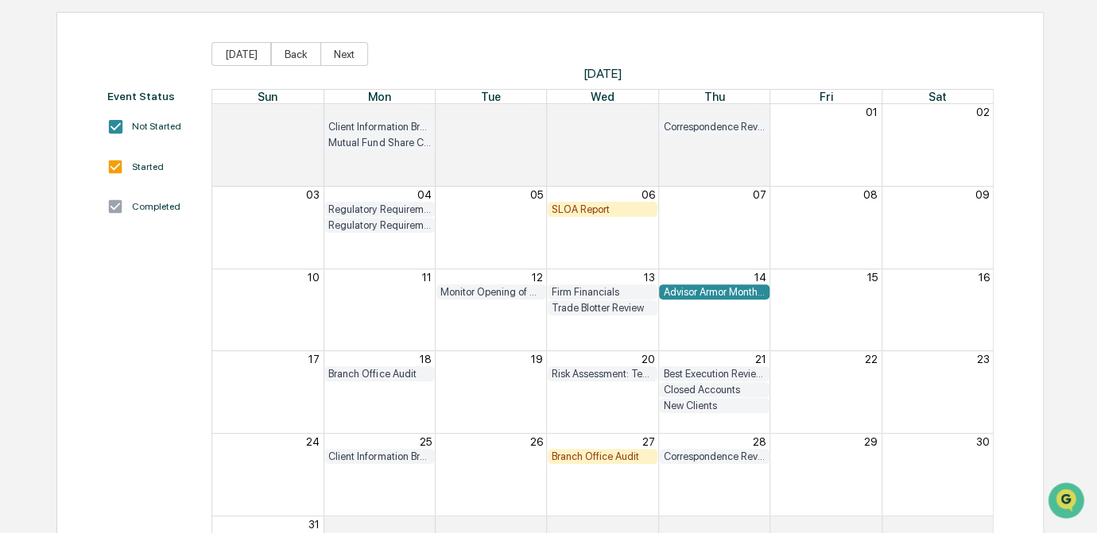
scroll to position [165, 0]
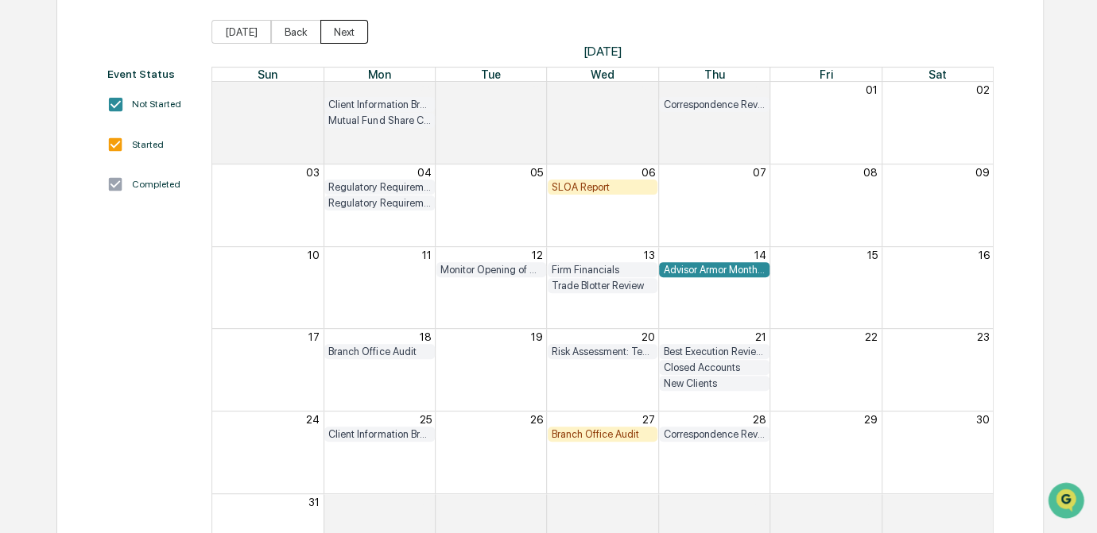
click at [340, 29] on button "Next" at bounding box center [344, 32] width 48 height 24
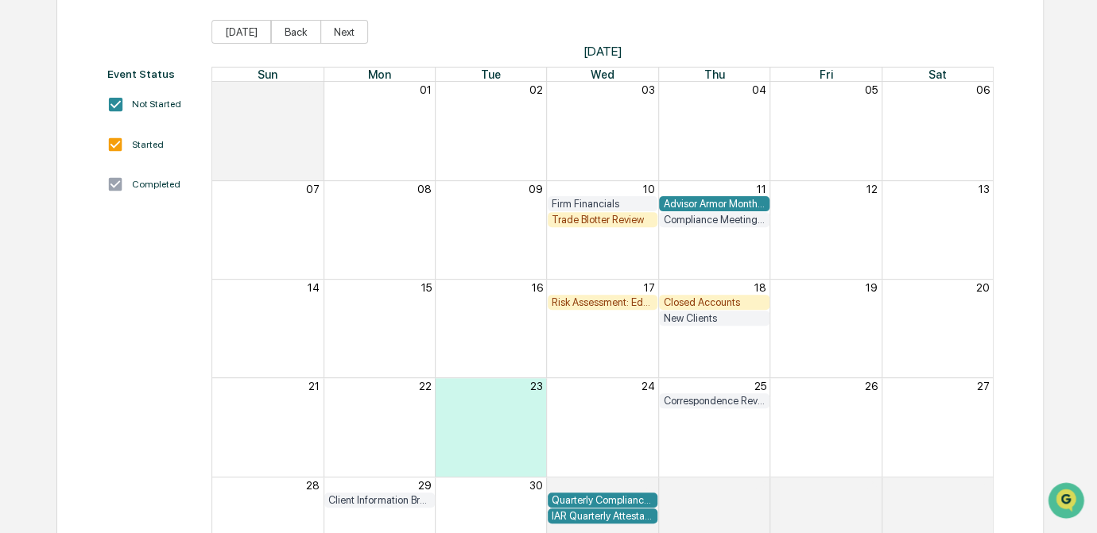
scroll to position [93, 0]
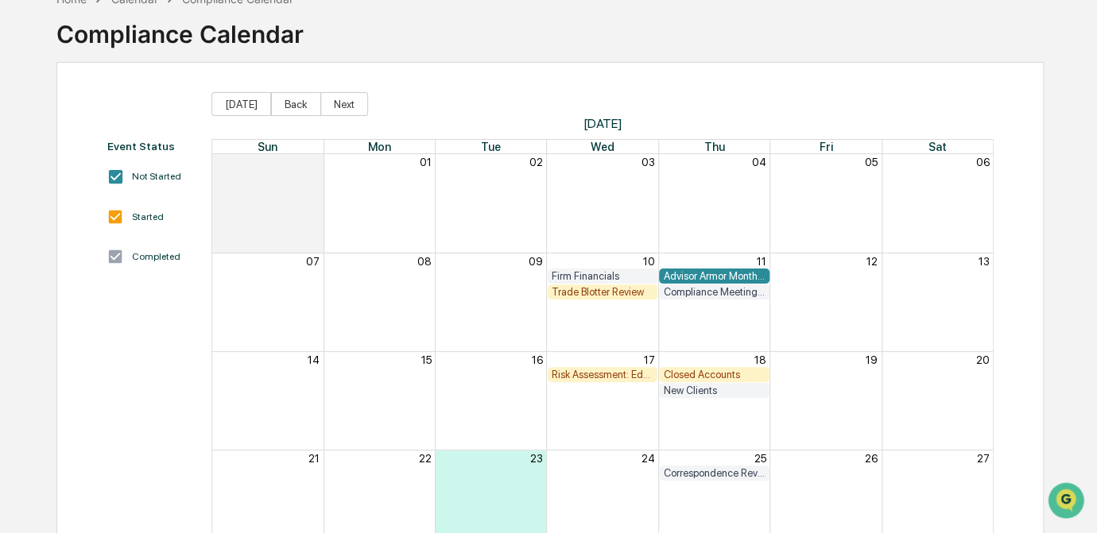
click at [533, 31] on div "Home Calendar Compliance Calendar Compliance Calendar" at bounding box center [549, 22] width 987 height 79
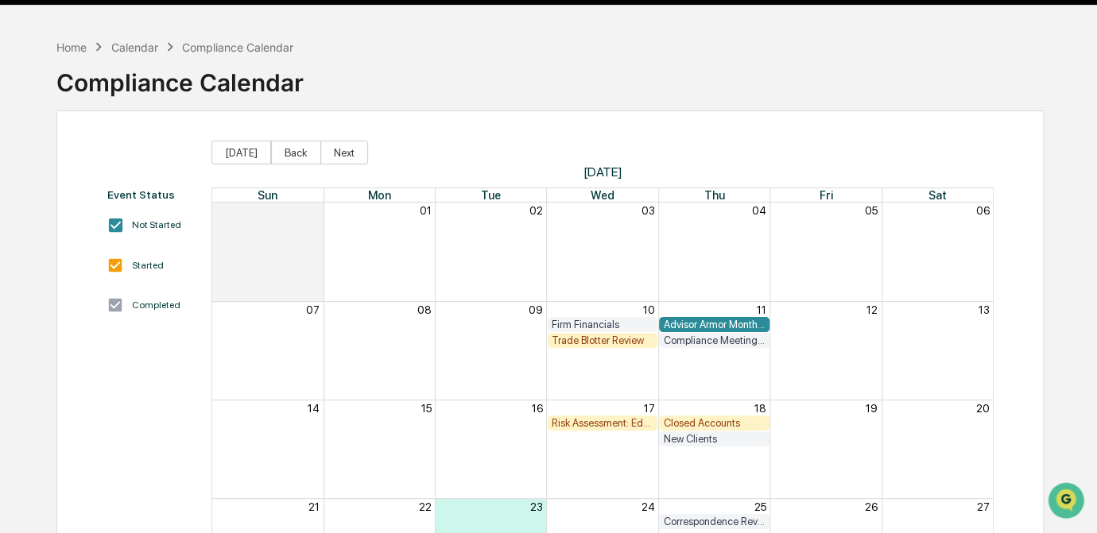
scroll to position [0, 0]
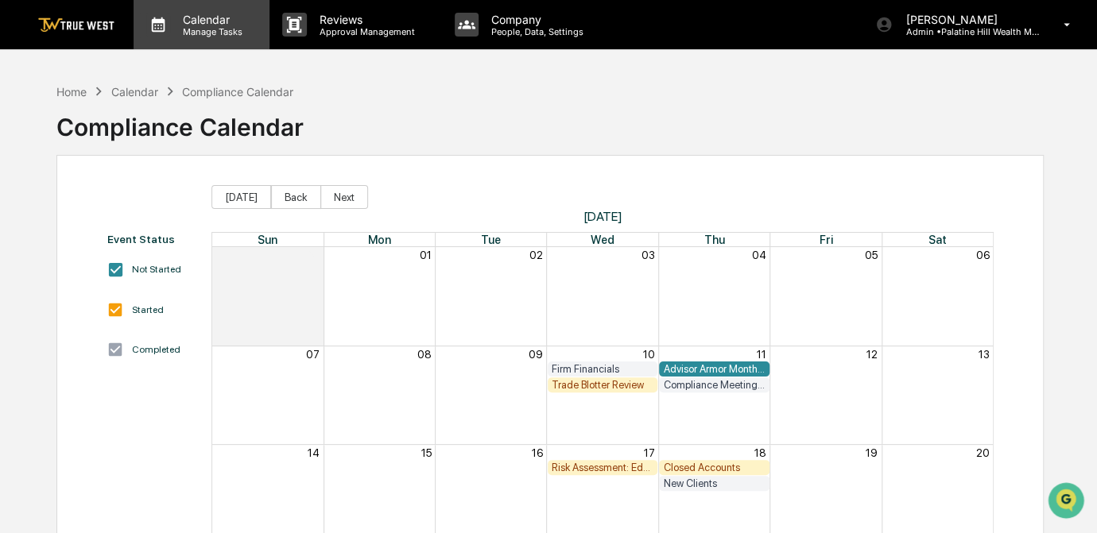
click at [203, 33] on p "Manage Tasks" at bounding box center [210, 31] width 80 height 11
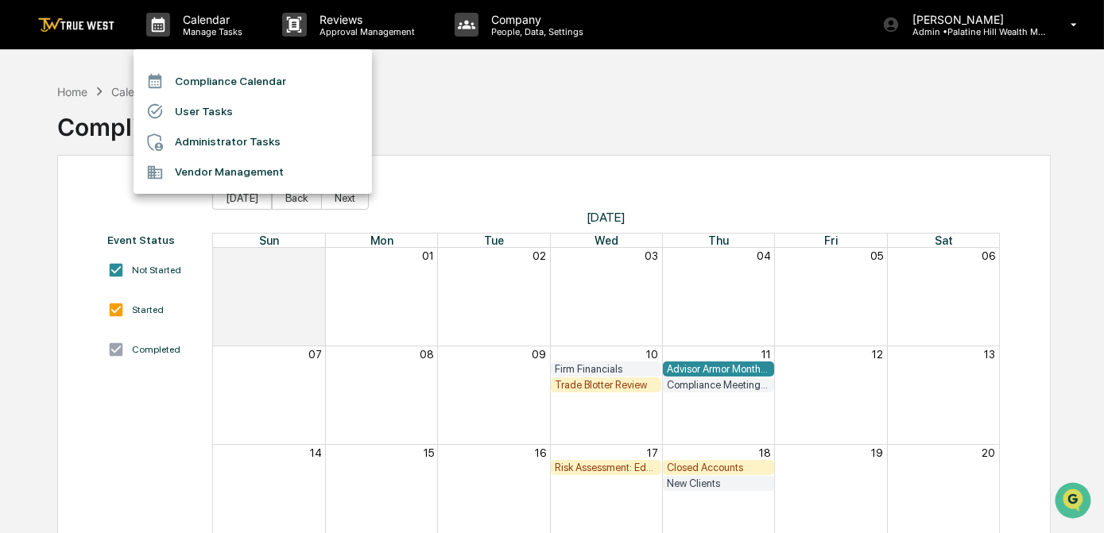
click at [217, 78] on li "Compliance Calendar" at bounding box center [253, 81] width 238 height 30
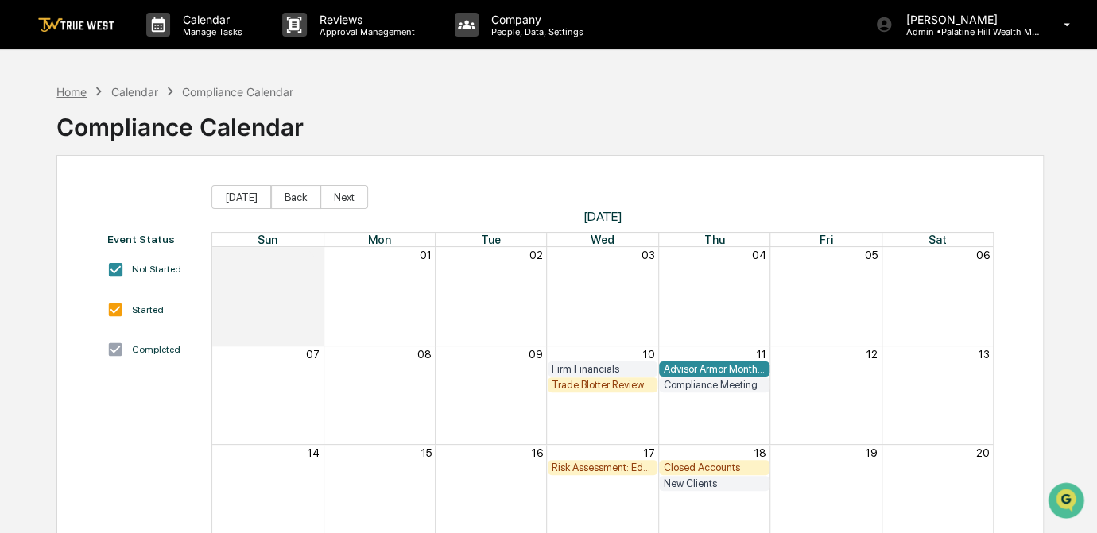
click at [86, 92] on div "Home" at bounding box center [71, 92] width 30 height 14
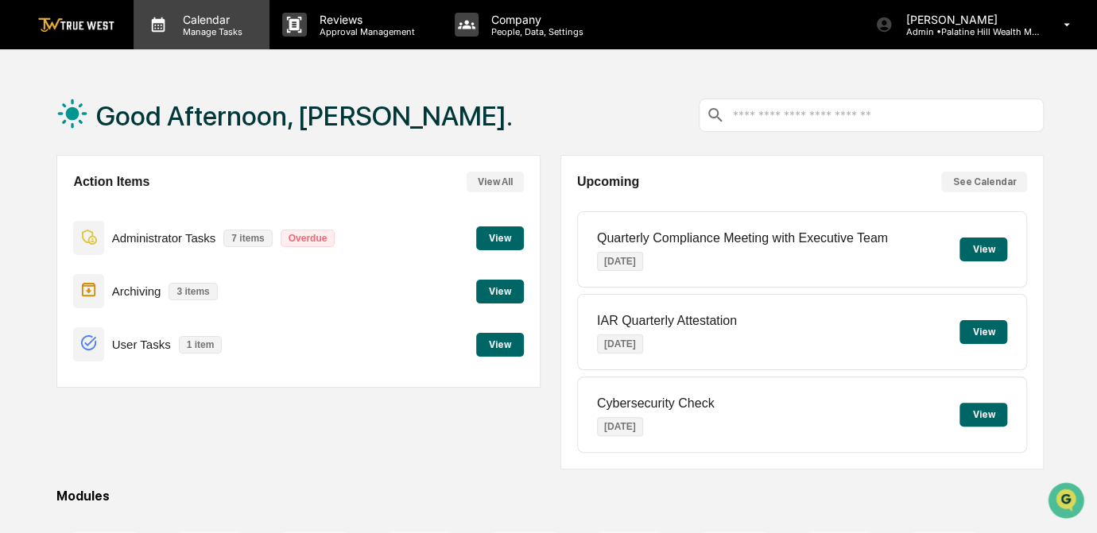
click at [218, 31] on p "Manage Tasks" at bounding box center [210, 31] width 80 height 11
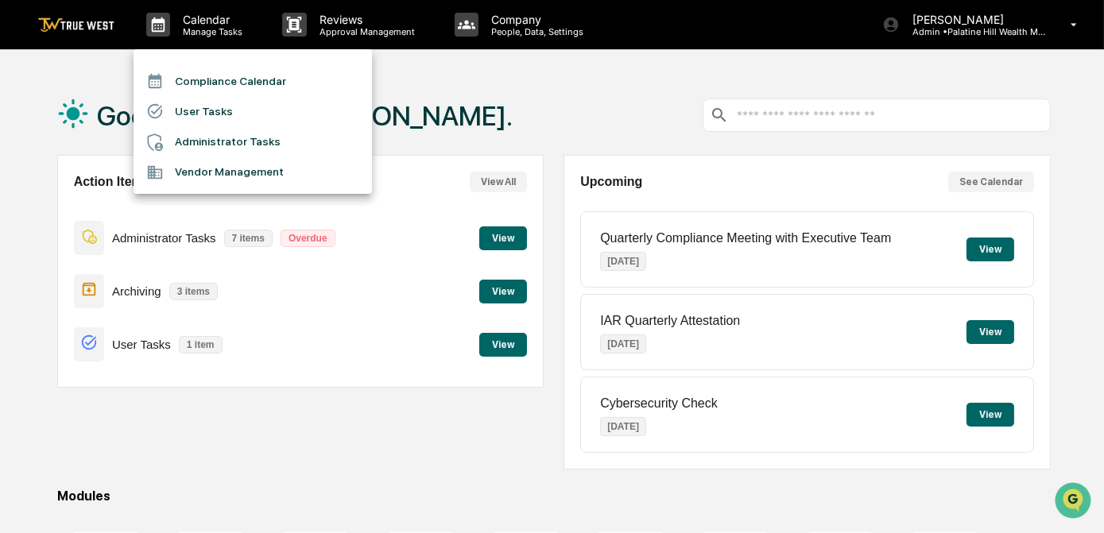
click at [229, 79] on li "Compliance Calendar" at bounding box center [253, 81] width 238 height 30
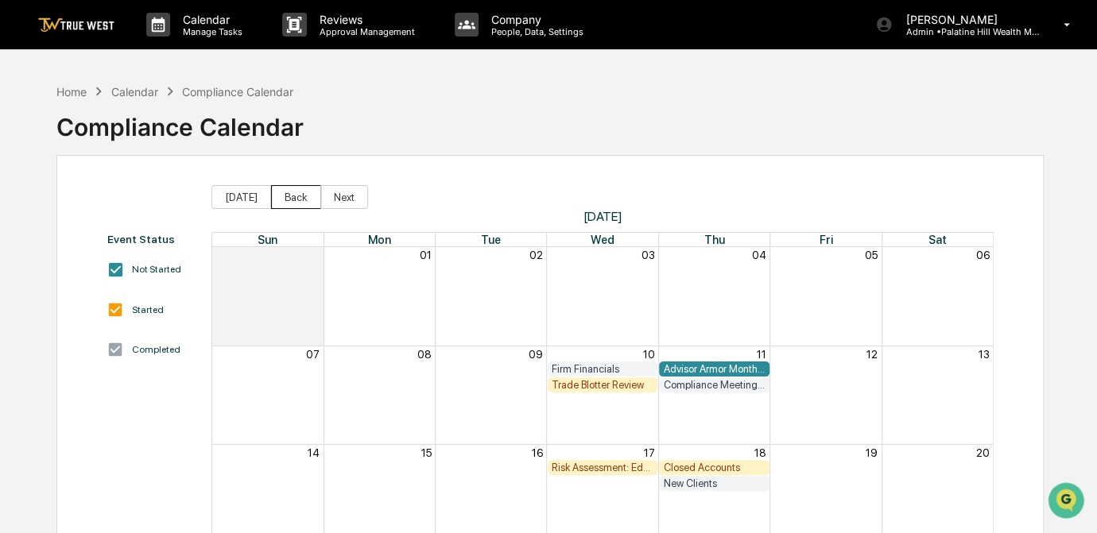
click at [289, 198] on button "Back" at bounding box center [296, 197] width 50 height 24
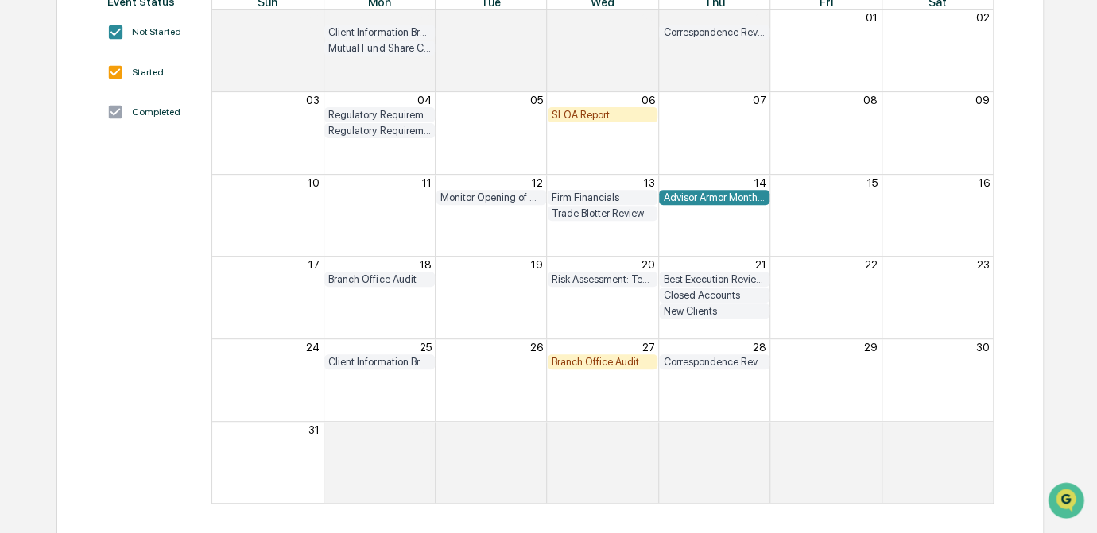
scroll to position [21, 0]
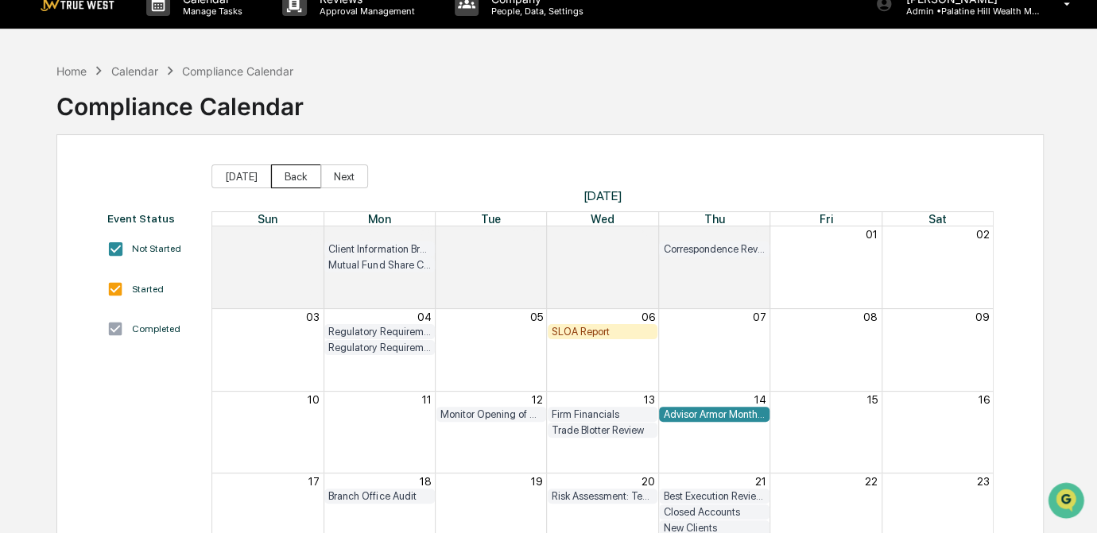
click at [296, 177] on button "Back" at bounding box center [296, 177] width 50 height 24
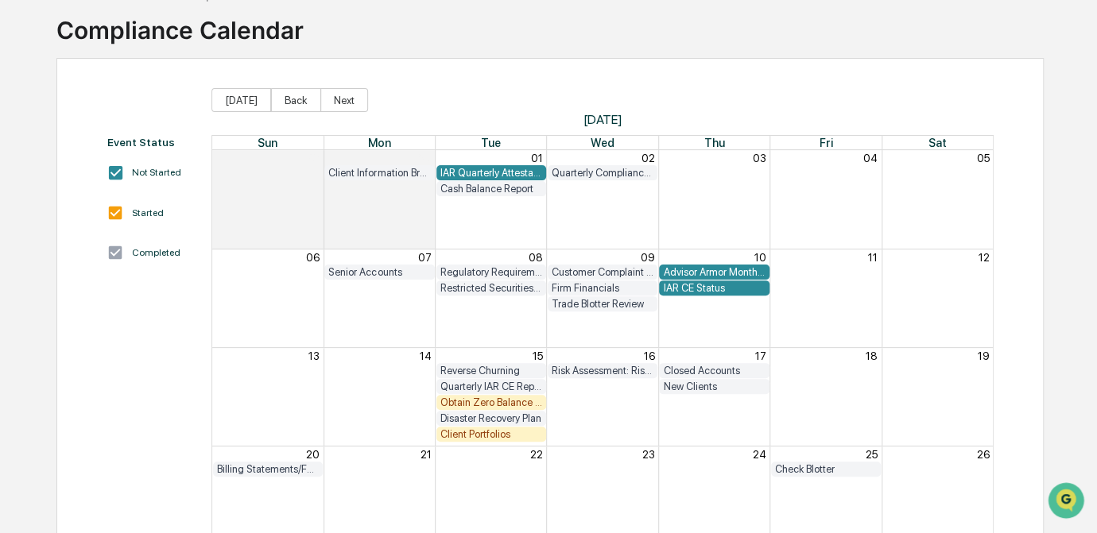
scroll to position [93, 0]
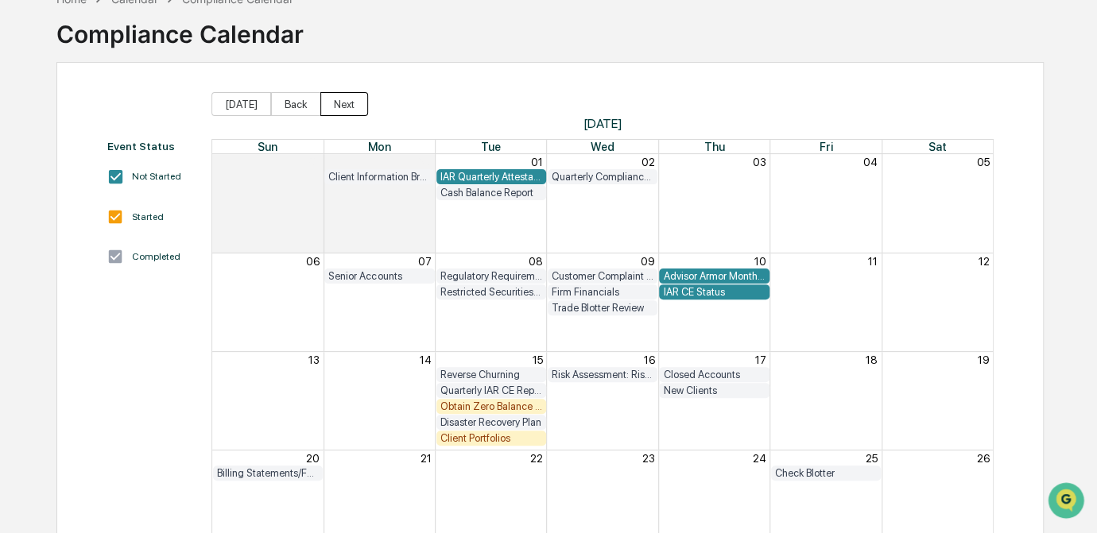
click at [338, 99] on button "Next" at bounding box center [344, 104] width 48 height 24
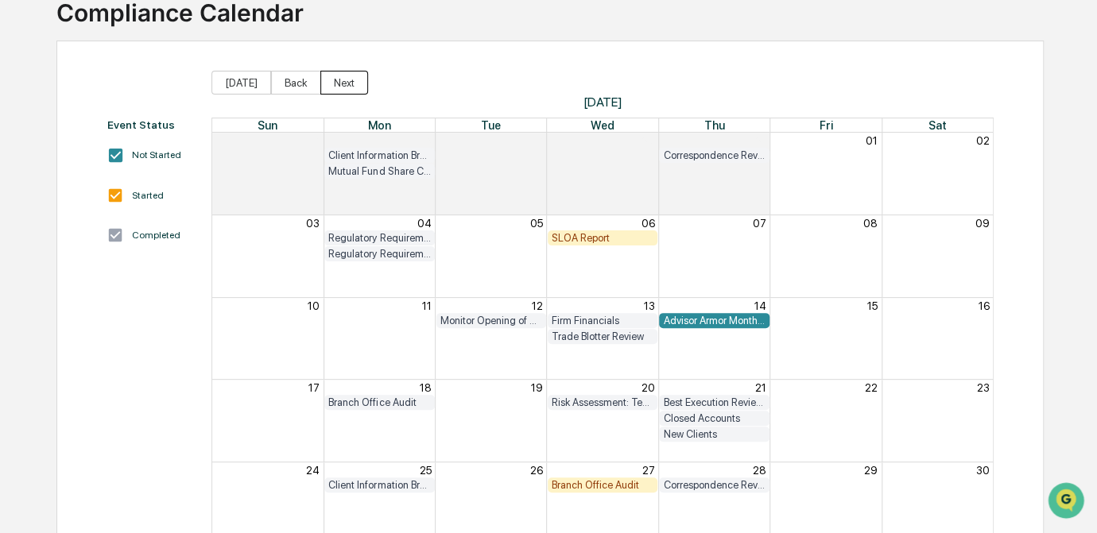
scroll to position [93, 0]
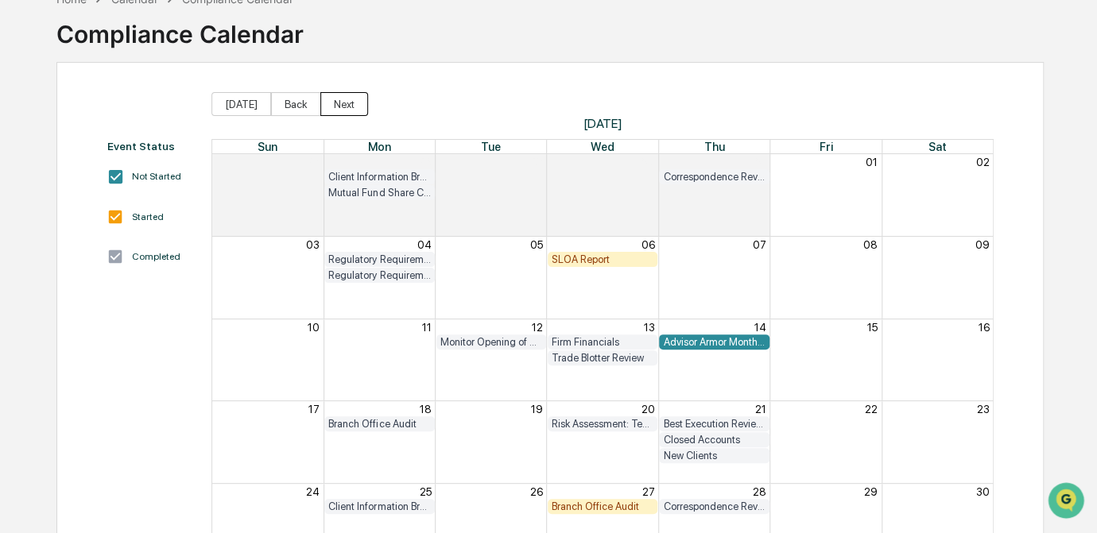
click at [342, 108] on button "Next" at bounding box center [344, 104] width 48 height 24
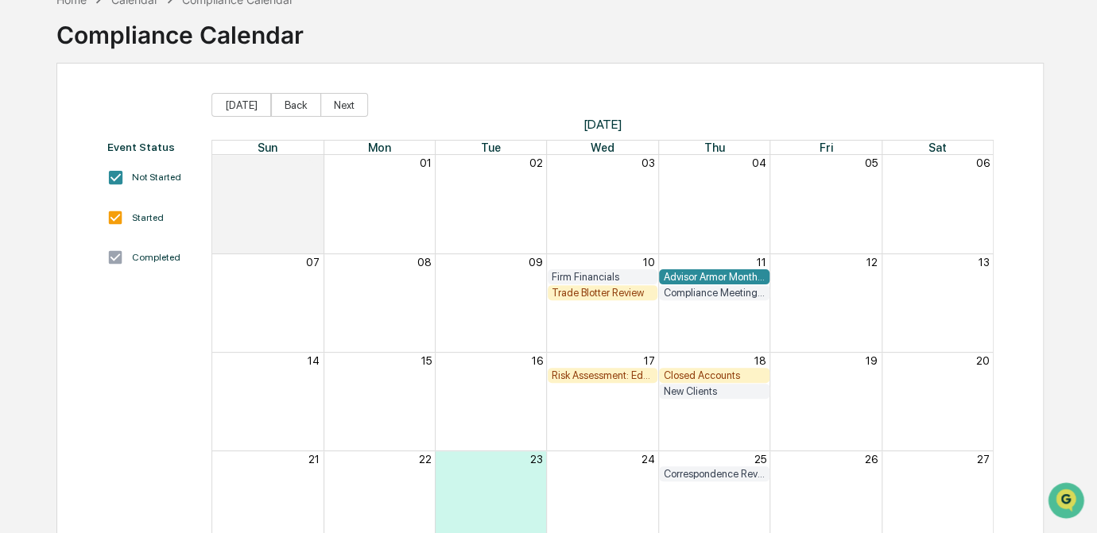
scroll to position [21, 0]
